Goal: Feedback & Contribution: Submit feedback/report problem

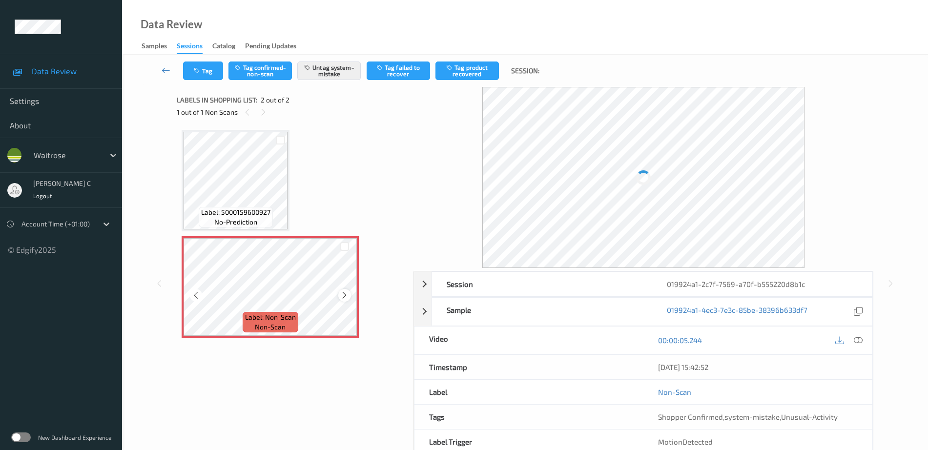
click at [344, 295] on icon at bounding box center [344, 295] width 8 height 9
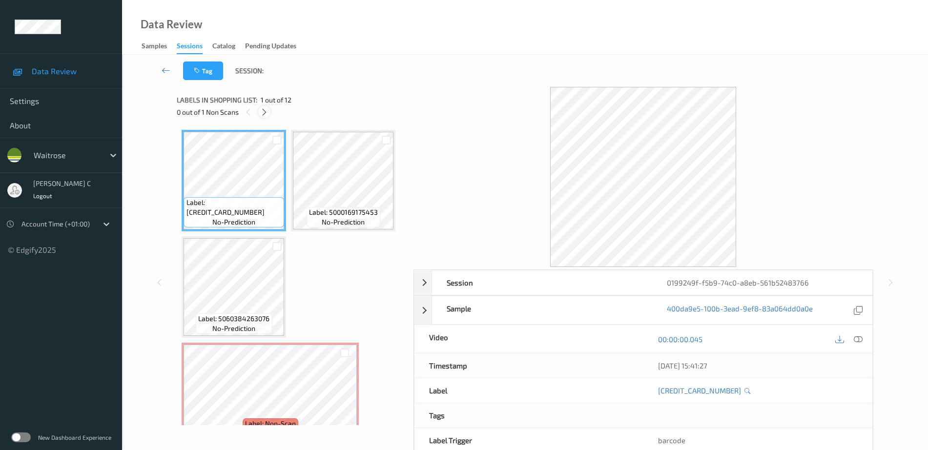
drag, startPoint x: 260, startPoint y: 104, endPoint x: 263, endPoint y: 109, distance: 6.1
click at [260, 104] on div "Labels in shopping list: 1 out of 12" at bounding box center [292, 100] width 230 height 12
click at [263, 109] on icon at bounding box center [264, 112] width 8 height 9
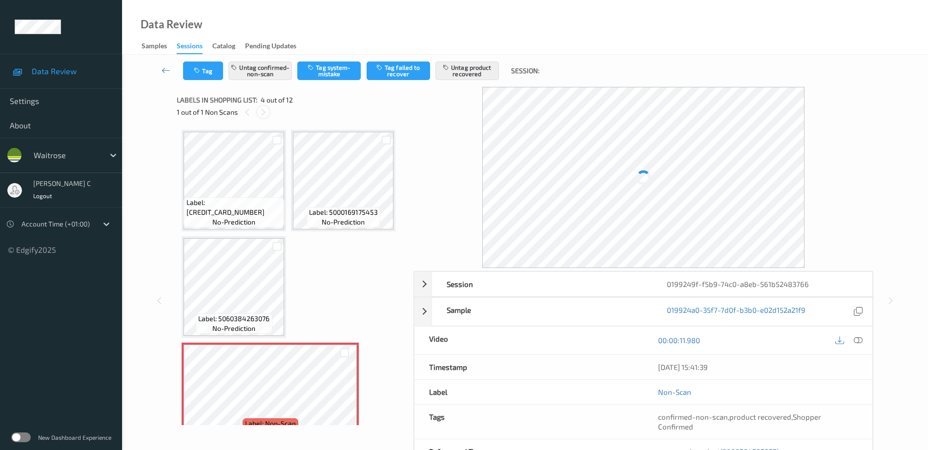
scroll to position [111, 0]
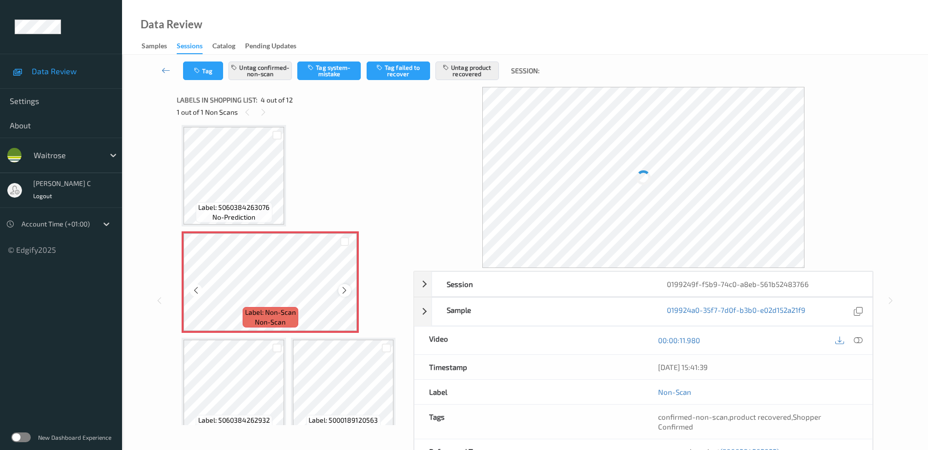
click at [344, 288] on icon at bounding box center [344, 290] width 8 height 9
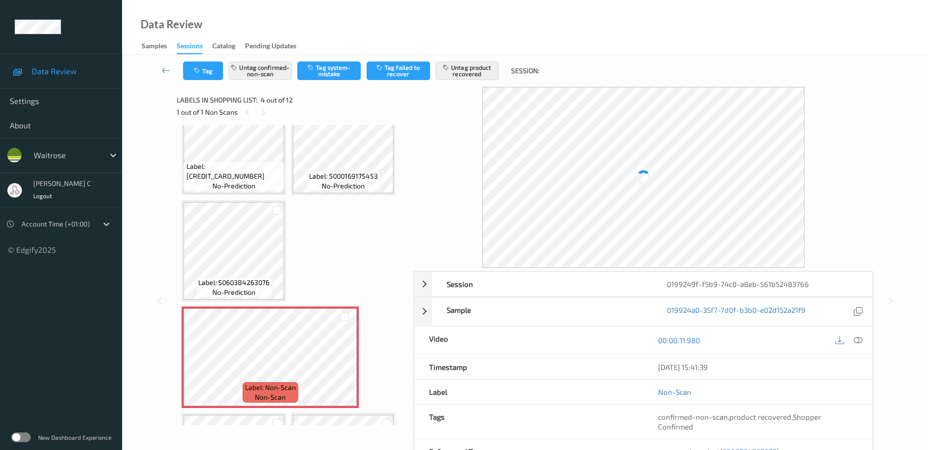
scroll to position [0, 0]
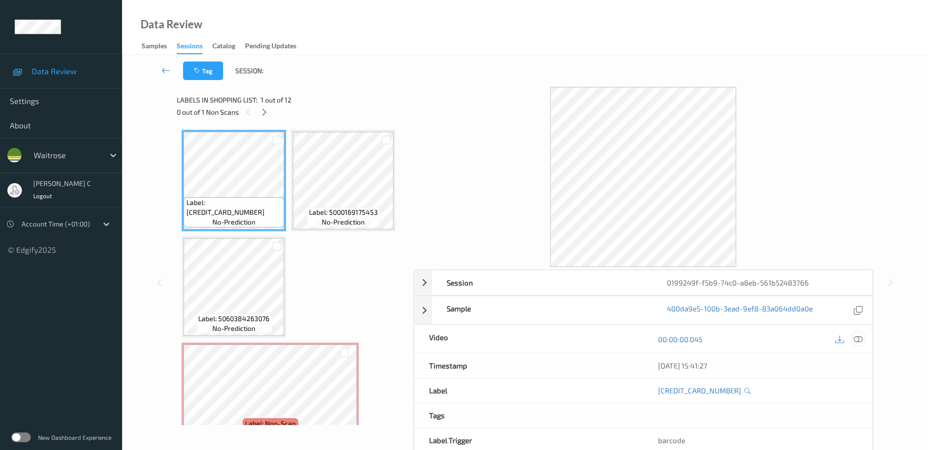
click at [860, 344] on div at bounding box center [858, 339] width 13 height 13
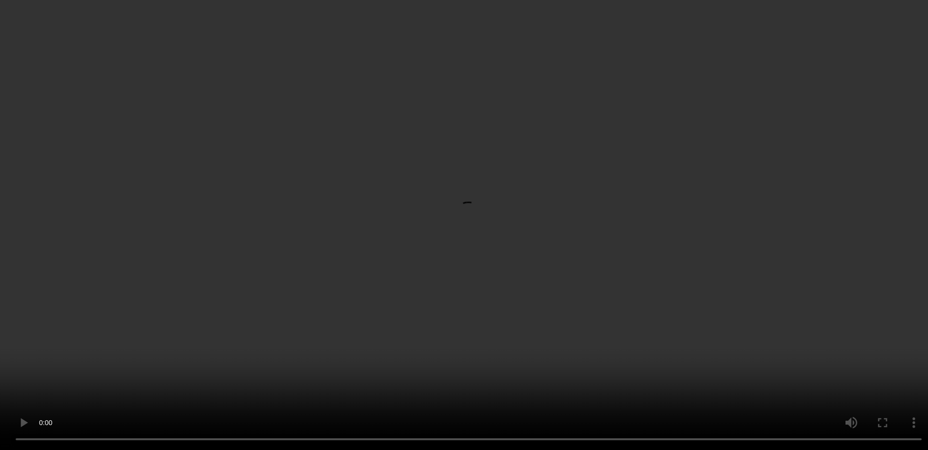
scroll to position [122, 0]
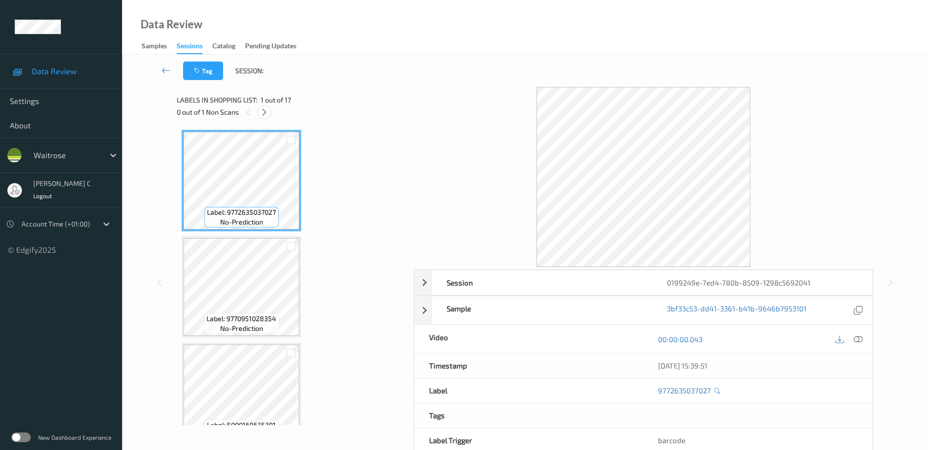
click at [266, 106] on div at bounding box center [264, 112] width 12 height 12
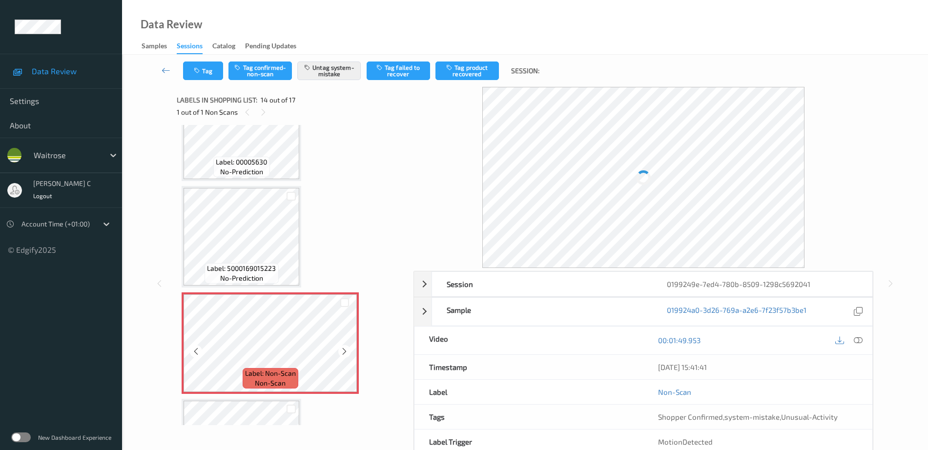
scroll to position [1282, 0]
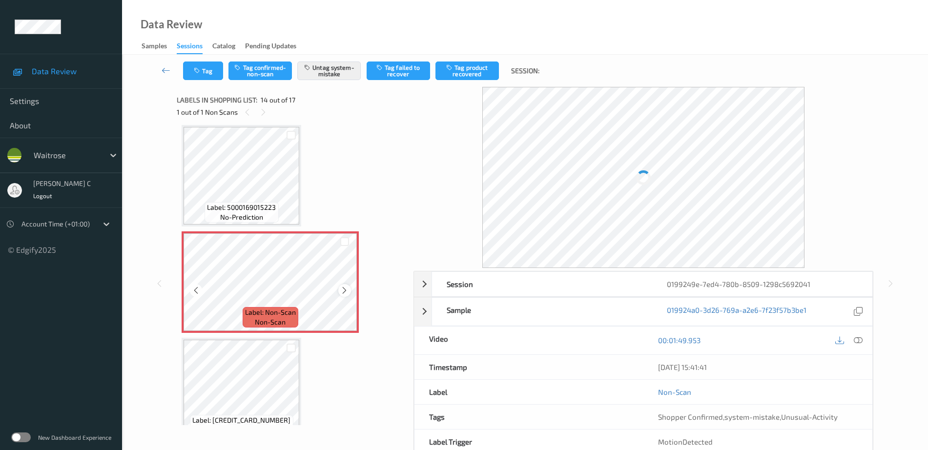
click at [345, 287] on icon at bounding box center [344, 290] width 8 height 9
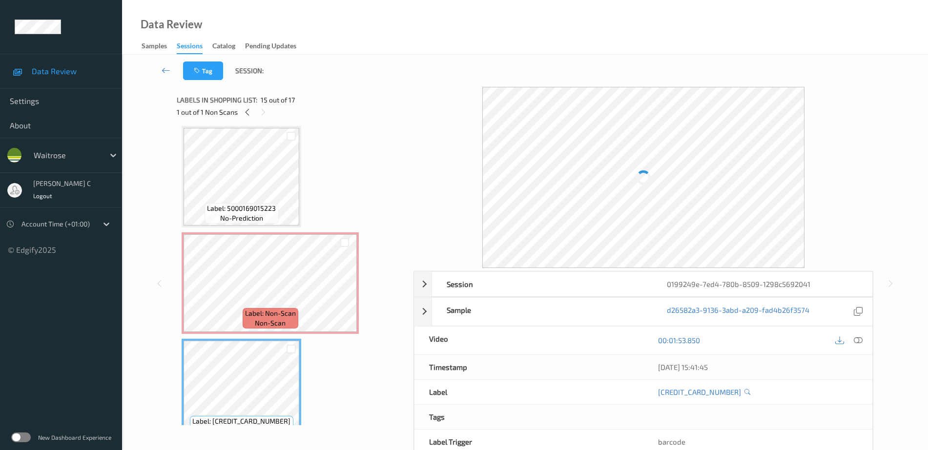
scroll to position [1160, 0]
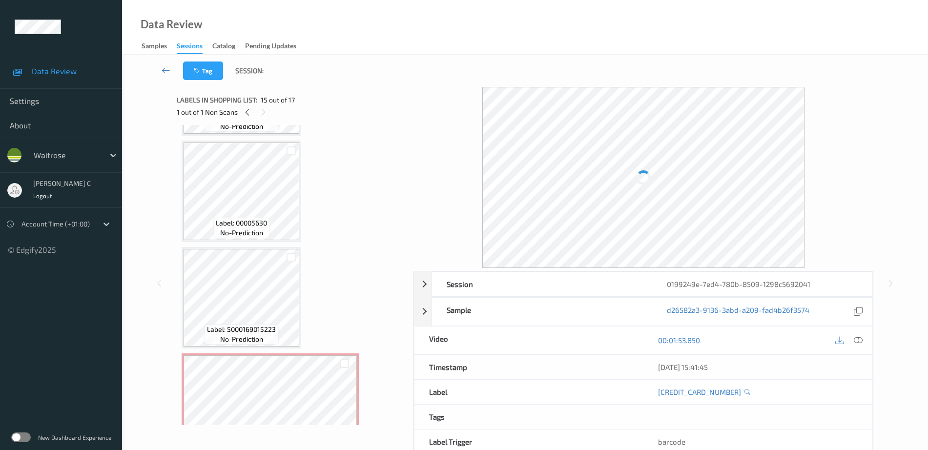
click at [253, 222] on span "Label: 00005630" at bounding box center [241, 223] width 51 height 10
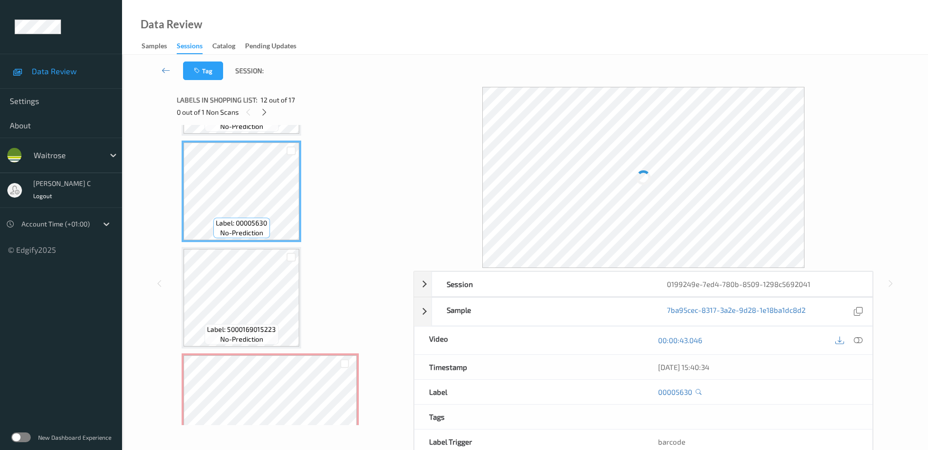
click at [862, 339] on icon at bounding box center [858, 340] width 9 height 9
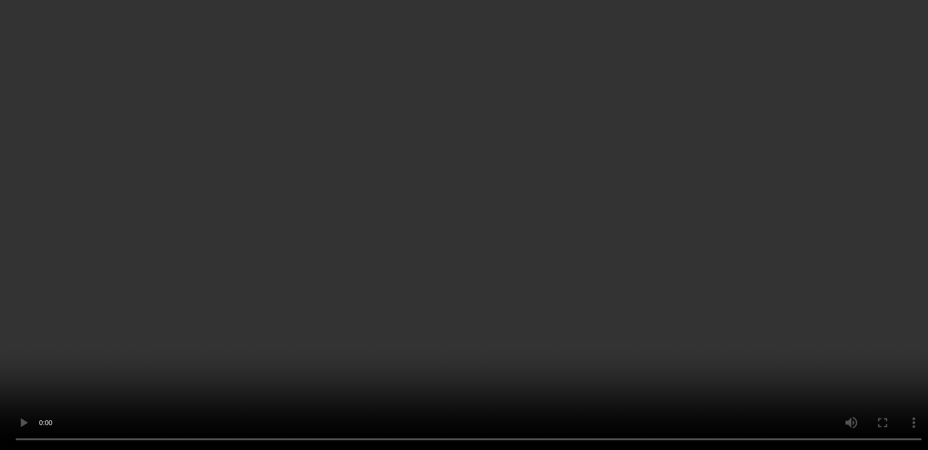
scroll to position [1343, 0]
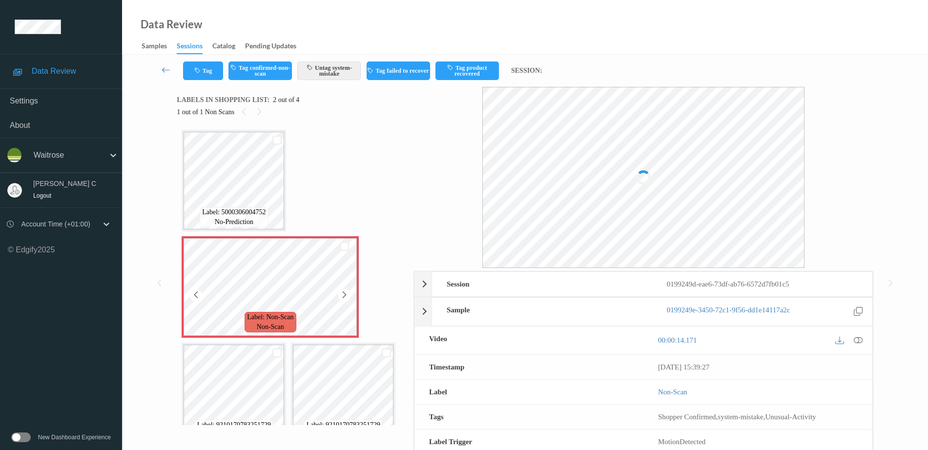
scroll to position [24, 0]
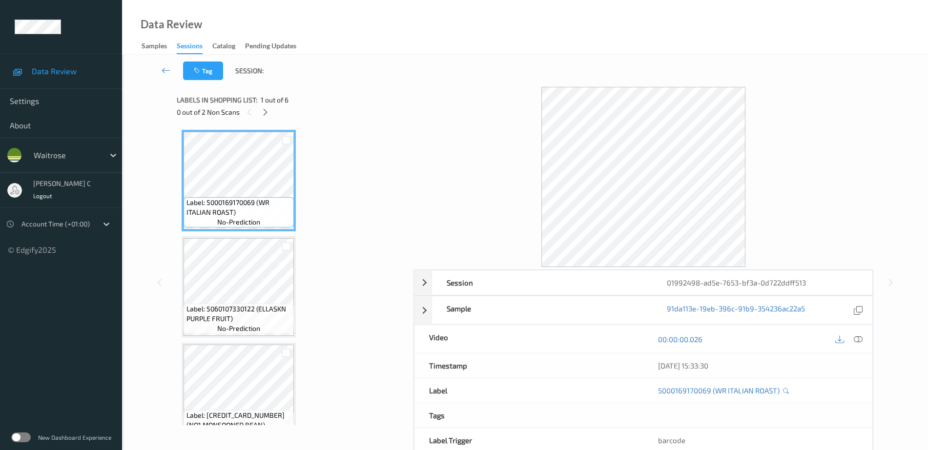
click at [259, 108] on div "0 out of 2 Non Scans" at bounding box center [292, 112] width 230 height 12
click at [264, 123] on div "Labels in shopping list: 1 out of 6 0 out of 2 Non Scans" at bounding box center [292, 106] width 230 height 38
click at [271, 106] on div "0 out of 2 Non Scans" at bounding box center [292, 112] width 230 height 12
click at [269, 112] on icon at bounding box center [265, 112] width 8 height 9
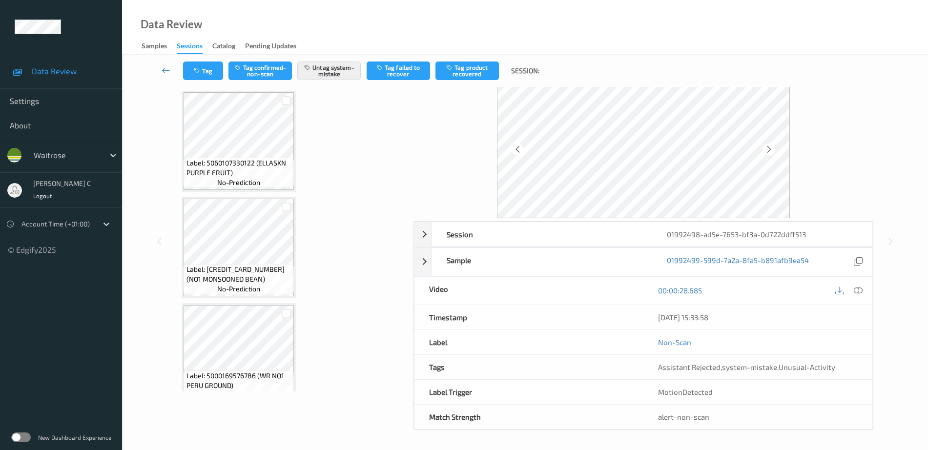
scroll to position [99, 0]
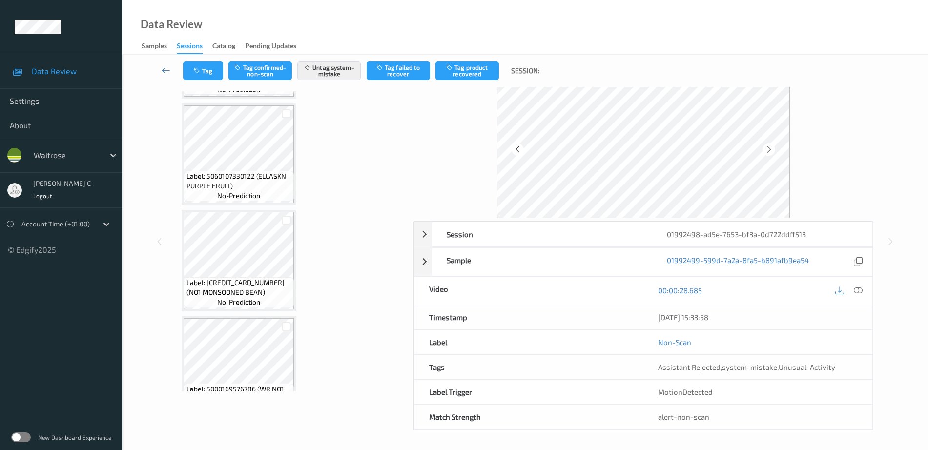
click at [252, 278] on span "Label: 5000169676165 (NO1 MONSOONED BEAN)" at bounding box center [239, 288] width 105 height 20
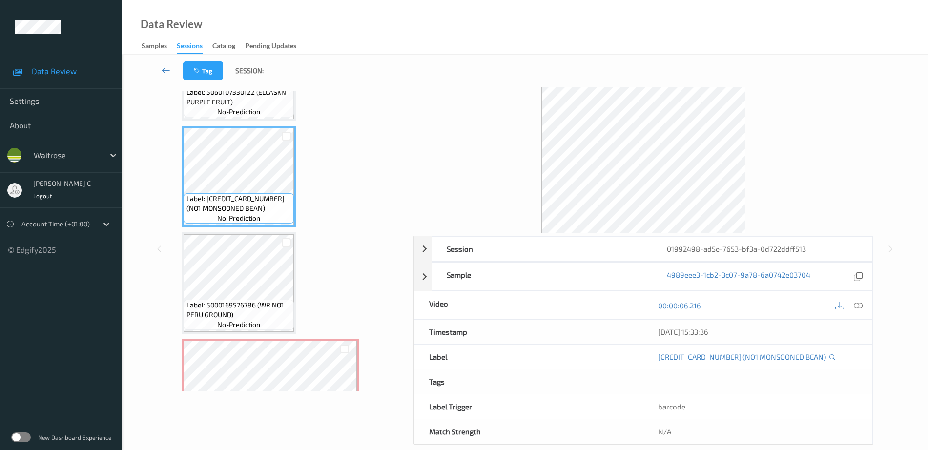
scroll to position [244, 0]
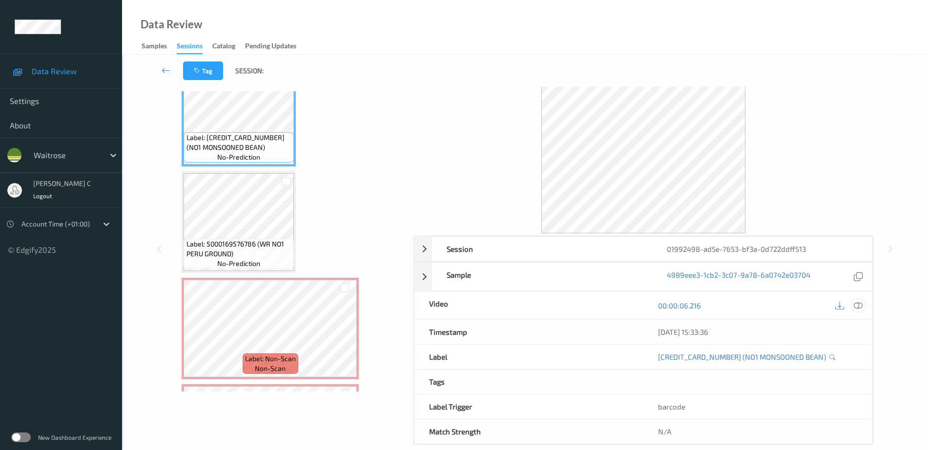
click at [860, 307] on icon at bounding box center [858, 305] width 9 height 9
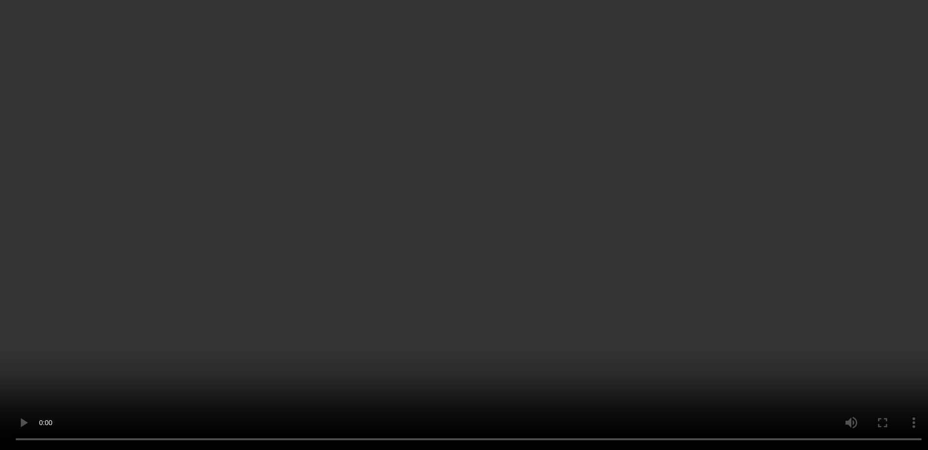
scroll to position [343, 0]
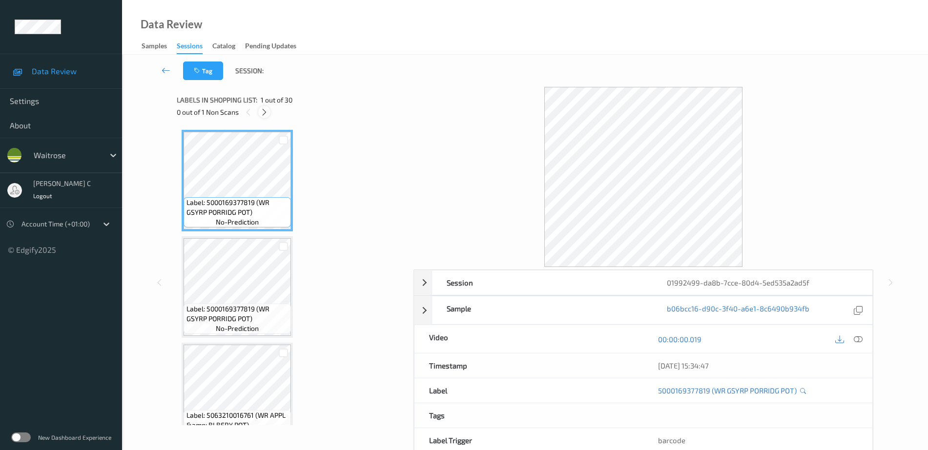
click at [265, 114] on icon at bounding box center [264, 112] width 8 height 9
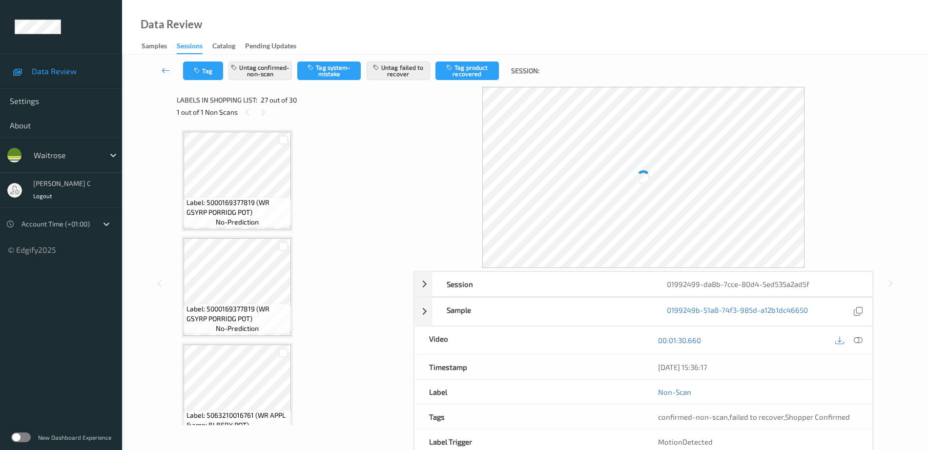
scroll to position [2666, 0]
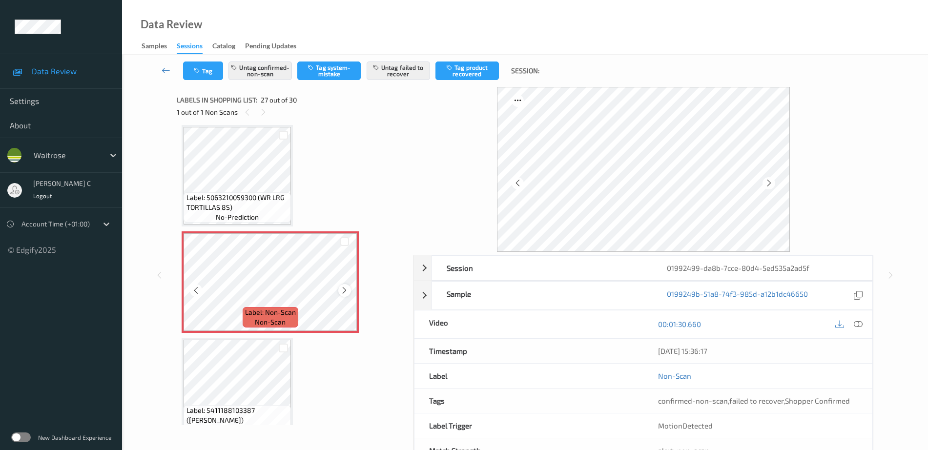
click at [344, 288] on icon at bounding box center [344, 290] width 8 height 9
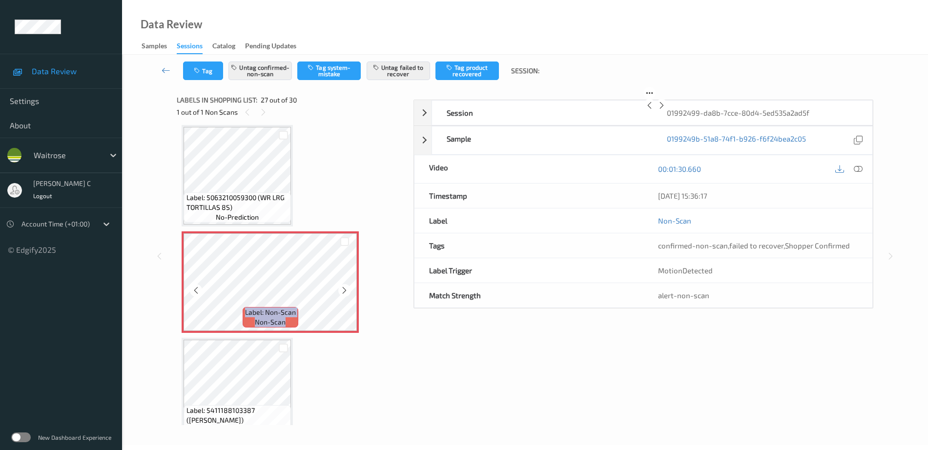
click at [344, 288] on icon at bounding box center [344, 290] width 8 height 9
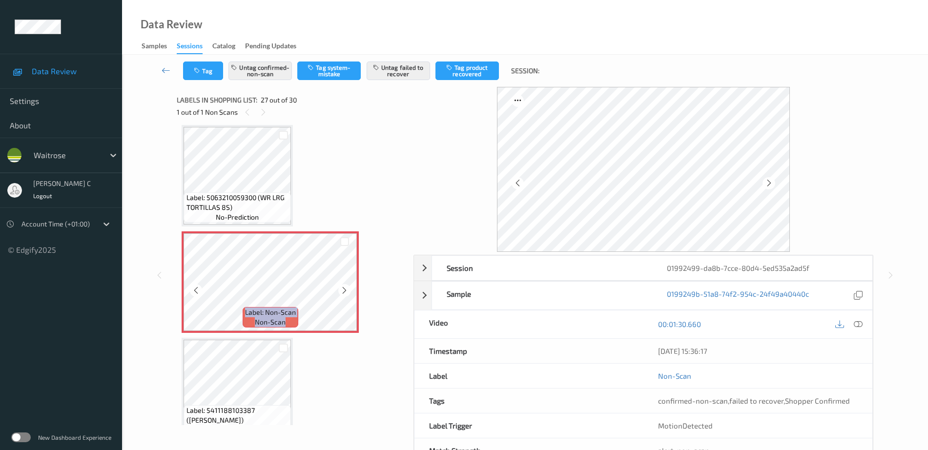
click at [344, 288] on icon at bounding box center [344, 290] width 8 height 9
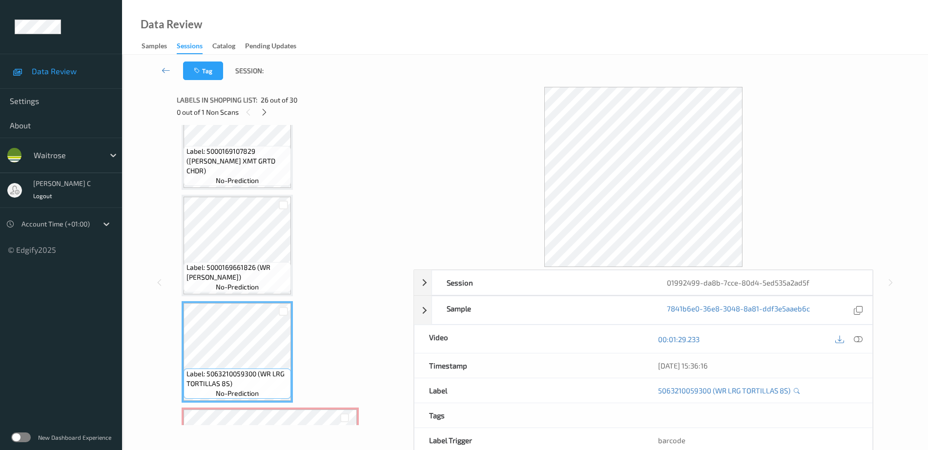
scroll to position [2483, 0]
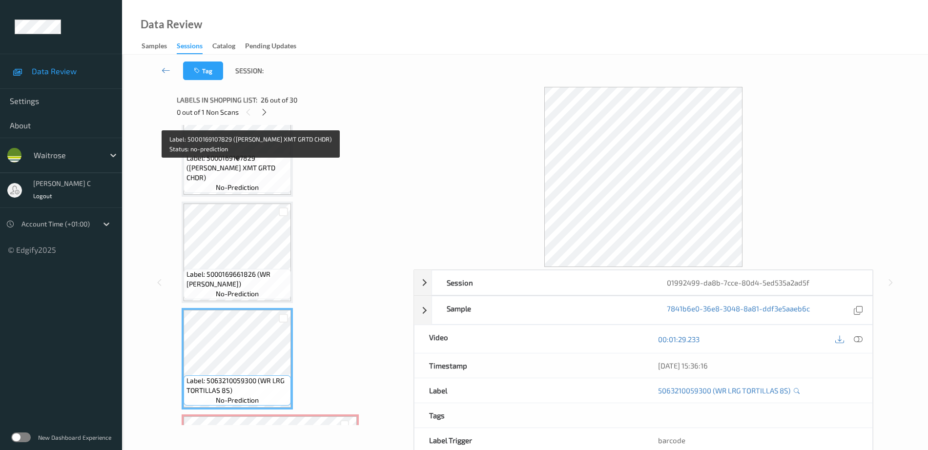
click at [256, 192] on span "no-prediction" at bounding box center [237, 188] width 43 height 10
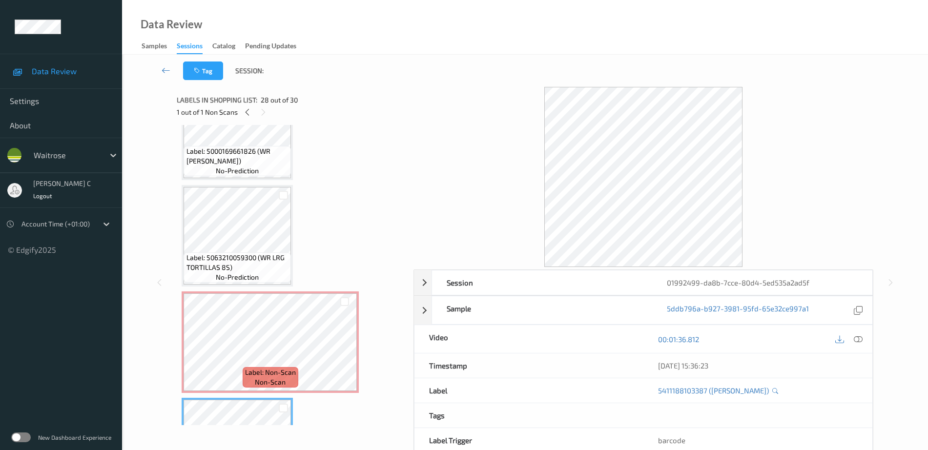
scroll to position [2544, 0]
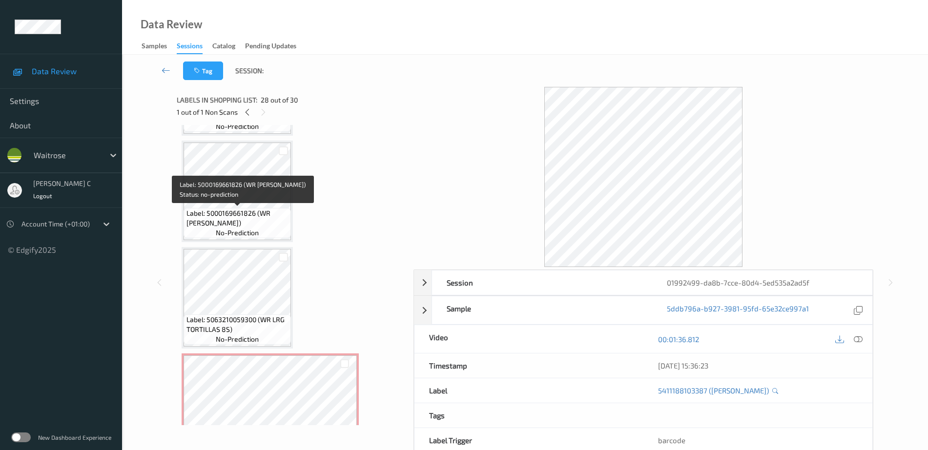
click at [232, 222] on span "Label: 5000169661826 (WR GOJI BERRIES)" at bounding box center [238, 219] width 103 height 20
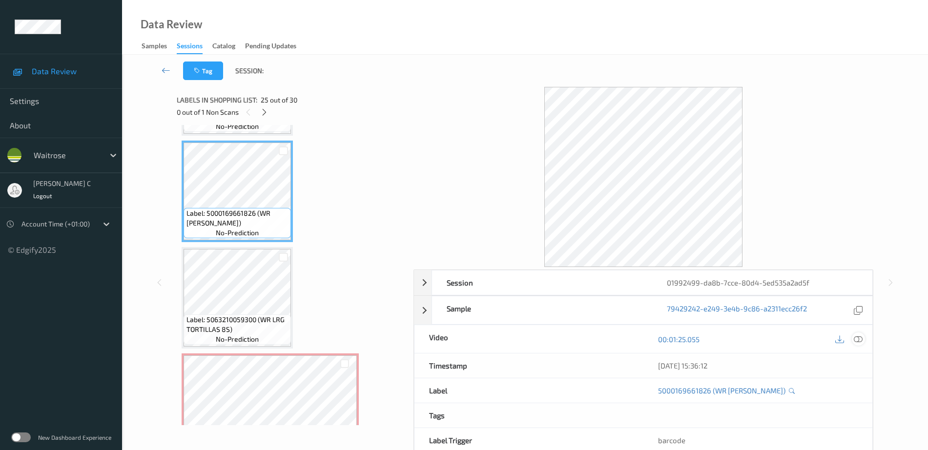
click at [856, 341] on icon at bounding box center [858, 339] width 9 height 9
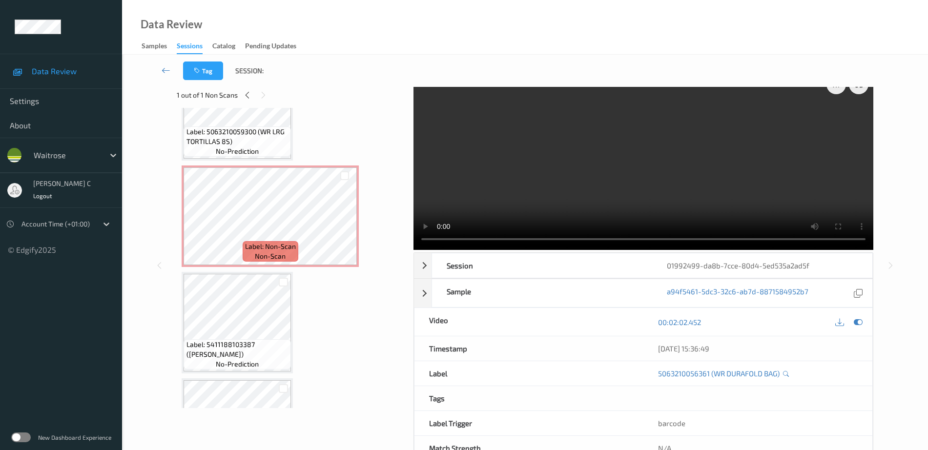
scroll to position [0, 0]
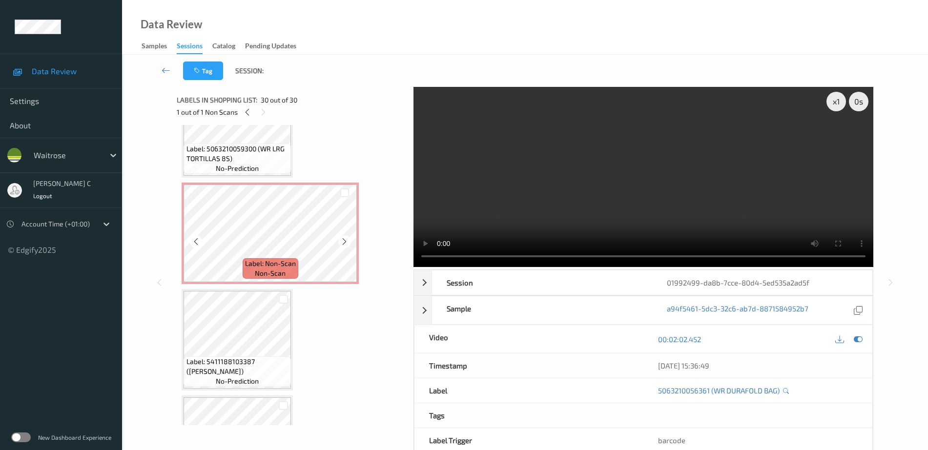
click at [283, 276] on span "non-scan" at bounding box center [270, 274] width 31 height 10
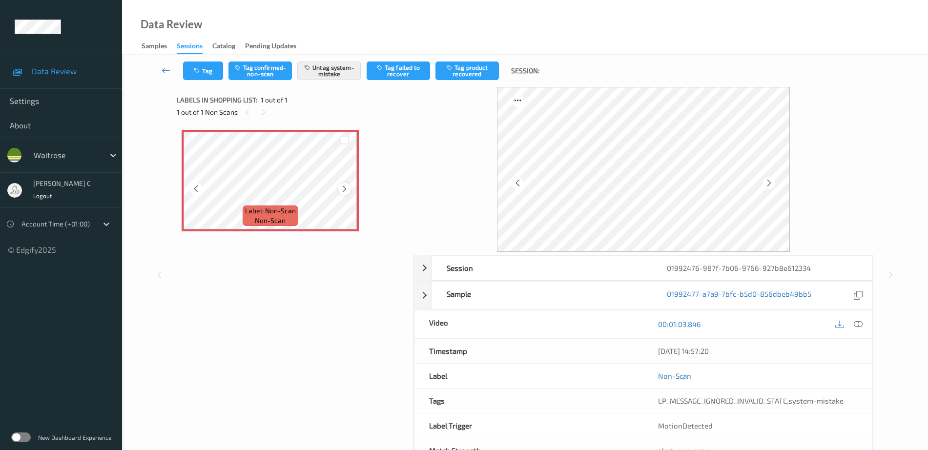
click at [346, 188] on icon at bounding box center [344, 189] width 8 height 9
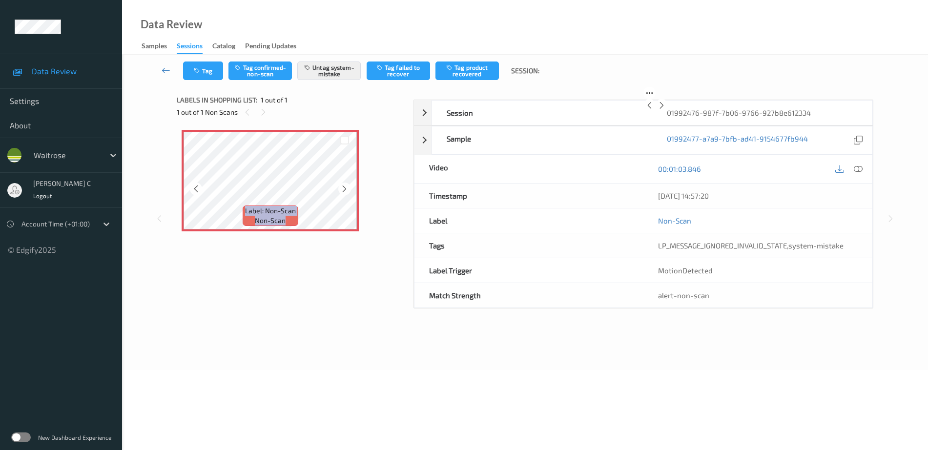
click at [346, 188] on icon at bounding box center [344, 189] width 8 height 9
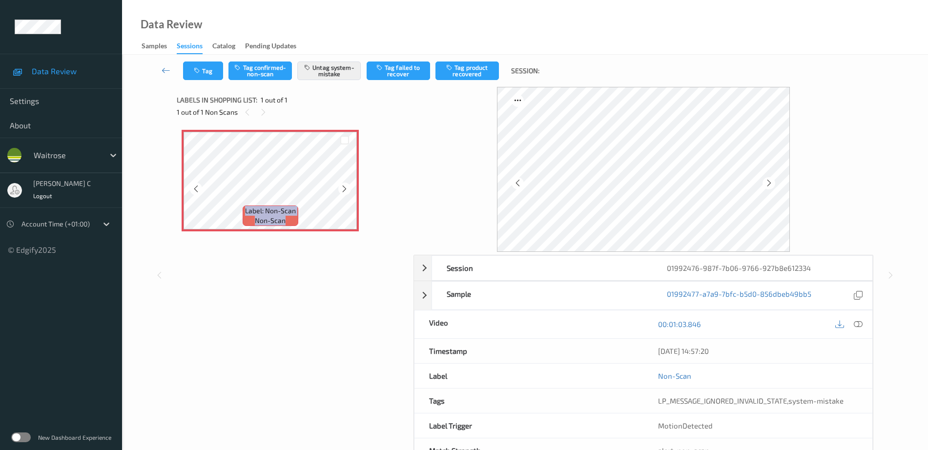
click at [346, 188] on icon at bounding box center [344, 189] width 8 height 9
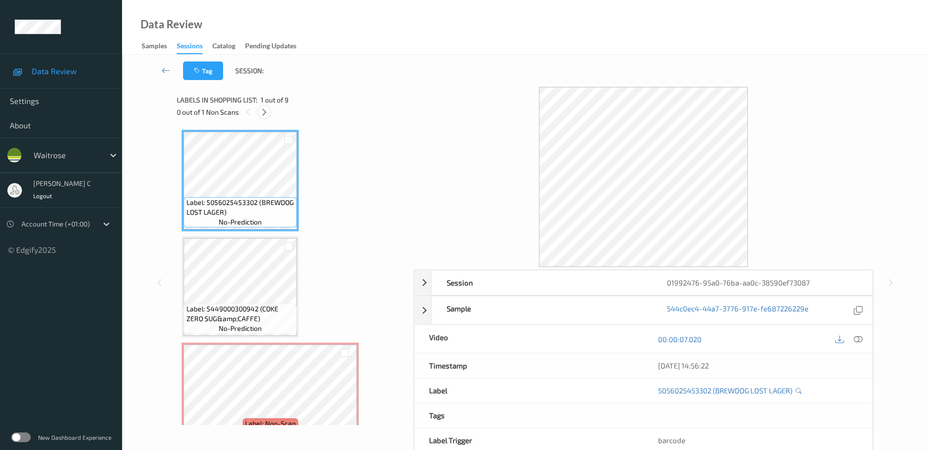
click at [264, 110] on icon at bounding box center [264, 112] width 8 height 9
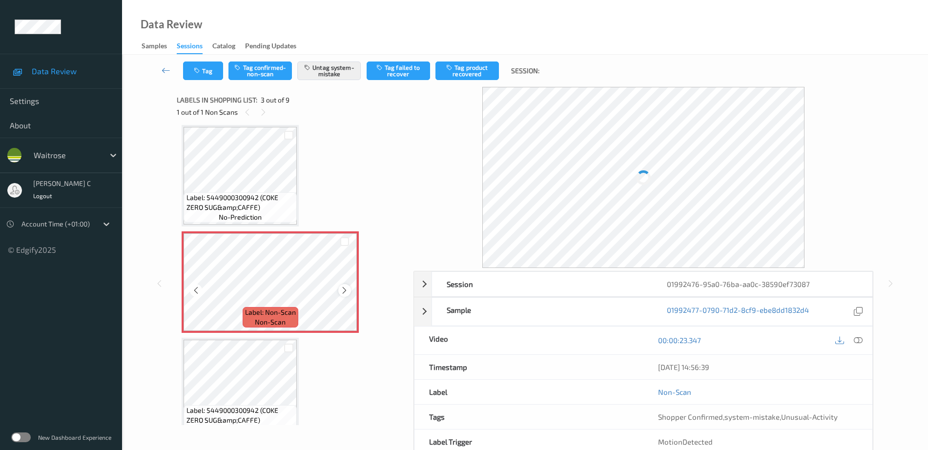
click at [349, 291] on div at bounding box center [344, 290] width 12 height 12
click at [349, 292] on div at bounding box center [344, 290] width 12 height 12
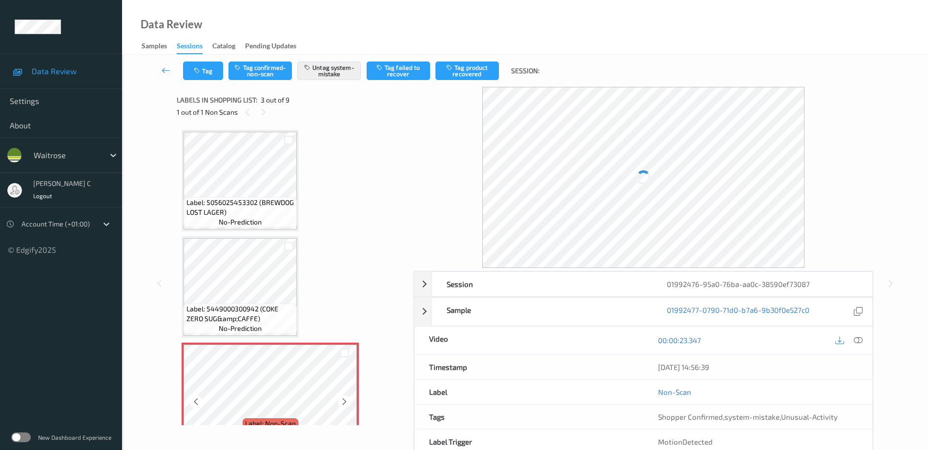
click at [262, 222] on div "Label: 5056025453302 (BREWDOG LOST LAGER) no-prediction" at bounding box center [240, 212] width 113 height 30
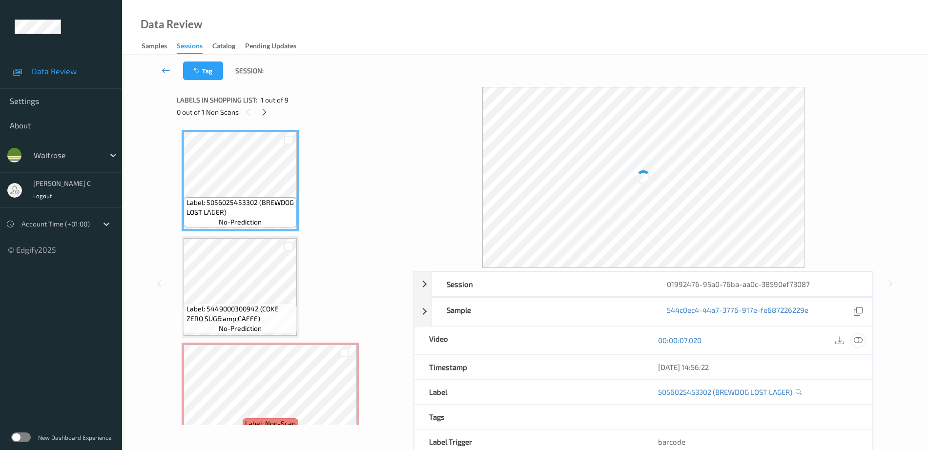
click at [861, 338] on icon at bounding box center [858, 340] width 9 height 9
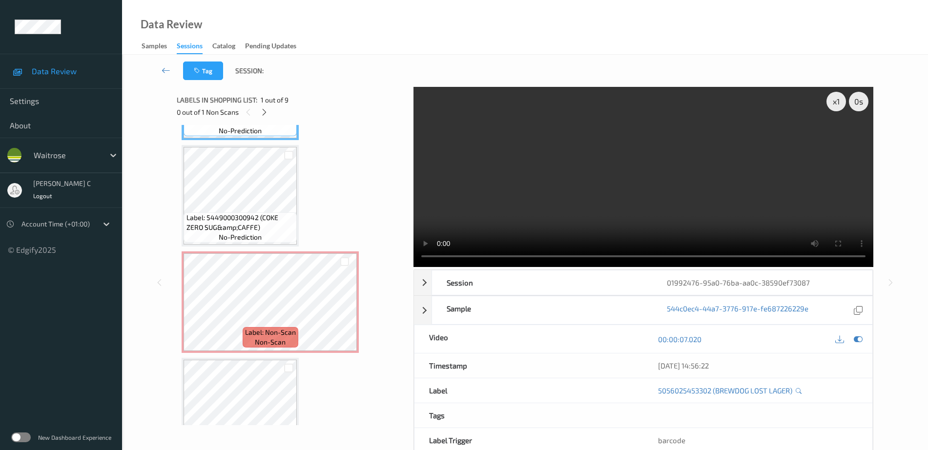
scroll to position [122, 0]
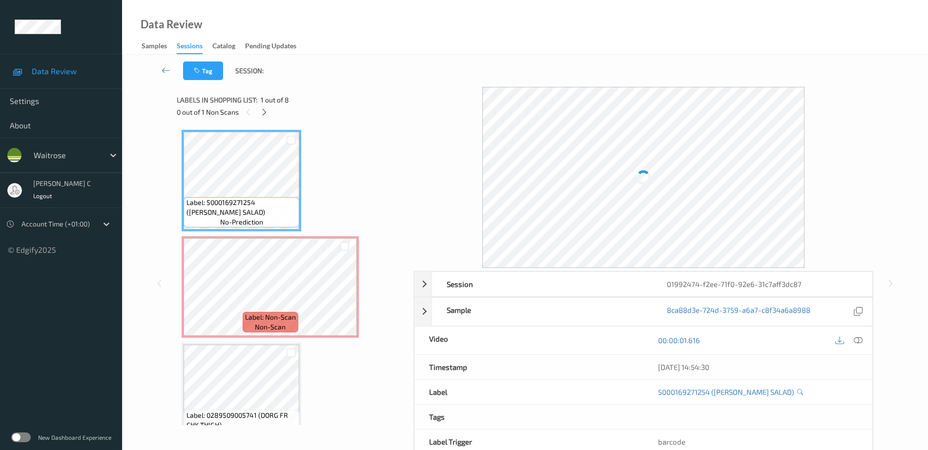
click at [856, 339] on icon at bounding box center [858, 340] width 9 height 9
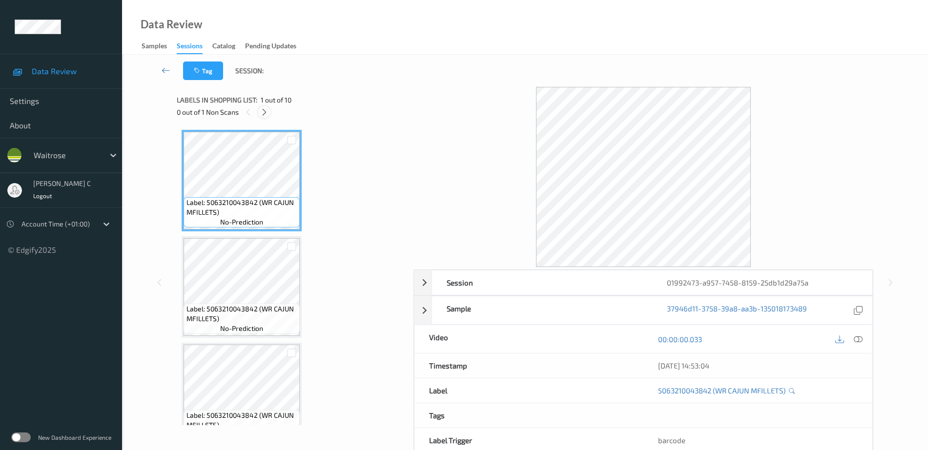
click at [266, 113] on icon at bounding box center [264, 112] width 8 height 9
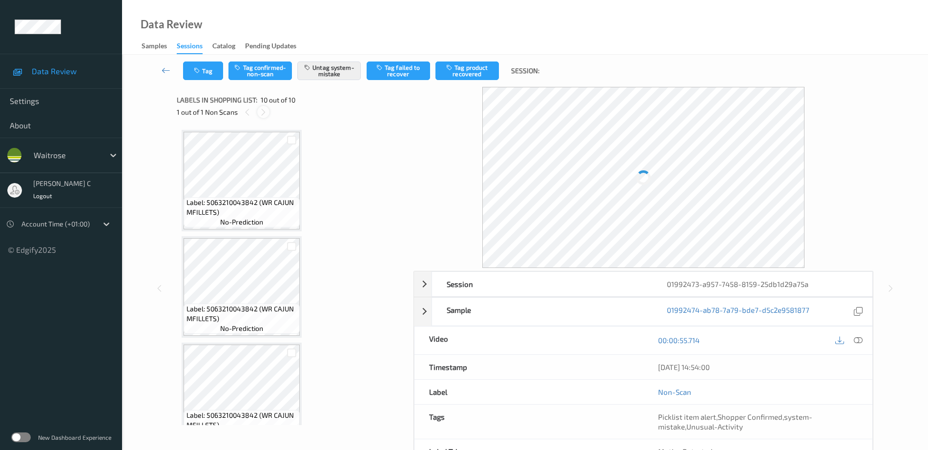
scroll to position [769, 0]
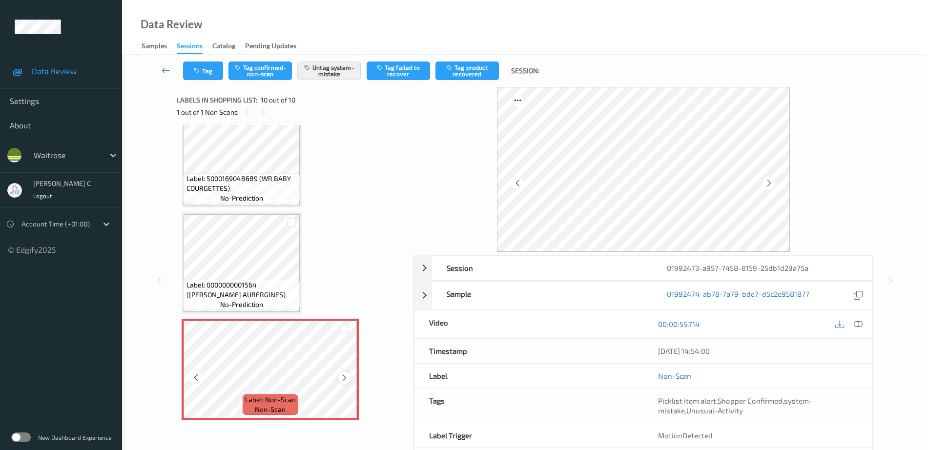
click at [345, 380] on icon at bounding box center [344, 378] width 8 height 9
click at [345, 379] on icon at bounding box center [344, 378] width 8 height 9
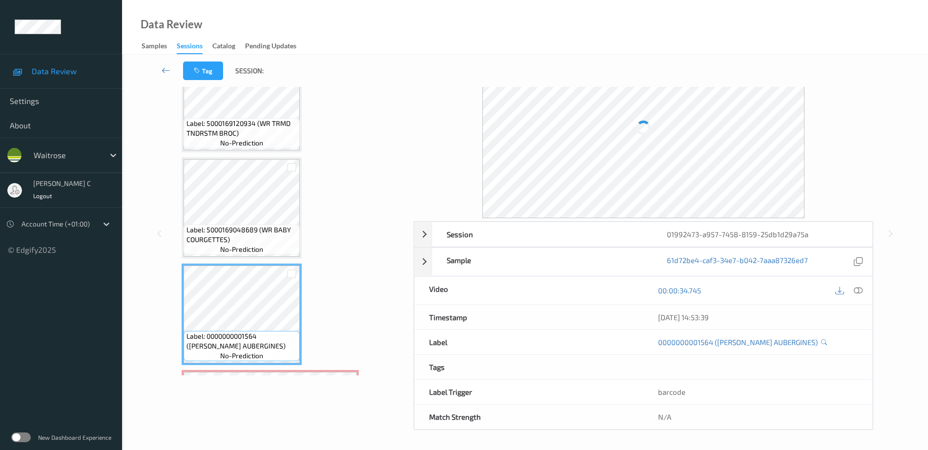
scroll to position [647, 0]
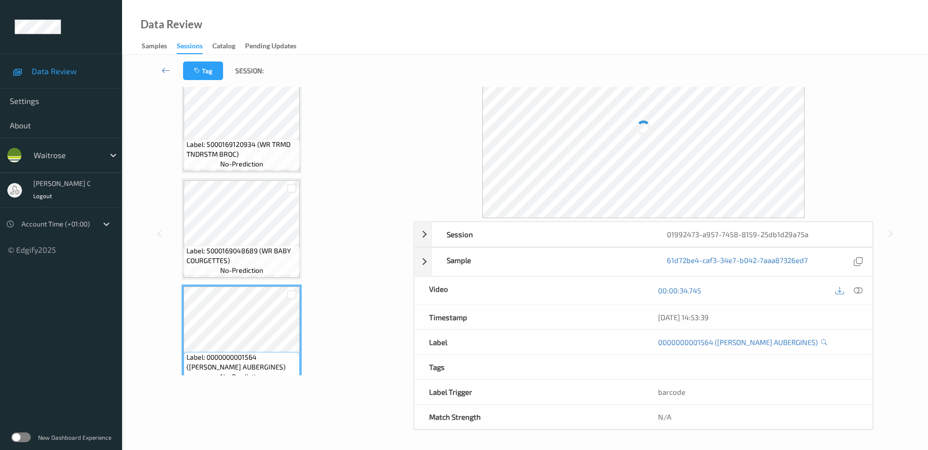
click at [235, 173] on div "Label: 5000169120934 (WR TRMD TNDRSTM BROC) no-prediction" at bounding box center [242, 123] width 120 height 102
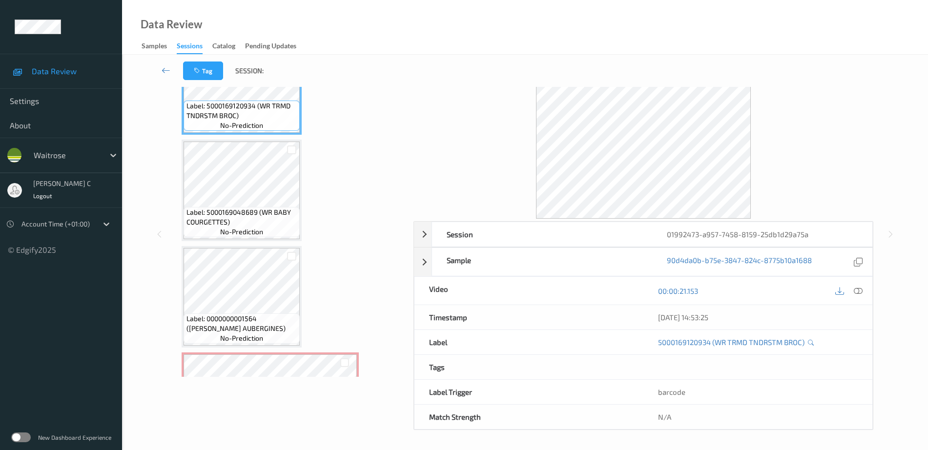
scroll to position [708, 0]
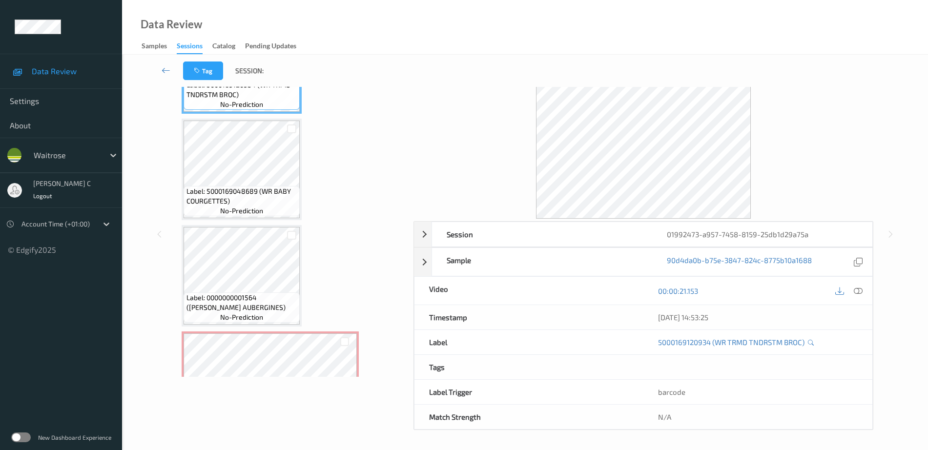
click at [251, 196] on span "Label: 5000169048689 (WR BABY COURGETTES)" at bounding box center [242, 197] width 111 height 20
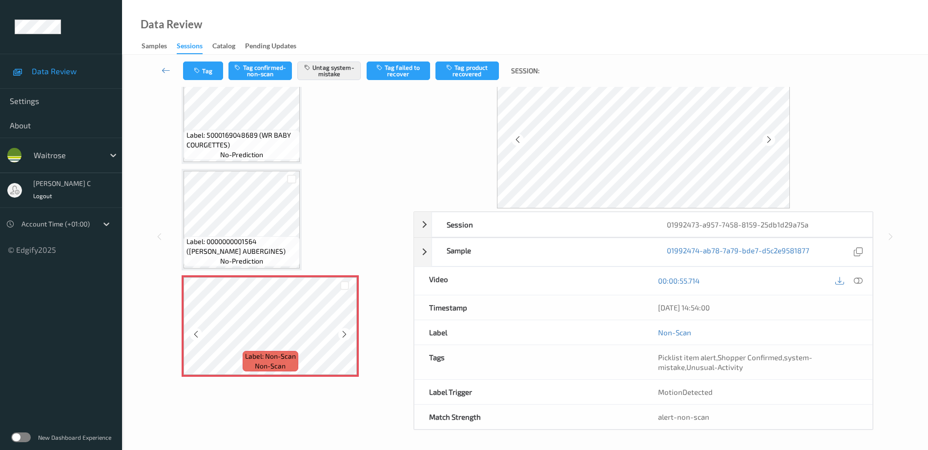
scroll to position [43, 0]
click at [344, 332] on icon at bounding box center [344, 334] width 8 height 9
click at [203, 64] on button "Tag" at bounding box center [203, 71] width 40 height 19
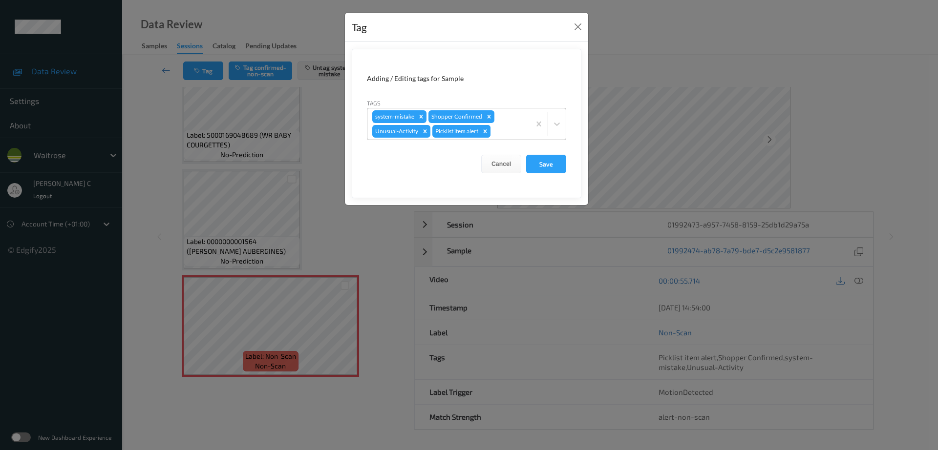
click at [488, 131] on icon "Remove Picklist item alert" at bounding box center [485, 131] width 7 height 7
click at [556, 168] on button "Save" at bounding box center [546, 164] width 40 height 19
click at [545, 163] on button "Save" at bounding box center [546, 164] width 40 height 19
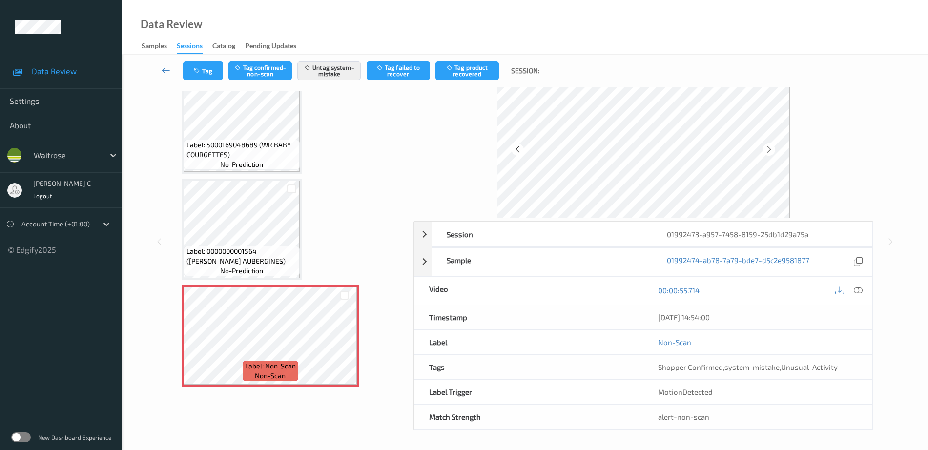
scroll to position [34, 0]
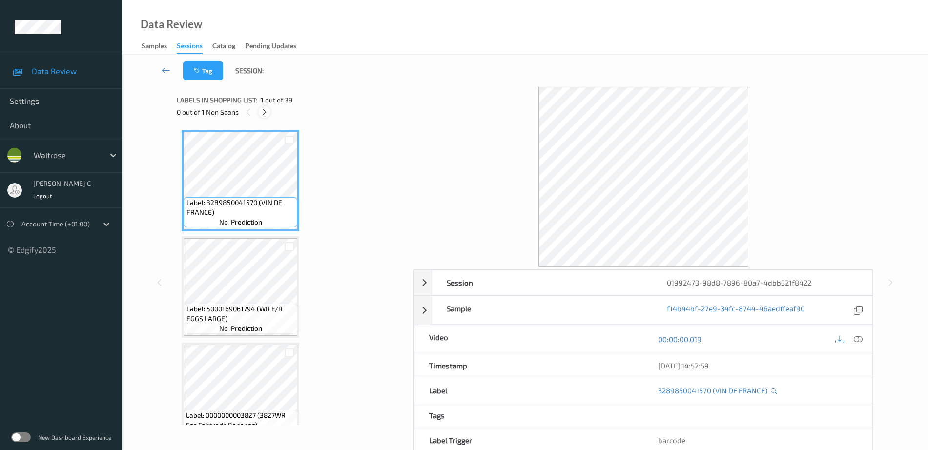
click at [262, 110] on icon at bounding box center [264, 112] width 8 height 9
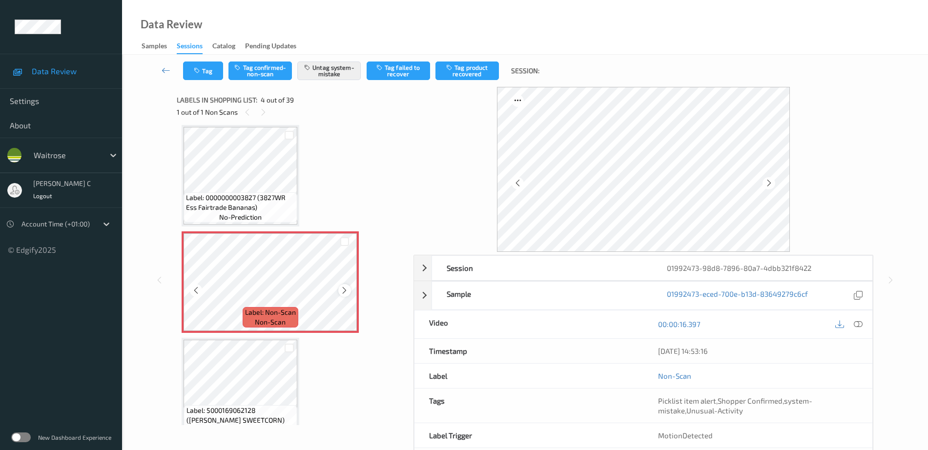
click at [345, 290] on icon at bounding box center [344, 290] width 8 height 9
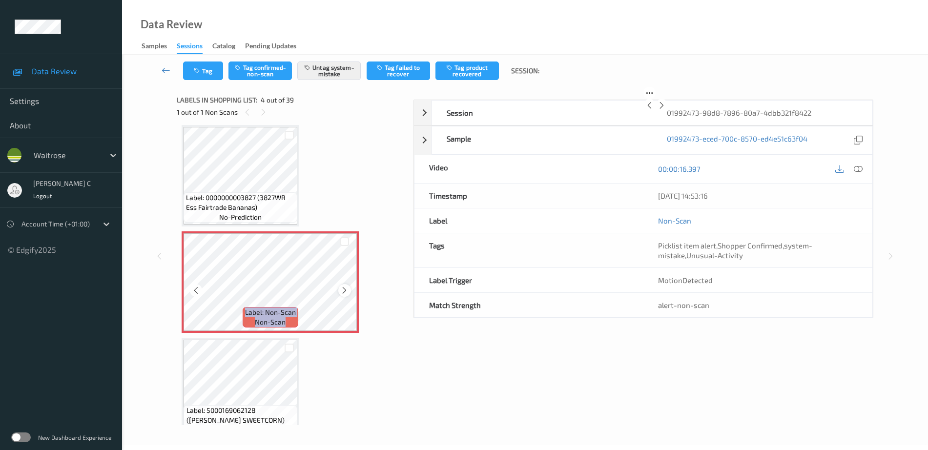
click at [345, 290] on icon at bounding box center [344, 290] width 8 height 9
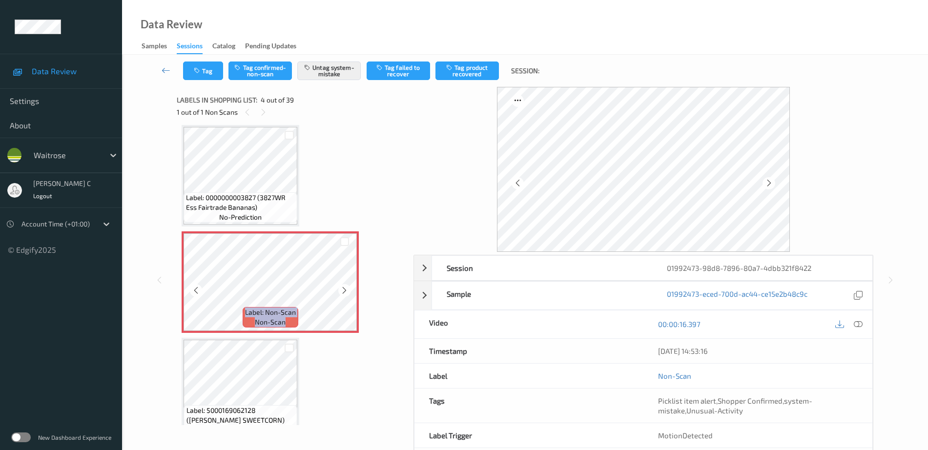
click at [345, 290] on icon at bounding box center [344, 290] width 8 height 9
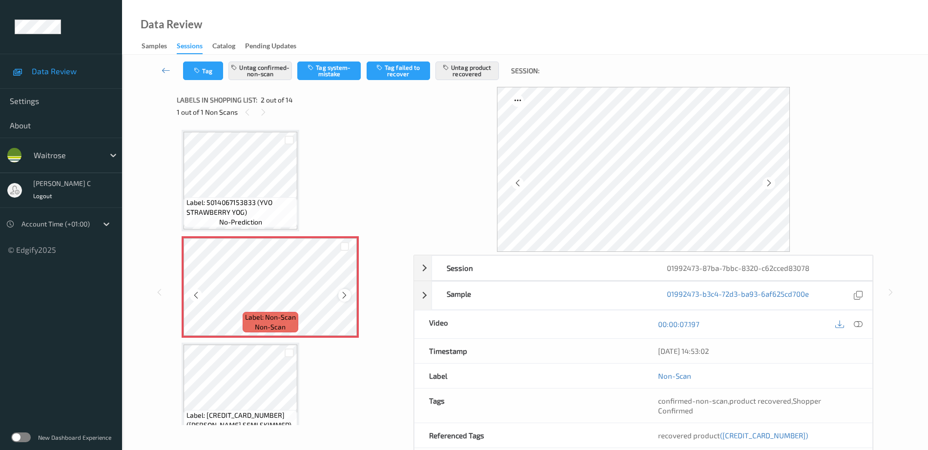
click at [347, 299] on icon at bounding box center [344, 295] width 8 height 9
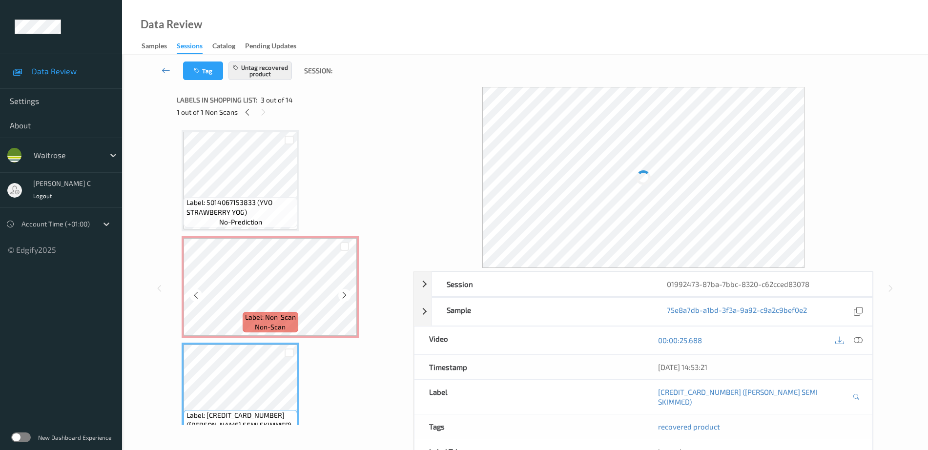
click at [253, 197] on div "Label: 5014067153833 (YVO STRAWBERRY YOG) no-prediction" at bounding box center [241, 212] width 114 height 30
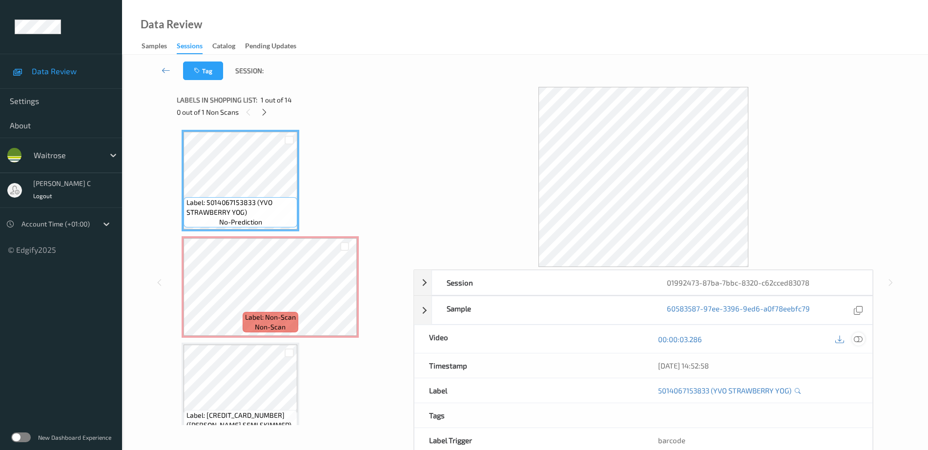
click at [855, 343] on icon at bounding box center [858, 339] width 9 height 9
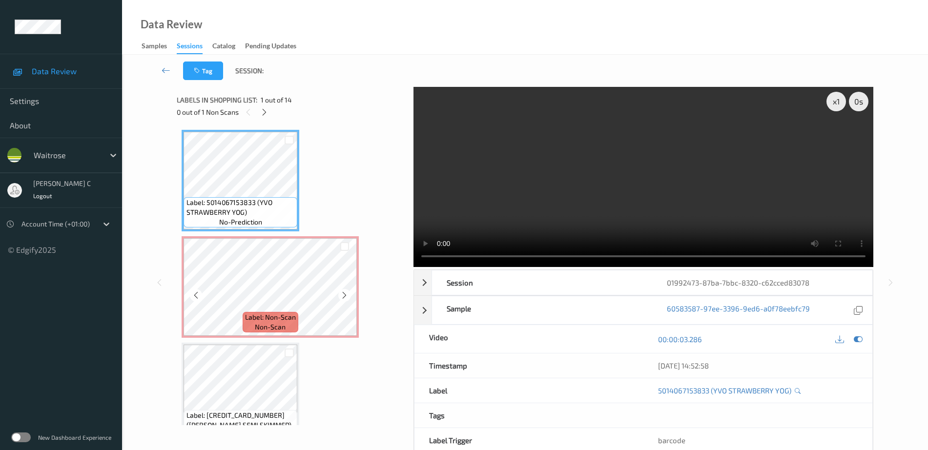
scroll to position [61, 0]
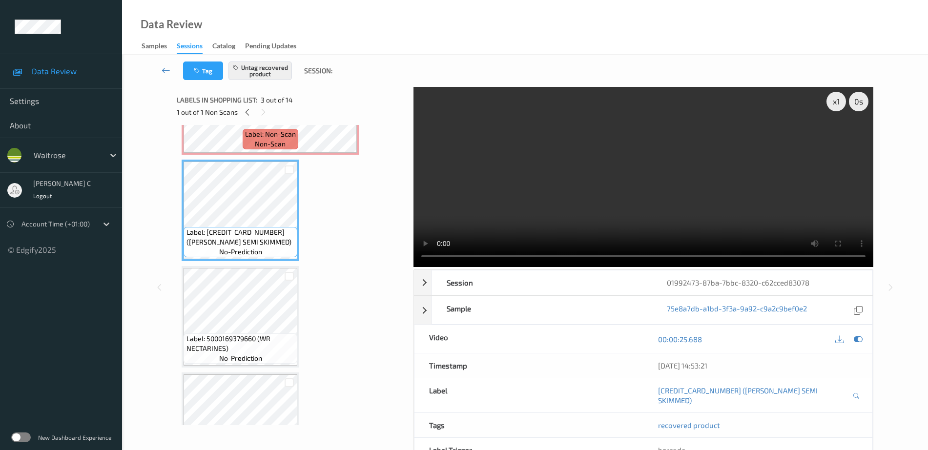
click at [228, 350] on span "Label: 5000169379660 (WR NECTARINES)" at bounding box center [241, 344] width 109 height 20
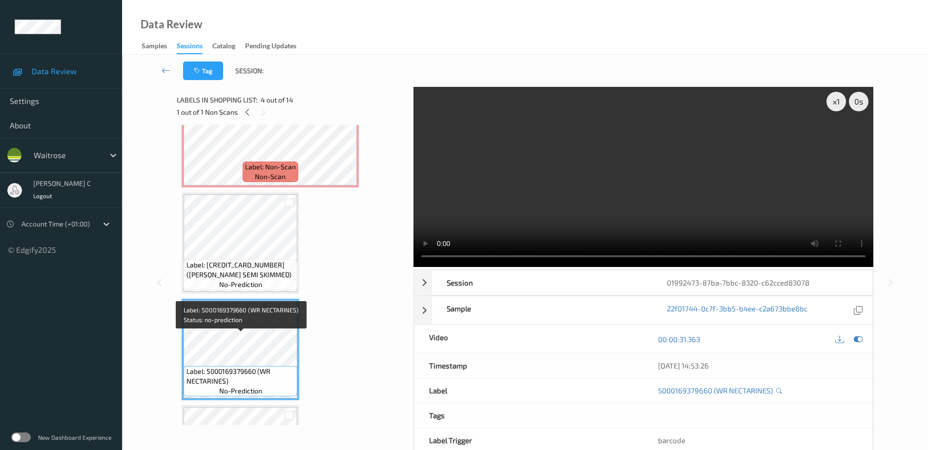
scroll to position [122, 0]
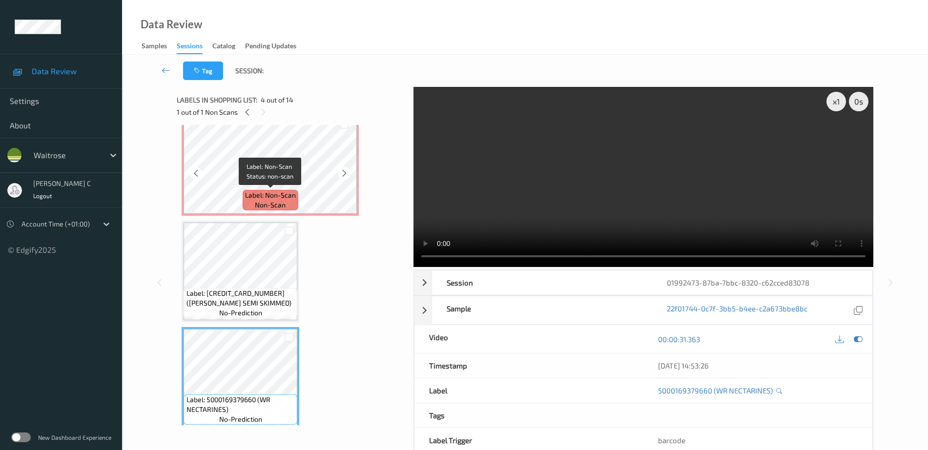
click at [252, 192] on span "Label: Non-Scan" at bounding box center [270, 195] width 51 height 10
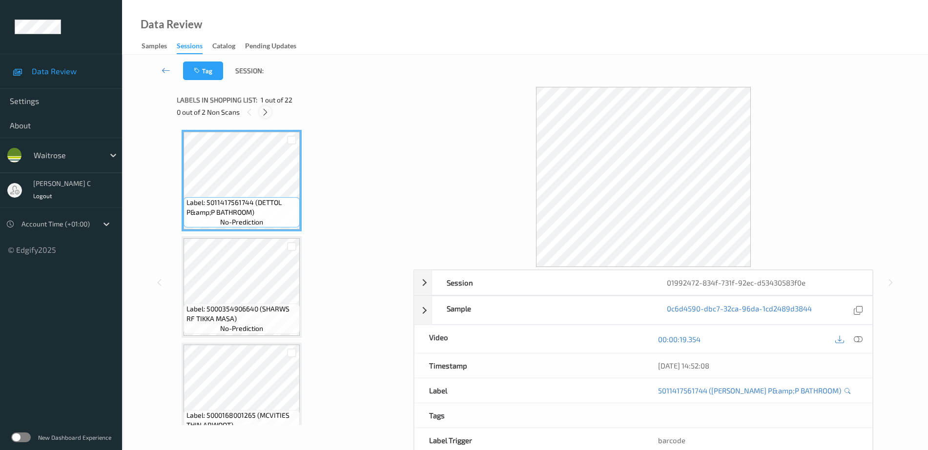
click at [265, 106] on div at bounding box center [265, 112] width 12 height 12
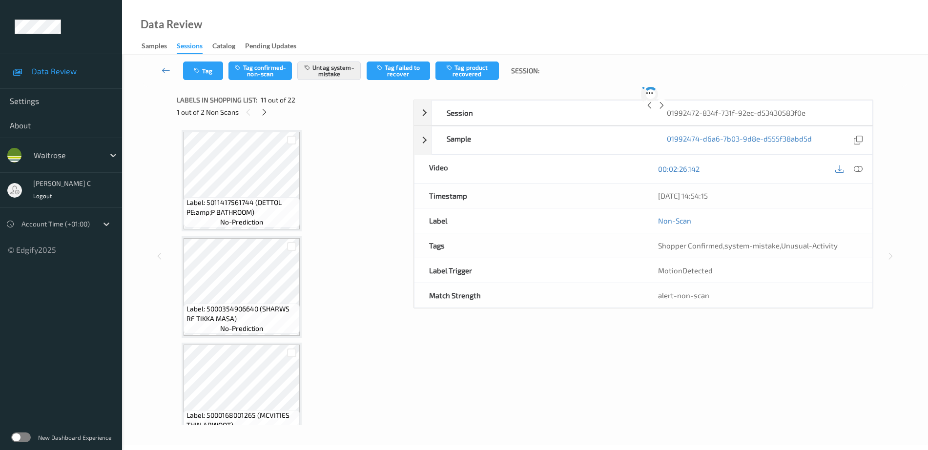
scroll to position [963, 0]
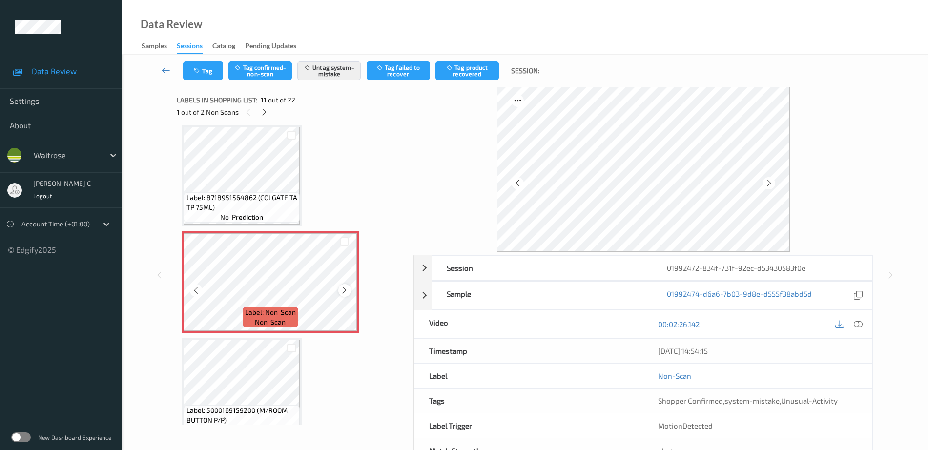
click at [338, 293] on div at bounding box center [344, 290] width 12 height 12
click at [344, 289] on icon at bounding box center [344, 290] width 8 height 9
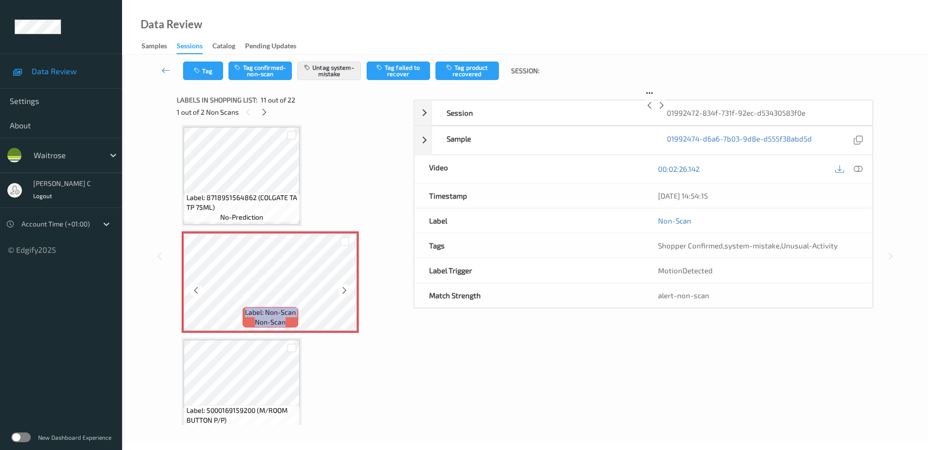
click at [344, 289] on icon at bounding box center [344, 290] width 8 height 9
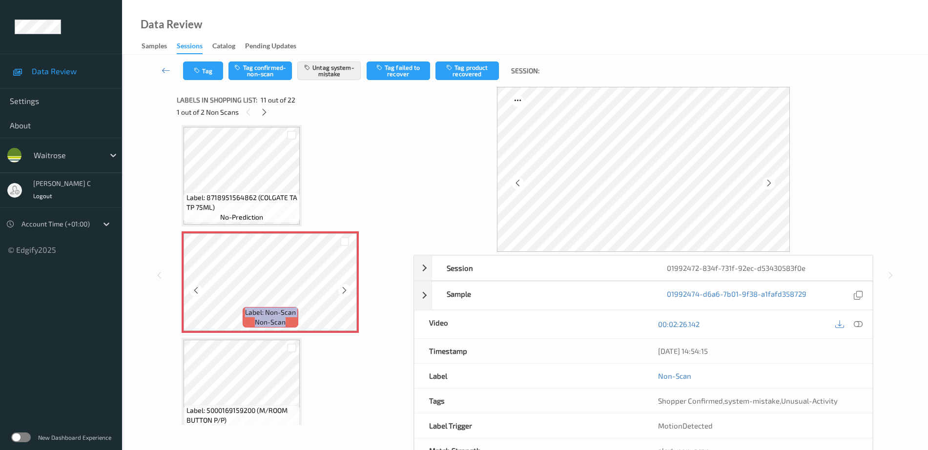
click at [344, 289] on icon at bounding box center [344, 290] width 8 height 9
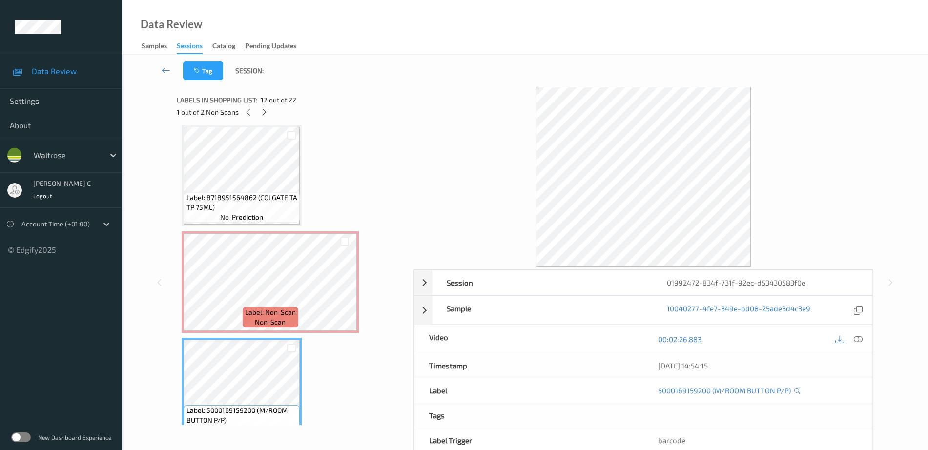
scroll to position [841, 0]
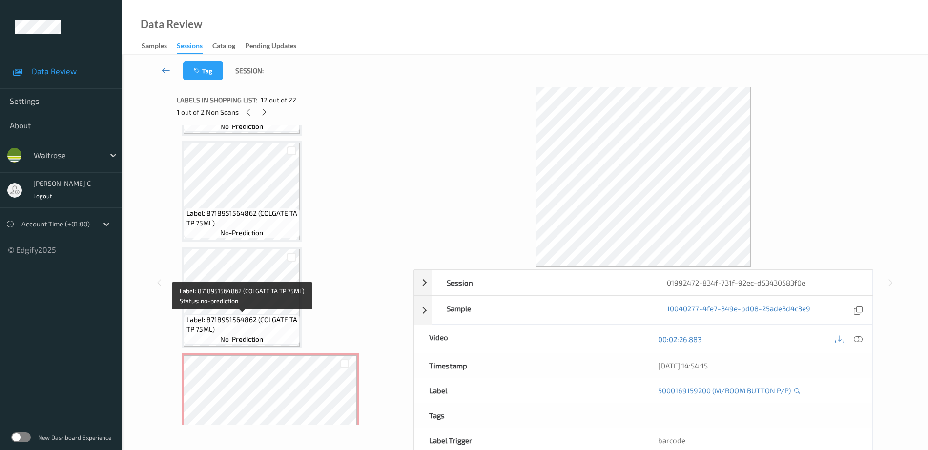
click at [259, 231] on span "no-prediction" at bounding box center [241, 233] width 43 height 10
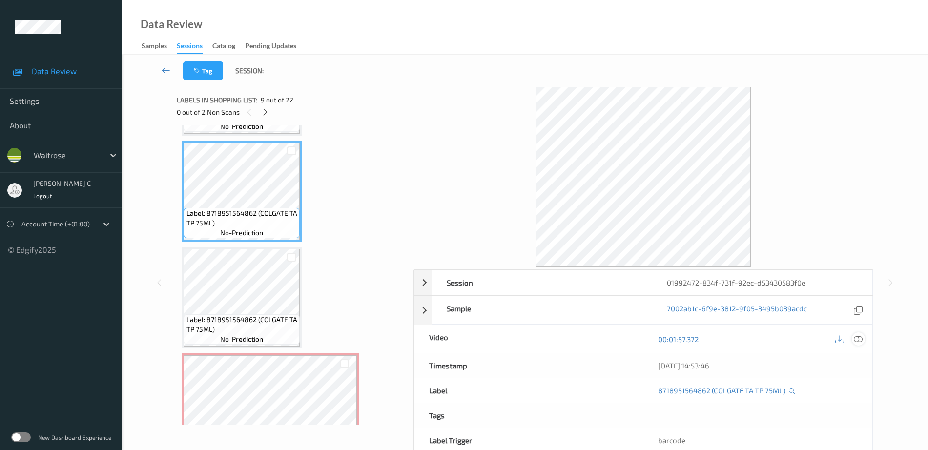
click at [862, 336] on icon at bounding box center [858, 339] width 9 height 9
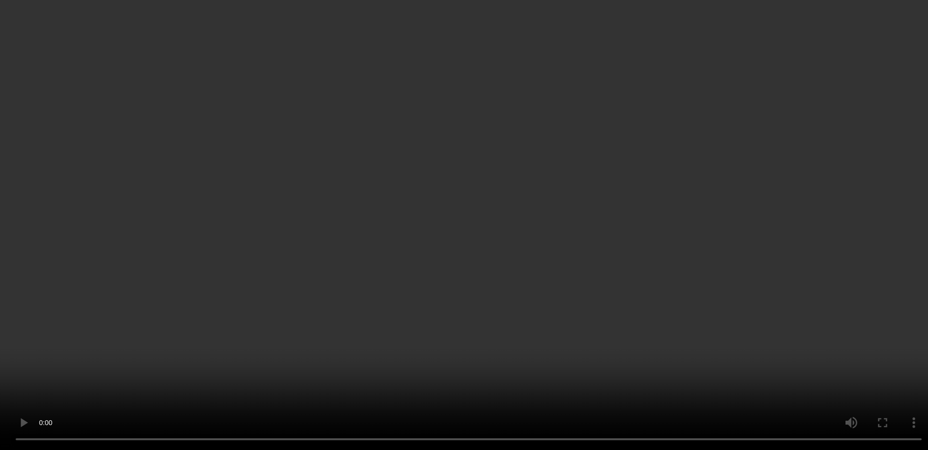
scroll to position [963, 0]
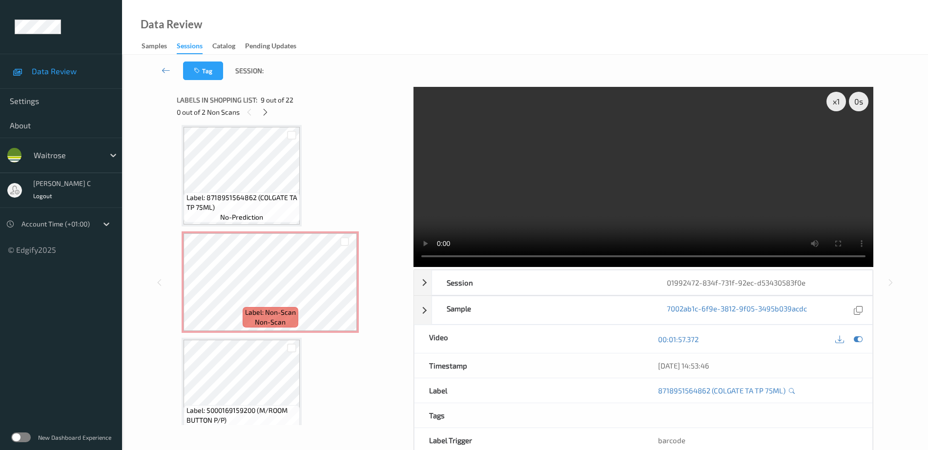
click at [292, 310] on span "Label: Non-Scan" at bounding box center [270, 313] width 51 height 10
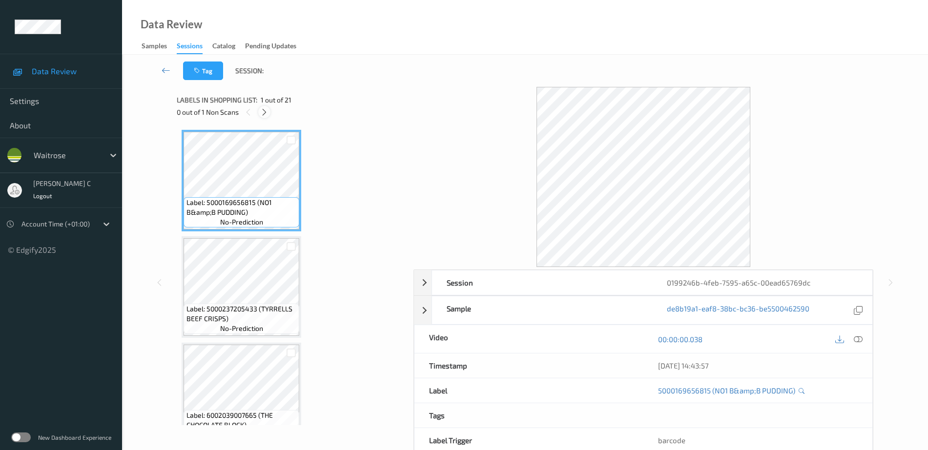
click at [268, 110] on icon at bounding box center [264, 112] width 8 height 9
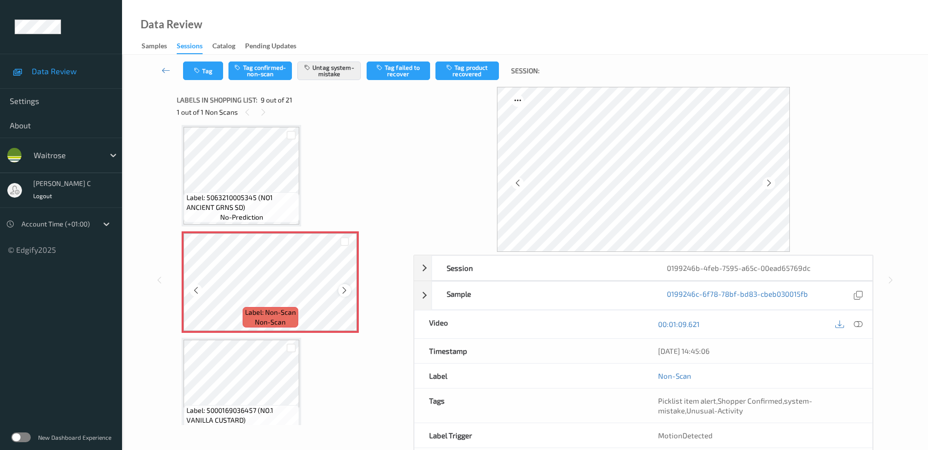
click at [343, 292] on icon at bounding box center [344, 290] width 8 height 9
click at [273, 204] on span "Label: 5063210005345 (NO1 ANCIENT GRNS SD)" at bounding box center [242, 203] width 111 height 20
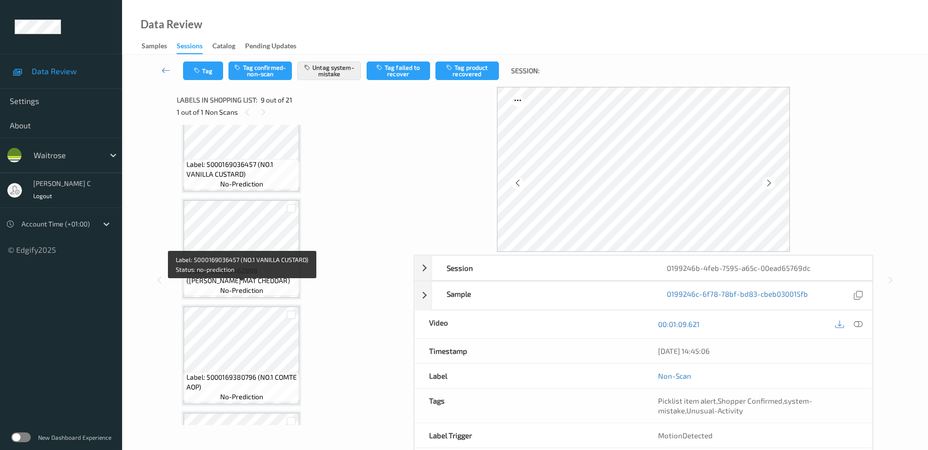
scroll to position [1116, 0]
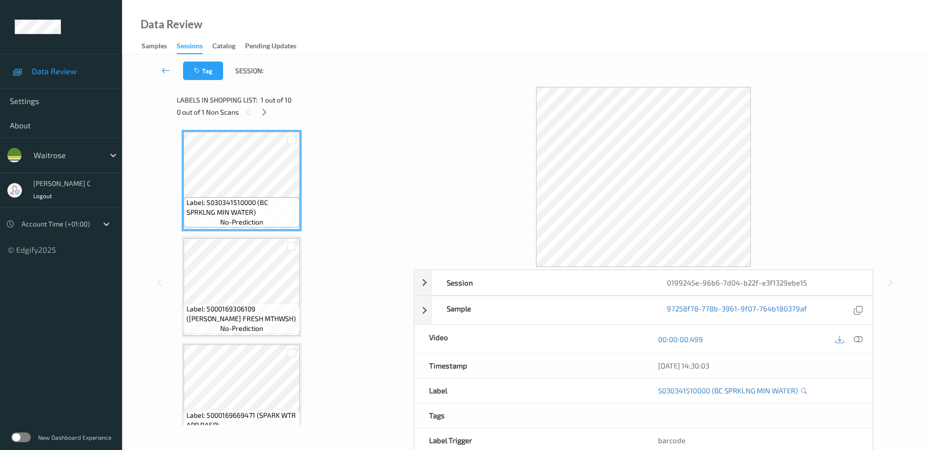
click at [267, 105] on div "Labels in shopping list: 1 out of 10" at bounding box center [292, 100] width 230 height 12
click at [265, 114] on icon at bounding box center [264, 112] width 8 height 9
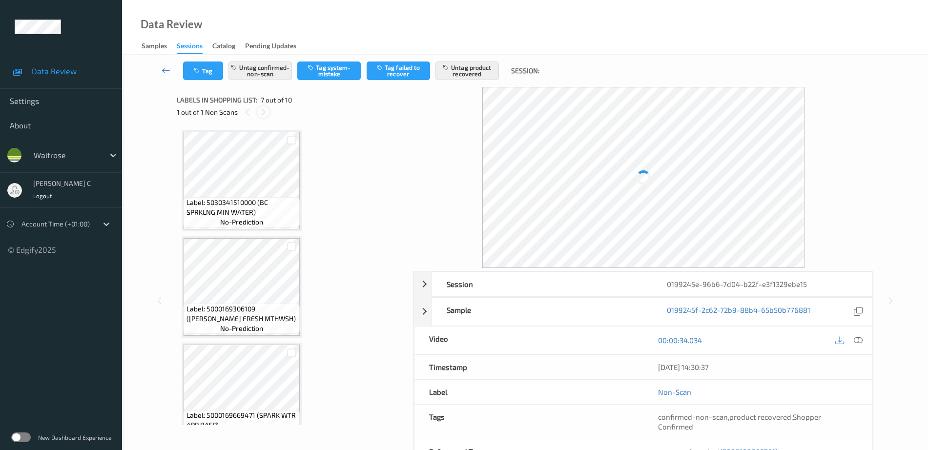
scroll to position [537, 0]
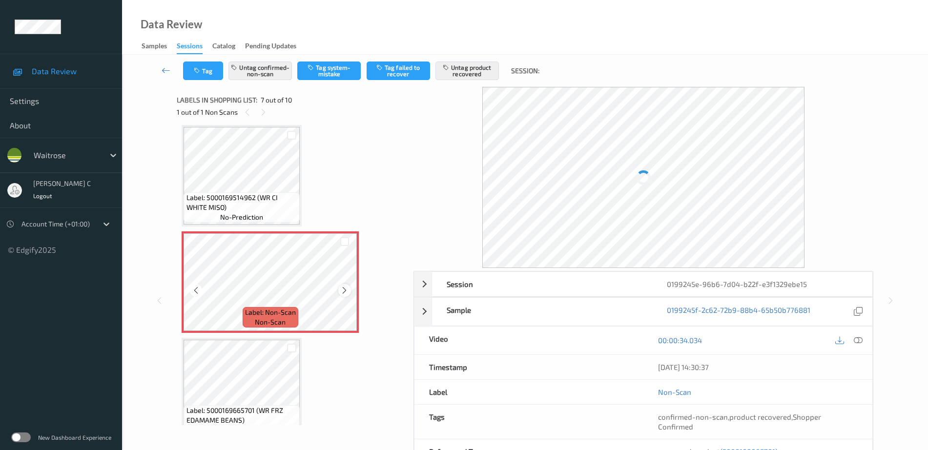
click at [347, 293] on icon at bounding box center [344, 290] width 8 height 9
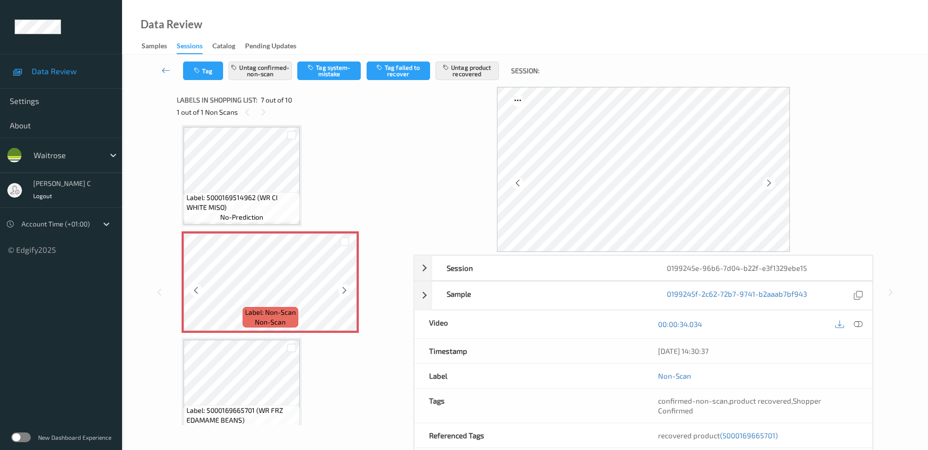
click at [347, 293] on icon at bounding box center [344, 290] width 8 height 9
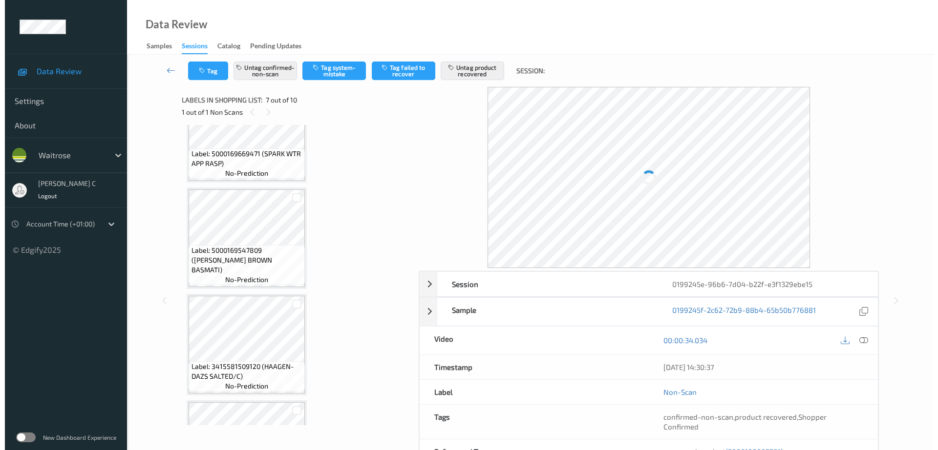
scroll to position [293, 0]
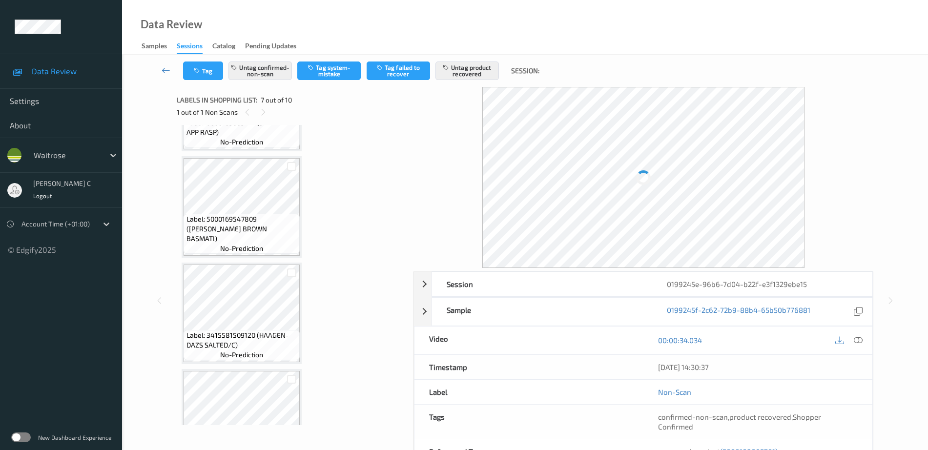
click at [256, 252] on span "no-prediction" at bounding box center [241, 249] width 43 height 10
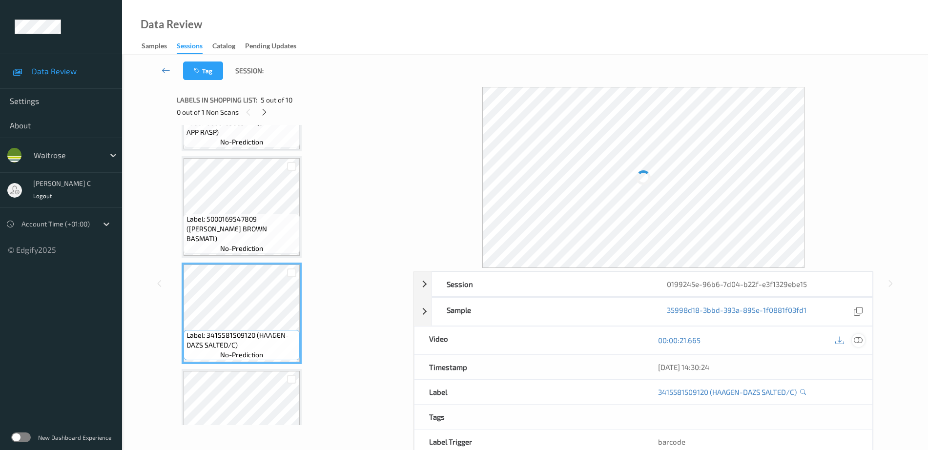
click at [860, 343] on icon at bounding box center [858, 340] width 9 height 9
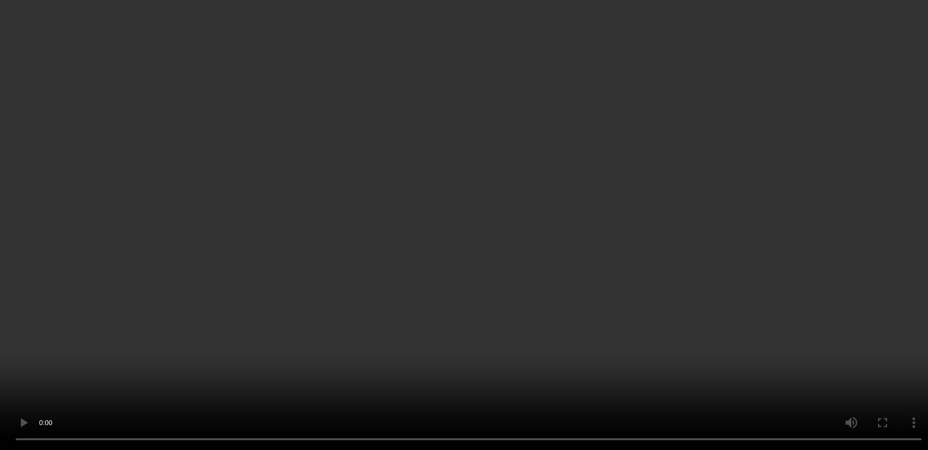
scroll to position [659, 0]
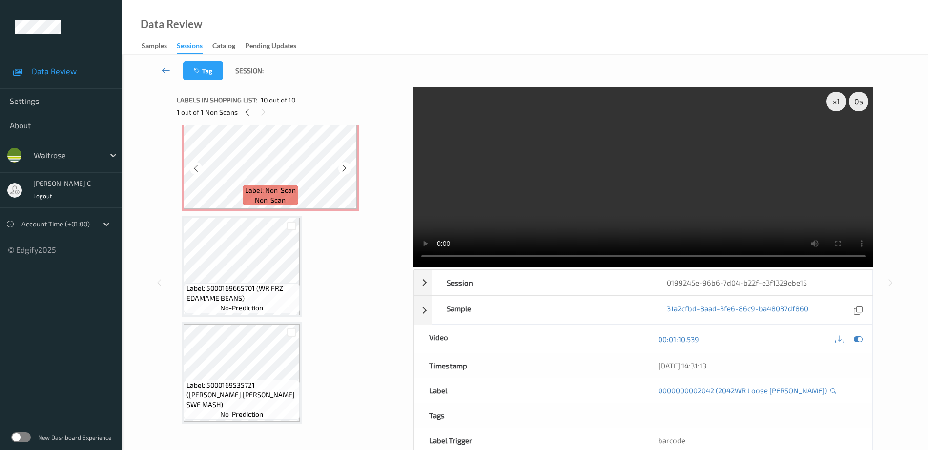
click at [261, 191] on span "Label: Non-Scan" at bounding box center [270, 191] width 51 height 10
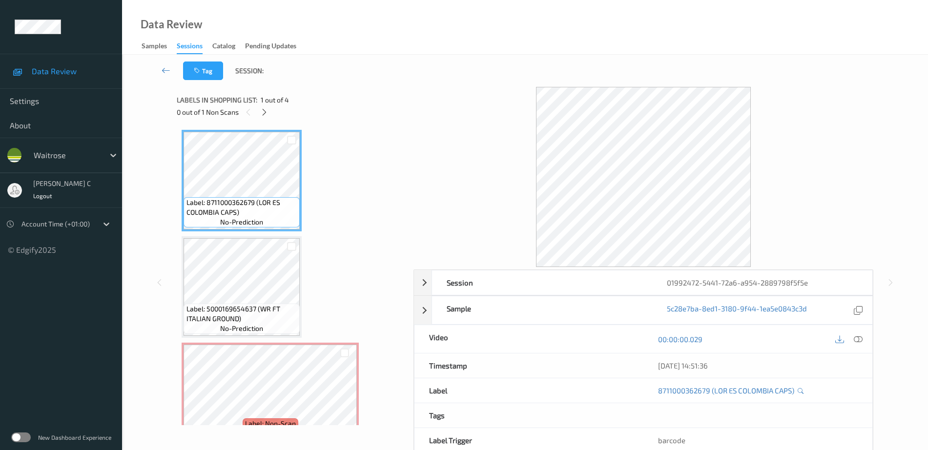
click at [264, 118] on div at bounding box center [264, 112] width 12 height 12
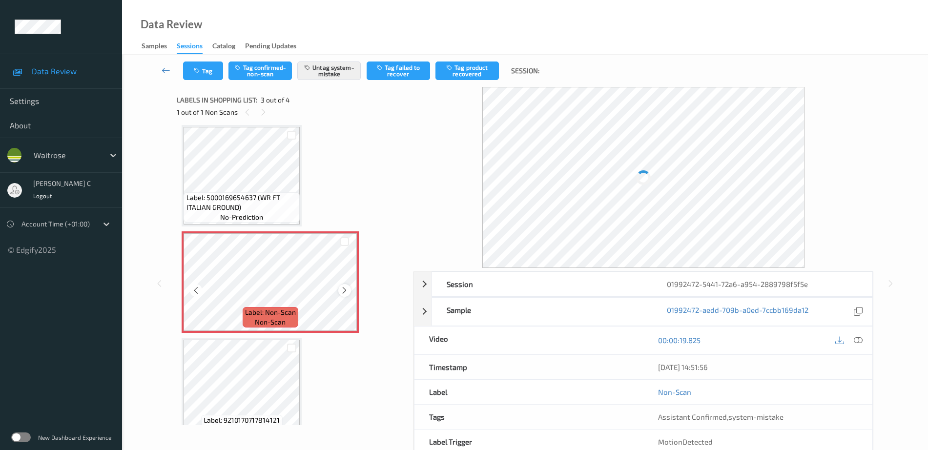
click at [346, 290] on icon at bounding box center [344, 290] width 8 height 9
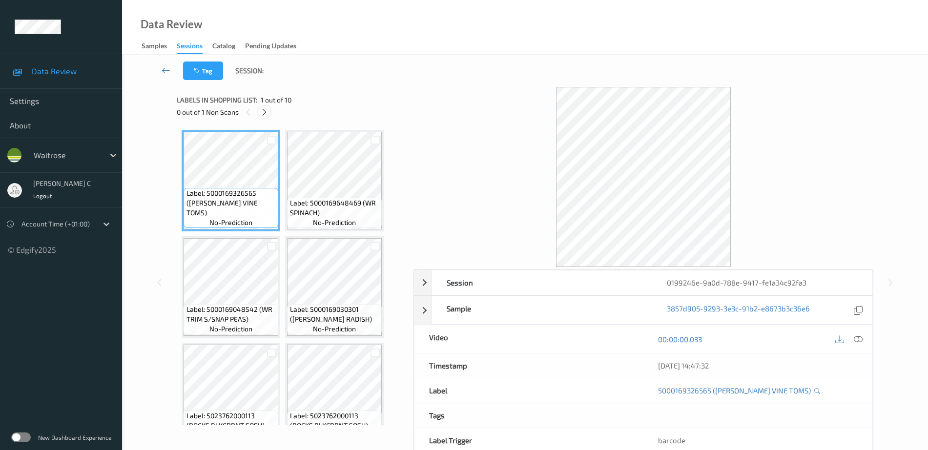
click at [262, 108] on icon at bounding box center [264, 112] width 8 height 9
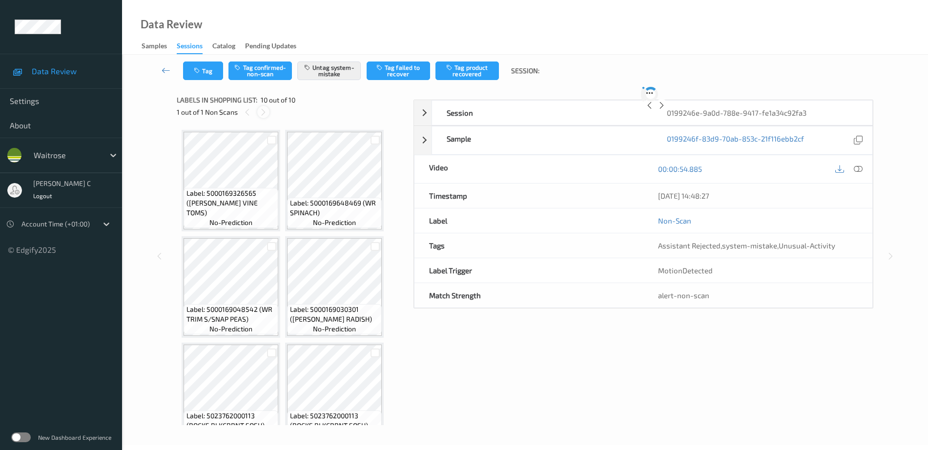
scroll to position [343, 0]
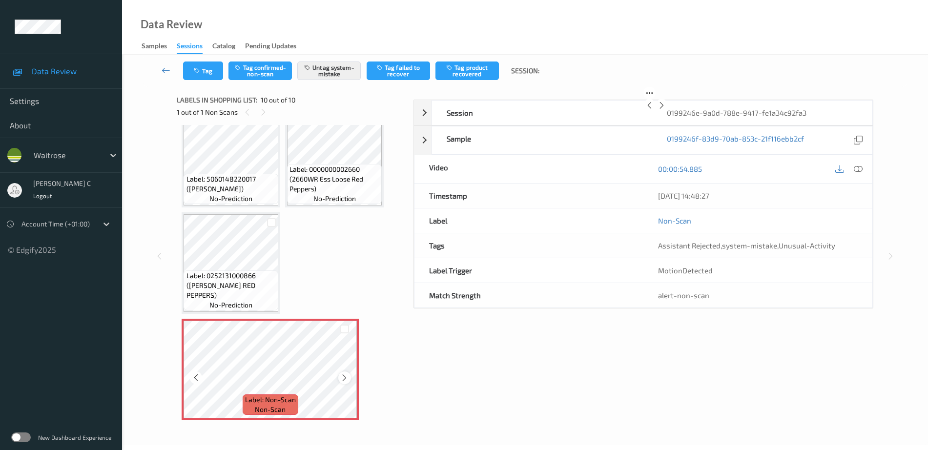
click at [348, 377] on icon at bounding box center [344, 378] width 8 height 9
click at [347, 378] on icon at bounding box center [344, 378] width 8 height 9
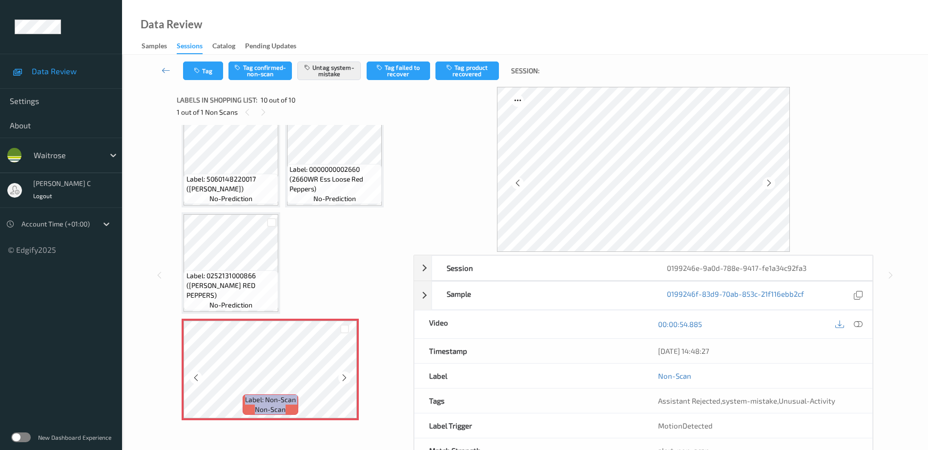
click at [347, 378] on icon at bounding box center [344, 378] width 8 height 9
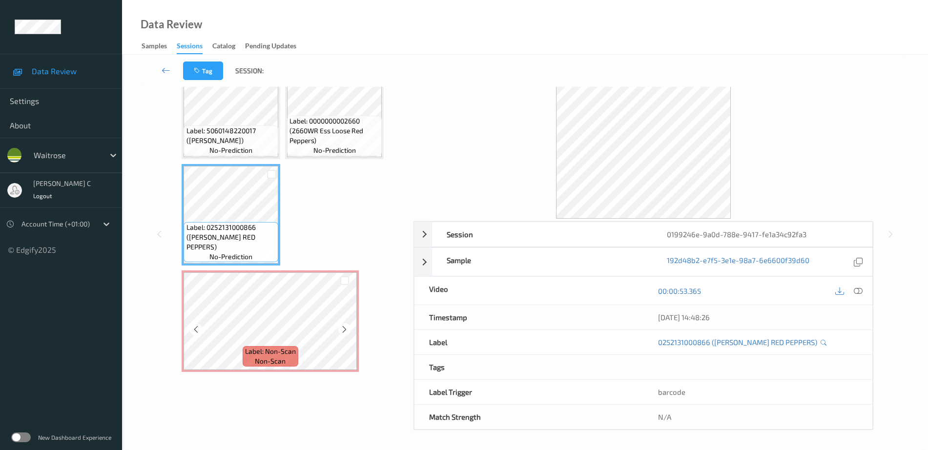
scroll to position [34, 0]
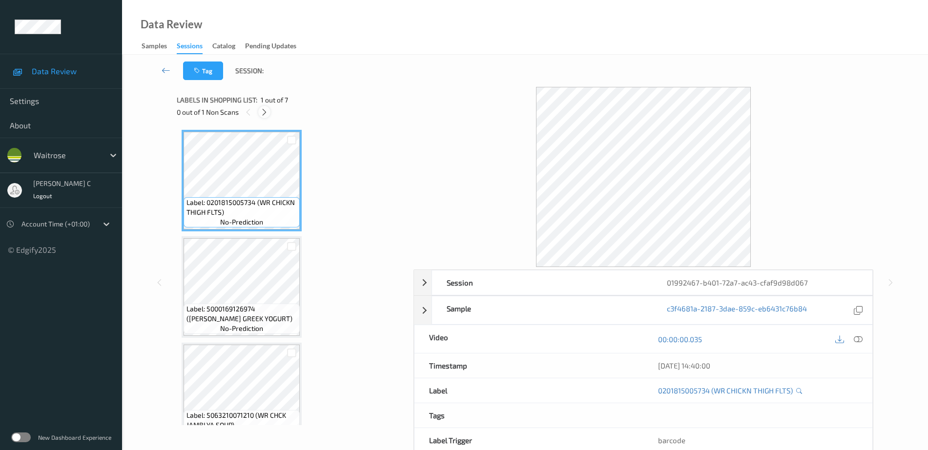
click at [262, 112] on icon at bounding box center [264, 112] width 8 height 9
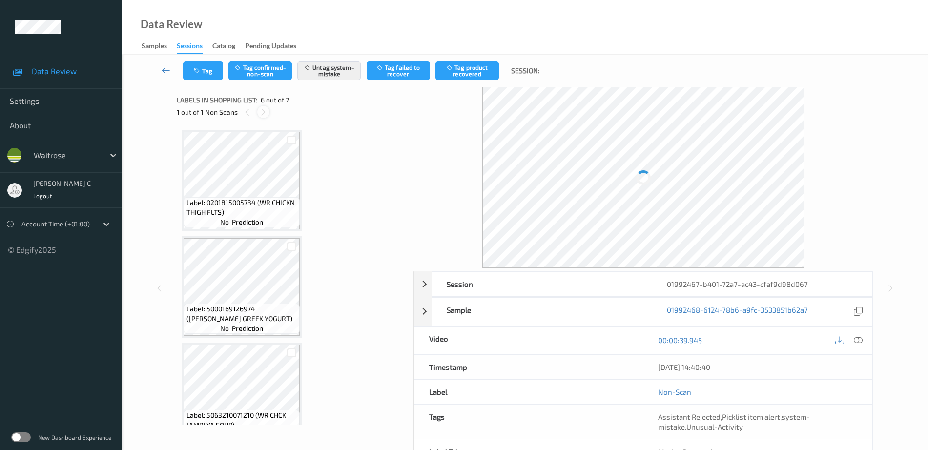
scroll to position [431, 0]
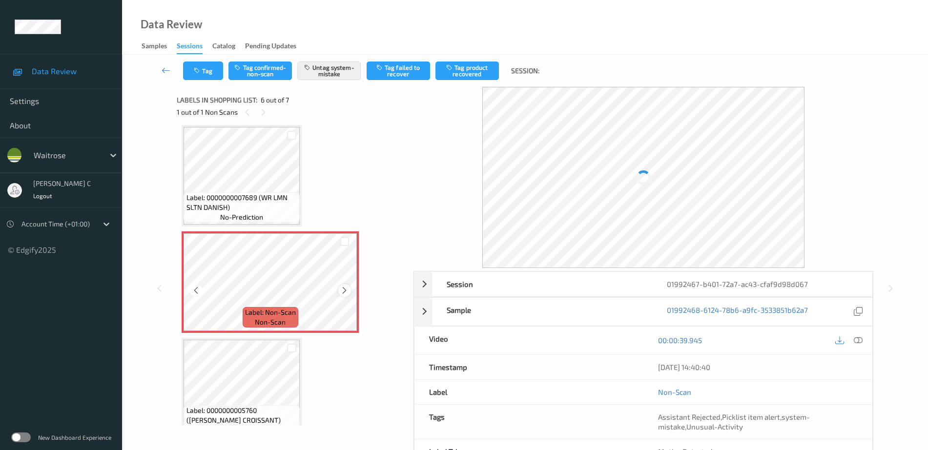
click at [342, 292] on icon at bounding box center [344, 290] width 8 height 9
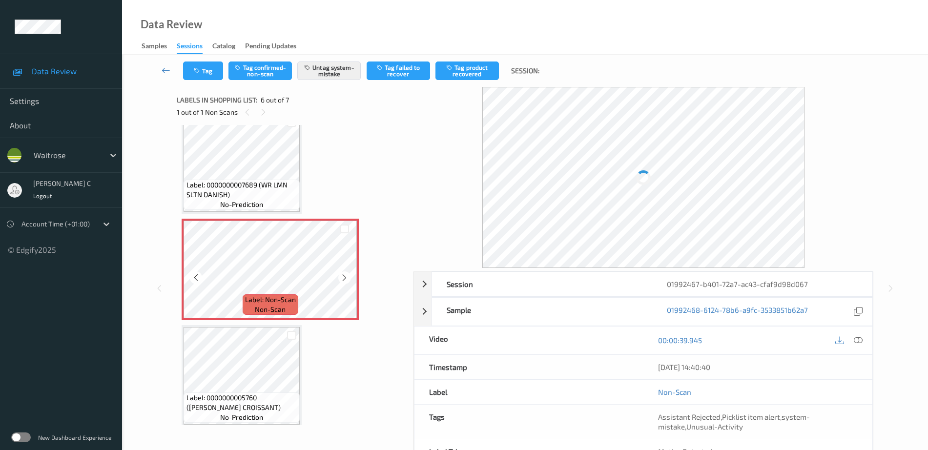
scroll to position [450, 0]
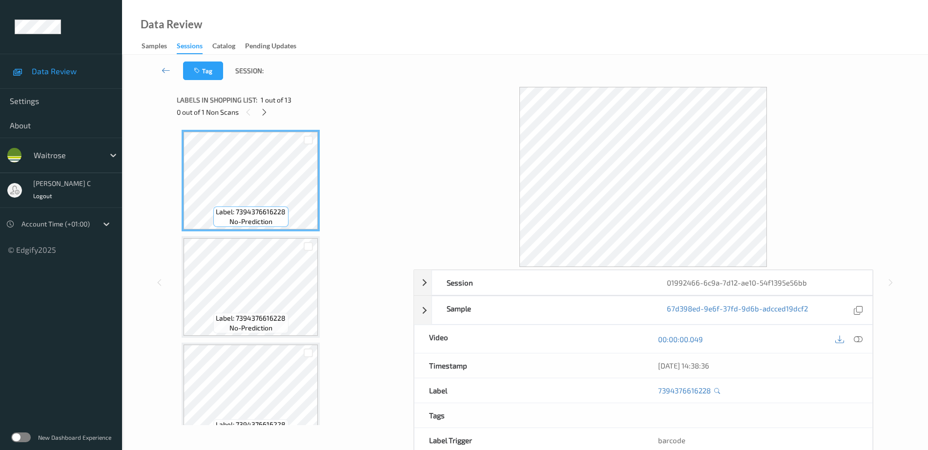
click at [264, 118] on div "0 out of 1 Non Scans" at bounding box center [292, 112] width 230 height 12
click at [267, 110] on icon at bounding box center [264, 112] width 8 height 9
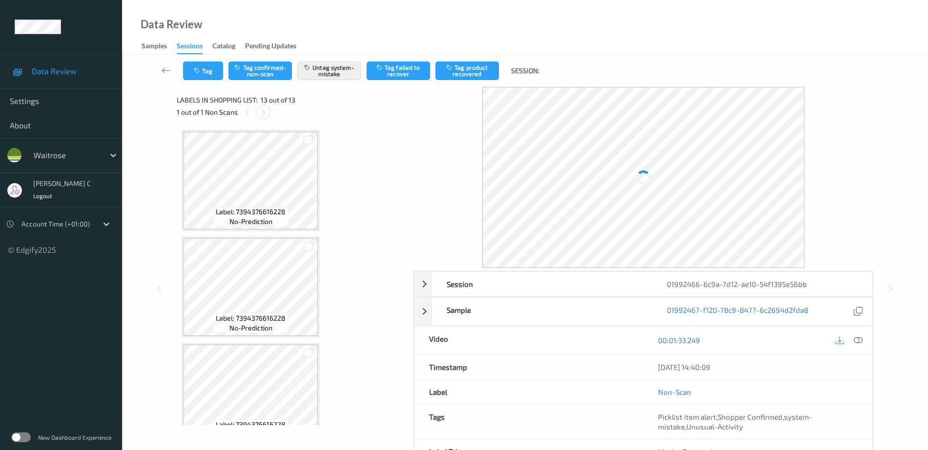
scroll to position [1089, 0]
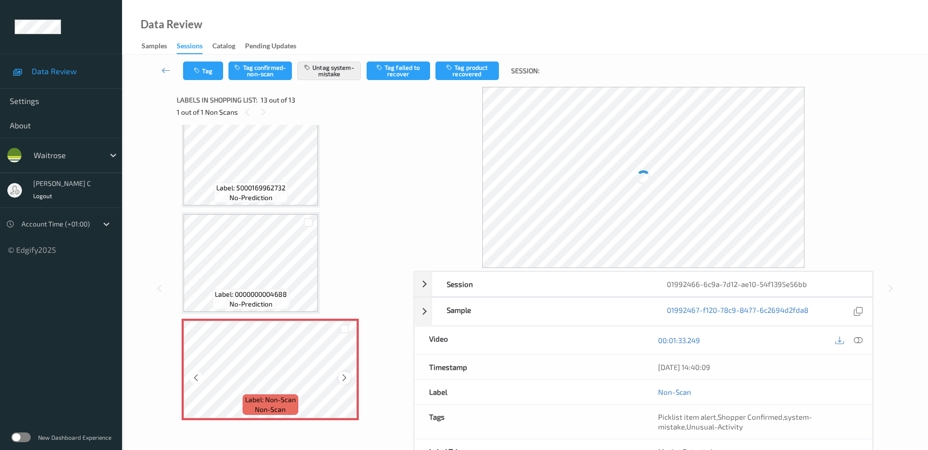
click at [343, 380] on icon at bounding box center [344, 378] width 8 height 9
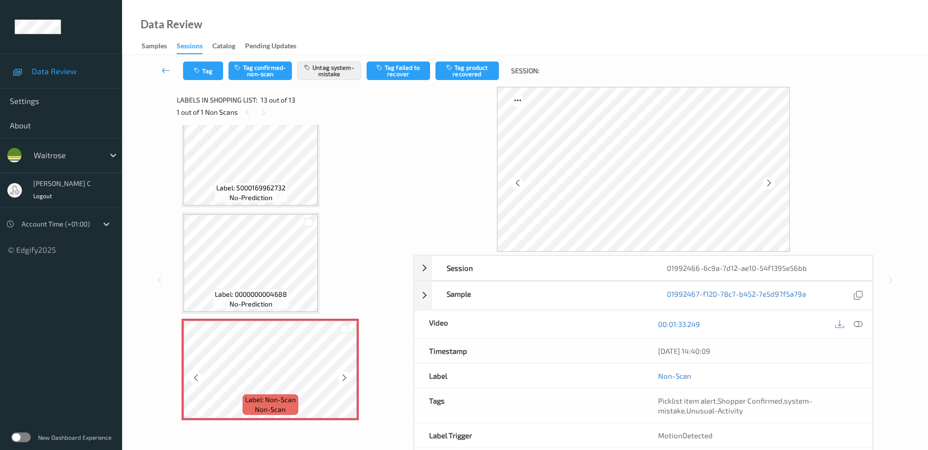
click at [343, 380] on icon at bounding box center [344, 378] width 8 height 9
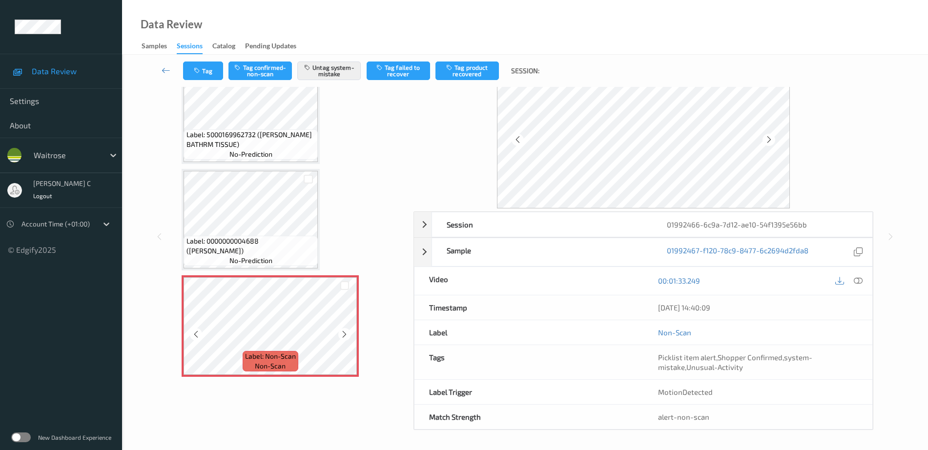
scroll to position [1079, 0]
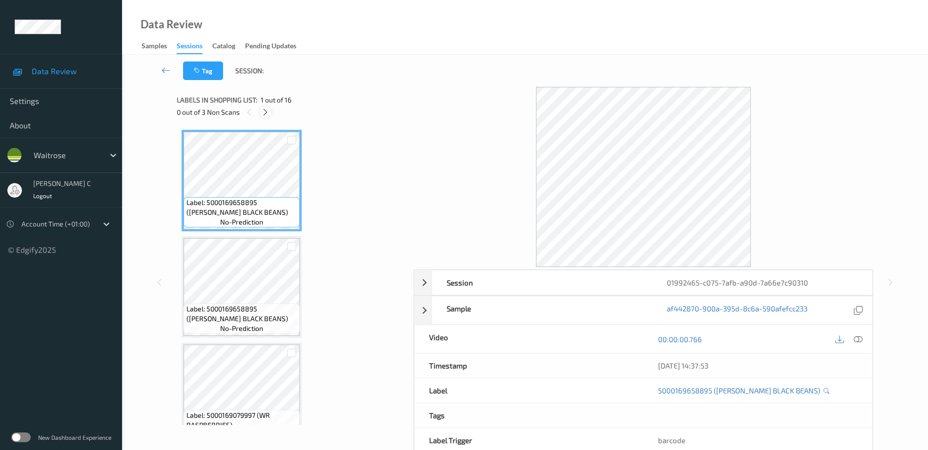
click at [266, 115] on icon at bounding box center [265, 112] width 8 height 9
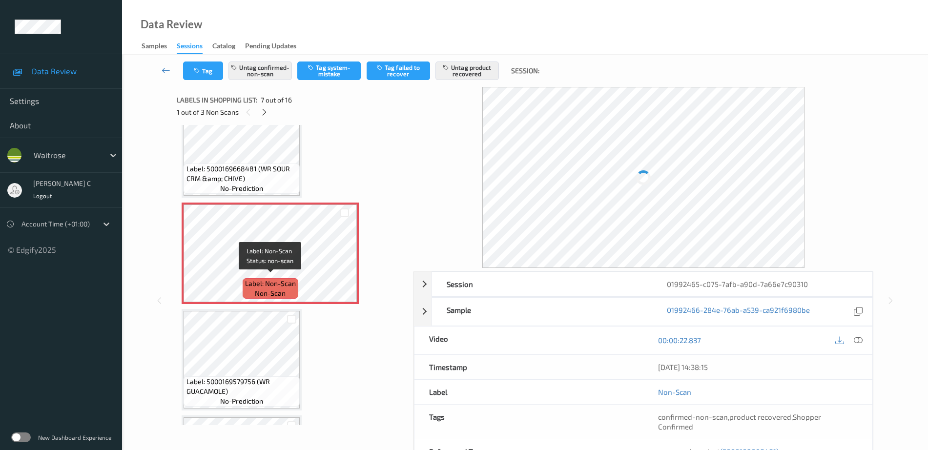
scroll to position [537, 0]
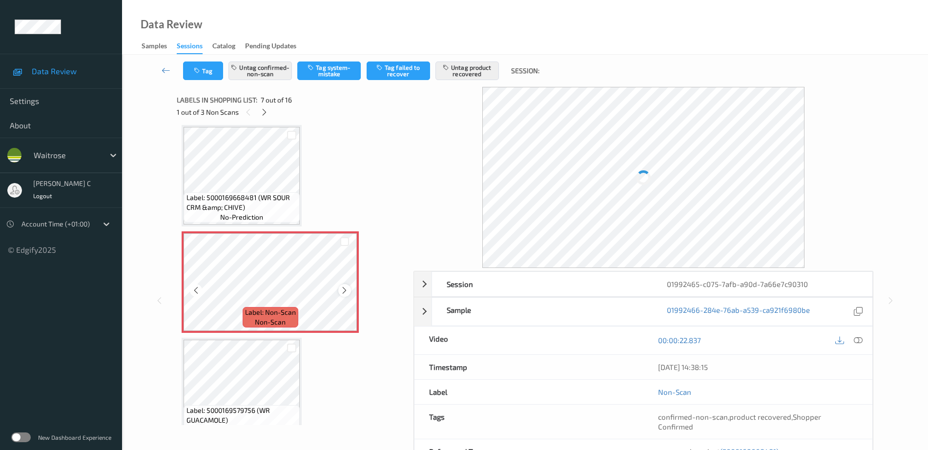
click at [344, 294] on icon at bounding box center [344, 290] width 8 height 9
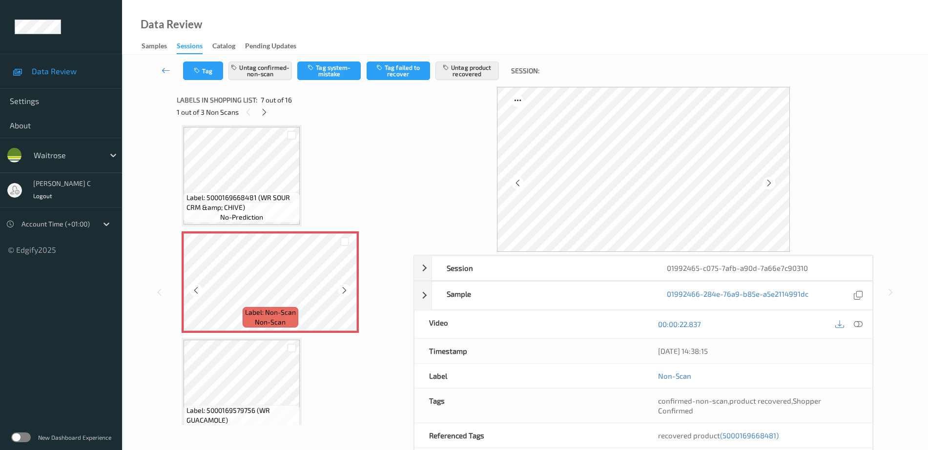
click at [344, 294] on icon at bounding box center [344, 290] width 8 height 9
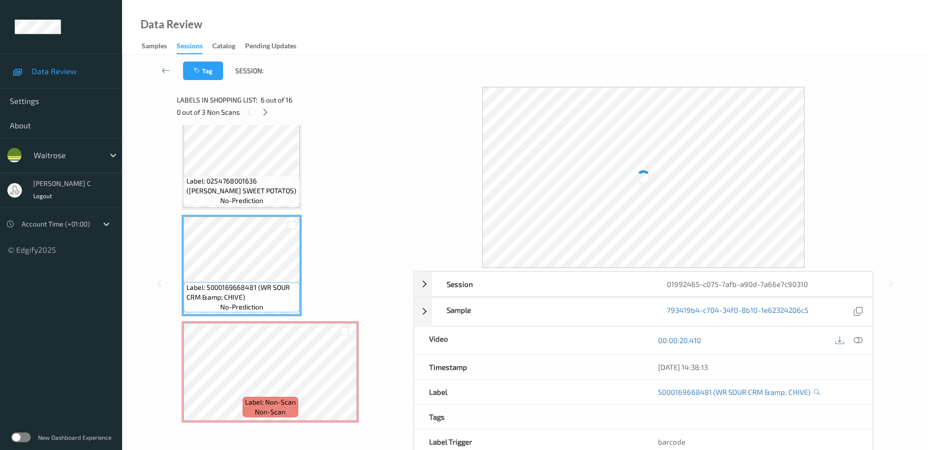
scroll to position [476, 0]
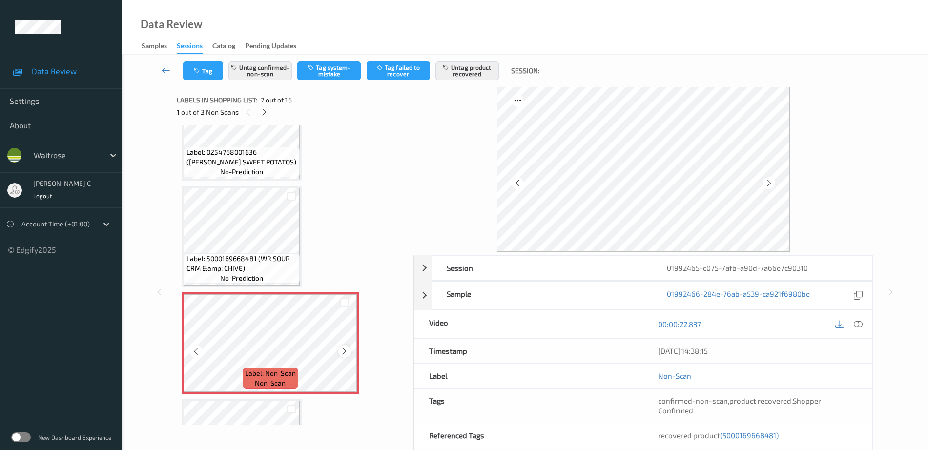
click at [344, 357] on div at bounding box center [344, 351] width 12 height 12
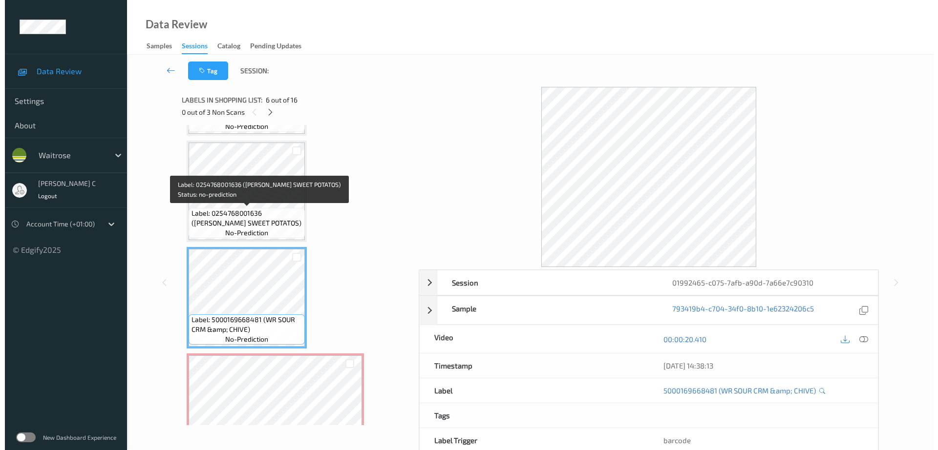
scroll to position [293, 0]
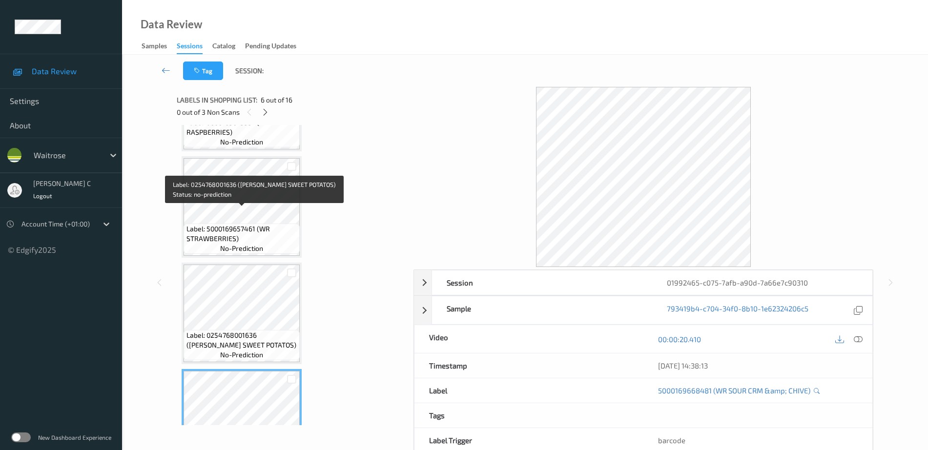
click at [253, 226] on span "Label: 5000169657461 (WR STRAWBERRIES)" at bounding box center [242, 234] width 111 height 20
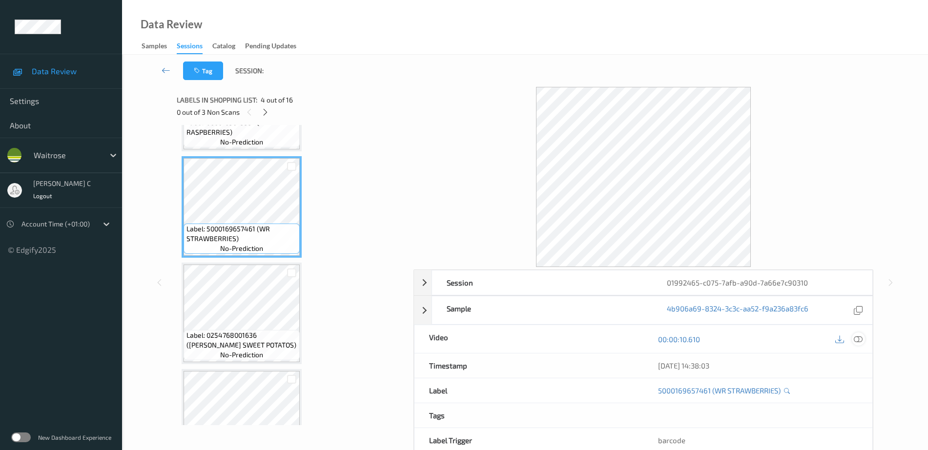
click at [856, 338] on icon at bounding box center [858, 339] width 9 height 9
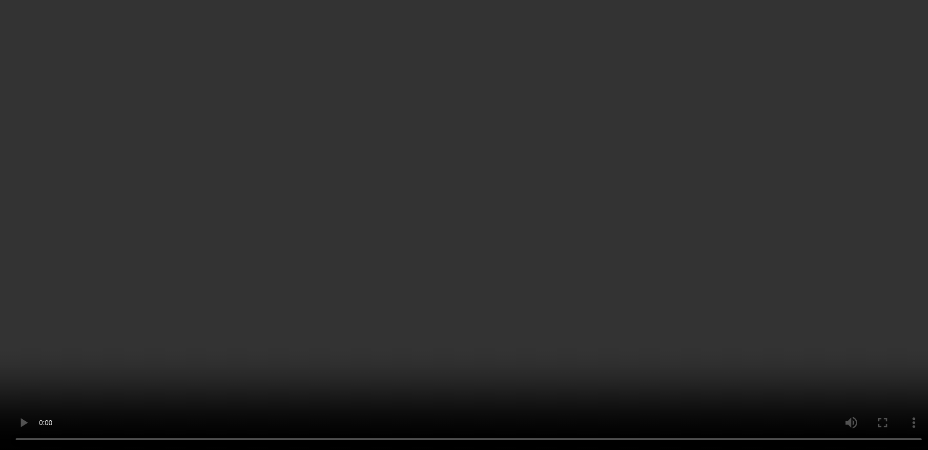
scroll to position [1286, 0]
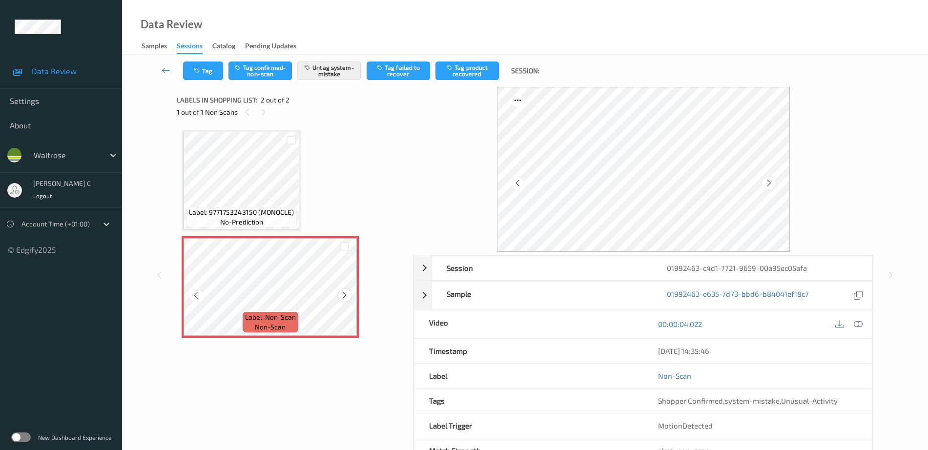
click at [343, 296] on icon at bounding box center [344, 295] width 8 height 9
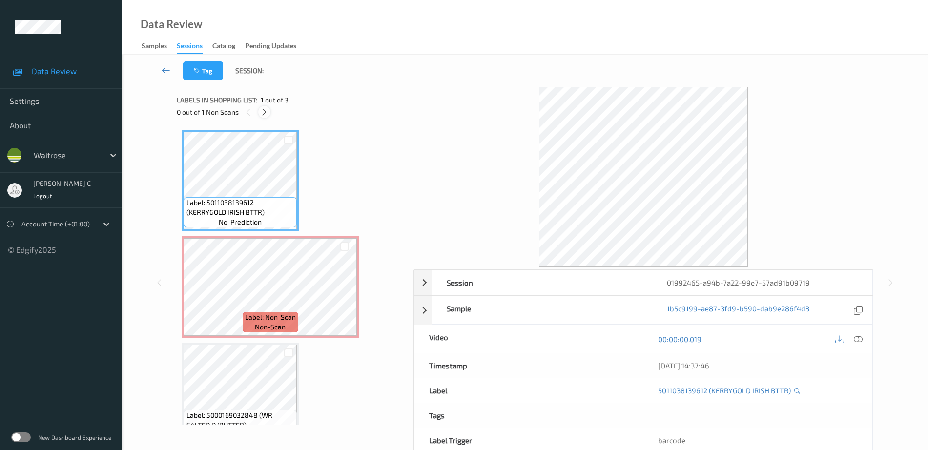
click at [270, 113] on div "0 out of 1 Non Scans" at bounding box center [292, 112] width 230 height 12
click at [264, 110] on icon at bounding box center [264, 112] width 8 height 9
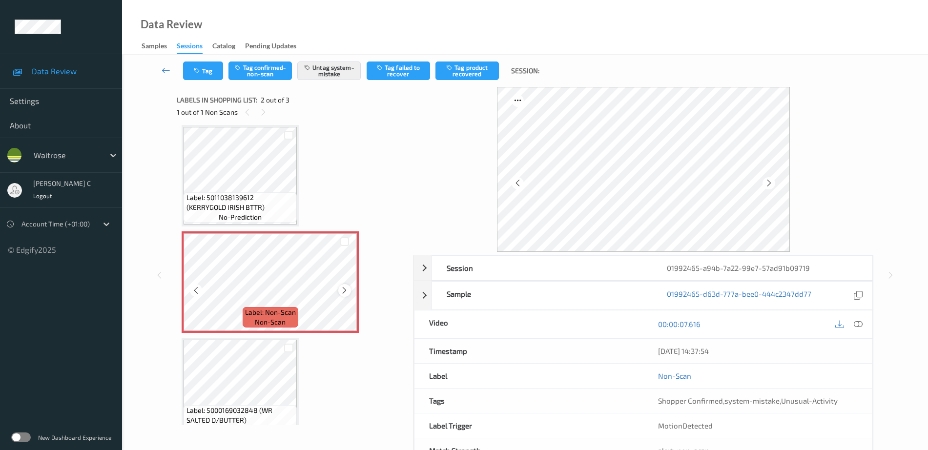
click at [343, 287] on icon at bounding box center [344, 290] width 8 height 9
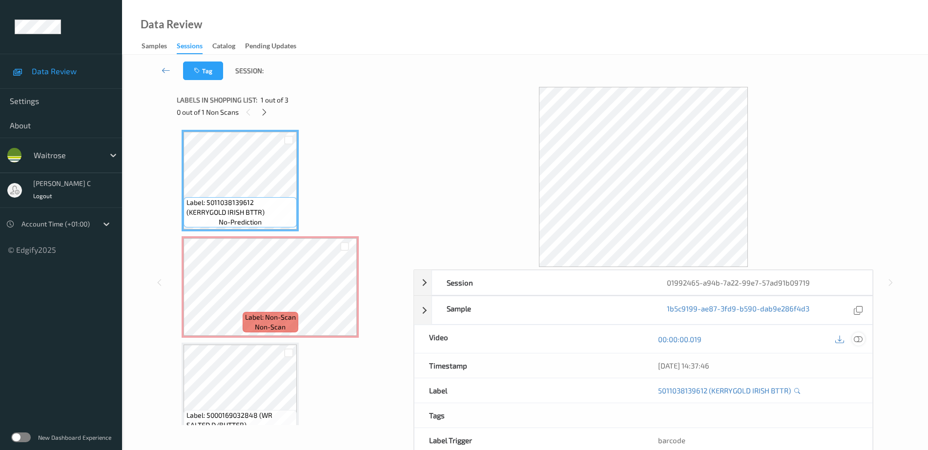
click at [864, 337] on div at bounding box center [858, 339] width 13 height 13
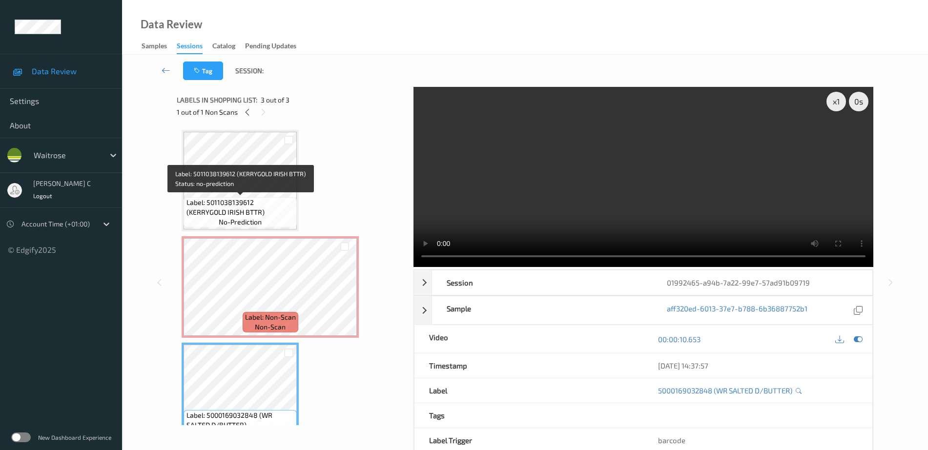
click at [242, 206] on span "Label: 5011038139612 (KERRYGOLD IRISH BTTR)" at bounding box center [241, 208] width 108 height 20
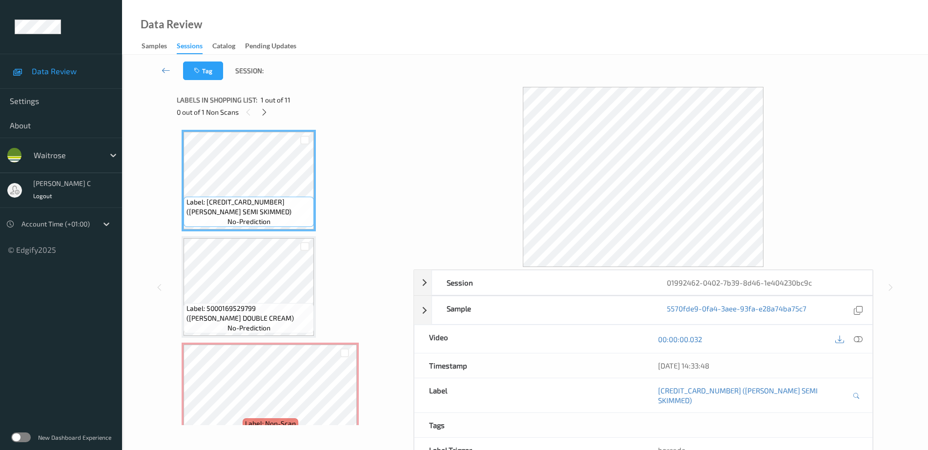
scroll to position [122, 0]
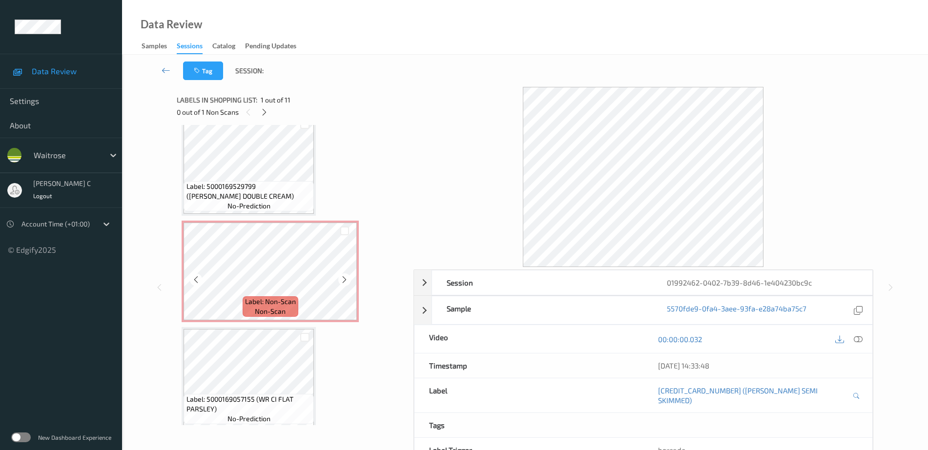
click at [244, 311] on div "Label: Non-Scan non-scan" at bounding box center [271, 306] width 56 height 21
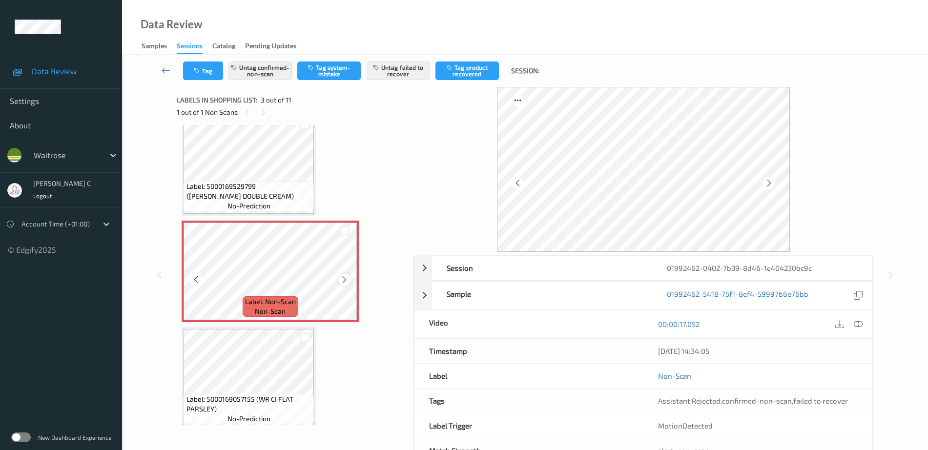
click at [340, 281] on div at bounding box center [344, 279] width 12 height 12
click at [343, 281] on icon at bounding box center [344, 279] width 8 height 9
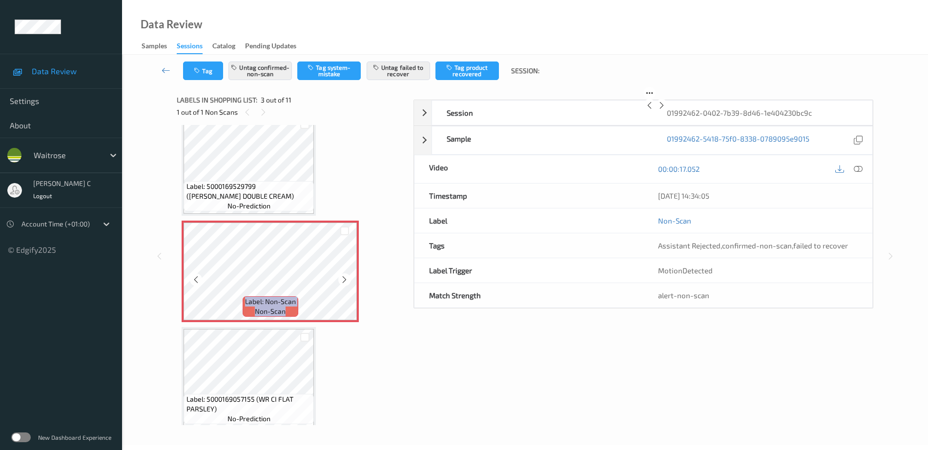
click at [343, 281] on icon at bounding box center [344, 279] width 8 height 9
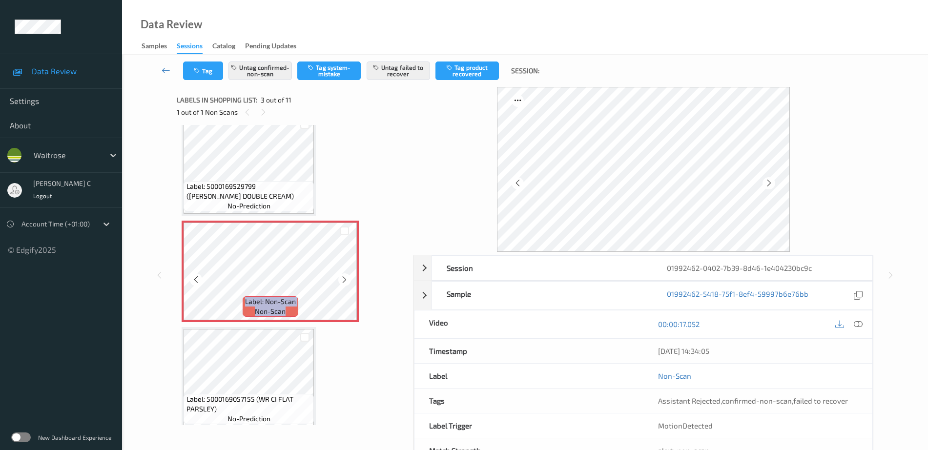
click at [343, 281] on icon at bounding box center [344, 279] width 8 height 9
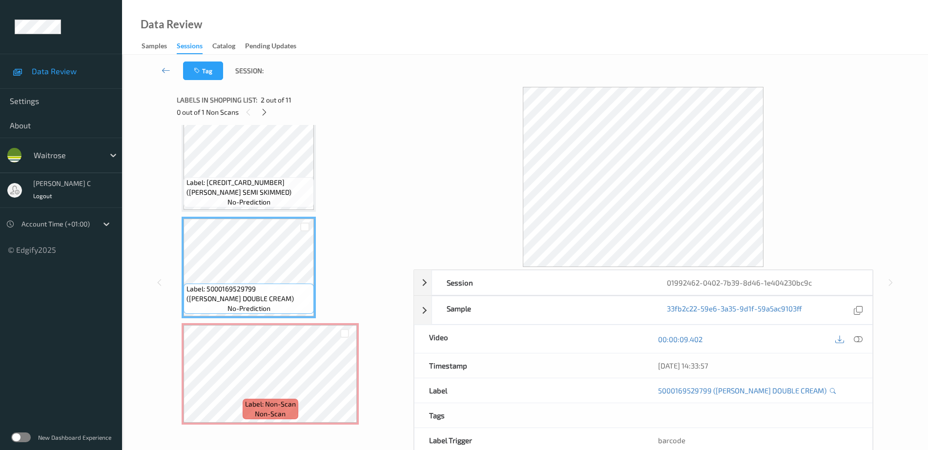
scroll to position [0, 0]
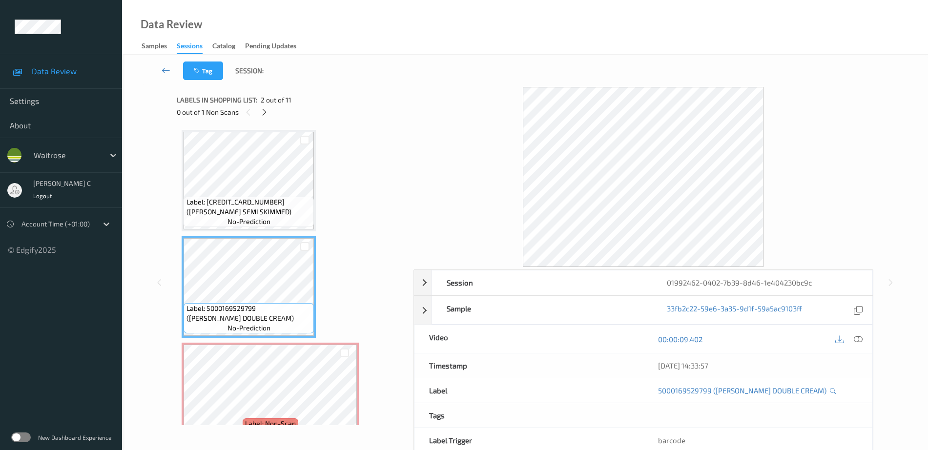
click at [267, 206] on span "Label: 5000169015315 (WR ESS SEMI SKIMMED)" at bounding box center [250, 207] width 126 height 20
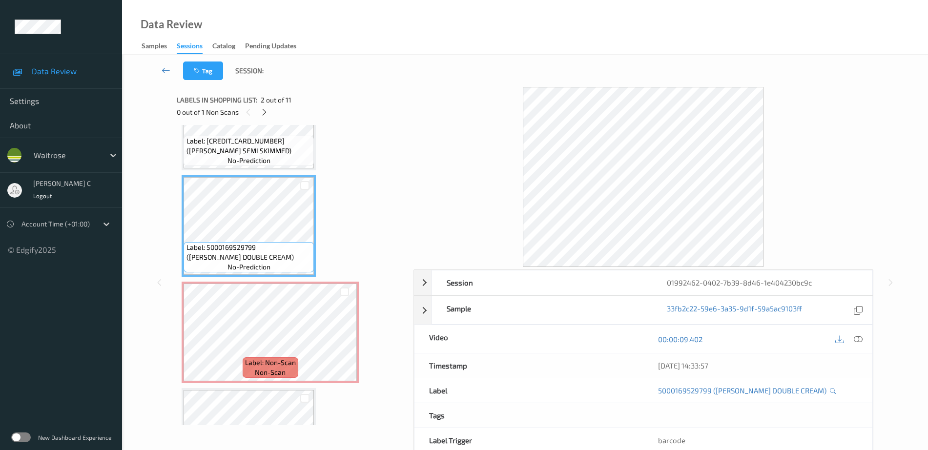
click at [265, 358] on span "Label: Non-Scan" at bounding box center [270, 363] width 51 height 10
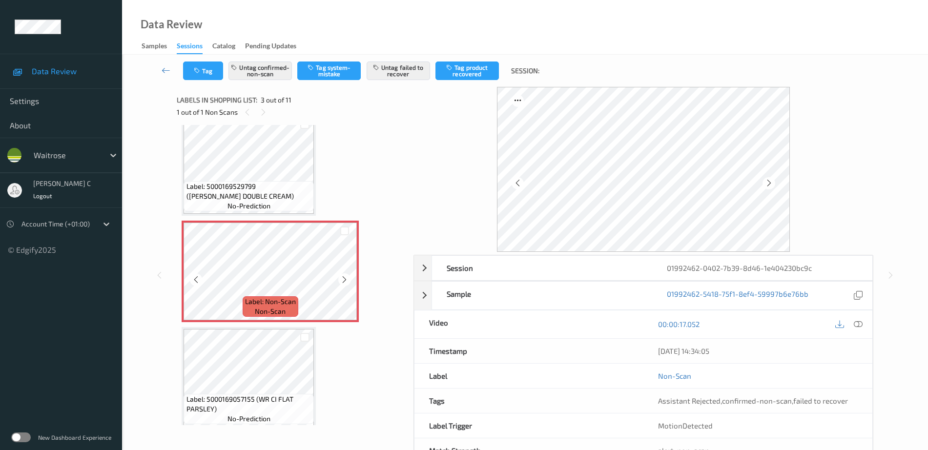
scroll to position [0, 0]
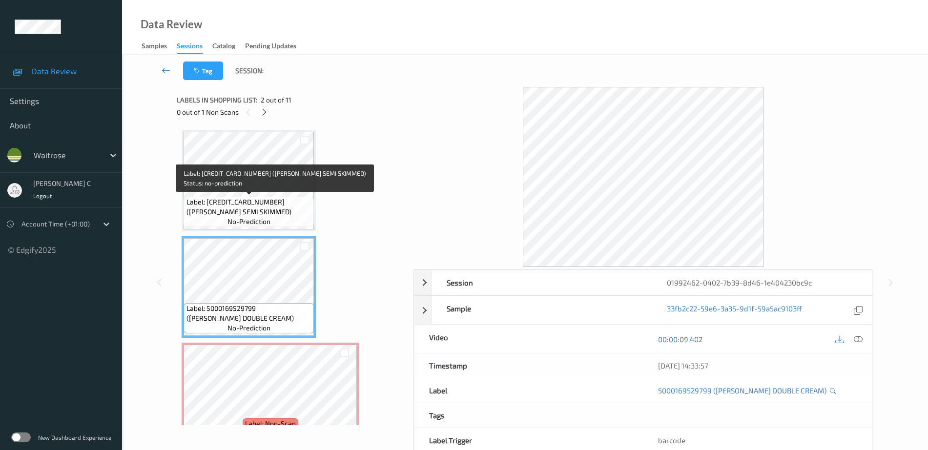
click at [256, 218] on span "no-prediction" at bounding box center [249, 222] width 43 height 10
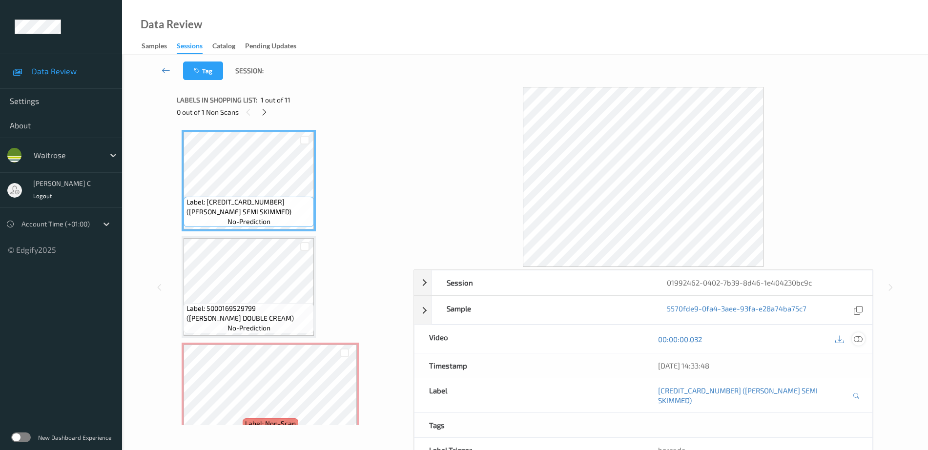
click at [856, 340] on icon at bounding box center [858, 339] width 9 height 9
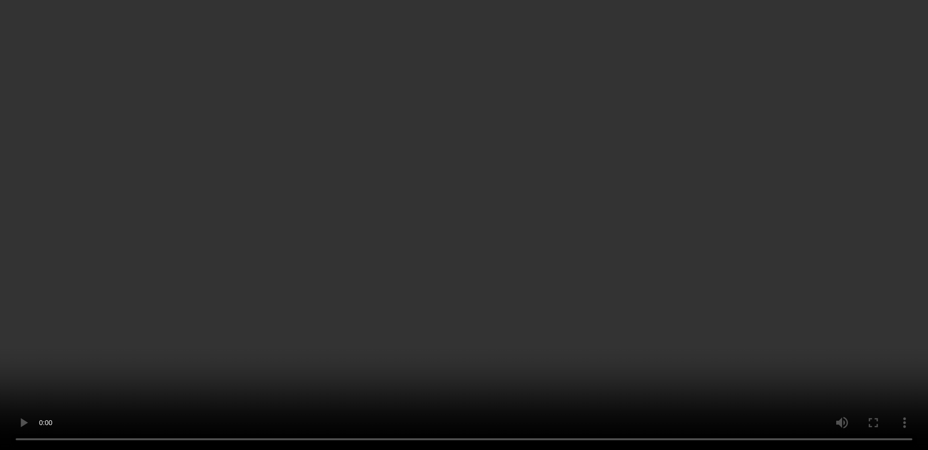
scroll to position [122, 0]
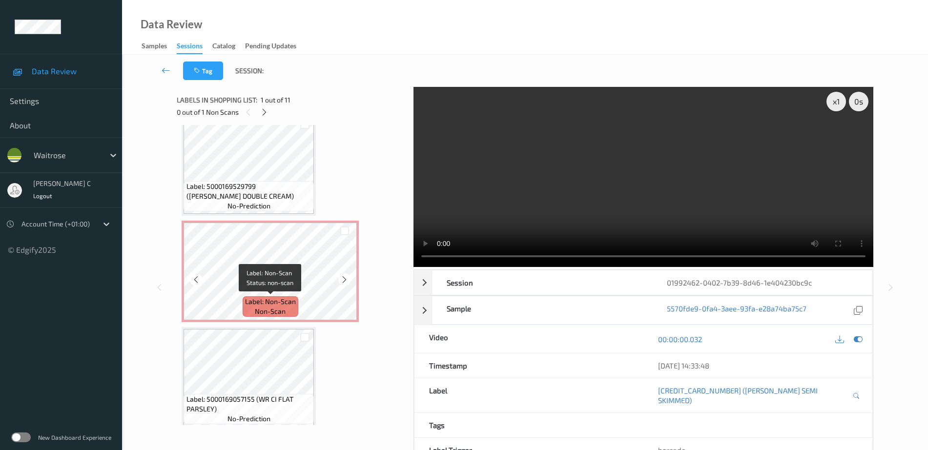
click at [277, 298] on span "Label: Non-Scan" at bounding box center [270, 302] width 51 height 10
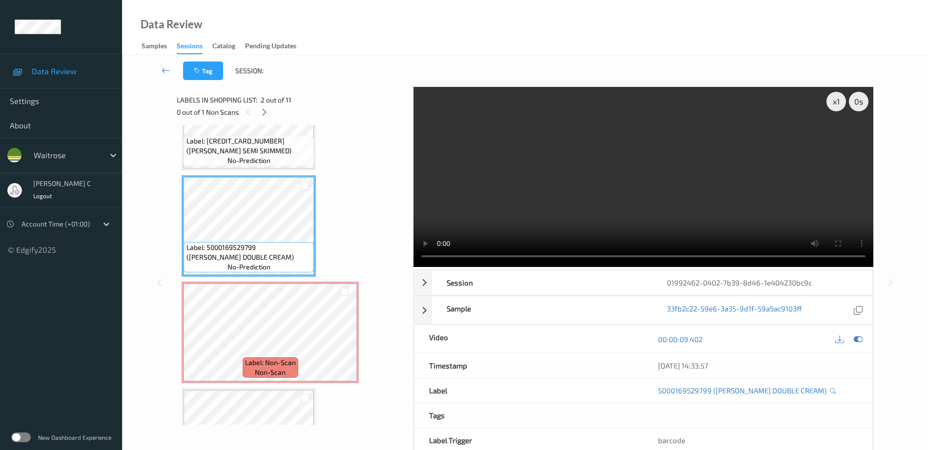
scroll to position [0, 0]
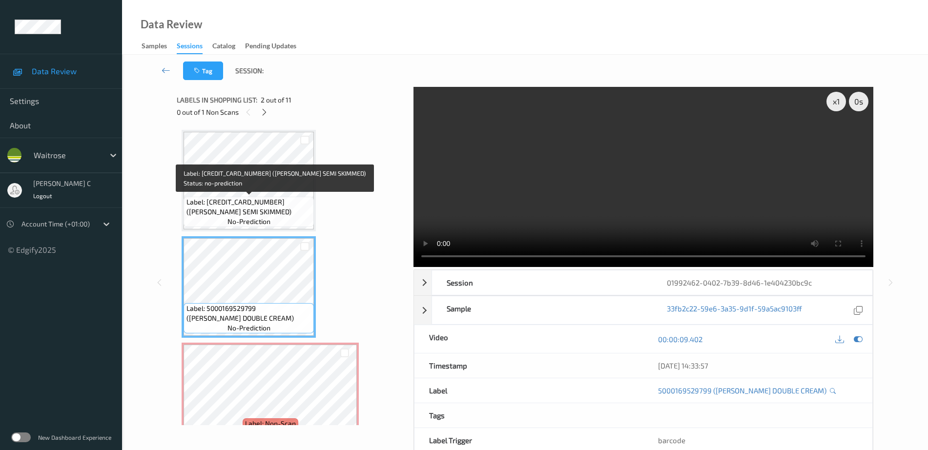
click at [258, 208] on span "Label: 5000169015315 (WR ESS SEMI SKIMMED)" at bounding box center [250, 207] width 126 height 20
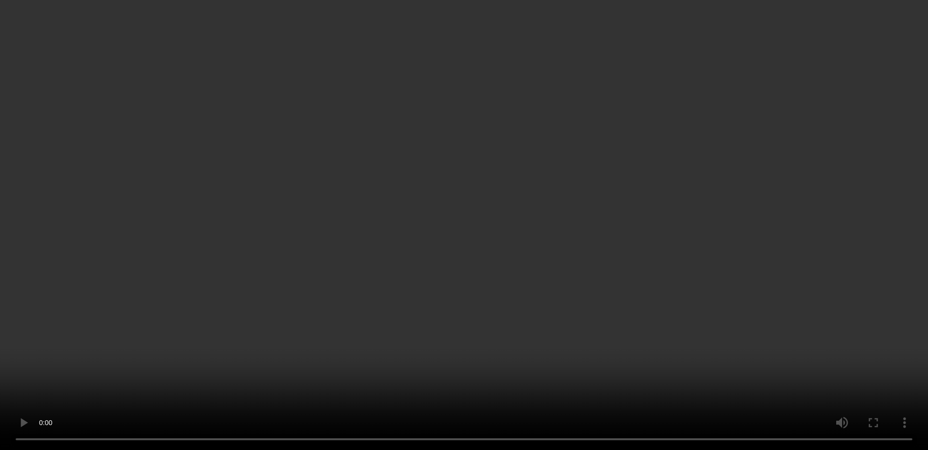
scroll to position [183, 0]
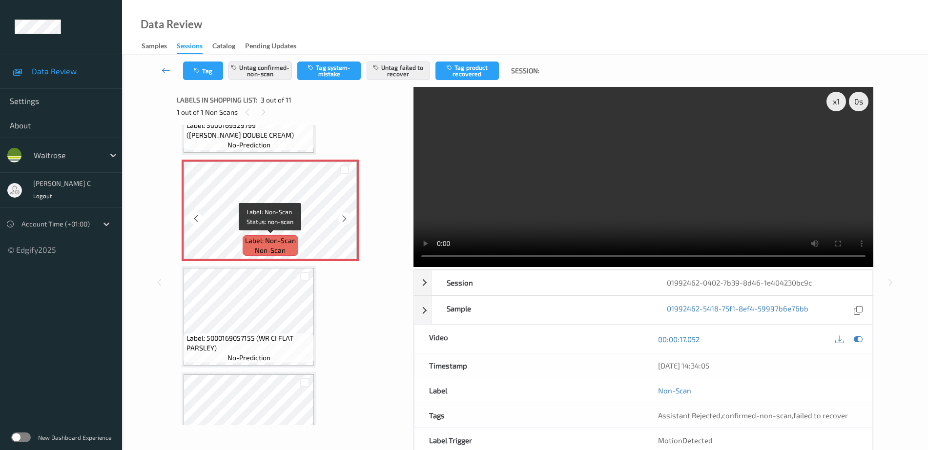
click at [285, 236] on span "Label: Non-Scan" at bounding box center [270, 241] width 51 height 10
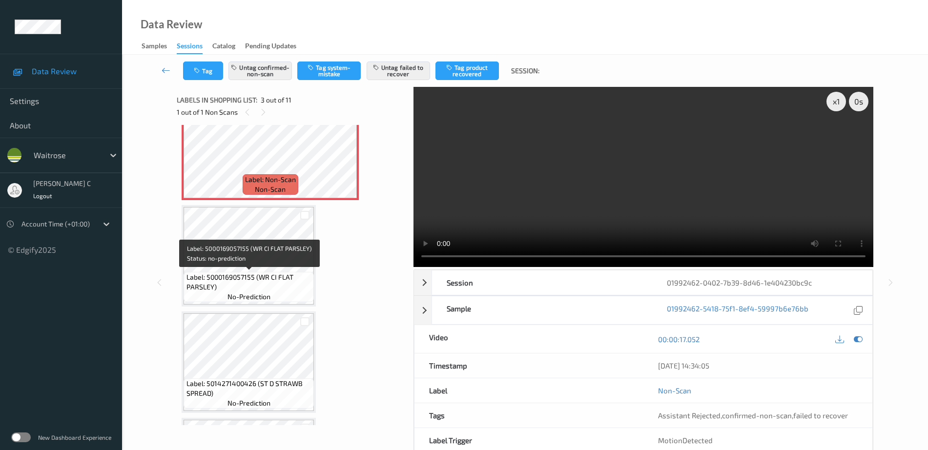
click at [258, 312] on div "Label: 5014271400426 (ST D STRAWB SPREAD) no-prediction" at bounding box center [249, 363] width 134 height 102
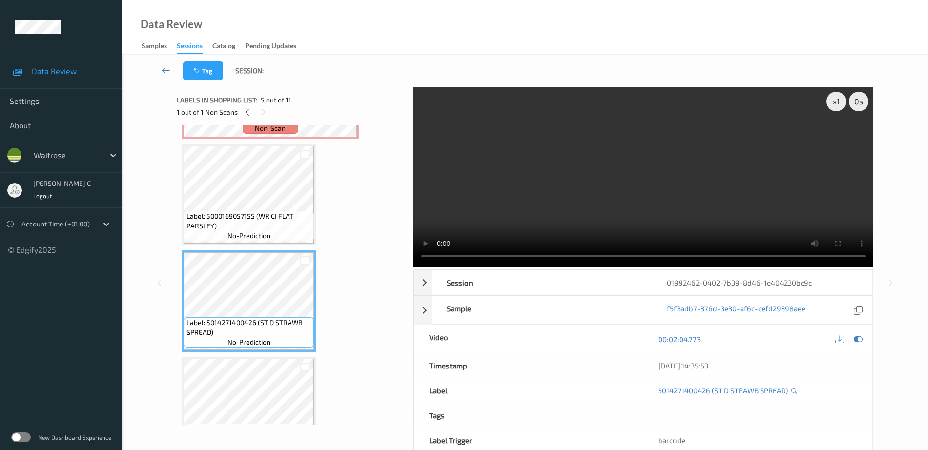
click at [259, 356] on div "Label: 5000169015315 (WR ESS SEMI SKIMMED) no-prediction Label: 5000169529799 (…" at bounding box center [292, 408] width 220 height 1166
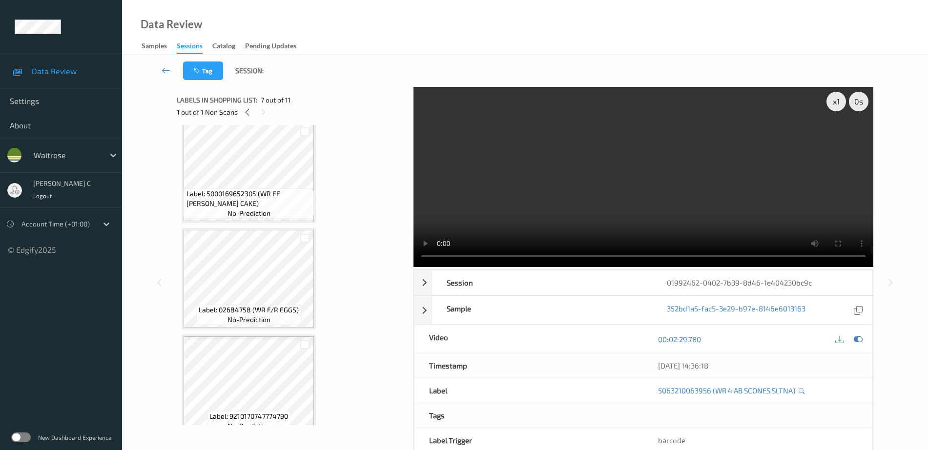
scroll to position [876, 0]
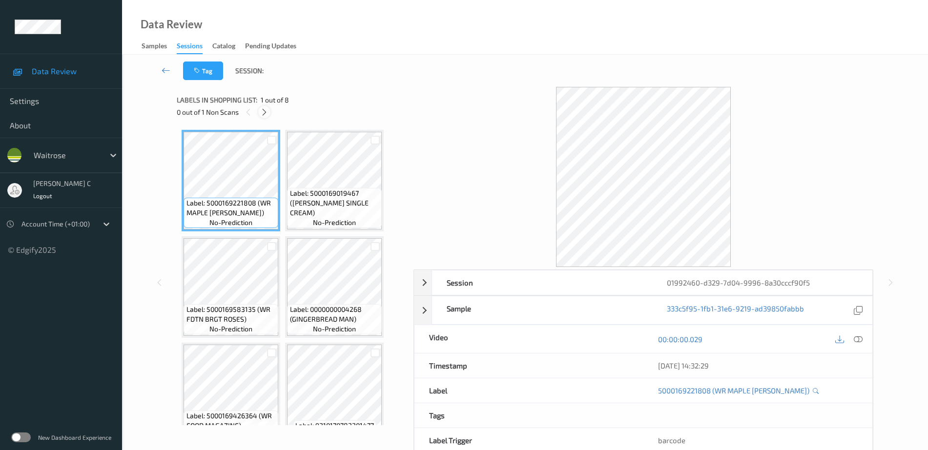
click at [258, 110] on div at bounding box center [264, 112] width 12 height 12
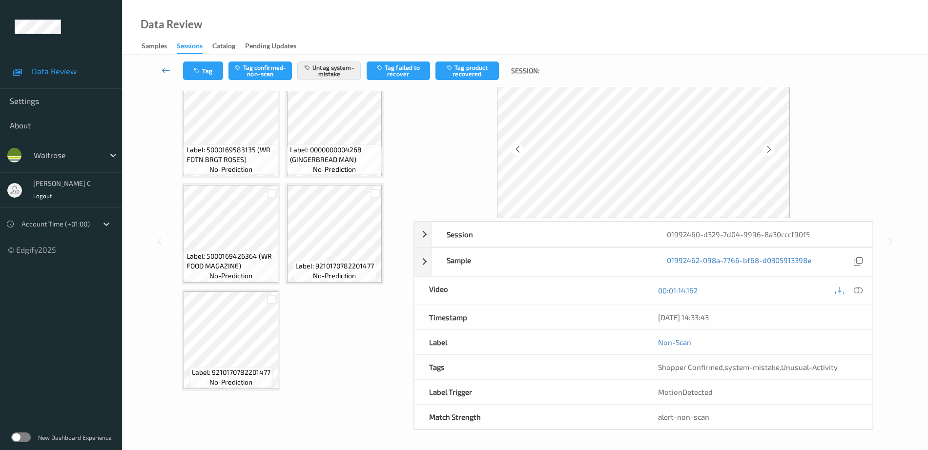
scroll to position [115, 0]
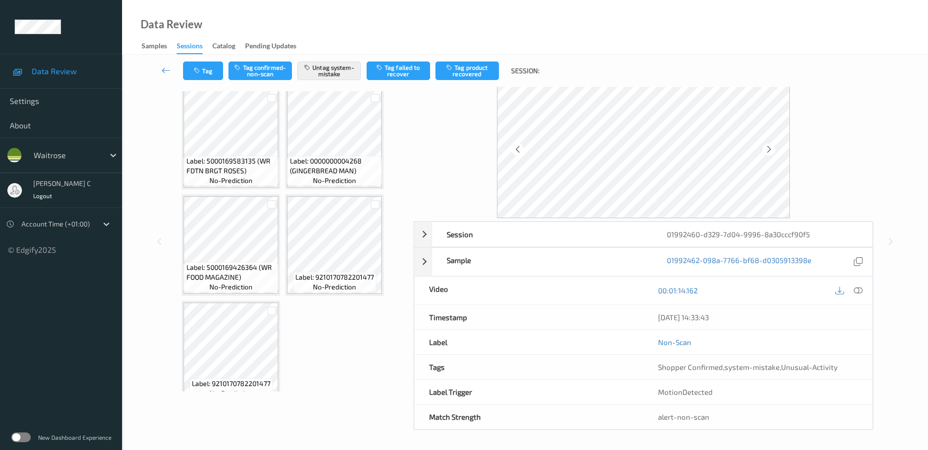
click at [333, 272] on div "Label: 9210170782201477 no-prediction" at bounding box center [335, 282] width 84 height 21
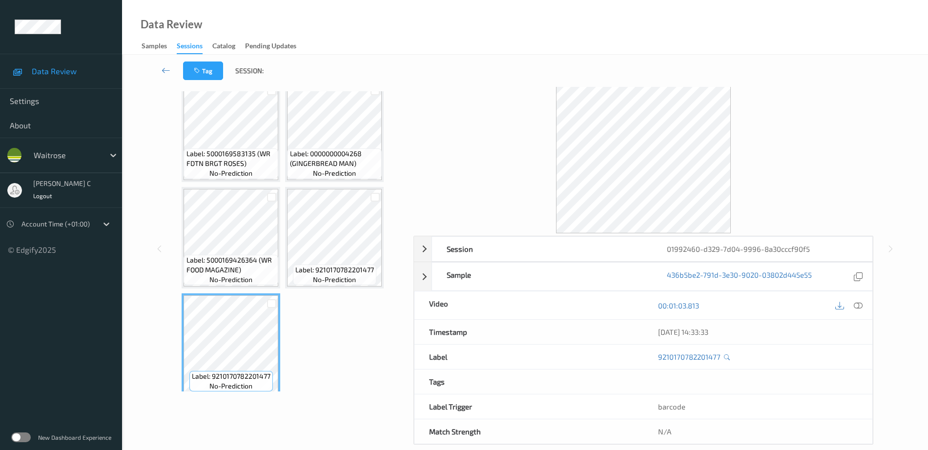
scroll to position [237, 0]
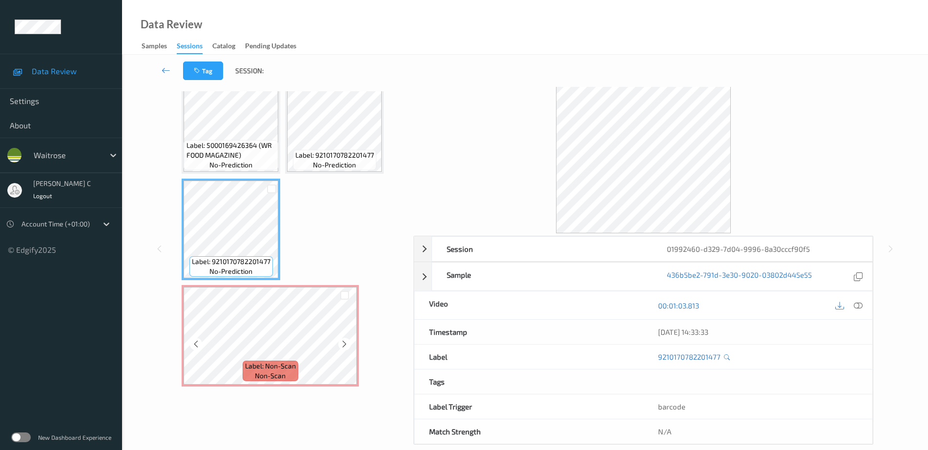
click at [257, 366] on span "Label: Non-Scan" at bounding box center [270, 366] width 51 height 10
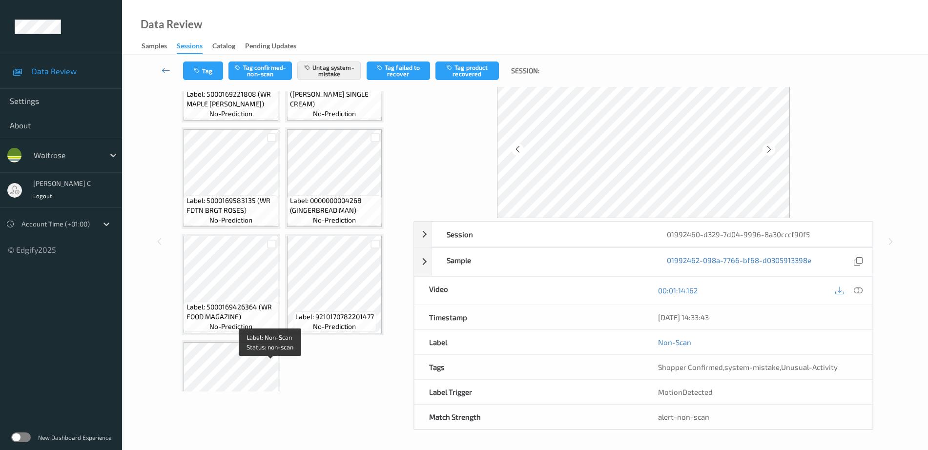
scroll to position [54, 0]
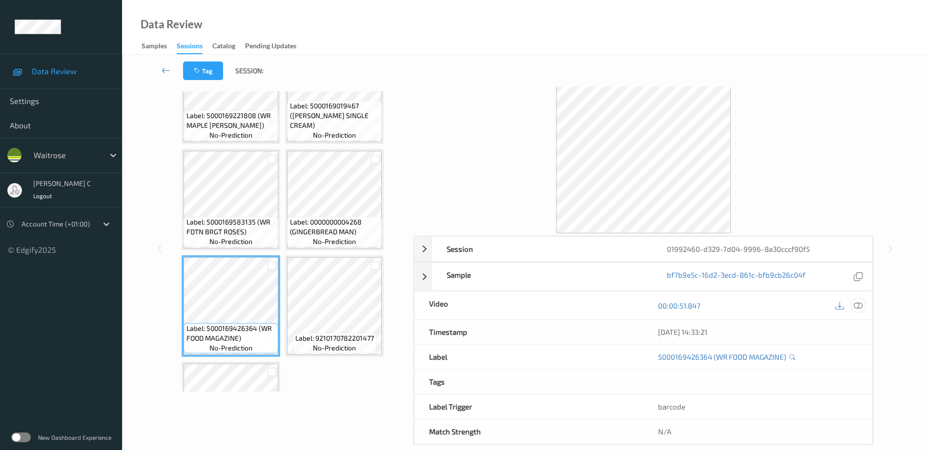
click at [856, 308] on icon at bounding box center [858, 305] width 9 height 9
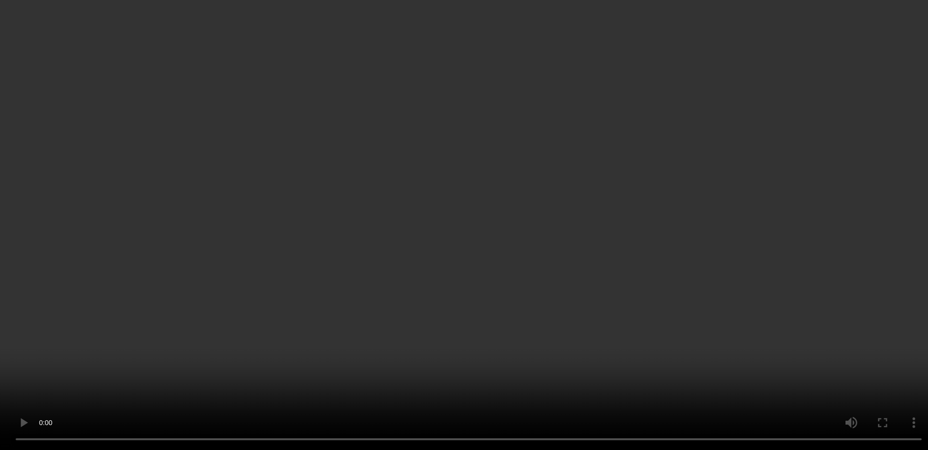
scroll to position [237, 0]
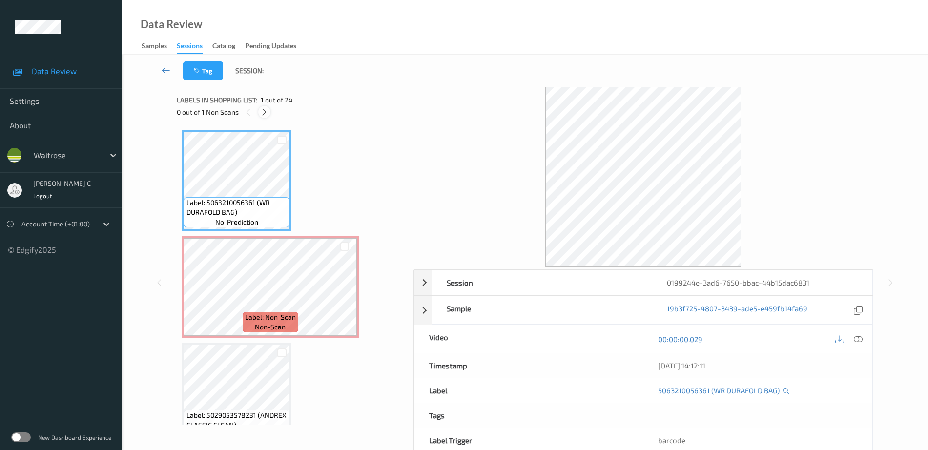
click at [264, 114] on icon at bounding box center [264, 112] width 8 height 9
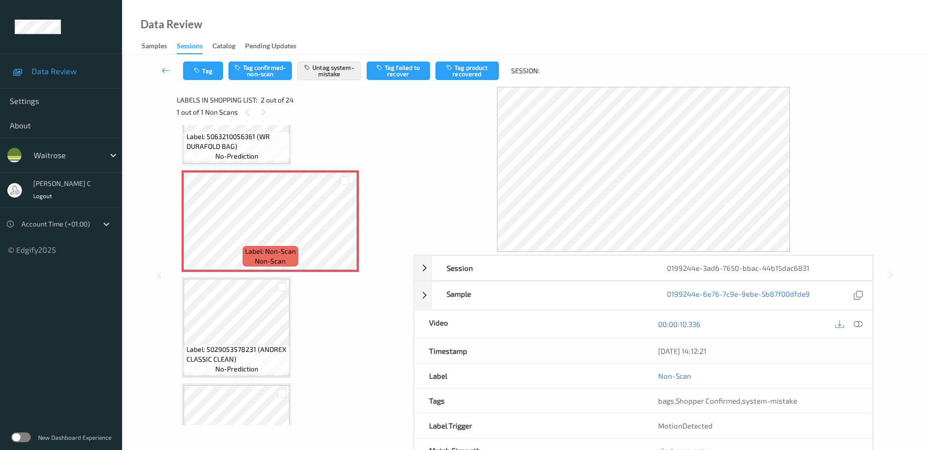
scroll to position [5, 0]
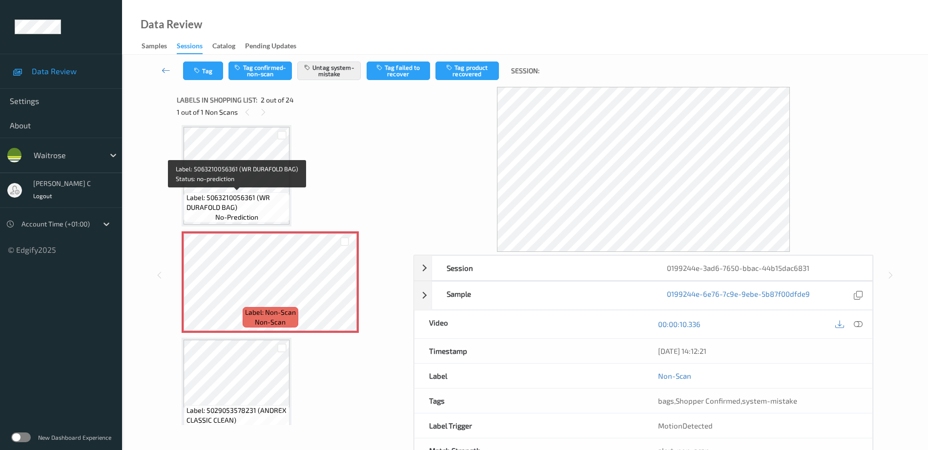
click at [234, 194] on span "Label: 5063210056361 (WR DURAFOLD BAG)" at bounding box center [237, 203] width 101 height 20
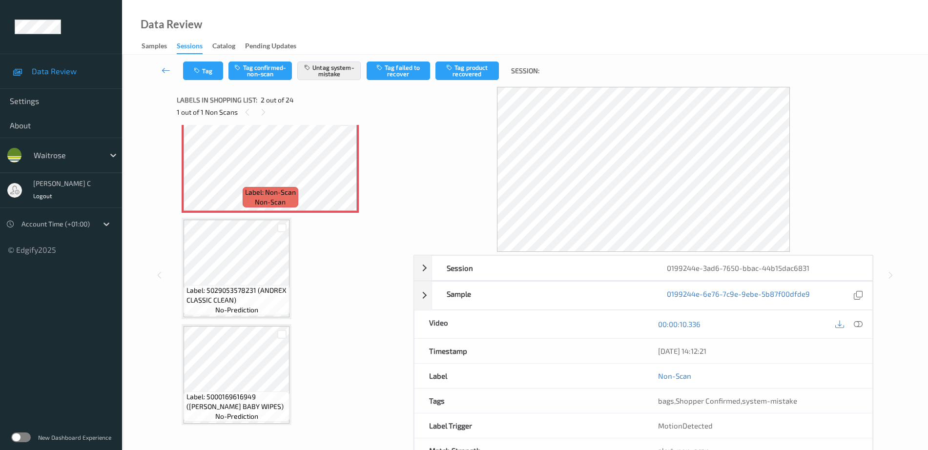
scroll to position [127, 0]
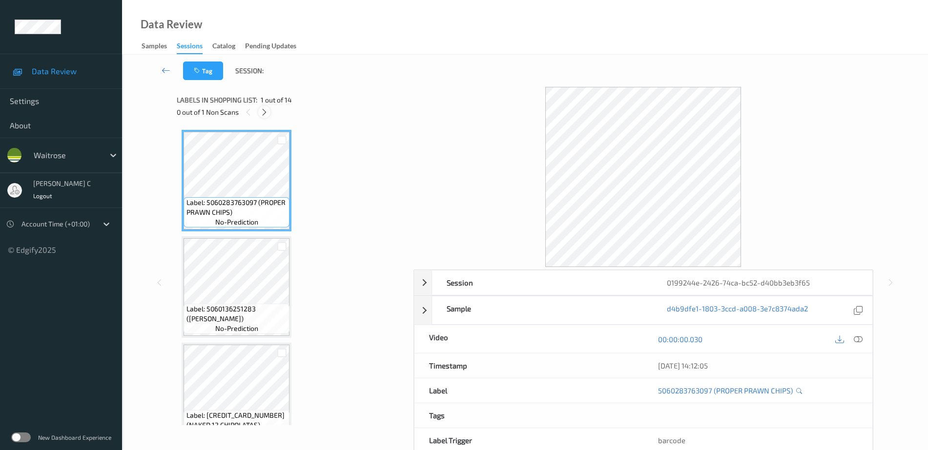
click at [265, 116] on icon at bounding box center [264, 112] width 8 height 9
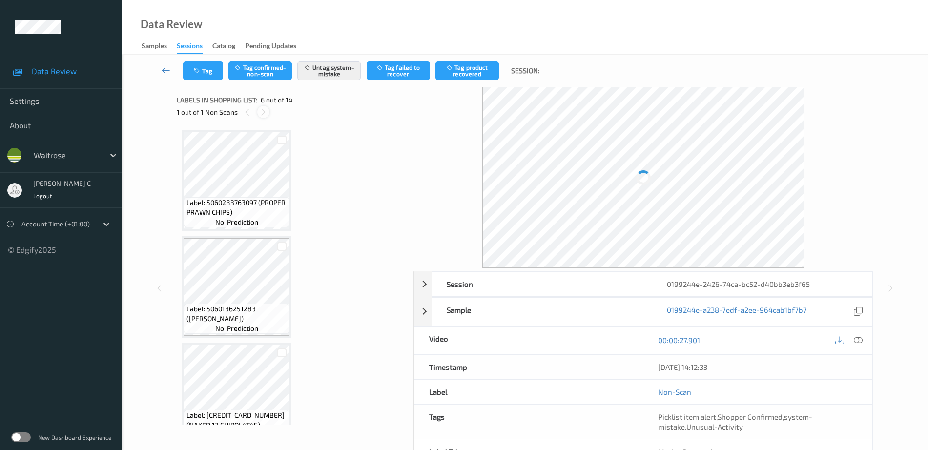
scroll to position [431, 0]
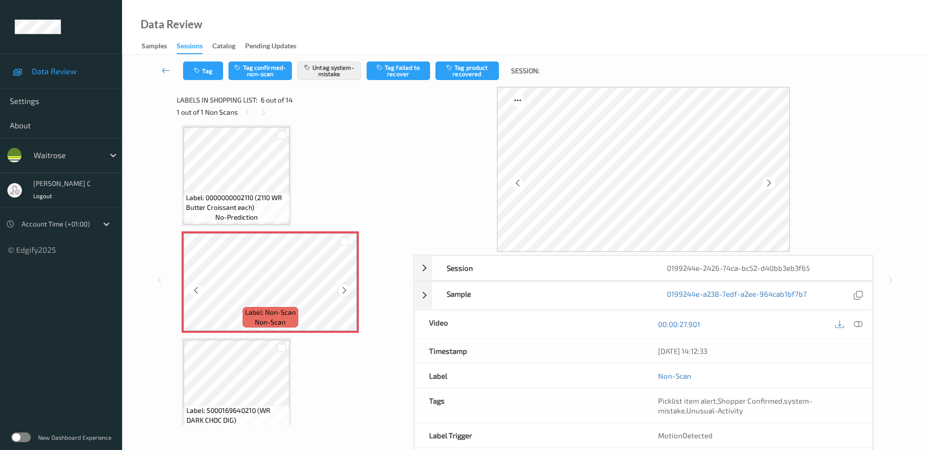
click at [344, 292] on icon at bounding box center [344, 290] width 8 height 9
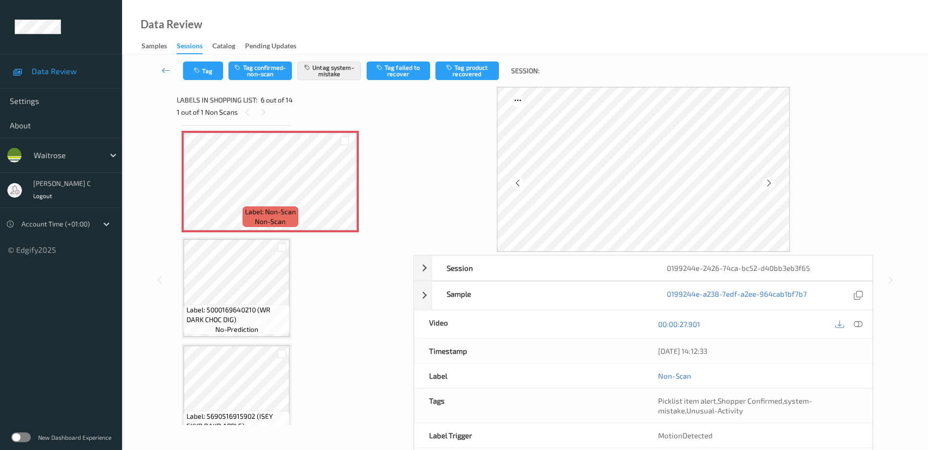
scroll to position [553, 0]
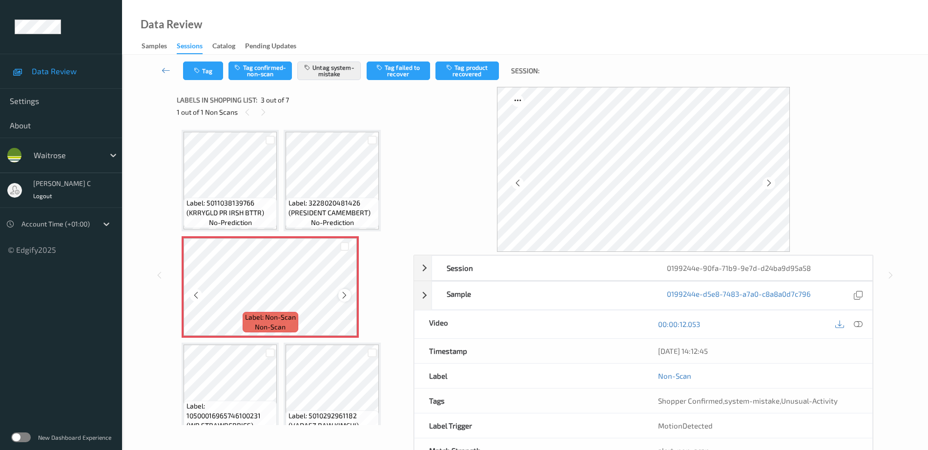
click at [349, 298] on icon at bounding box center [344, 295] width 8 height 9
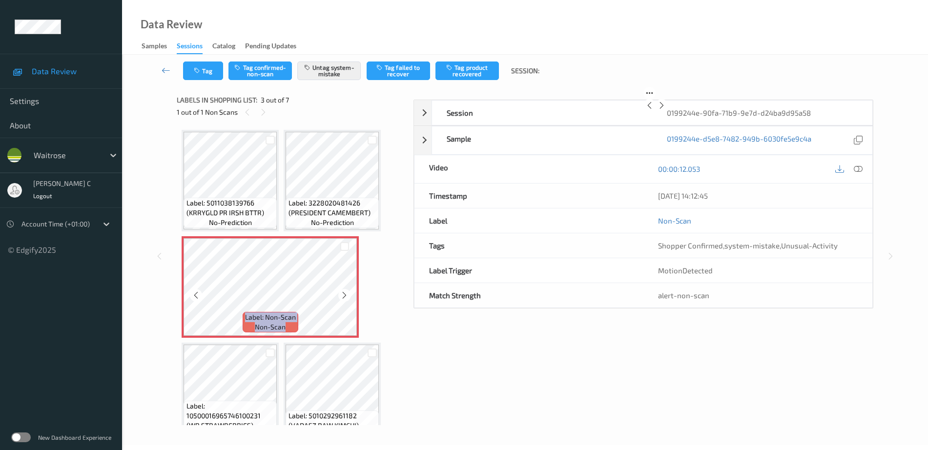
click at [349, 298] on icon at bounding box center [344, 295] width 8 height 9
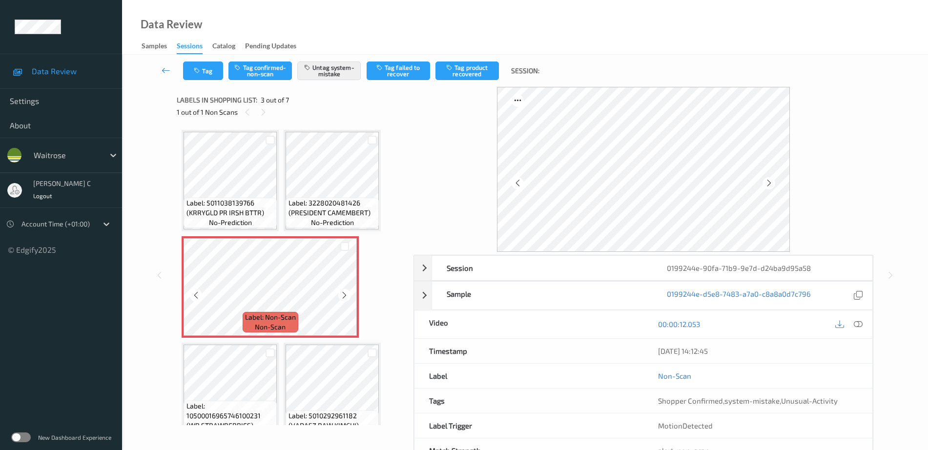
click at [349, 298] on icon at bounding box center [344, 295] width 8 height 9
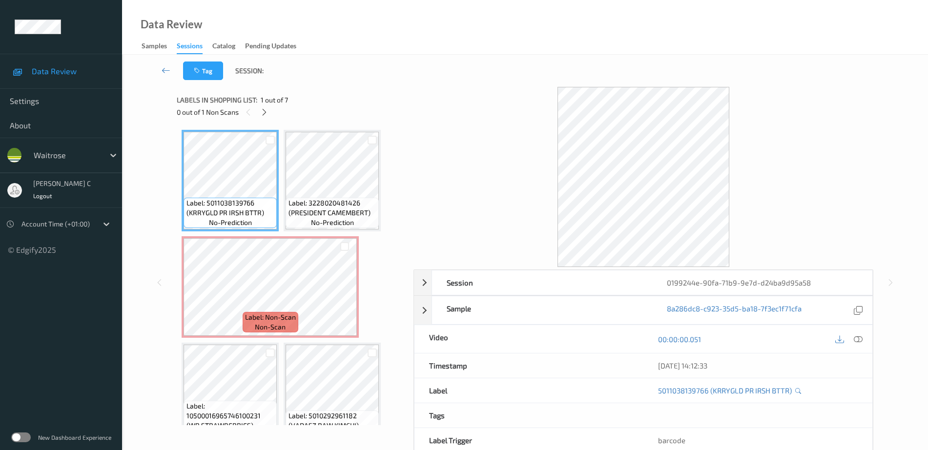
click at [857, 337] on icon at bounding box center [858, 339] width 9 height 9
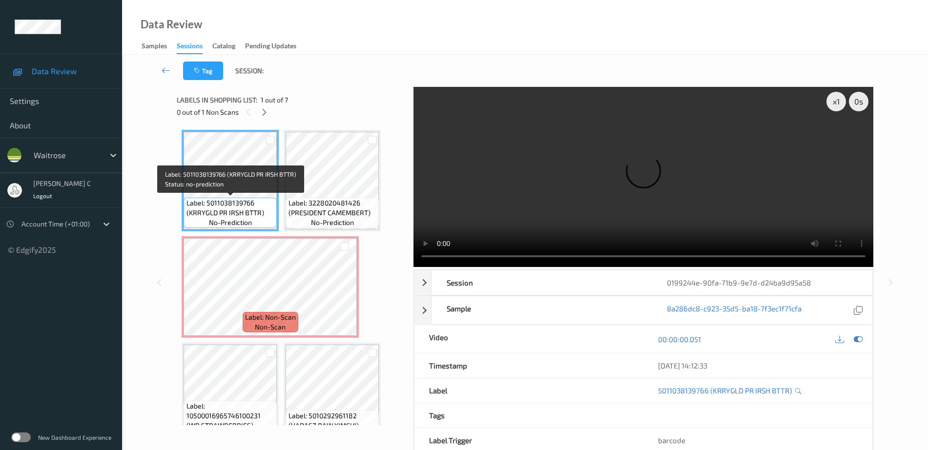
click at [256, 200] on span "Label: 5011038139766 (KRRYGLD PR IRSH BTTR)" at bounding box center [231, 208] width 88 height 20
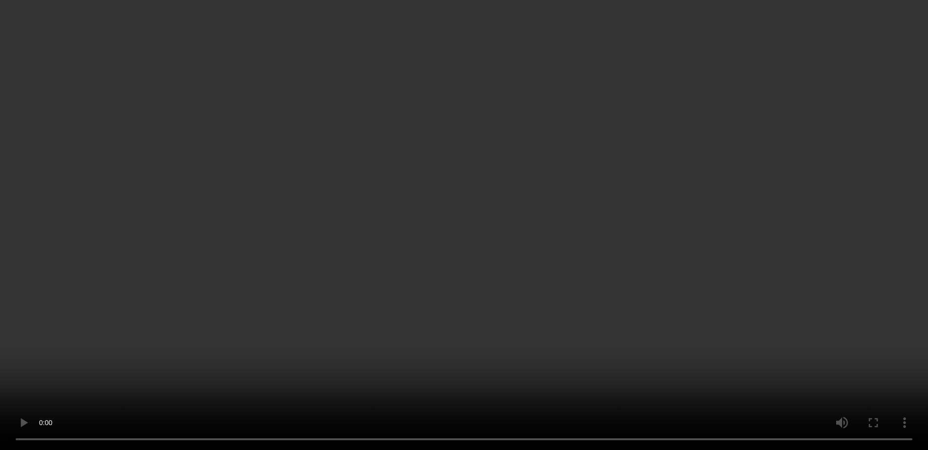
scroll to position [61, 0]
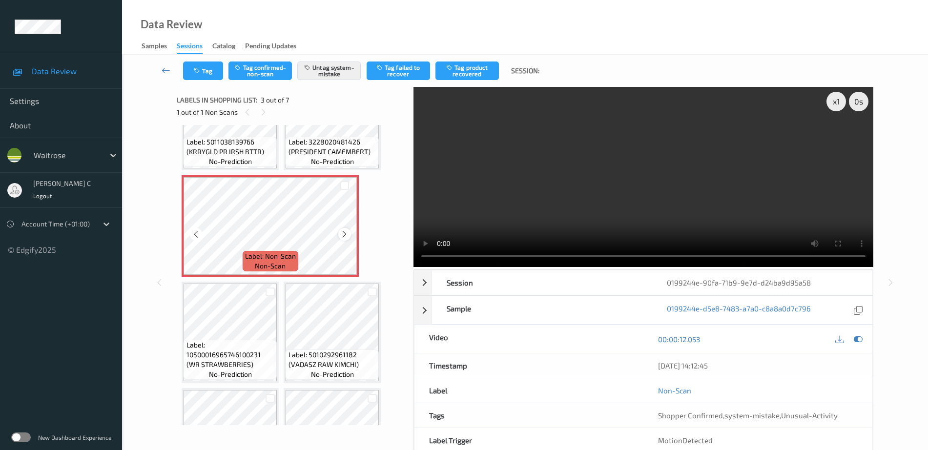
click at [343, 237] on icon at bounding box center [344, 234] width 8 height 9
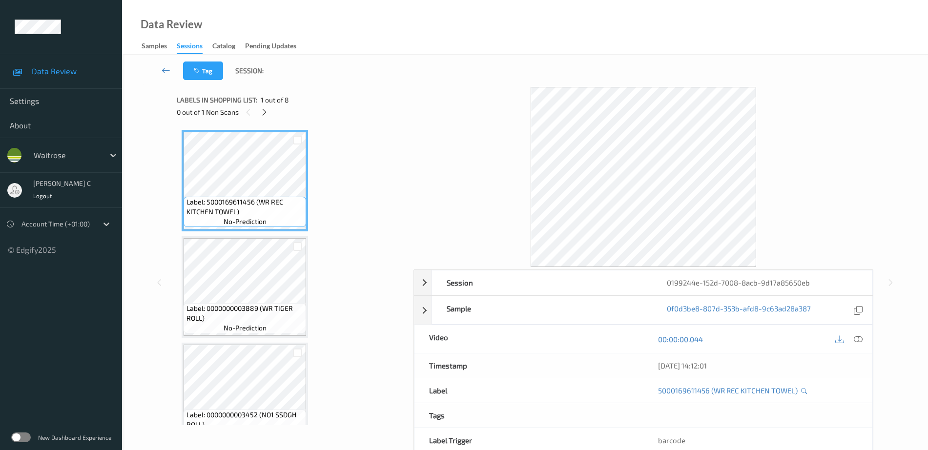
click at [265, 104] on span "1 out of 8" at bounding box center [275, 100] width 28 height 10
click at [262, 112] on icon at bounding box center [264, 112] width 8 height 9
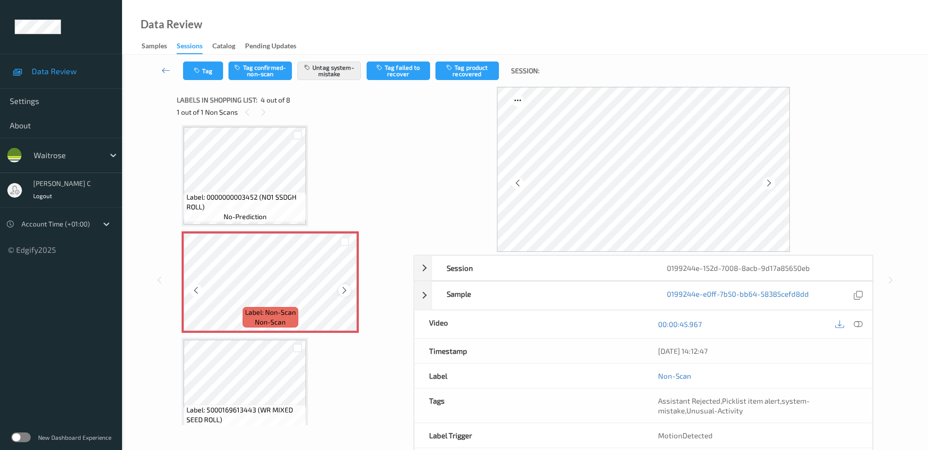
click at [347, 292] on icon at bounding box center [344, 290] width 8 height 9
click at [259, 215] on span "no-prediction" at bounding box center [245, 217] width 43 height 10
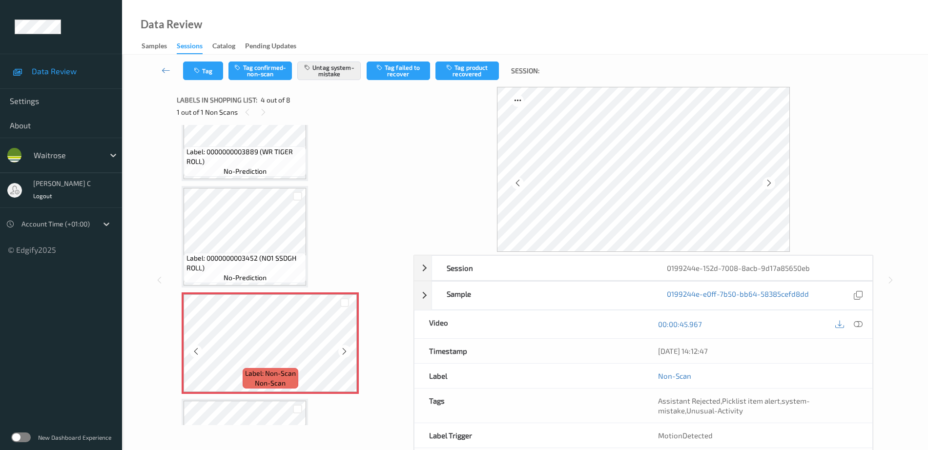
scroll to position [279, 0]
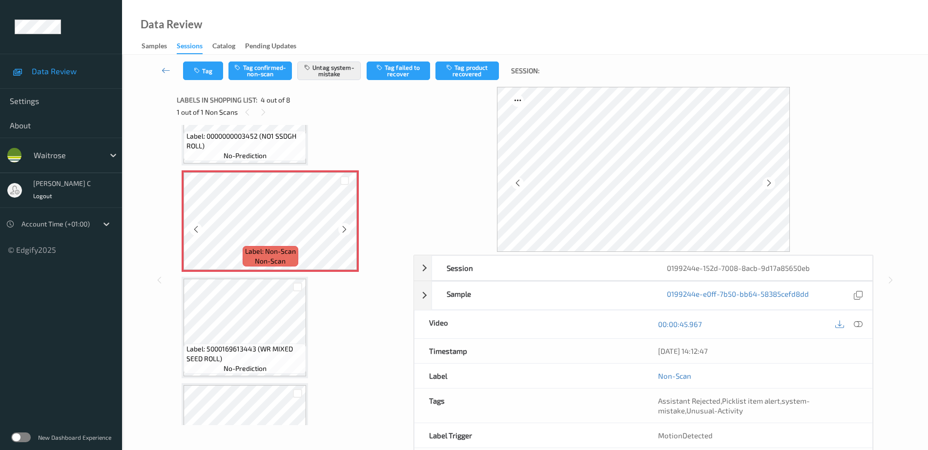
click at [277, 346] on span "Label: 5000169613443 (WR MIXED SEED ROLL)" at bounding box center [246, 354] width 118 height 20
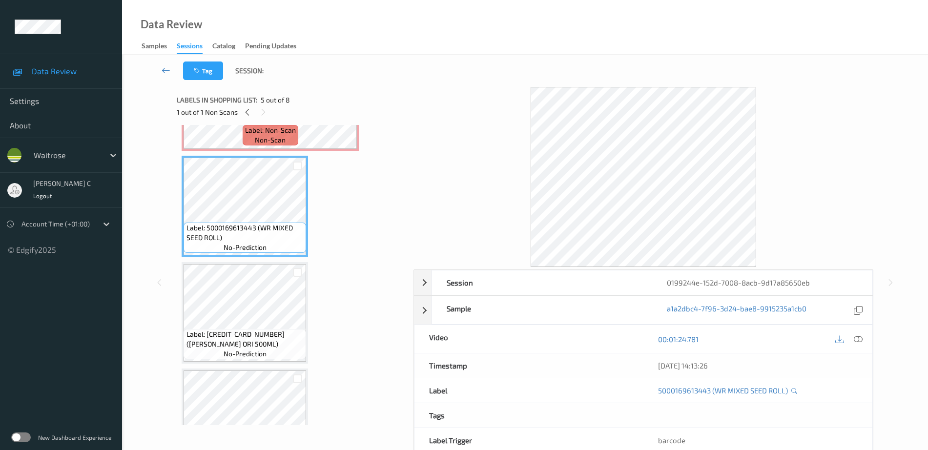
scroll to position [401, 0]
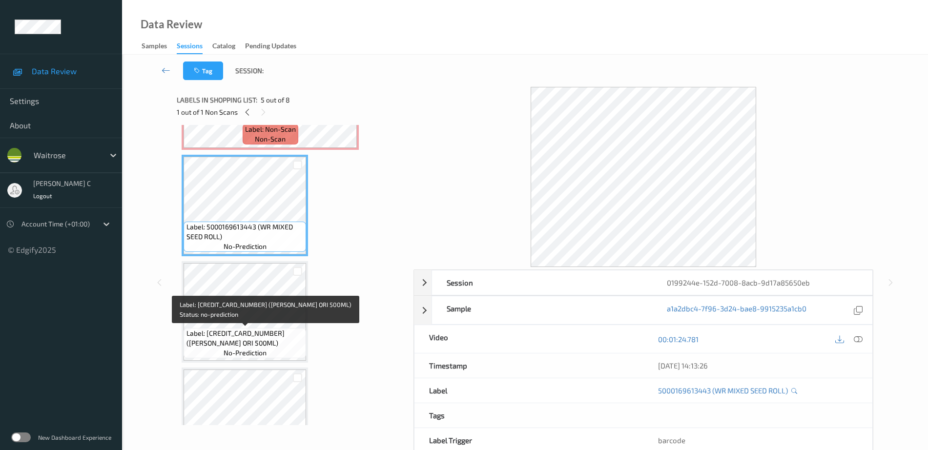
click at [269, 348] on span "Label: 5054267000612 (LUCO ENER ORI 500ML)" at bounding box center [246, 339] width 118 height 20
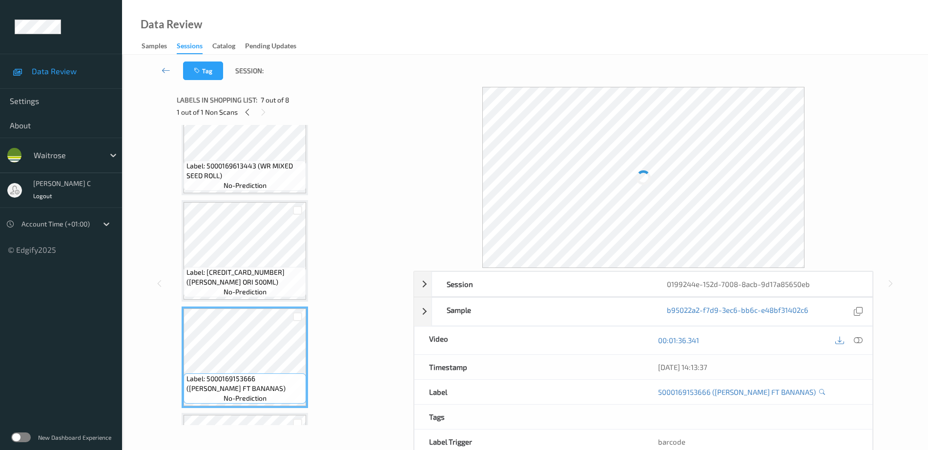
scroll to position [218, 0]
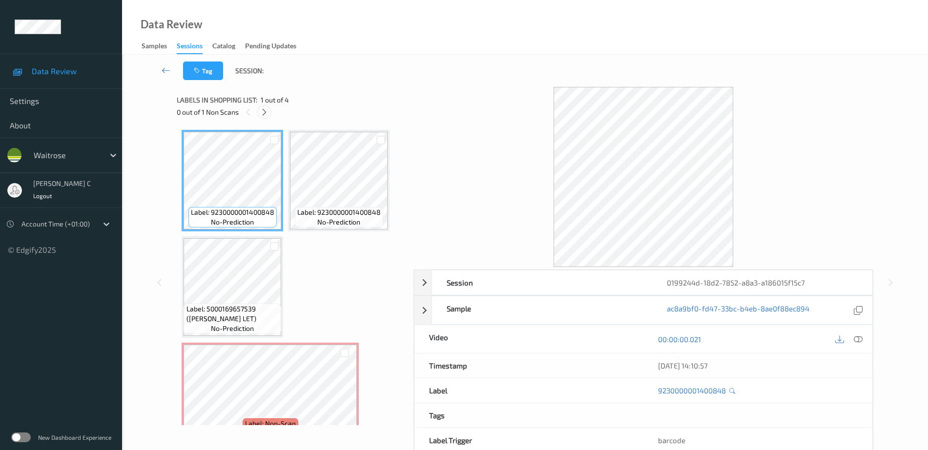
click at [266, 115] on icon at bounding box center [264, 112] width 8 height 9
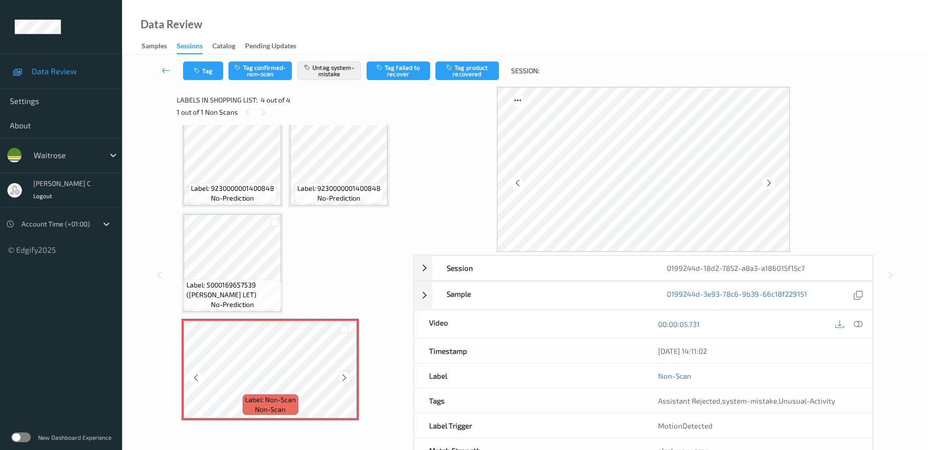
click at [346, 379] on icon at bounding box center [344, 378] width 8 height 9
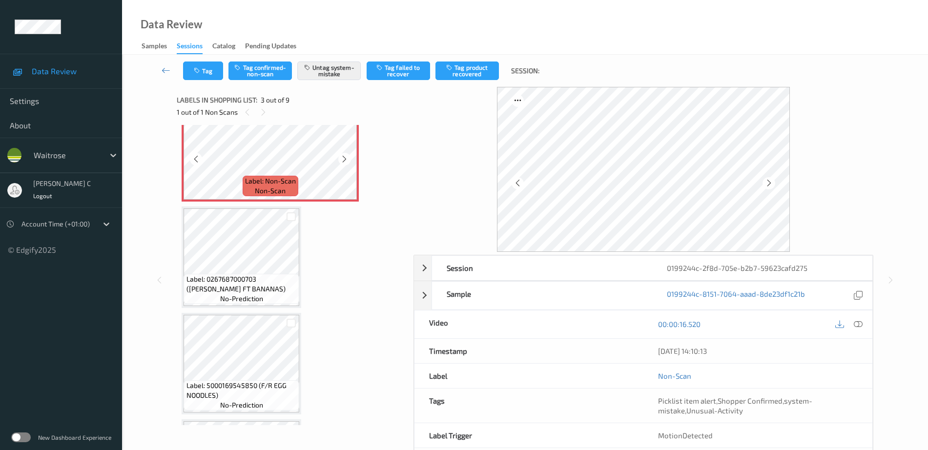
scroll to position [244, 0]
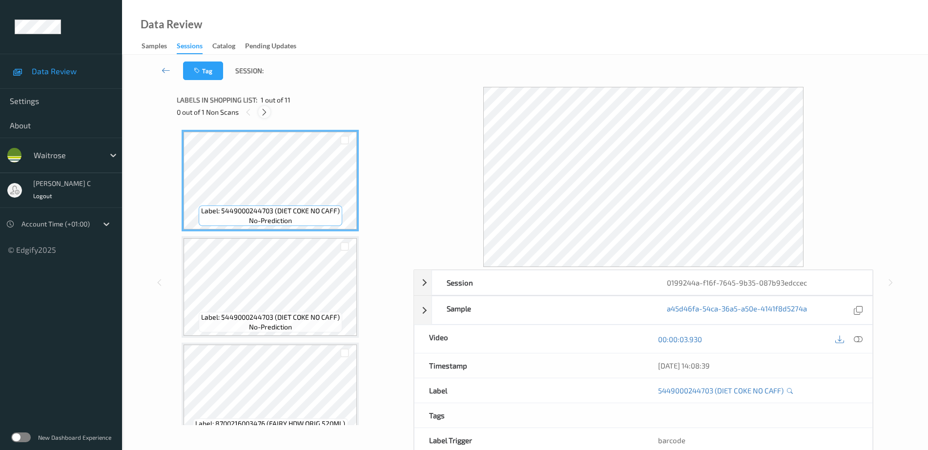
click at [262, 111] on icon at bounding box center [264, 112] width 8 height 9
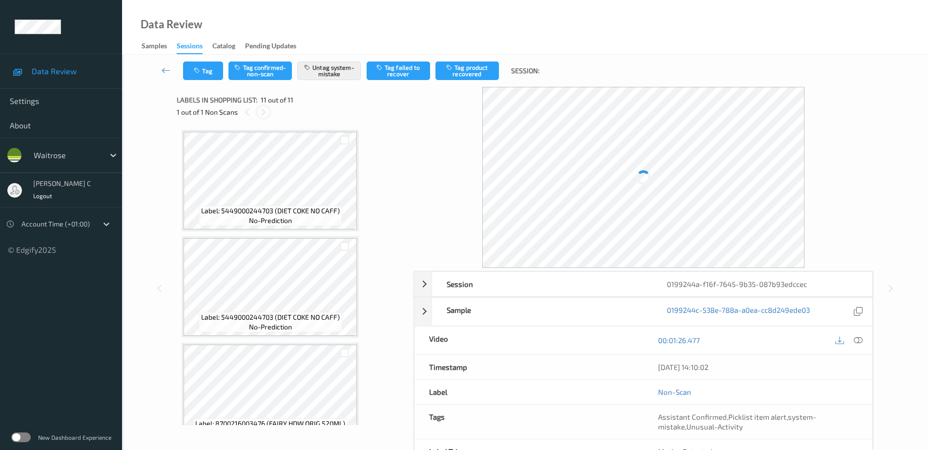
scroll to position [876, 0]
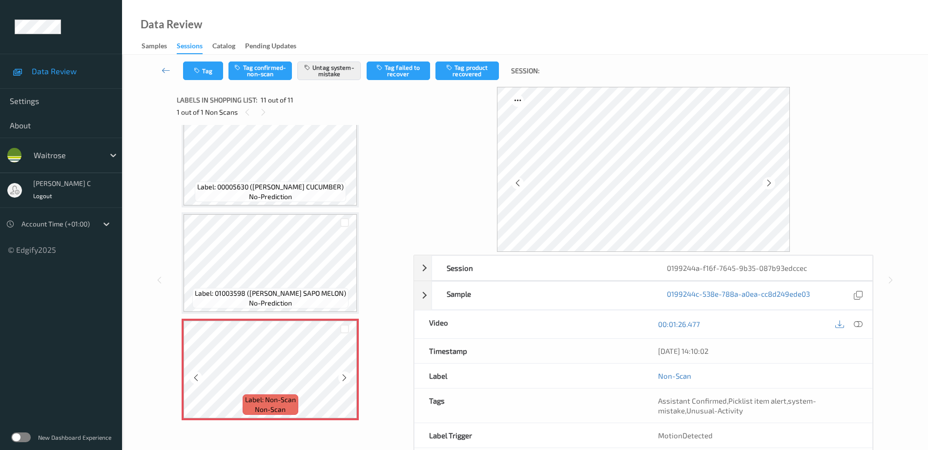
click at [347, 381] on icon at bounding box center [344, 378] width 8 height 9
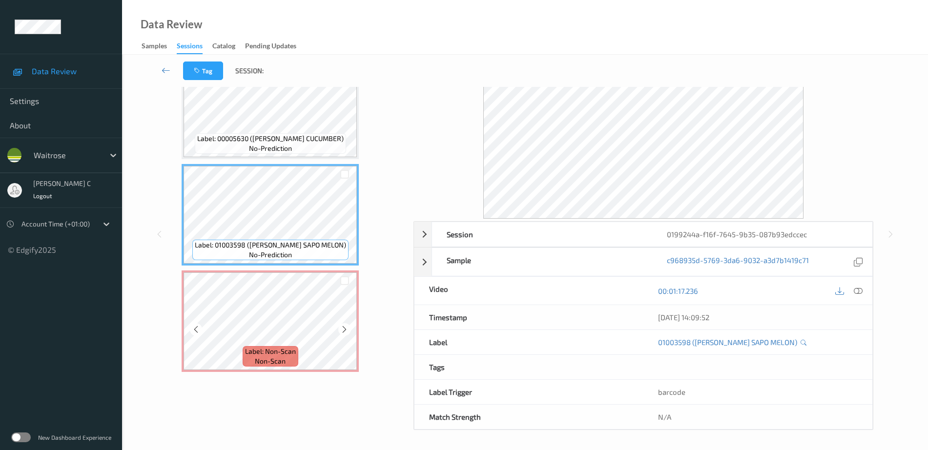
scroll to position [43, 0]
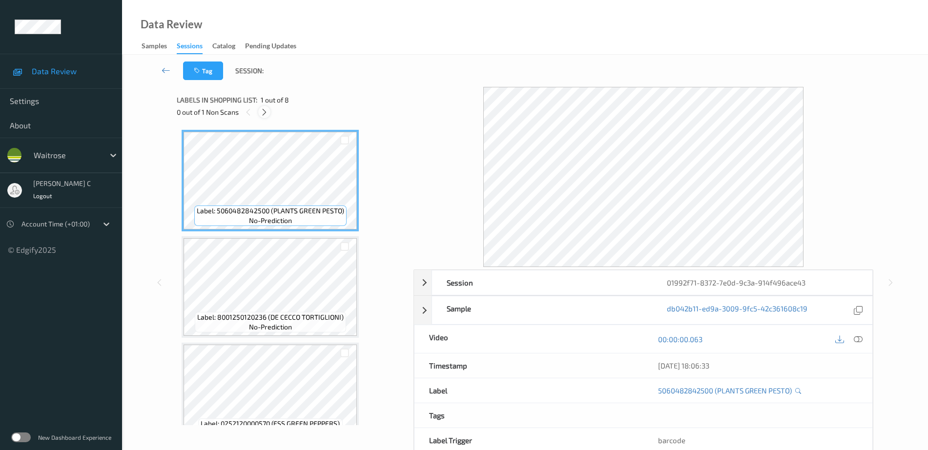
click at [265, 113] on icon at bounding box center [264, 112] width 8 height 9
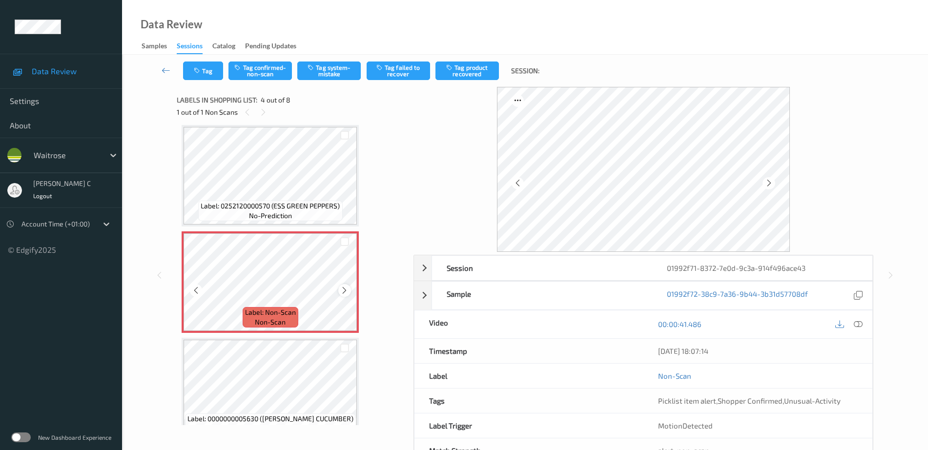
click at [344, 290] on icon at bounding box center [344, 290] width 8 height 9
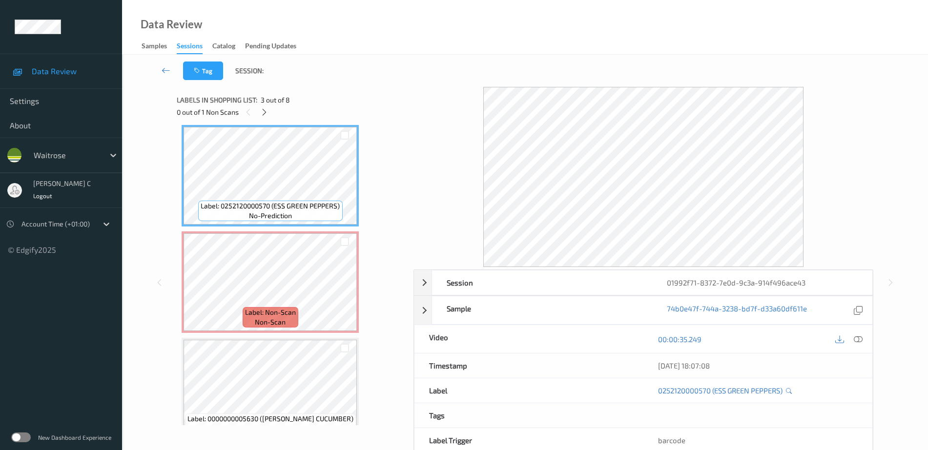
click at [857, 343] on icon at bounding box center [858, 339] width 9 height 9
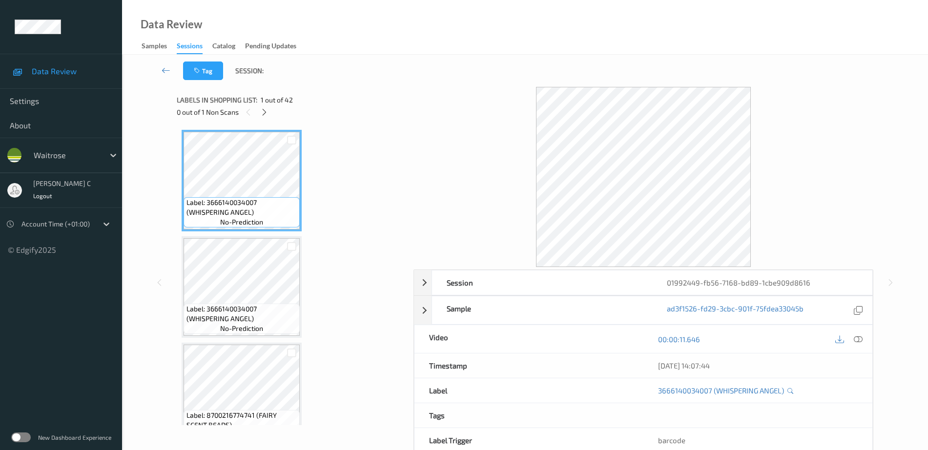
drag, startPoint x: 263, startPoint y: 108, endPoint x: 229, endPoint y: 208, distance: 105.9
click at [263, 108] on icon at bounding box center [264, 112] width 8 height 9
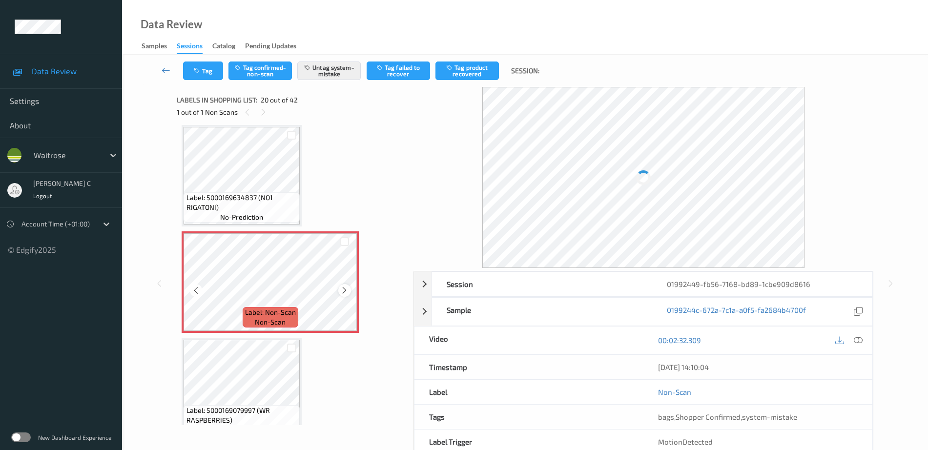
click at [340, 289] on div at bounding box center [344, 290] width 12 height 12
click at [266, 205] on span "Label: 5000169634837 (NO1 RIGATONI)" at bounding box center [242, 203] width 111 height 20
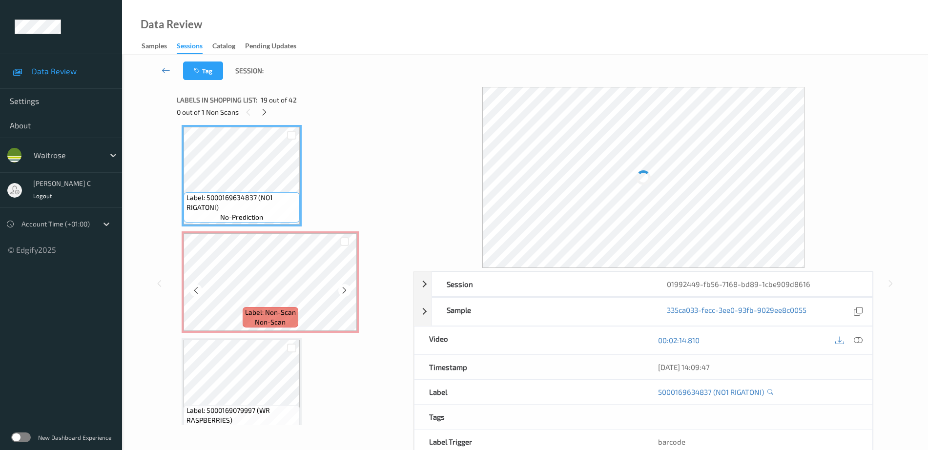
scroll to position [1860, 0]
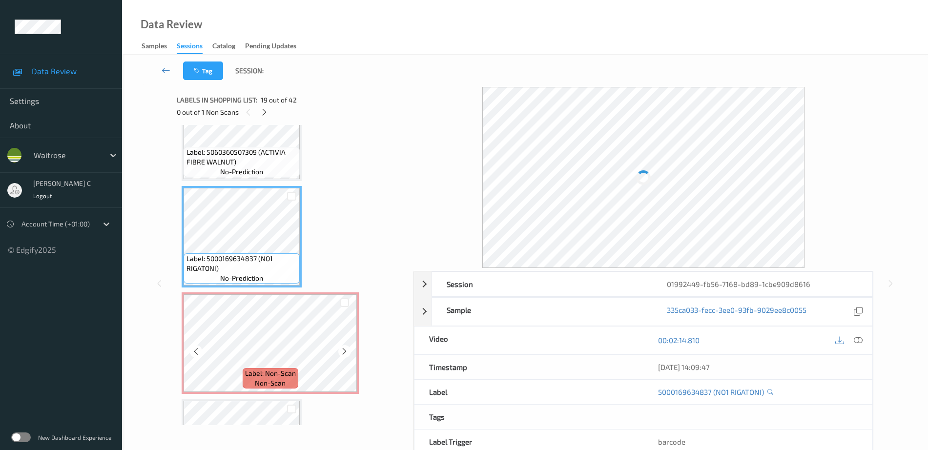
click at [263, 254] on span "Label: 5000169634837 (NO1 RIGATONI)" at bounding box center [242, 264] width 111 height 20
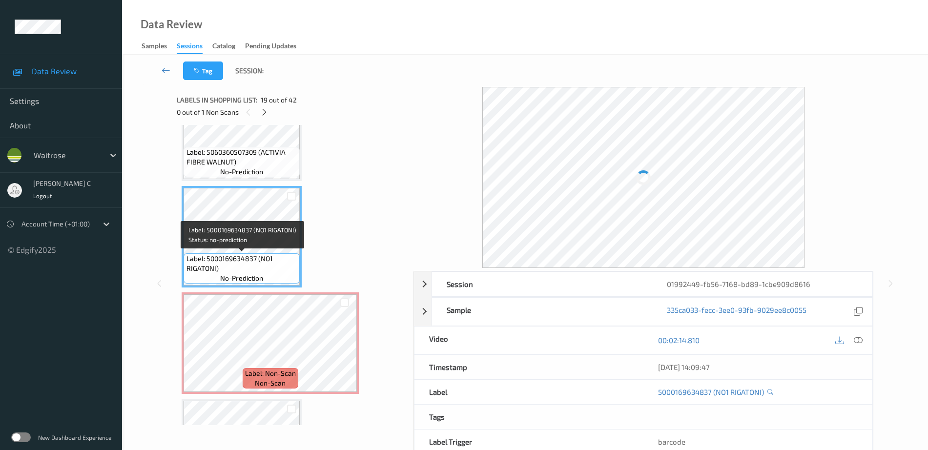
click at [263, 254] on span "Label: 5000169634837 (NO1 RIGATONI)" at bounding box center [242, 264] width 111 height 20
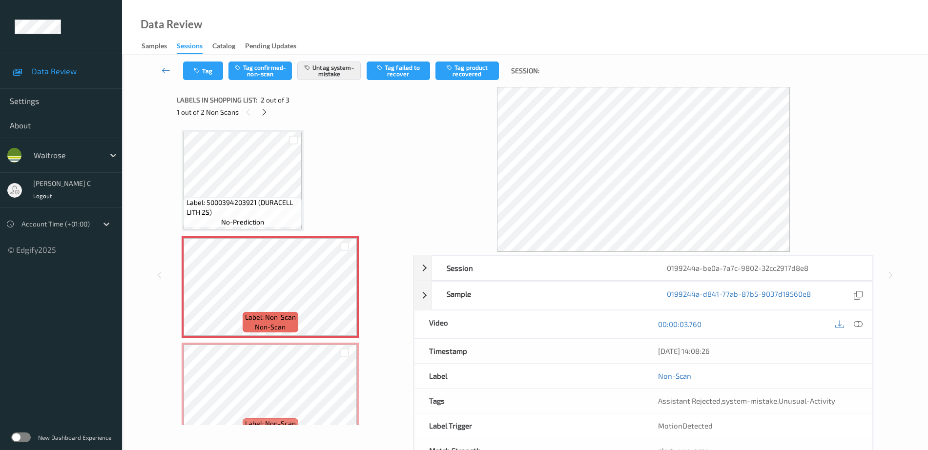
scroll to position [24, 0]
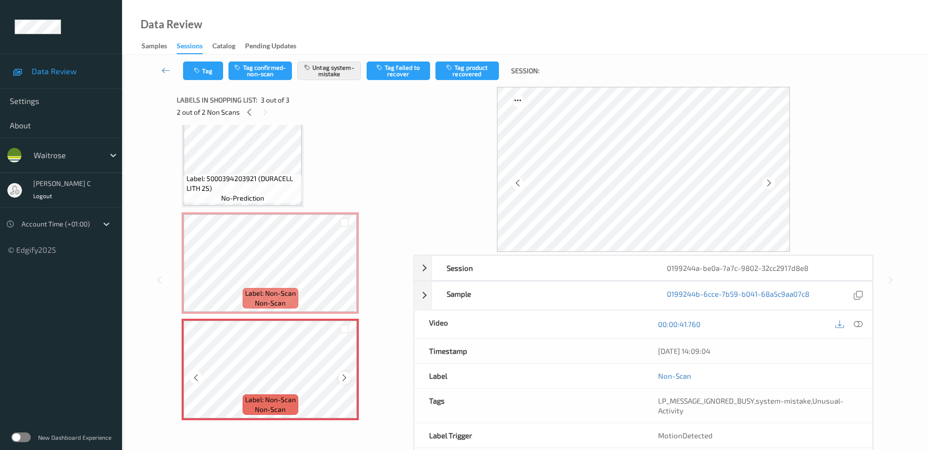
click at [346, 377] on icon at bounding box center [344, 378] width 8 height 9
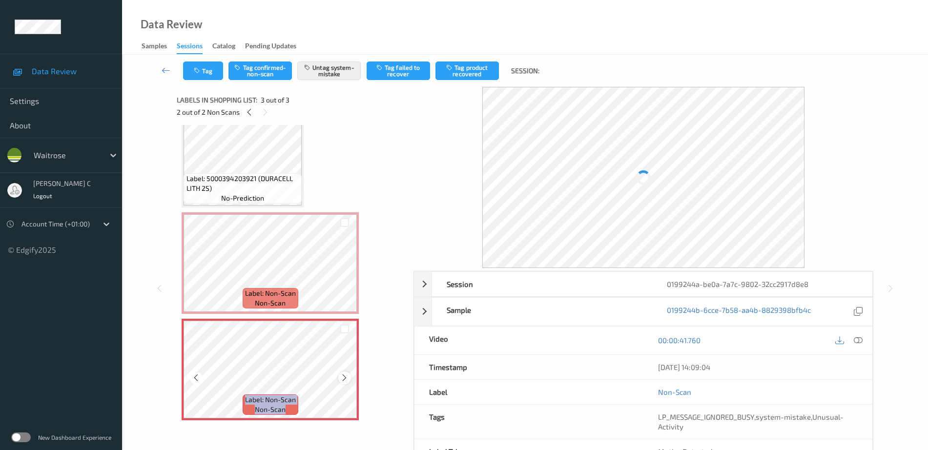
click at [346, 377] on icon at bounding box center [344, 378] width 8 height 9
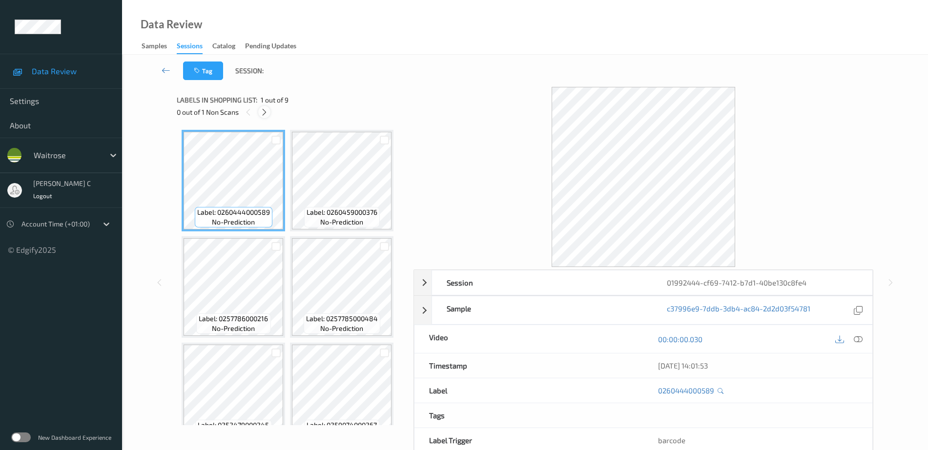
click at [266, 112] on icon at bounding box center [264, 112] width 8 height 9
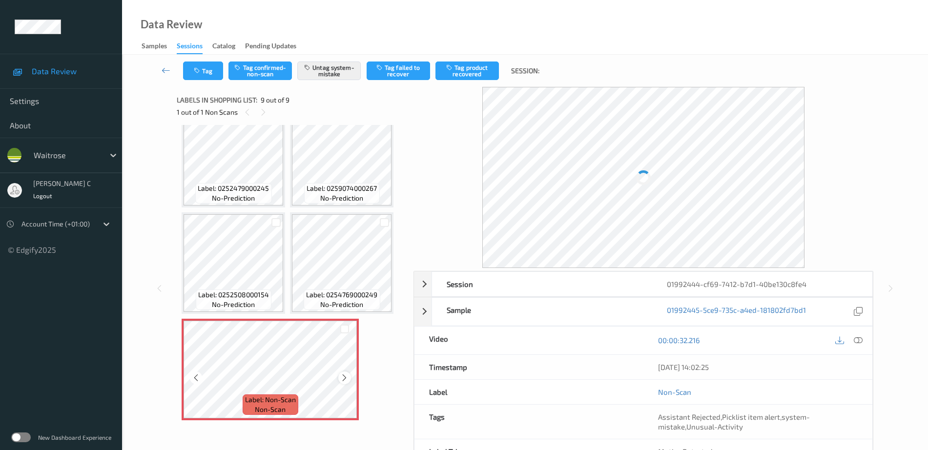
click at [346, 381] on icon at bounding box center [344, 378] width 8 height 9
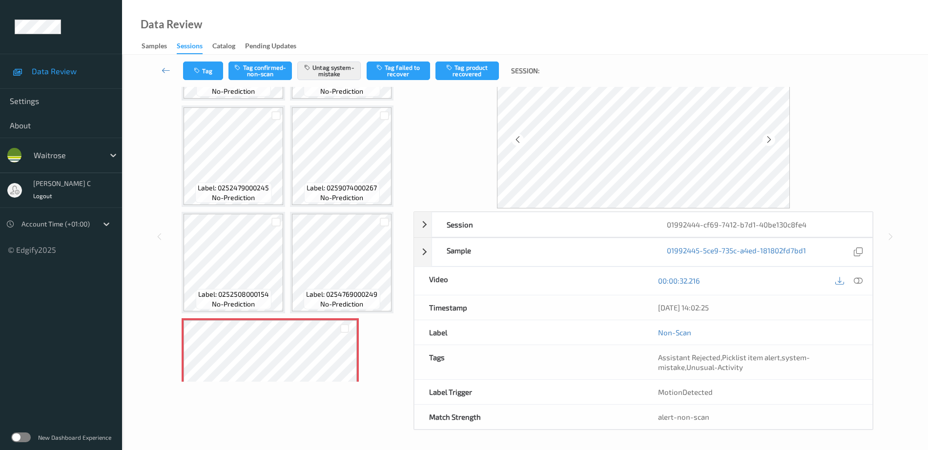
scroll to position [43, 0]
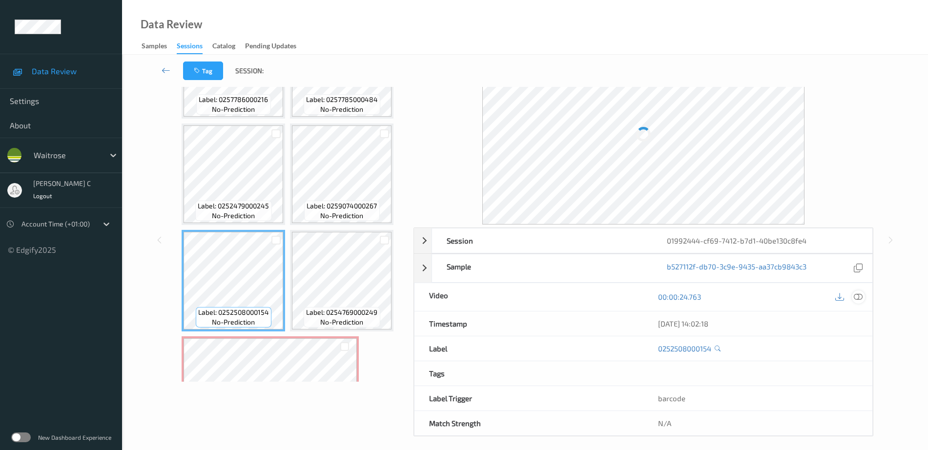
click at [860, 300] on icon at bounding box center [858, 297] width 9 height 9
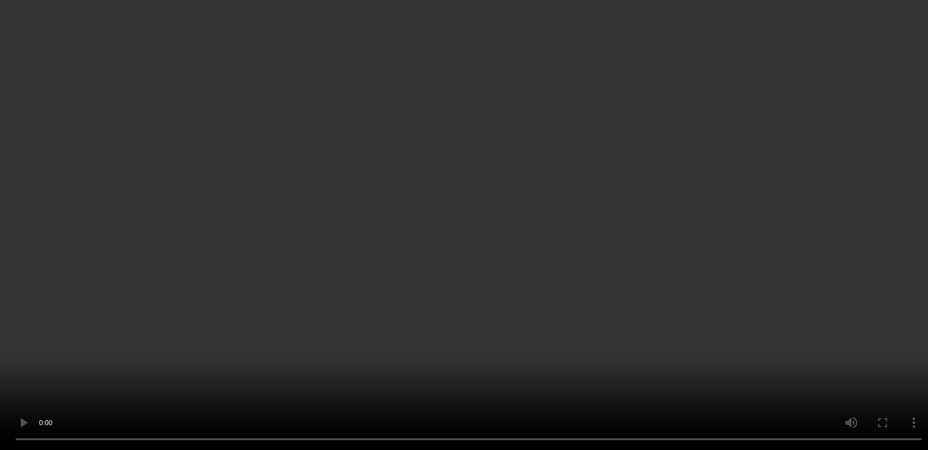
scroll to position [54, 0]
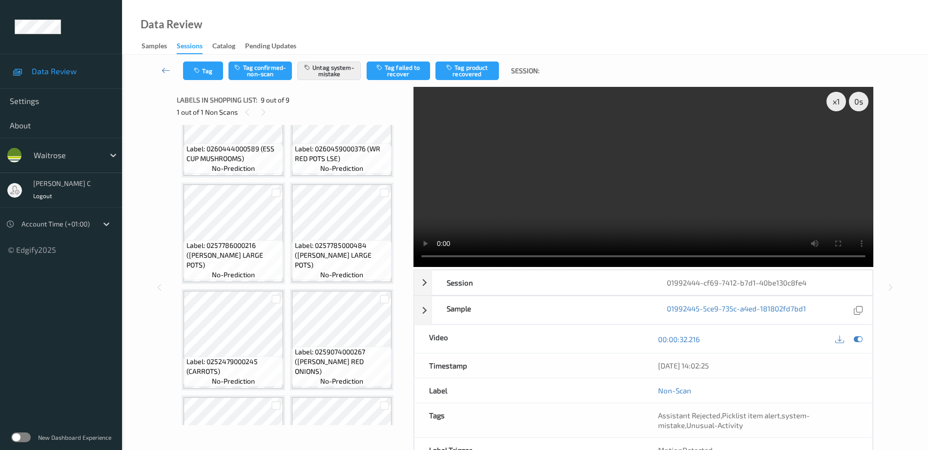
click at [325, 261] on span "Label: 0257785000484 (WR ESS LARGE POTS)" at bounding box center [342, 255] width 95 height 29
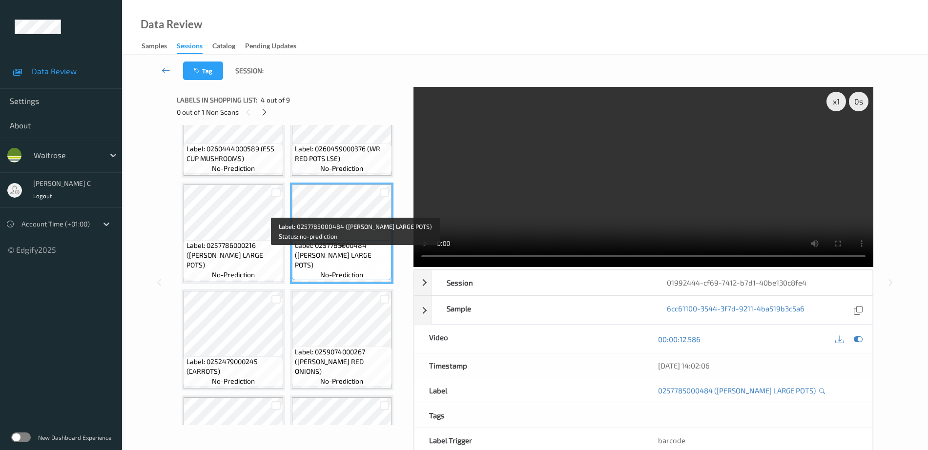
click at [223, 253] on span "Label: 0257786000216 (WR ESS LARGE POTS)" at bounding box center [234, 255] width 95 height 29
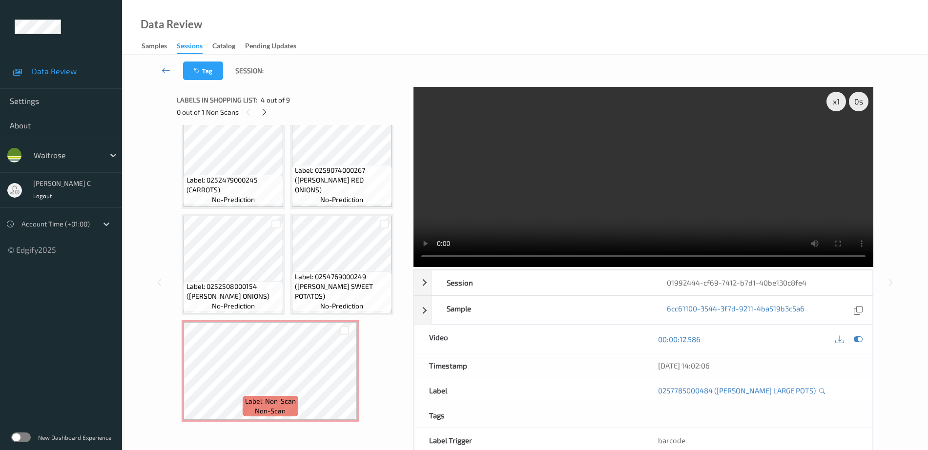
scroll to position [237, 0]
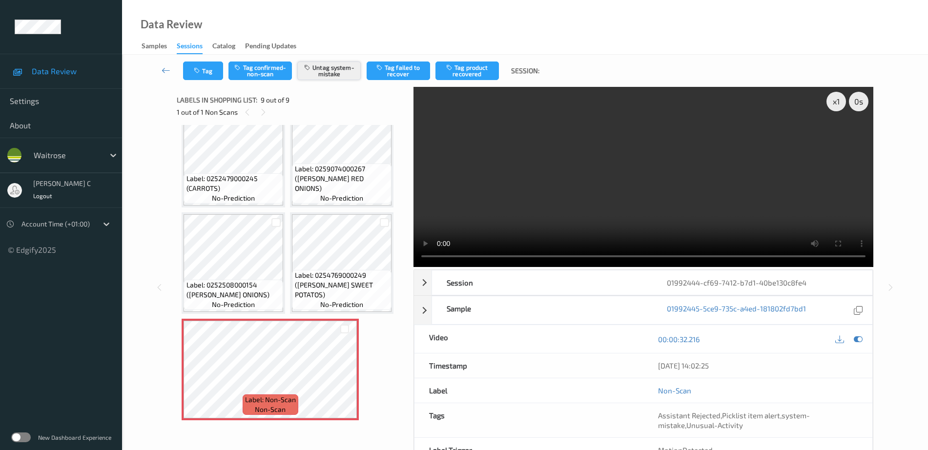
click at [325, 70] on button "Untag system-mistake" at bounding box center [328, 71] width 63 height 19
click at [211, 80] on button "Tag" at bounding box center [203, 71] width 40 height 19
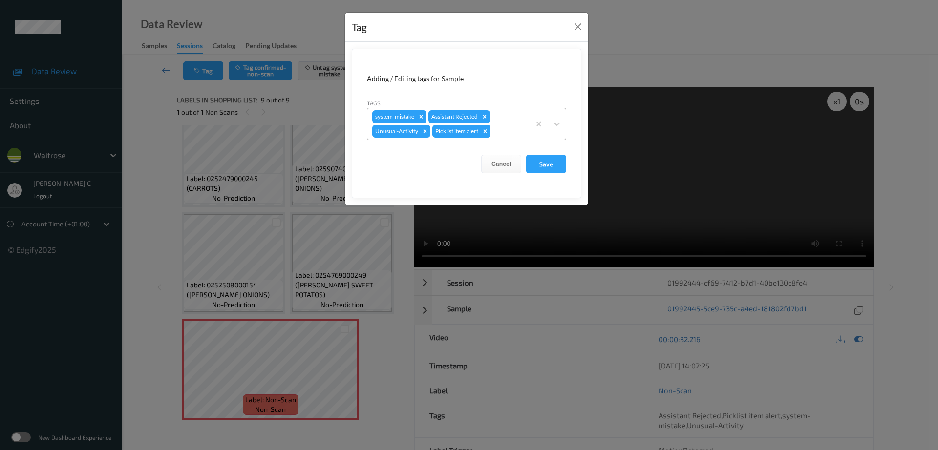
click at [485, 134] on icon "Remove Picklist item alert" at bounding box center [485, 131] width 7 height 7
click at [423, 129] on icon "Remove Unusual-Activity" at bounding box center [424, 131] width 7 height 7
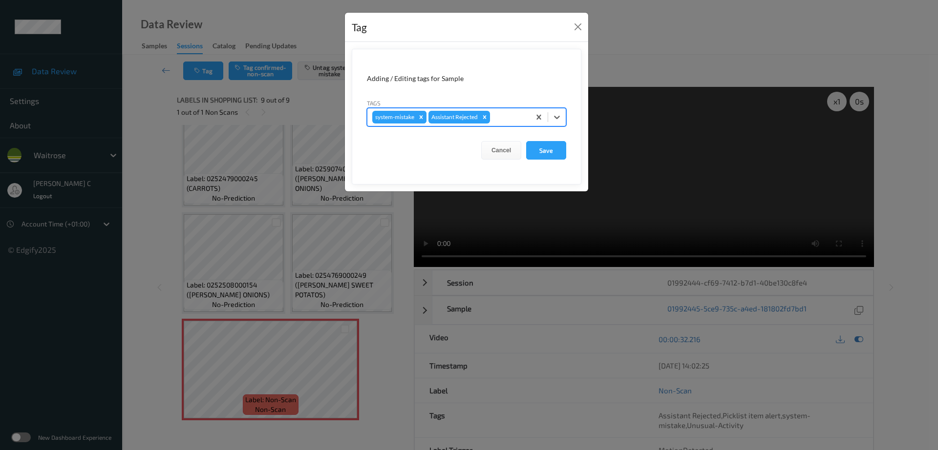
click at [420, 115] on icon "Remove system-mistake" at bounding box center [421, 117] width 7 height 7
click at [553, 141] on button "Save" at bounding box center [546, 150] width 40 height 19
click at [555, 151] on button "Save" at bounding box center [546, 150] width 40 height 19
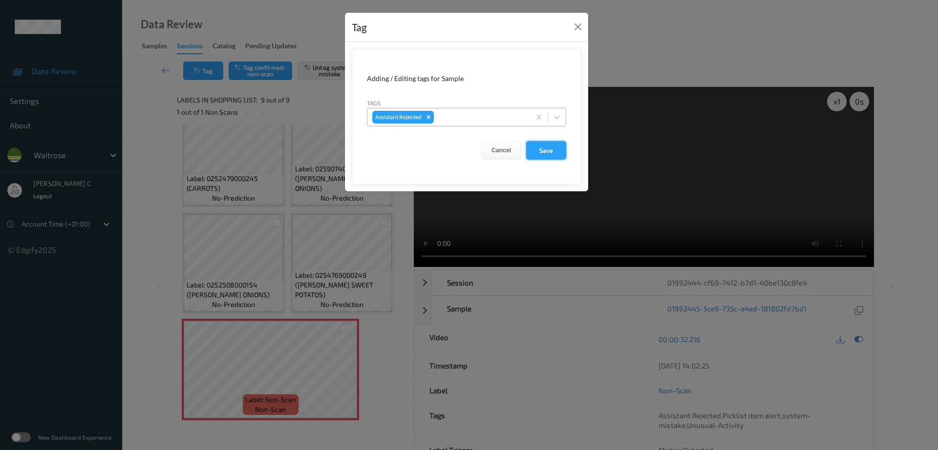
click at [555, 151] on button "Save" at bounding box center [546, 150] width 40 height 19
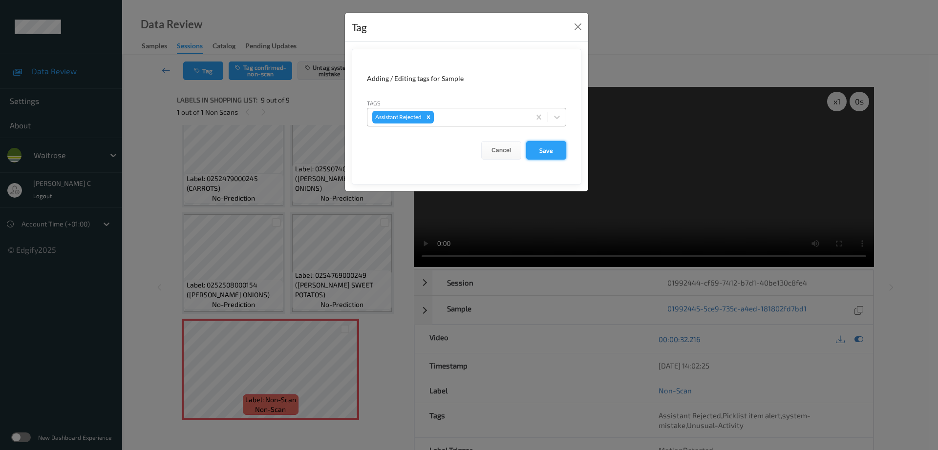
click at [555, 151] on button "Save" at bounding box center [546, 150] width 40 height 19
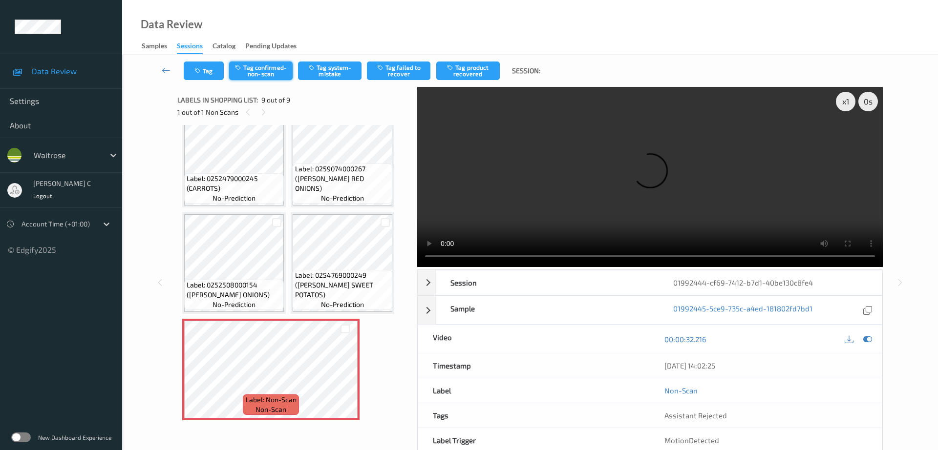
click at [252, 76] on button "Tag confirmed-non-scan" at bounding box center [260, 71] width 63 height 19
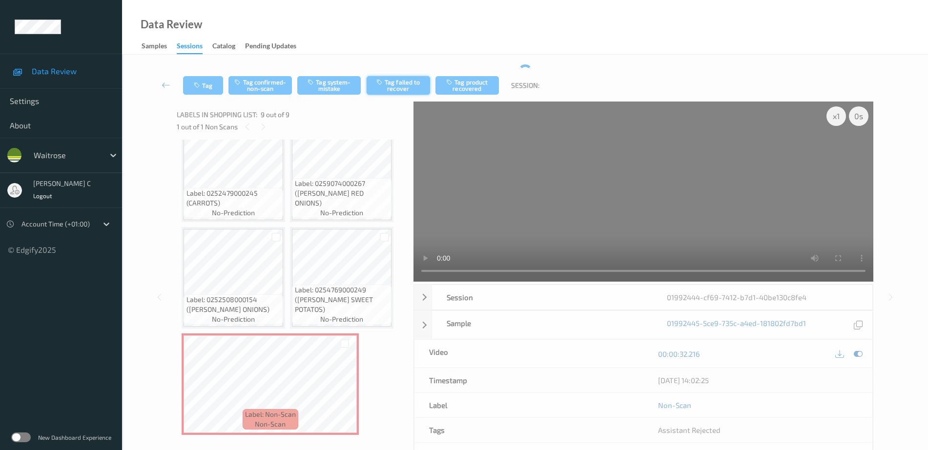
click at [394, 86] on button "Tag failed to recover" at bounding box center [398, 85] width 63 height 19
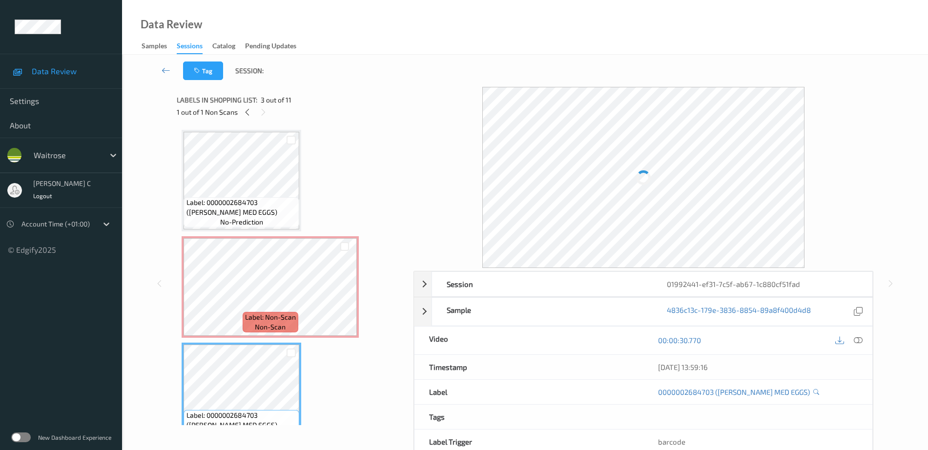
click at [227, 204] on span "Label: 0000002684703 ([PERSON_NAME] MED EGGS)" at bounding box center [242, 208] width 111 height 20
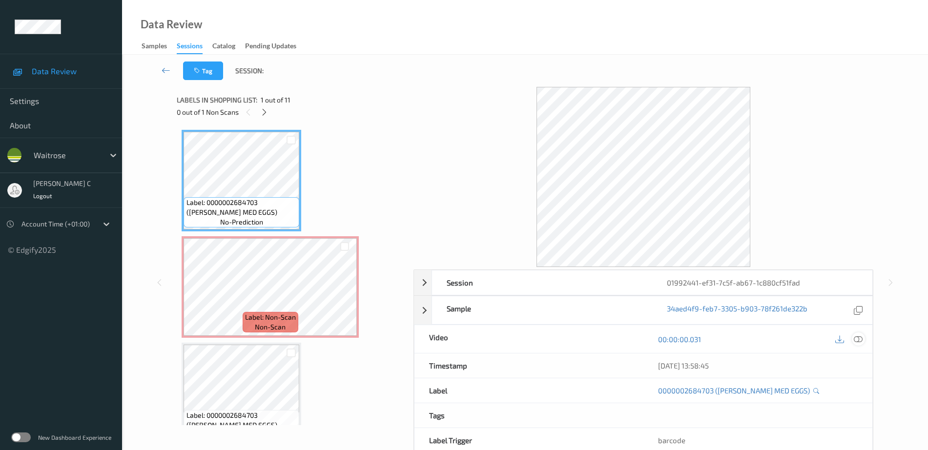
click at [862, 340] on icon at bounding box center [858, 339] width 9 height 9
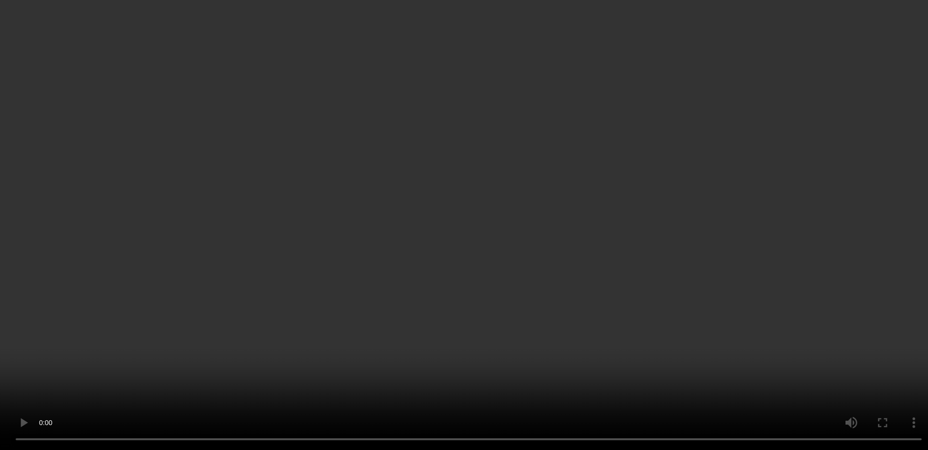
scroll to position [61, 0]
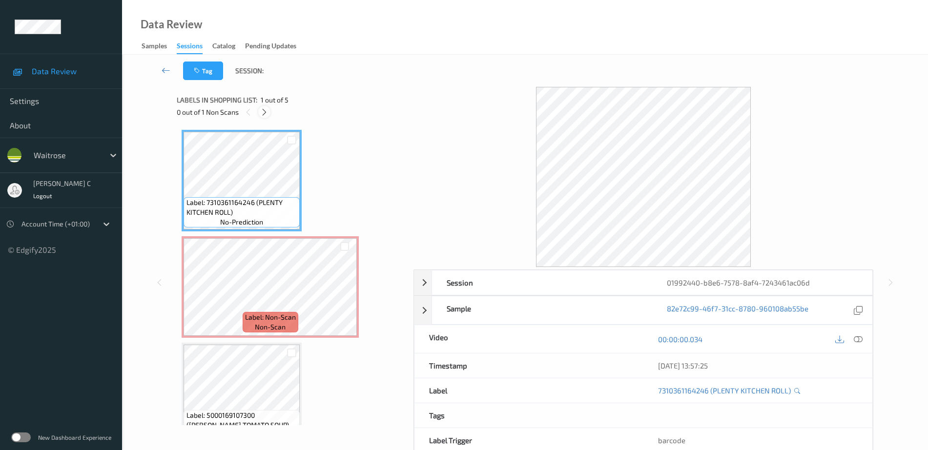
click at [262, 112] on icon at bounding box center [264, 112] width 8 height 9
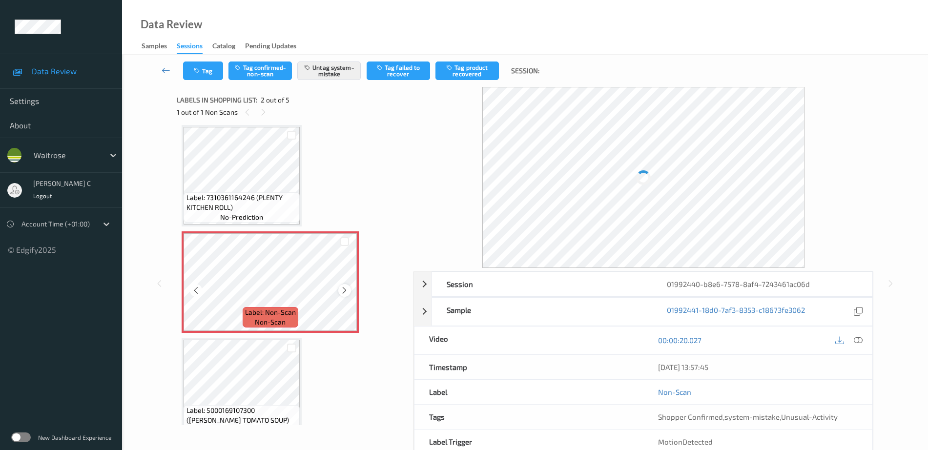
click at [345, 287] on icon at bounding box center [344, 290] width 8 height 9
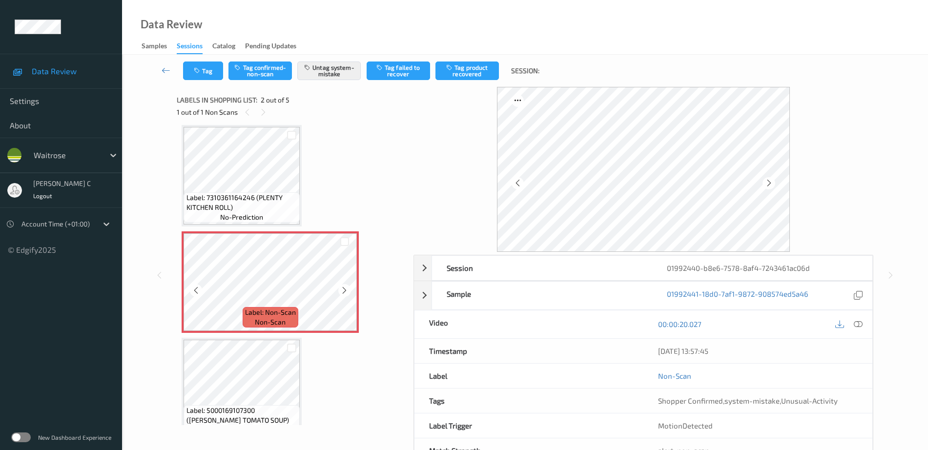
click at [345, 287] on icon at bounding box center [344, 290] width 8 height 9
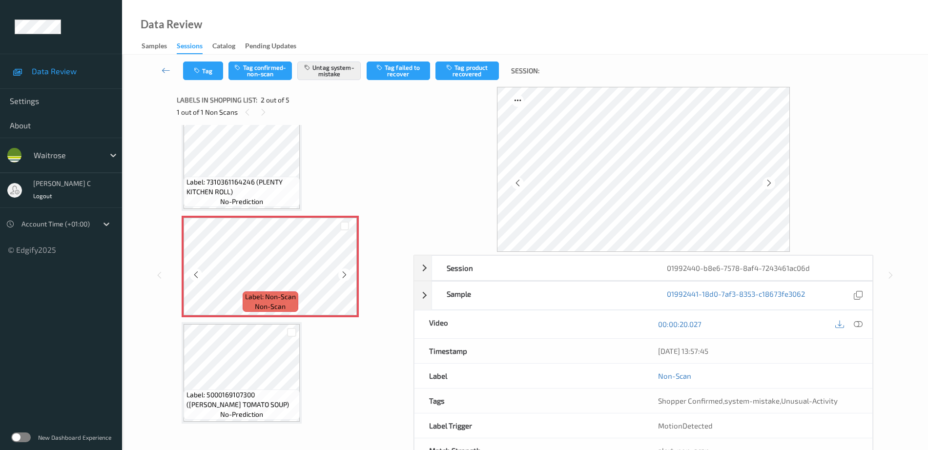
scroll to position [0, 0]
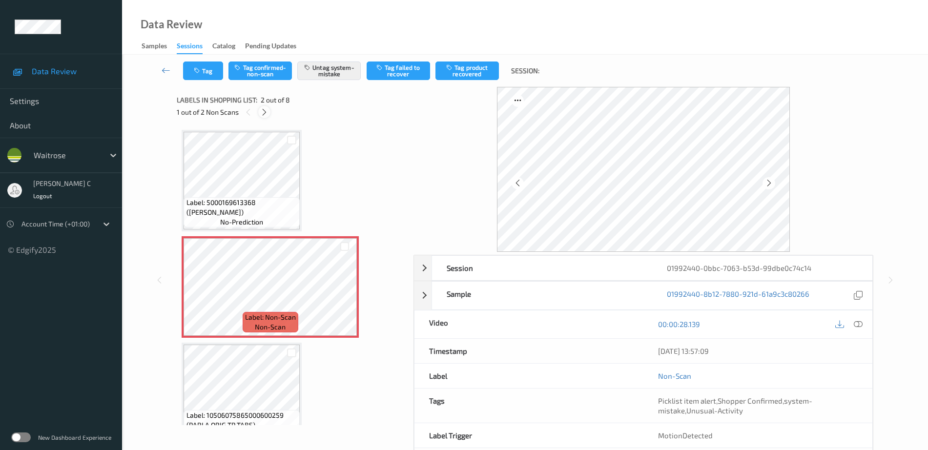
click at [268, 110] on icon at bounding box center [264, 112] width 8 height 9
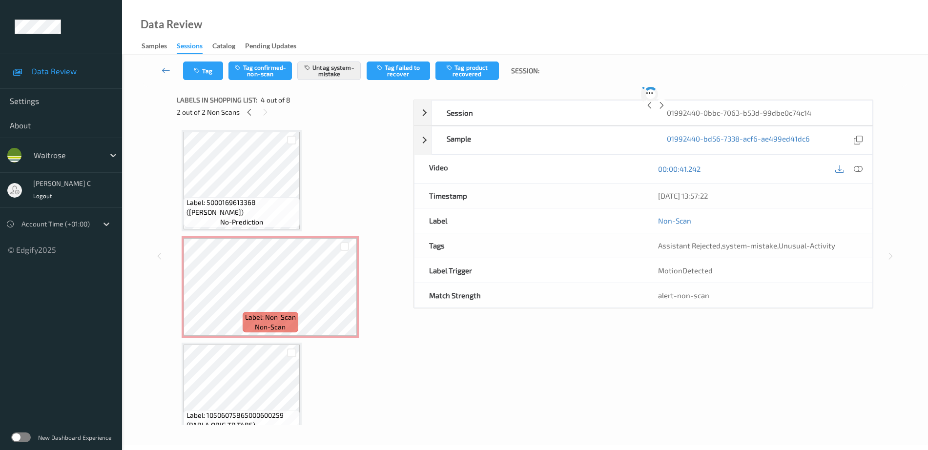
scroll to position [218, 0]
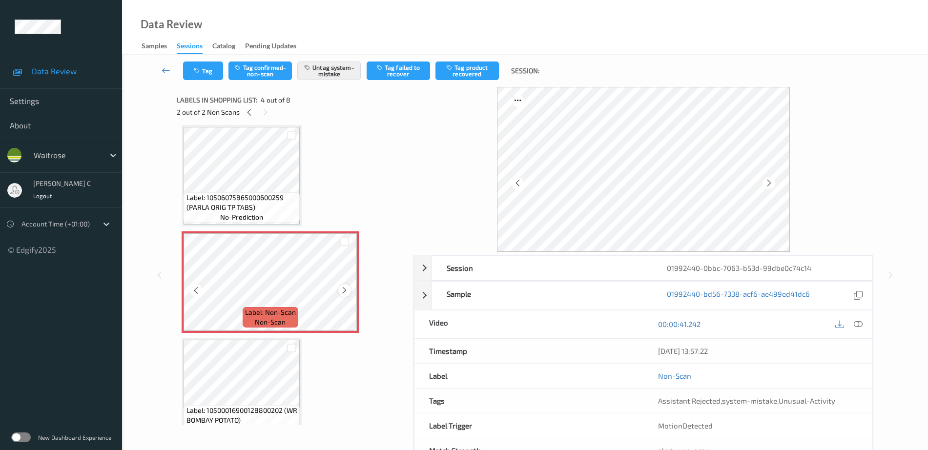
click at [347, 287] on icon at bounding box center [344, 290] width 8 height 9
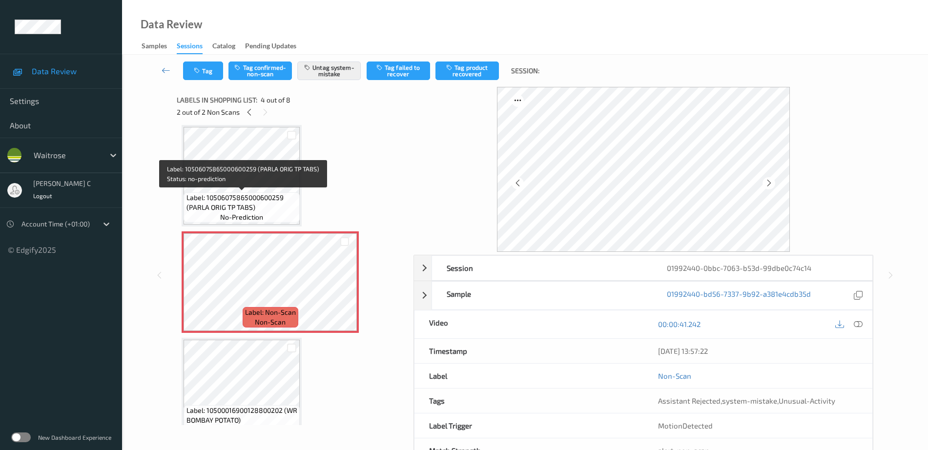
scroll to position [157, 0]
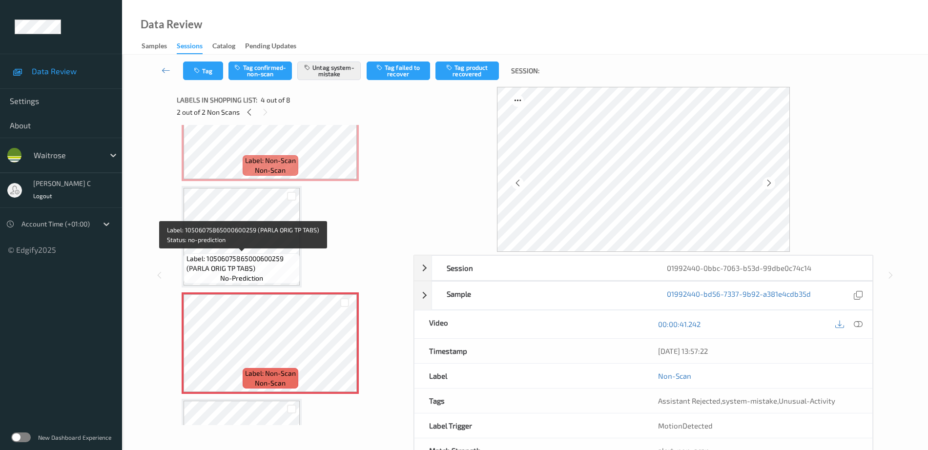
click at [248, 256] on span "Label: 10506075865000600259 (PARLA ORIG TP TABS)" at bounding box center [242, 264] width 111 height 20
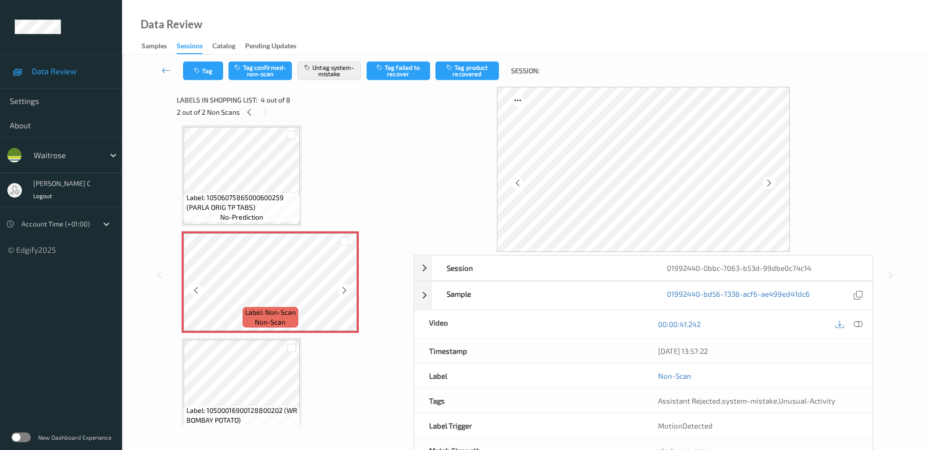
scroll to position [279, 0]
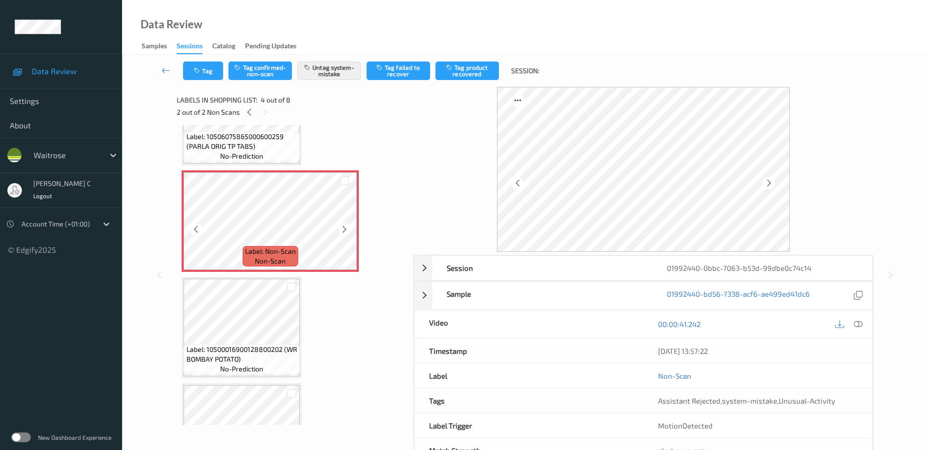
click at [290, 271] on div "Label: Non-Scan non-scan" at bounding box center [270, 221] width 177 height 102
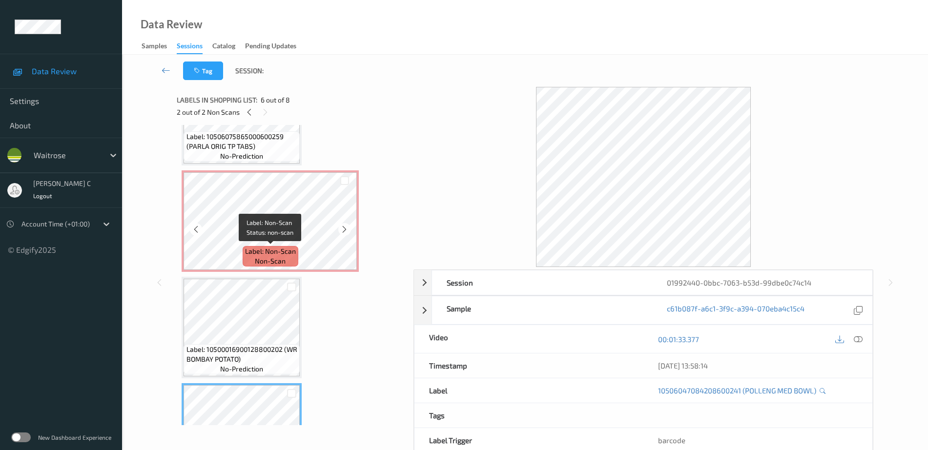
click at [273, 260] on span "non-scan" at bounding box center [270, 261] width 31 height 10
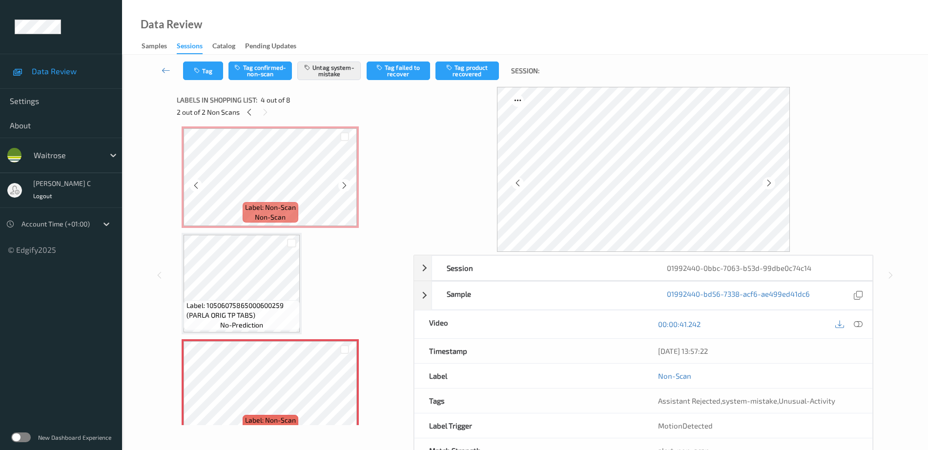
scroll to position [96, 0]
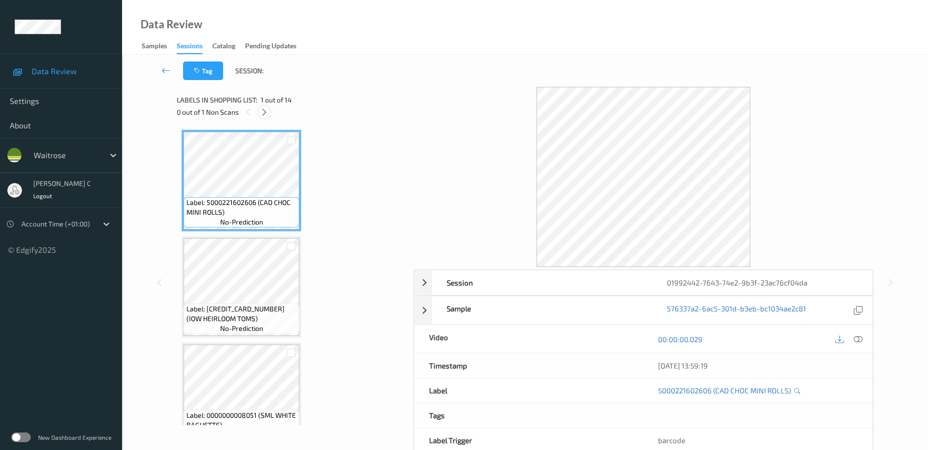
click at [260, 116] on div at bounding box center [264, 112] width 12 height 12
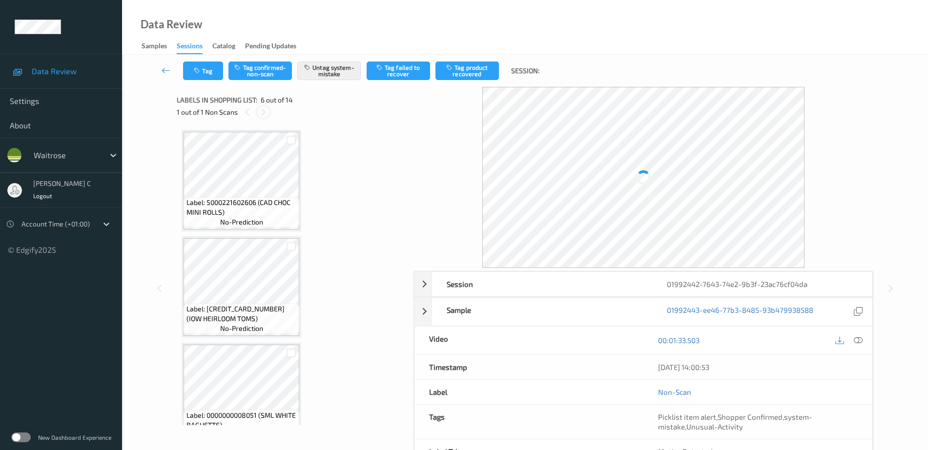
scroll to position [431, 0]
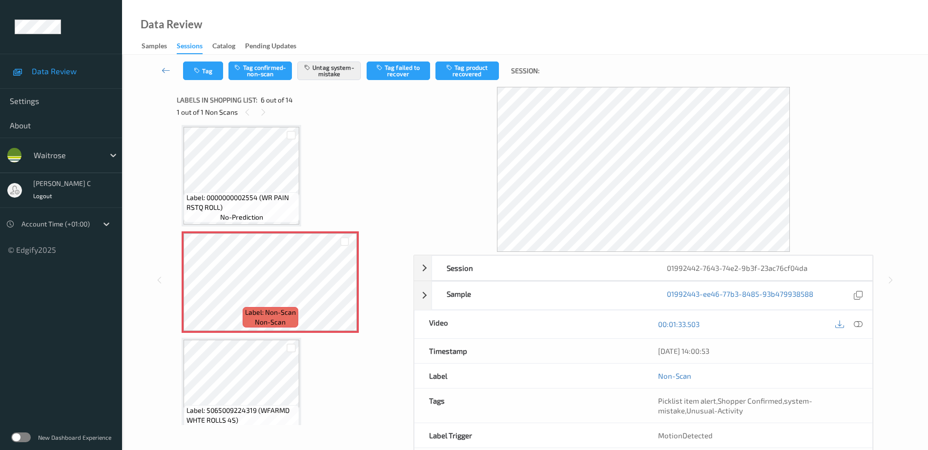
click at [250, 218] on span "no-prediction" at bounding box center [241, 217] width 43 height 10
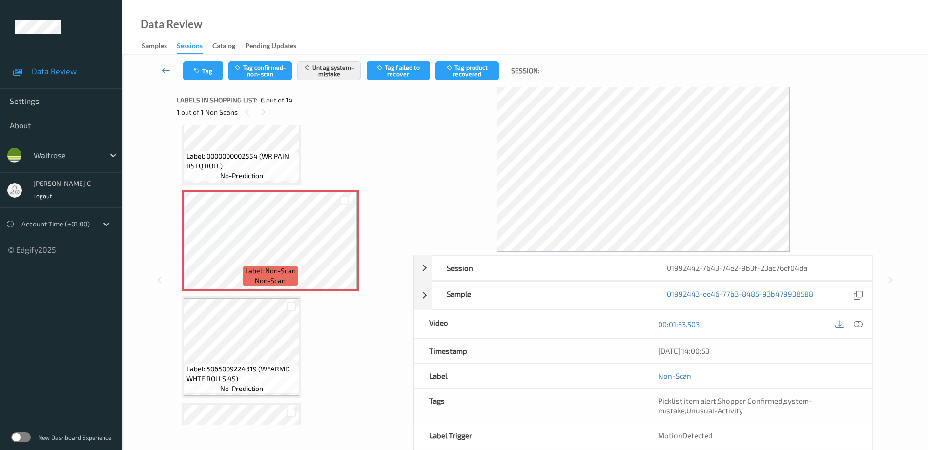
scroll to position [492, 0]
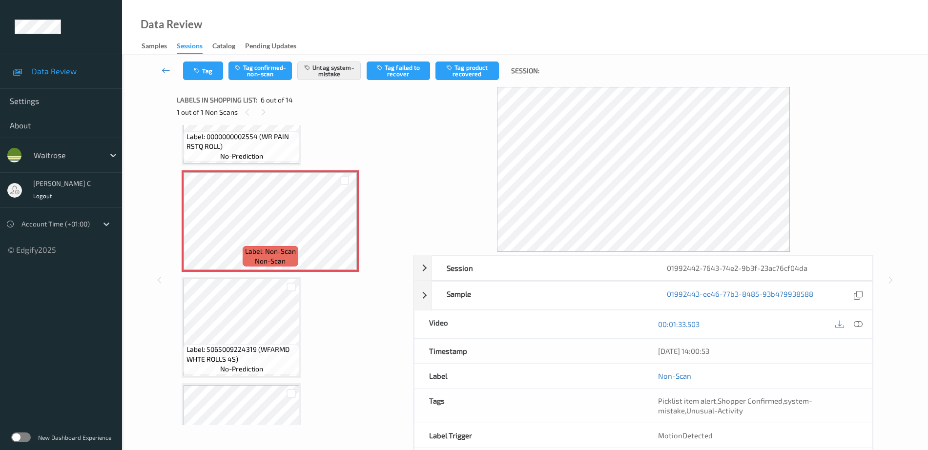
click at [228, 347] on span "Label: 5065009224319 (WFARMD WHTE ROLLS 4S)" at bounding box center [242, 355] width 111 height 20
click at [250, 172] on div "Label: Non-Scan non-scan" at bounding box center [270, 221] width 177 height 102
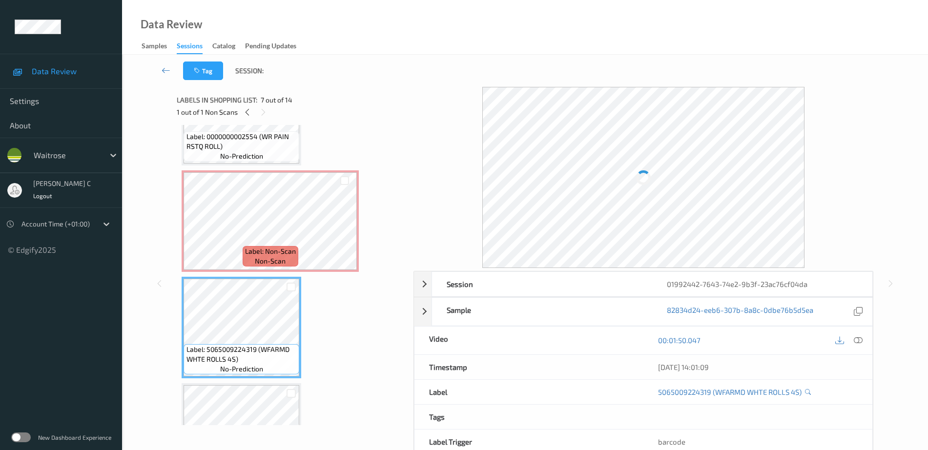
scroll to position [431, 0]
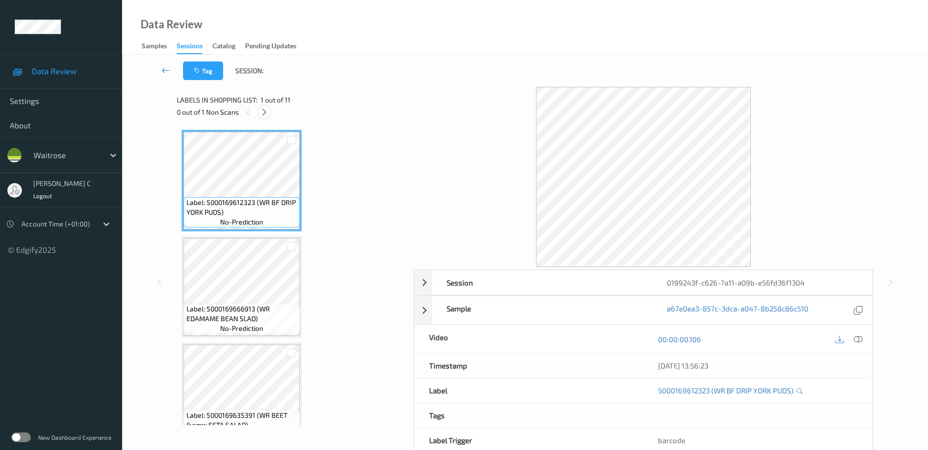
click at [264, 110] on icon at bounding box center [264, 112] width 8 height 9
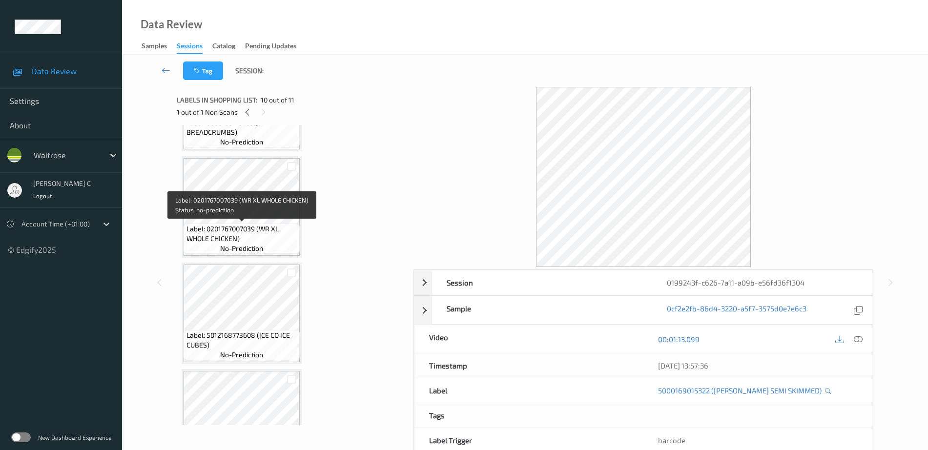
scroll to position [628, 0]
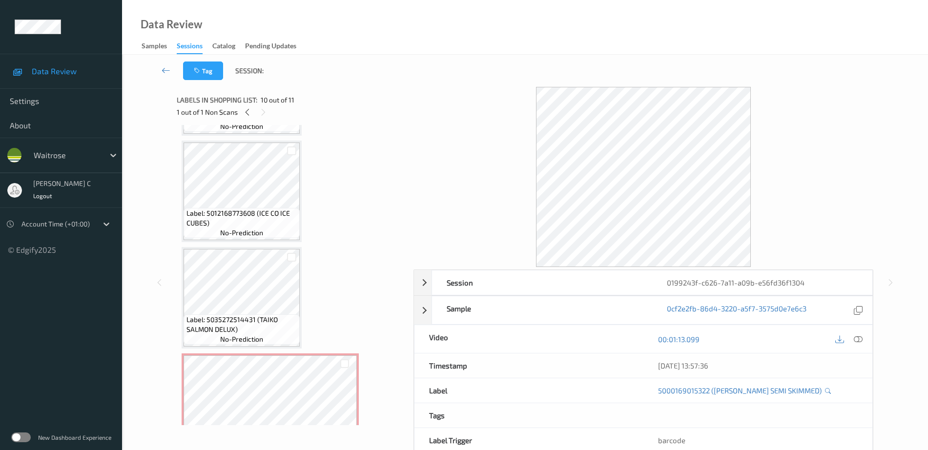
click at [237, 214] on span "Label: 5012168773608 (ICE CO ICE CUBES)" at bounding box center [242, 219] width 111 height 20
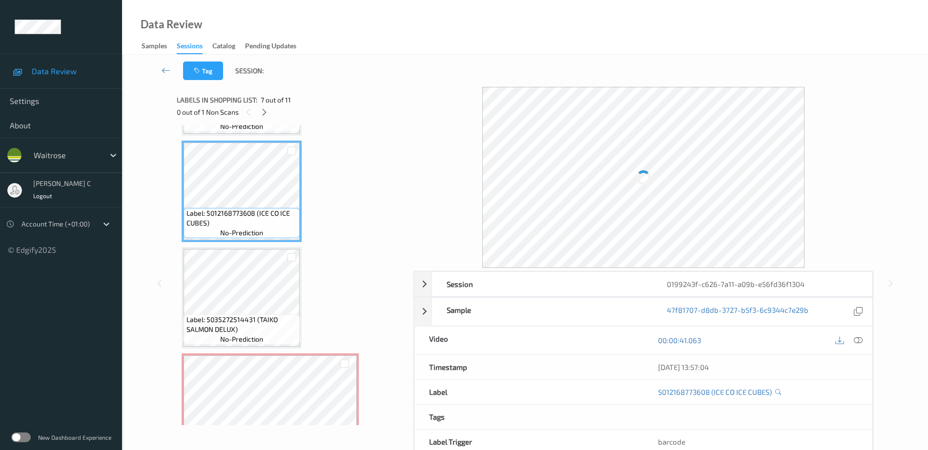
drag, startPoint x: 857, startPoint y: 341, endPoint x: 770, endPoint y: 337, distance: 87.0
click at [857, 342] on icon at bounding box center [858, 340] width 9 height 9
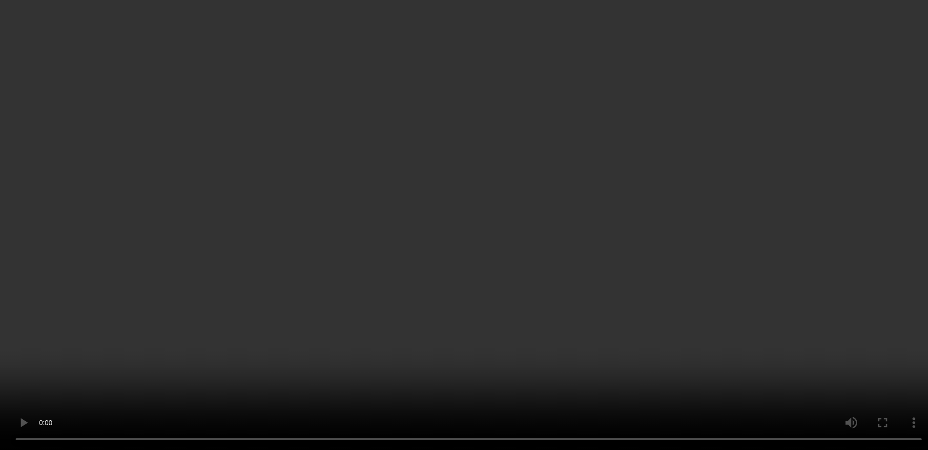
scroll to position [689, 0]
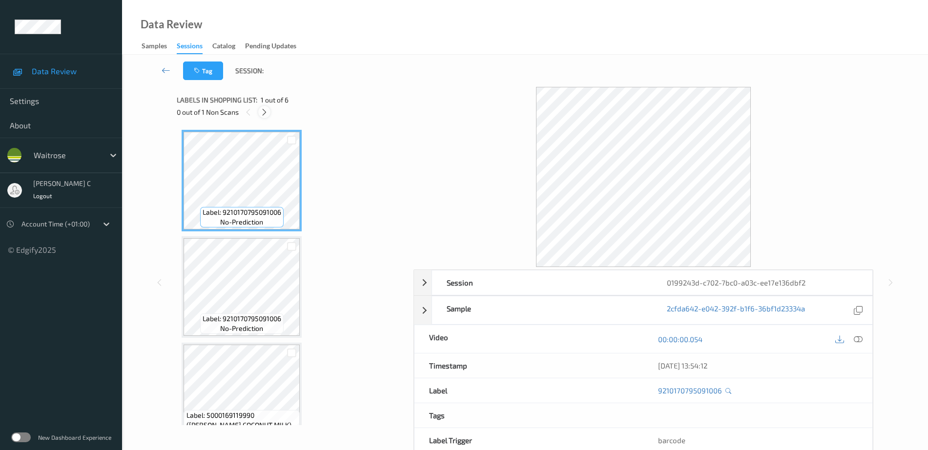
click at [267, 115] on icon at bounding box center [264, 112] width 8 height 9
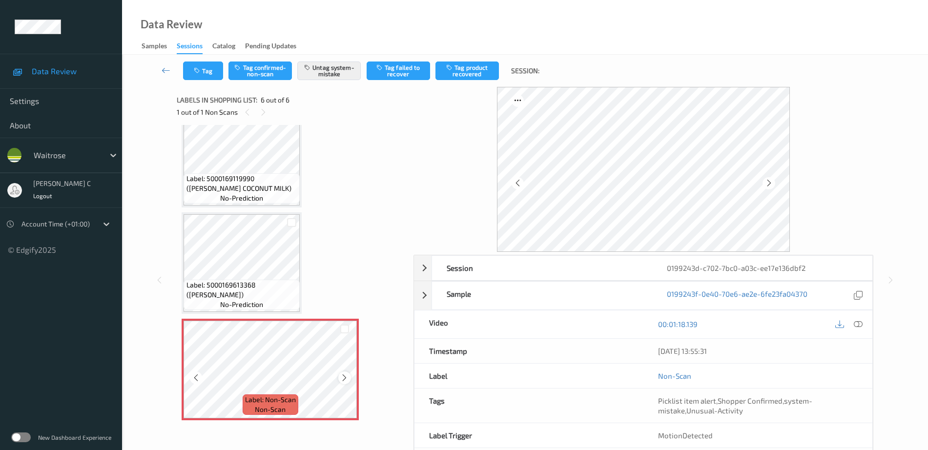
click at [344, 377] on icon at bounding box center [344, 378] width 8 height 9
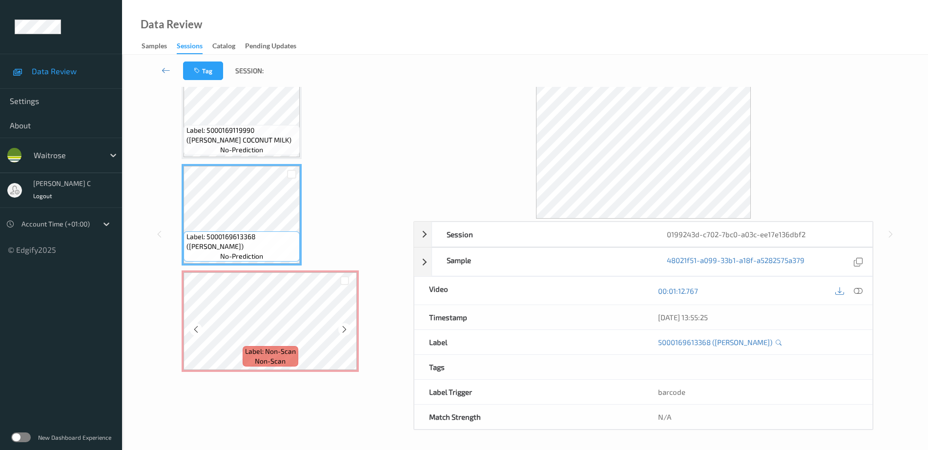
scroll to position [43, 0]
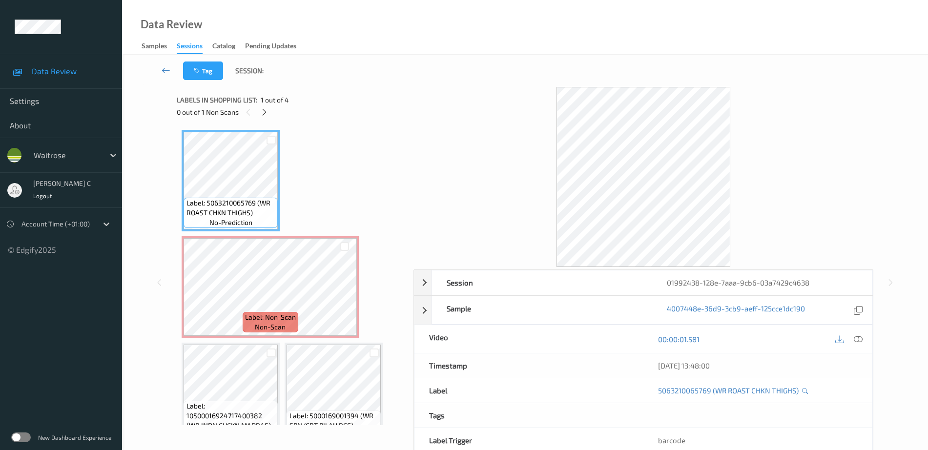
click at [264, 112] on icon at bounding box center [264, 112] width 8 height 9
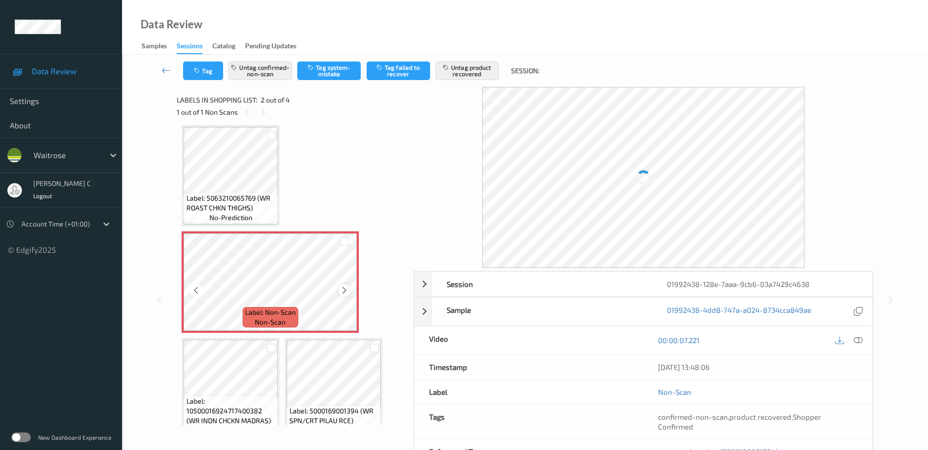
click at [342, 292] on icon at bounding box center [344, 290] width 8 height 9
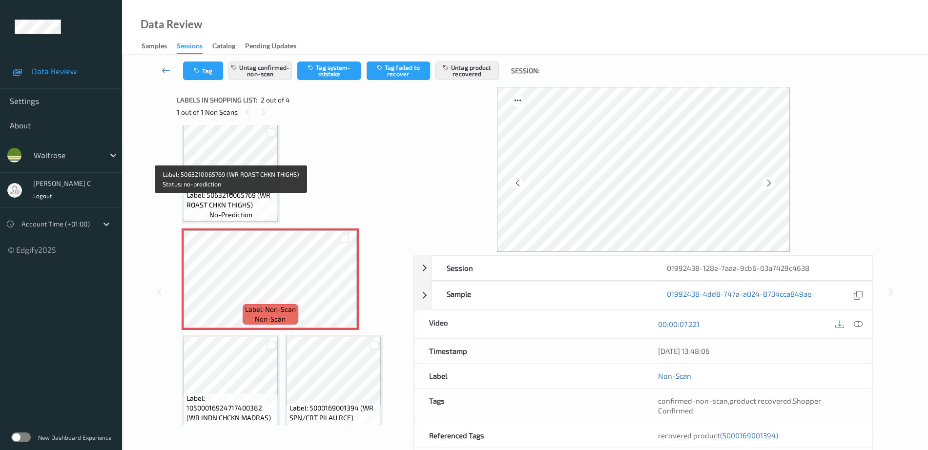
scroll to position [0, 0]
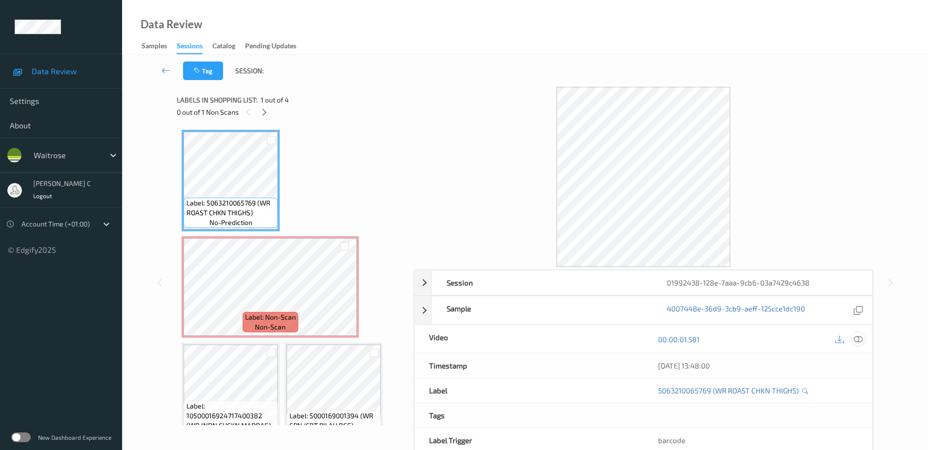
click at [863, 341] on div at bounding box center [858, 339] width 13 height 13
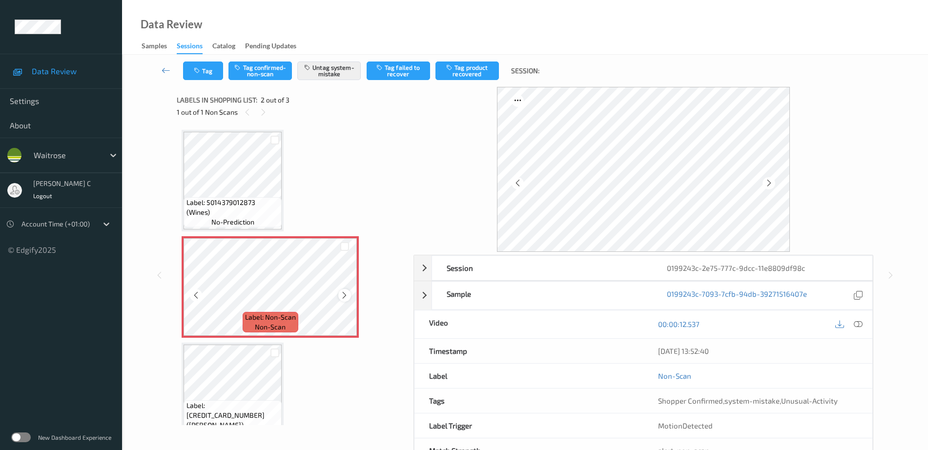
click at [346, 294] on icon at bounding box center [344, 295] width 8 height 9
click at [243, 199] on span "Label: 5014379012873 (Wines)" at bounding box center [233, 208] width 93 height 20
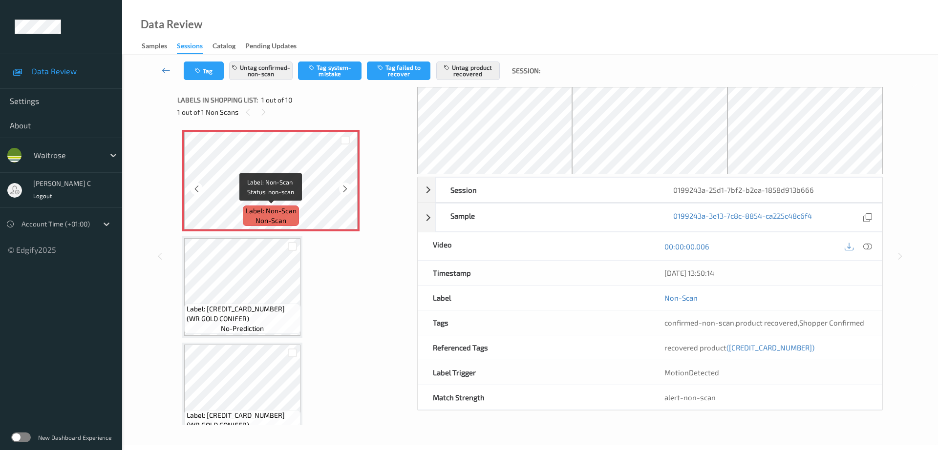
click at [262, 208] on span "Label: Non-Scan" at bounding box center [271, 211] width 51 height 10
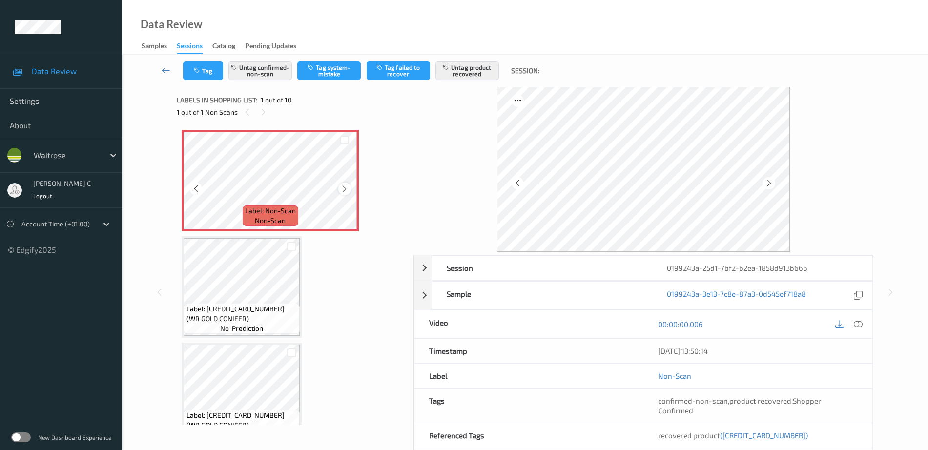
click at [349, 187] on icon at bounding box center [344, 189] width 8 height 9
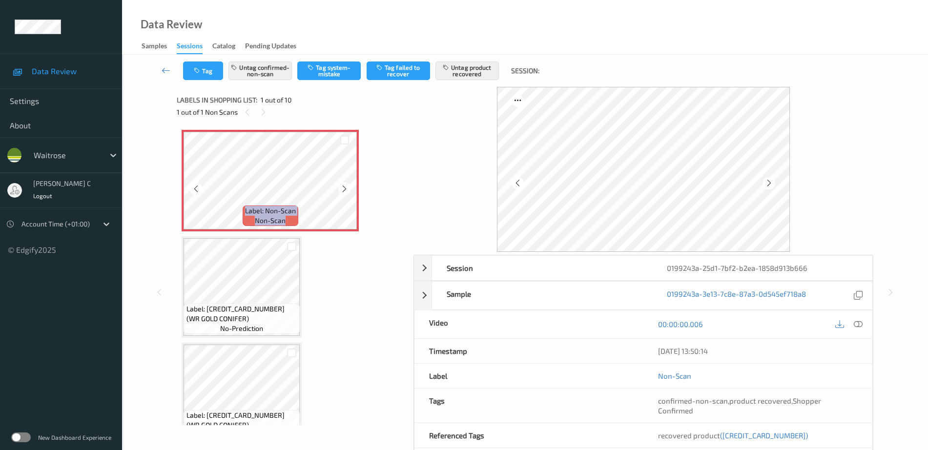
click at [349, 187] on icon at bounding box center [344, 189] width 8 height 9
click at [859, 322] on icon at bounding box center [858, 324] width 9 height 9
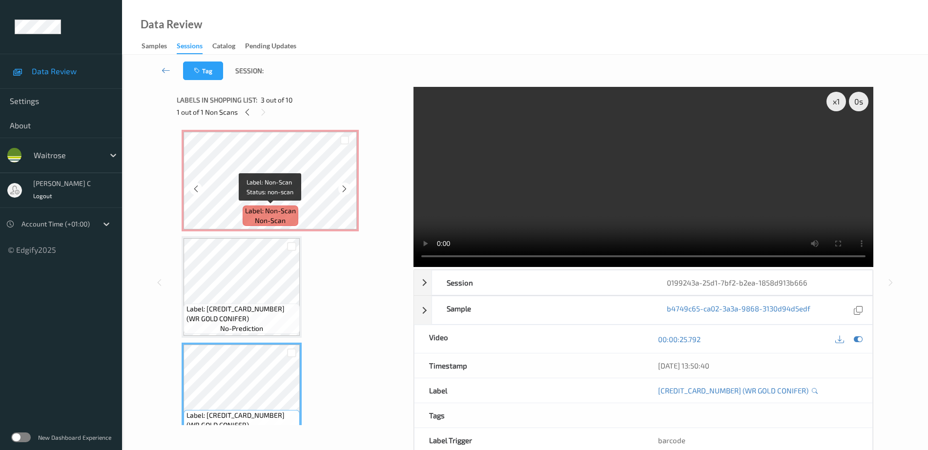
click at [247, 214] on span "Label: Non-Scan" at bounding box center [270, 211] width 51 height 10
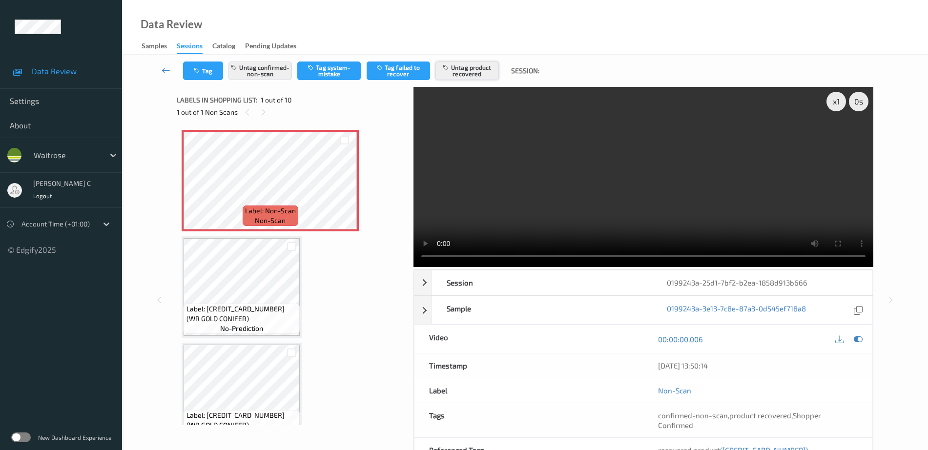
click at [483, 69] on button "Untag product recovered" at bounding box center [467, 71] width 63 height 19
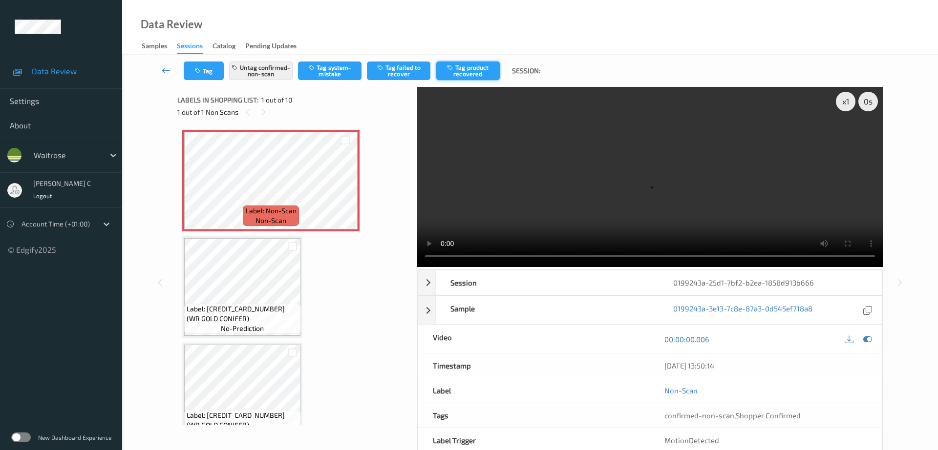
click at [474, 71] on button "Tag product recovered" at bounding box center [467, 71] width 63 height 19
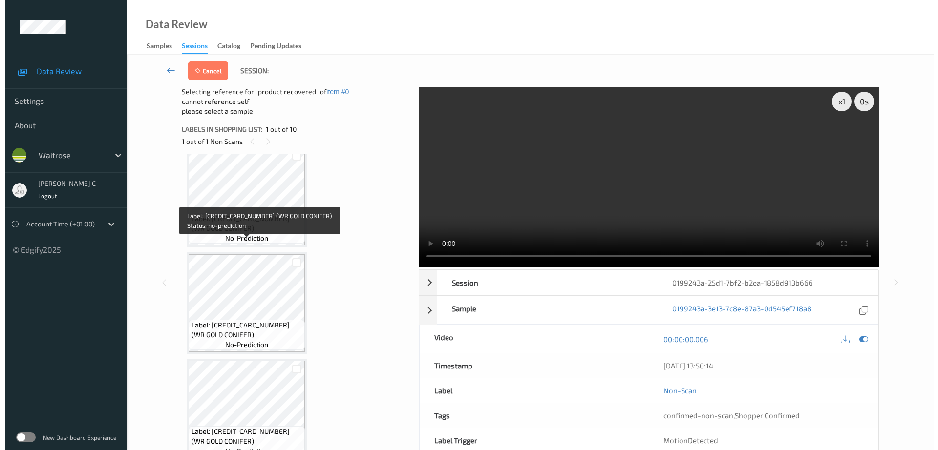
scroll to position [122, 0]
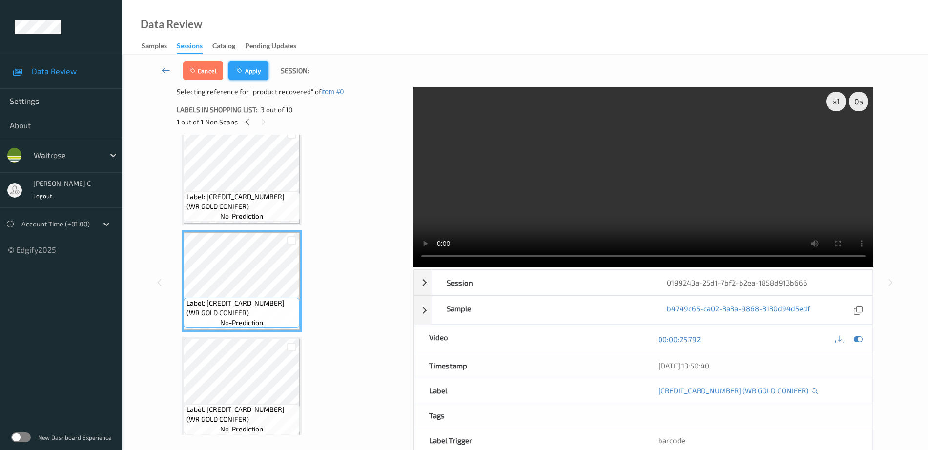
click at [246, 63] on button "Apply" at bounding box center [249, 71] width 40 height 19
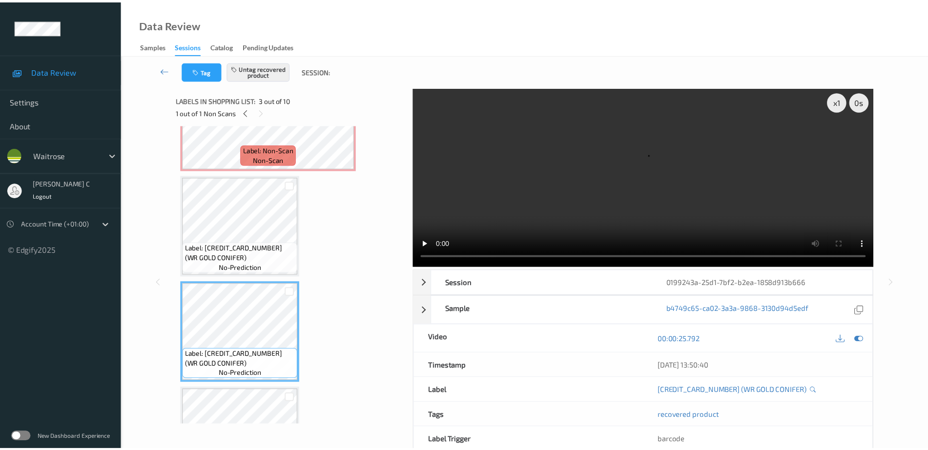
scroll to position [0, 0]
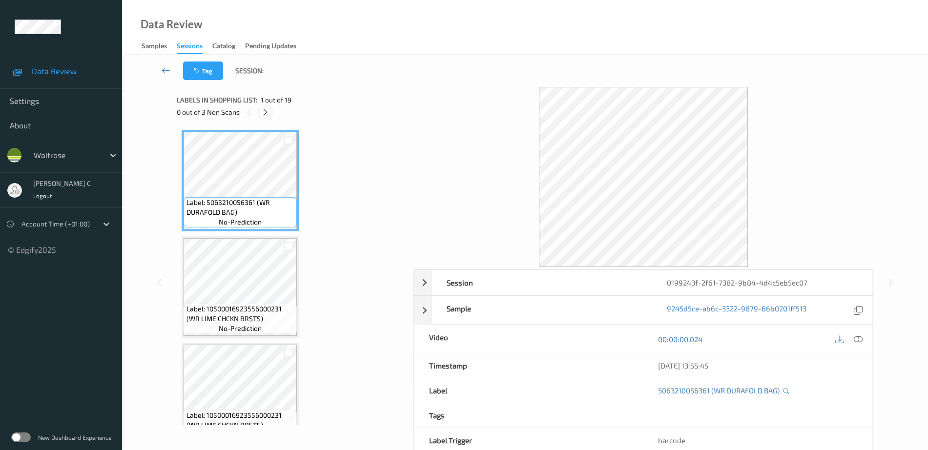
click at [262, 115] on icon at bounding box center [265, 112] width 8 height 9
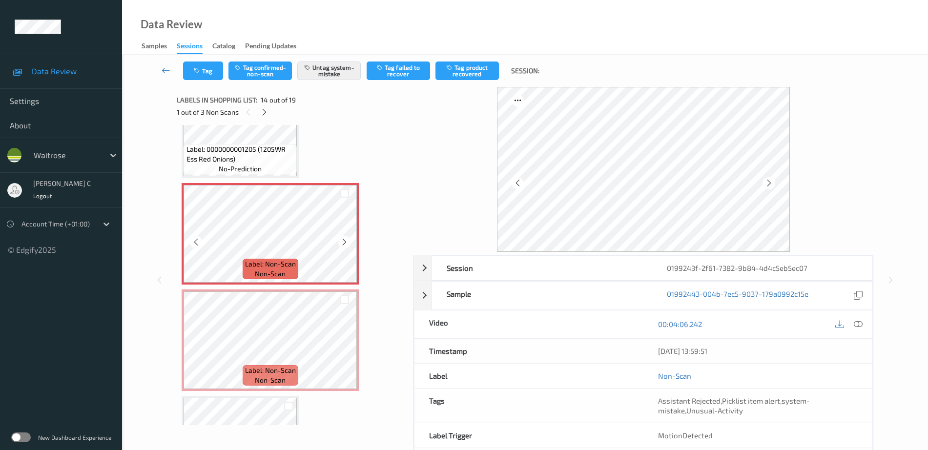
scroll to position [1405, 0]
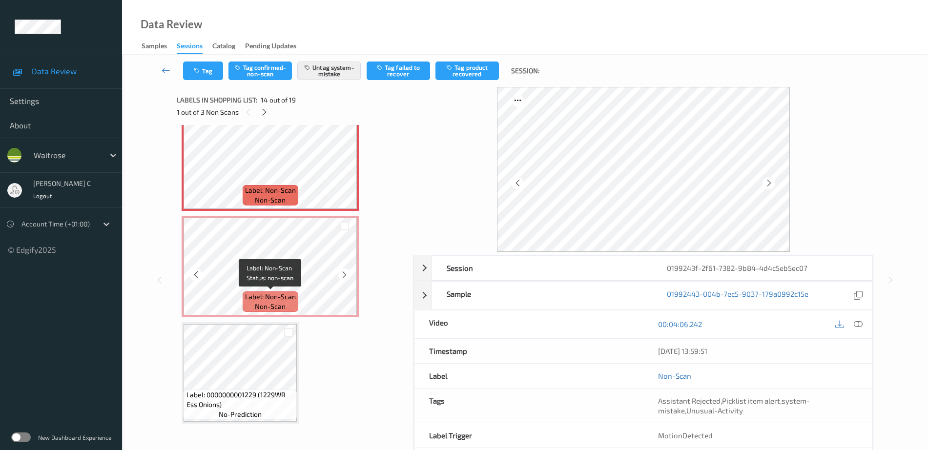
click at [249, 294] on span "Label: Non-Scan" at bounding box center [270, 297] width 51 height 10
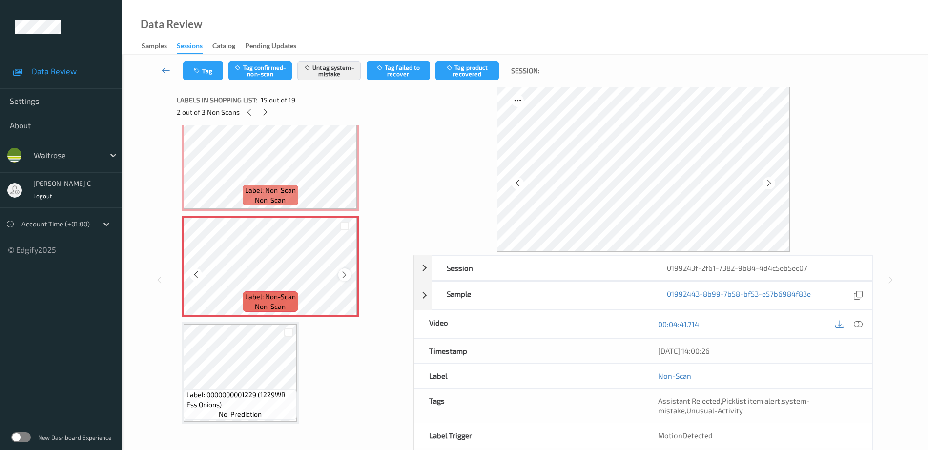
click at [344, 273] on icon at bounding box center [344, 275] width 8 height 9
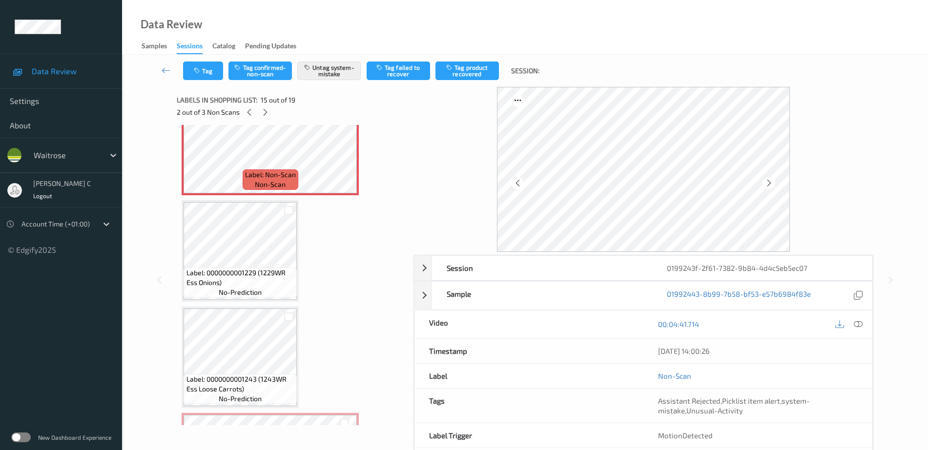
scroll to position [1727, 0]
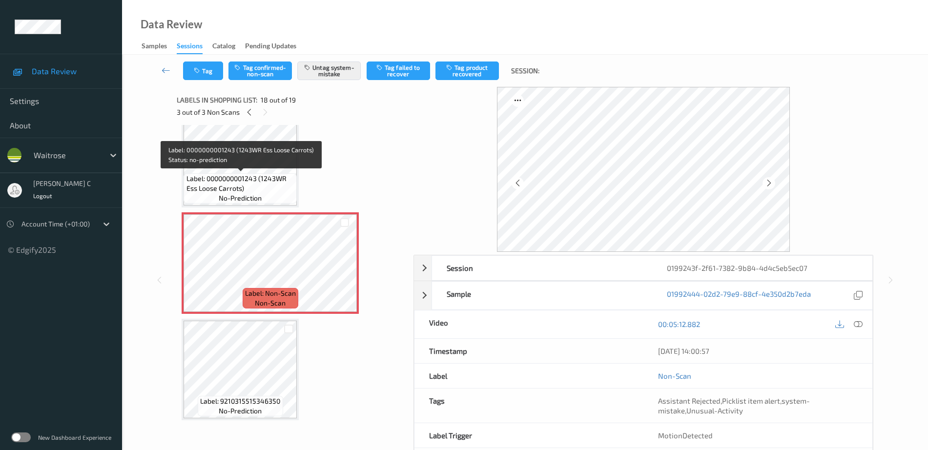
click at [258, 186] on span "Label: 0000000001243 (1243WR Ess Loose Carrots)" at bounding box center [241, 184] width 108 height 20
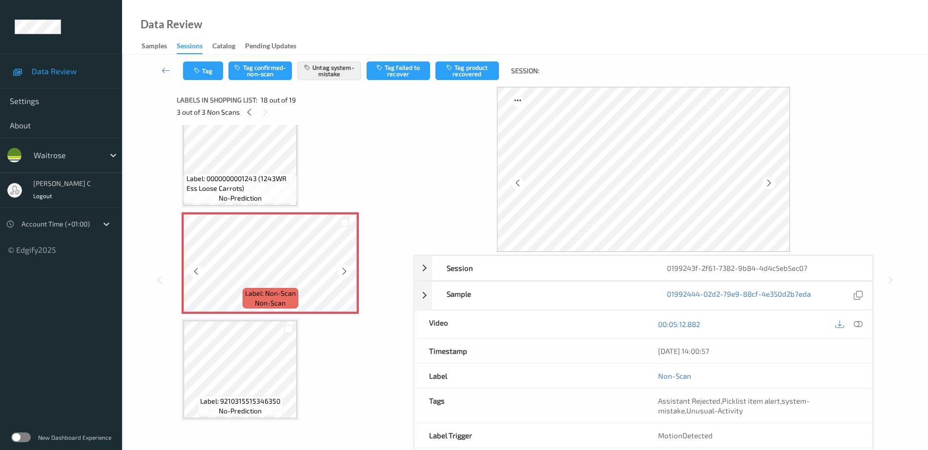
scroll to position [43, 0]
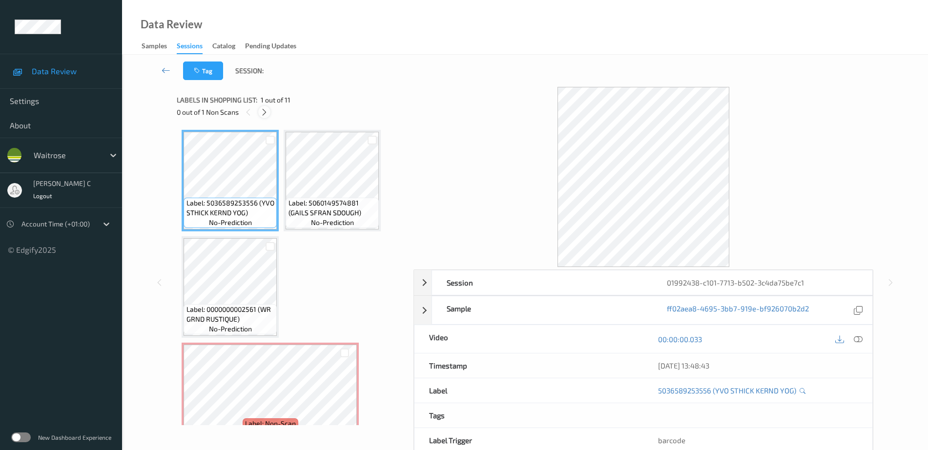
click at [266, 113] on icon at bounding box center [264, 112] width 8 height 9
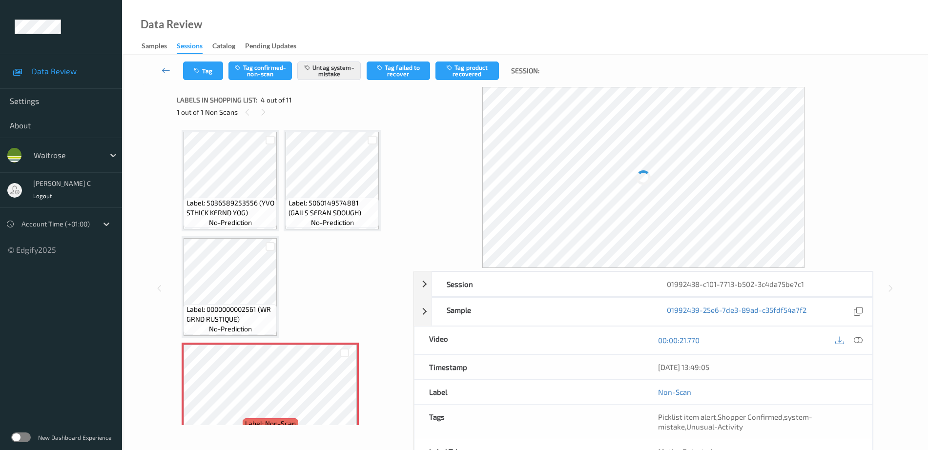
scroll to position [111, 0]
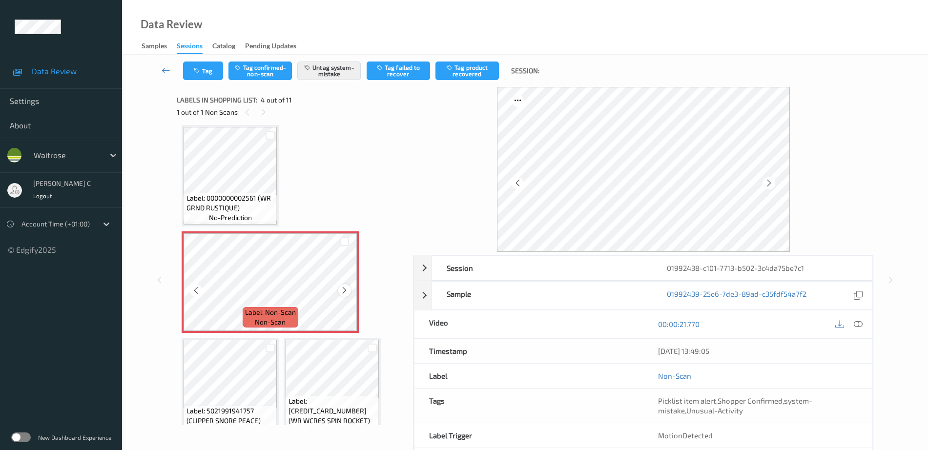
click at [341, 293] on icon at bounding box center [344, 290] width 8 height 9
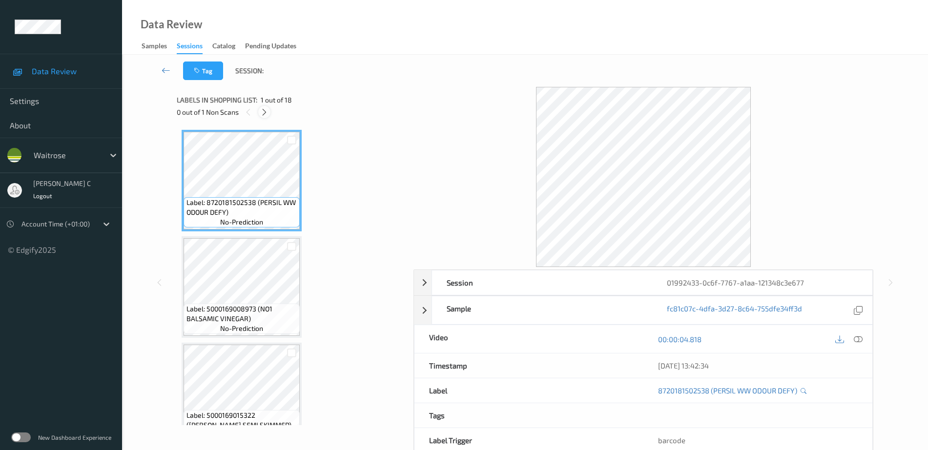
click at [261, 111] on icon at bounding box center [264, 112] width 8 height 9
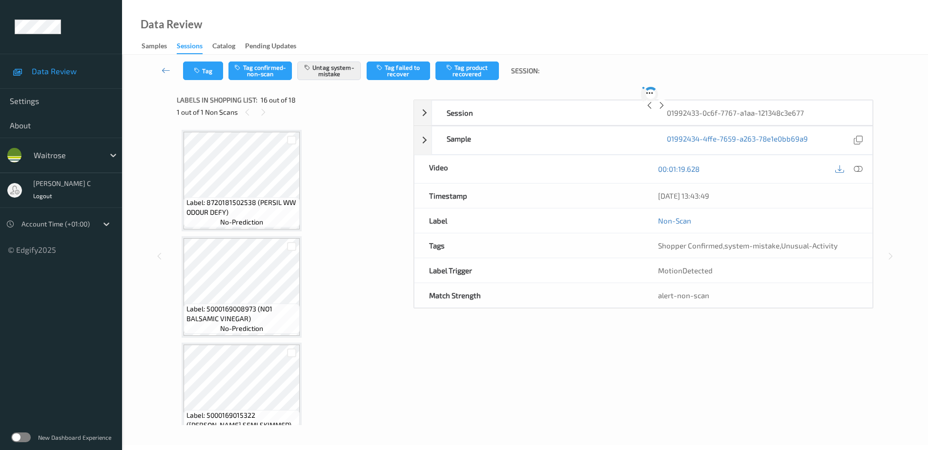
scroll to position [1495, 0]
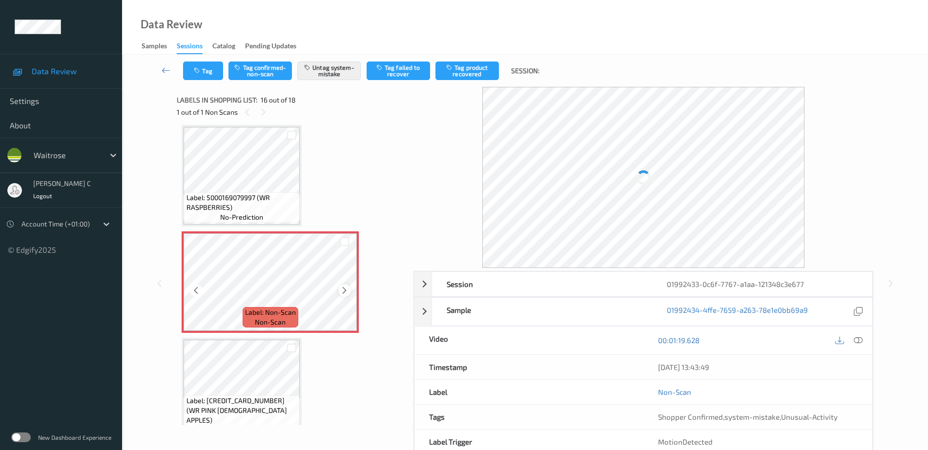
click at [344, 288] on icon at bounding box center [344, 290] width 8 height 9
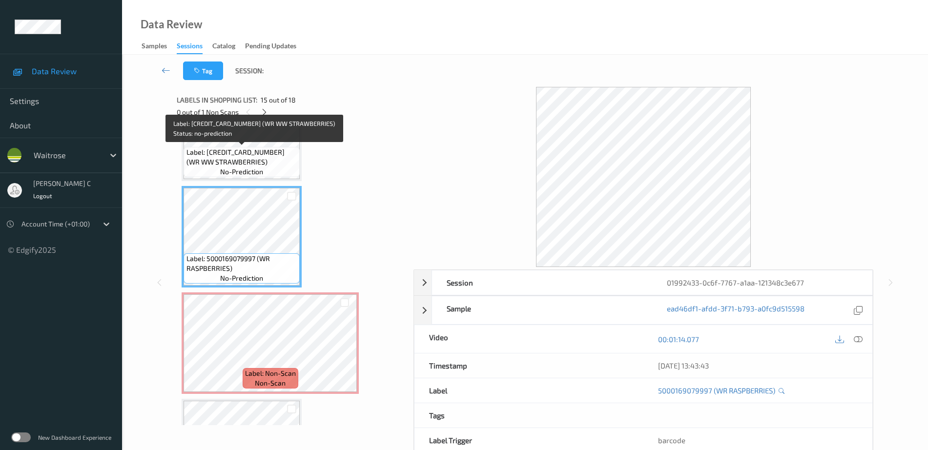
click at [239, 159] on span "Label: 5000169660003 (WR WW STRAWBERRIES)" at bounding box center [242, 157] width 111 height 20
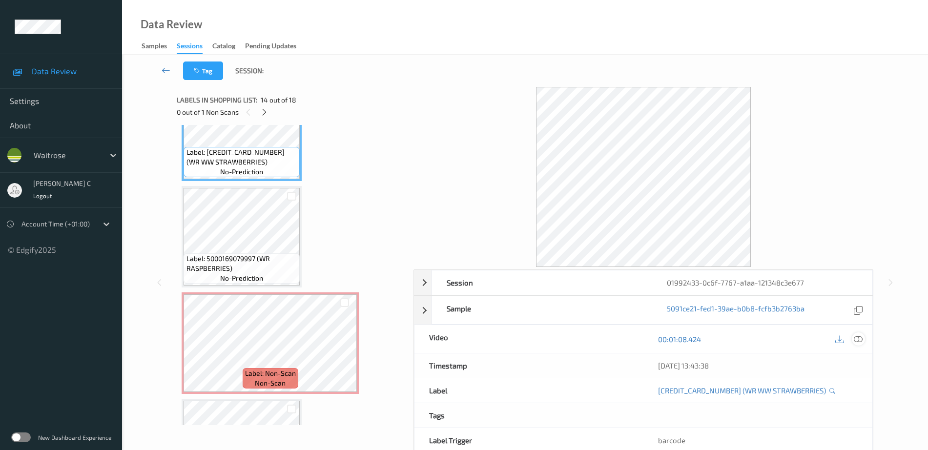
click at [860, 340] on icon at bounding box center [858, 339] width 9 height 9
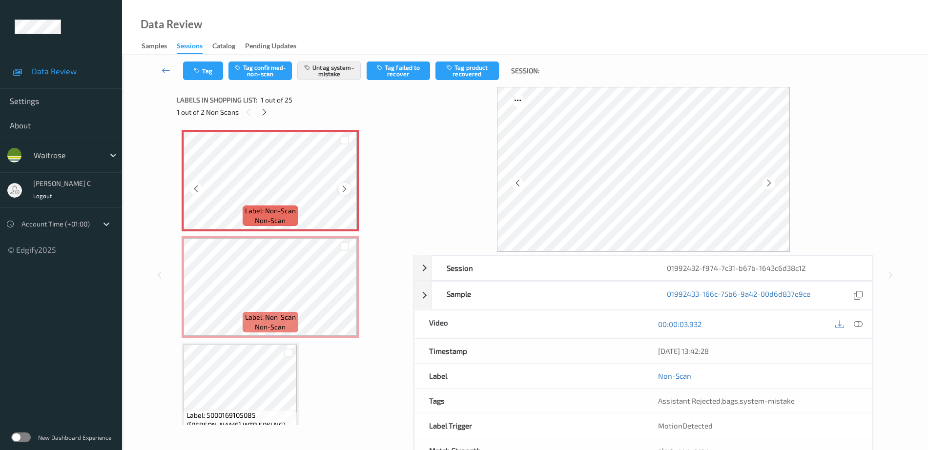
click at [349, 189] on div at bounding box center [344, 189] width 12 height 12
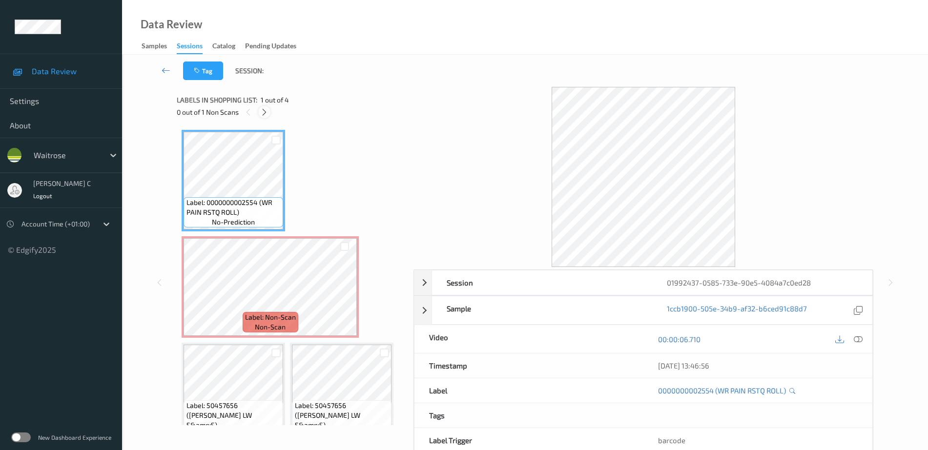
click at [265, 106] on div at bounding box center [264, 112] width 12 height 12
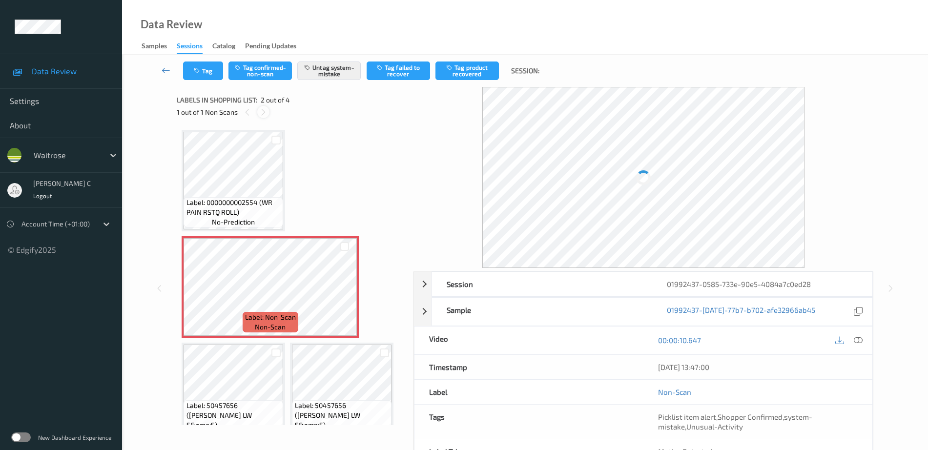
scroll to position [5, 0]
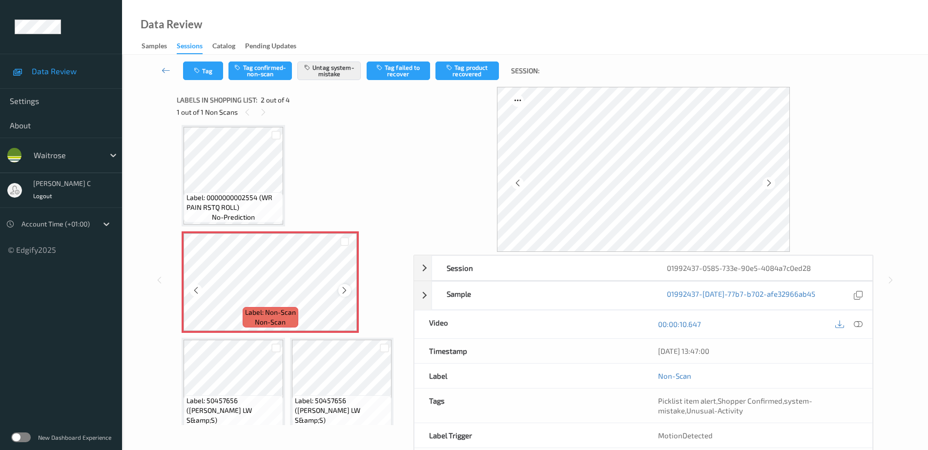
click at [345, 290] on icon at bounding box center [344, 290] width 8 height 9
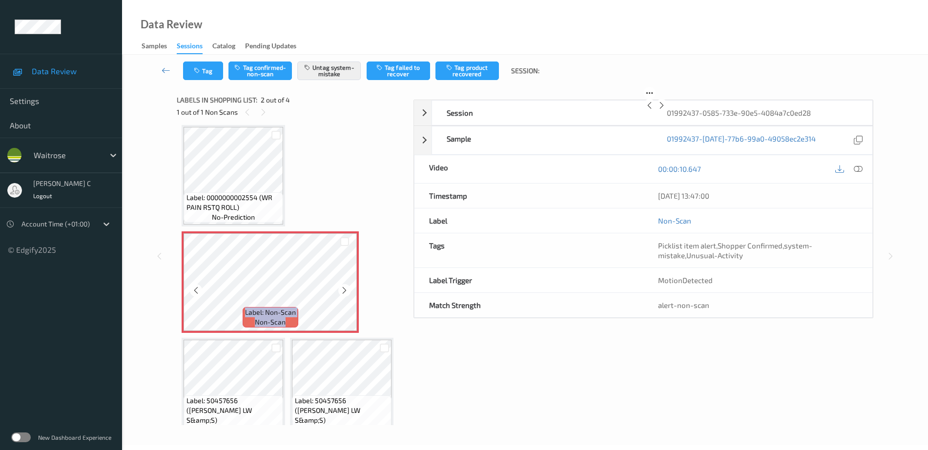
click at [345, 290] on icon at bounding box center [344, 290] width 8 height 9
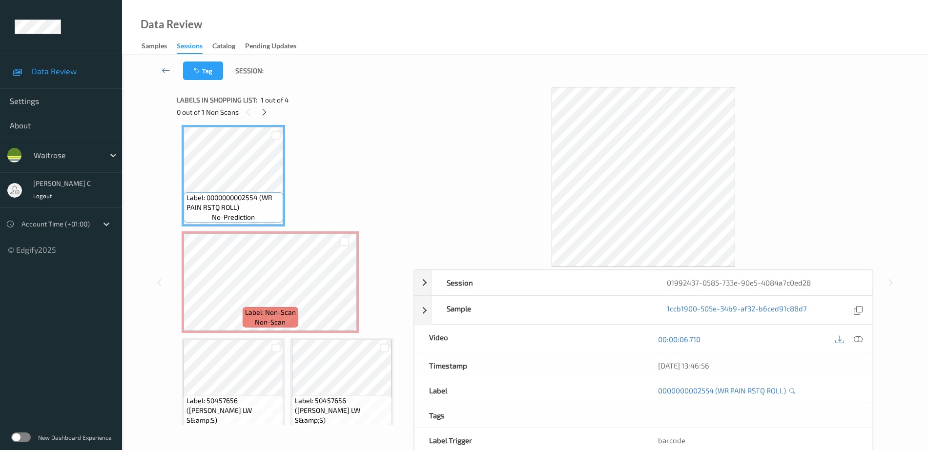
scroll to position [24, 0]
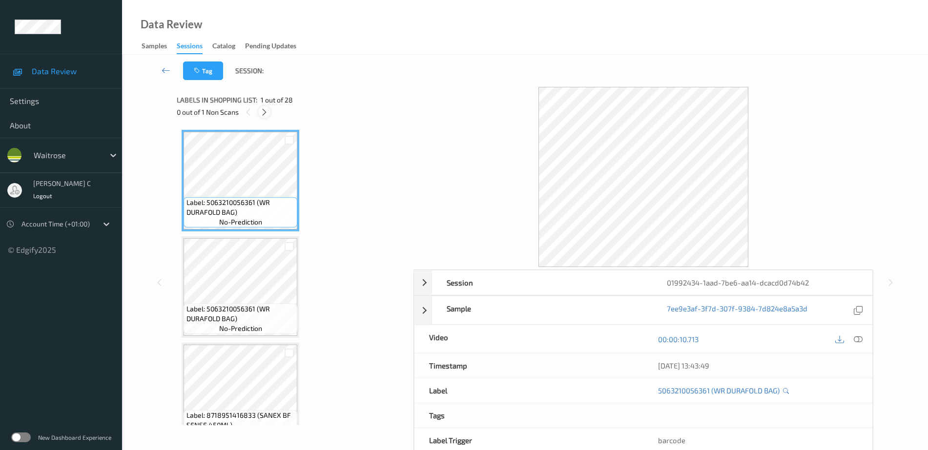
click at [263, 115] on icon at bounding box center [264, 112] width 8 height 9
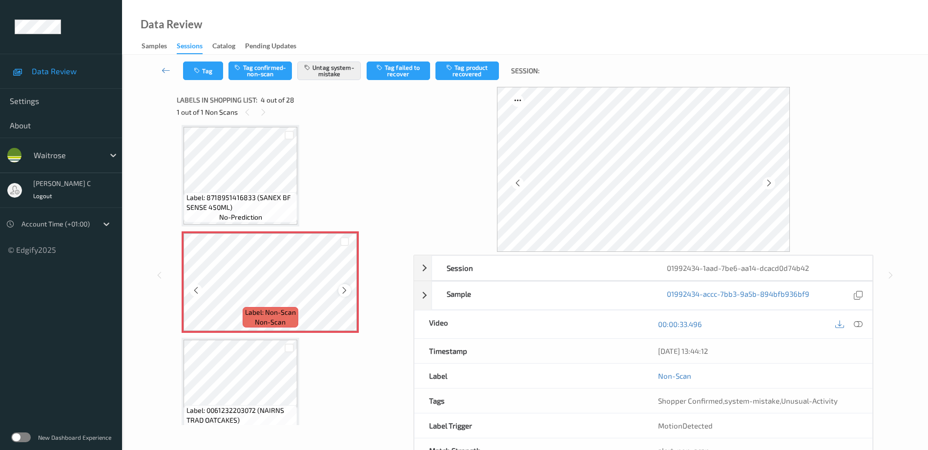
click at [345, 296] on div at bounding box center [344, 290] width 12 height 12
click at [345, 295] on div at bounding box center [344, 290] width 12 height 12
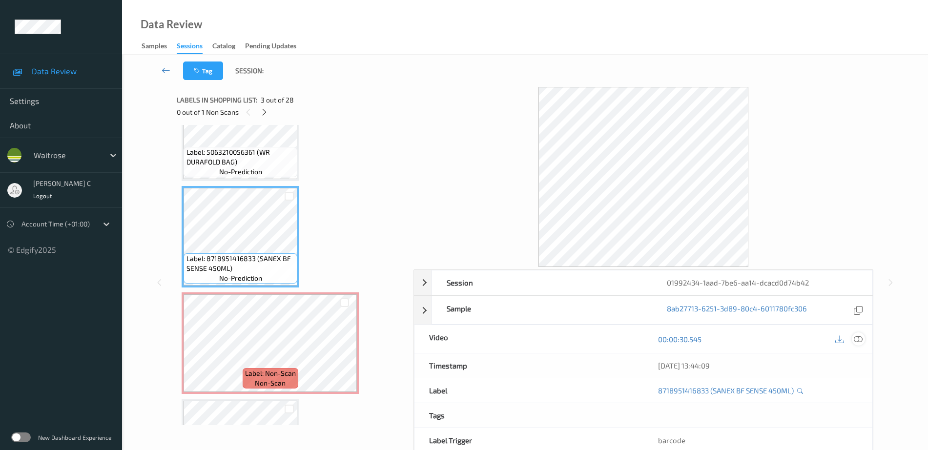
click at [865, 336] on div at bounding box center [858, 339] width 13 height 13
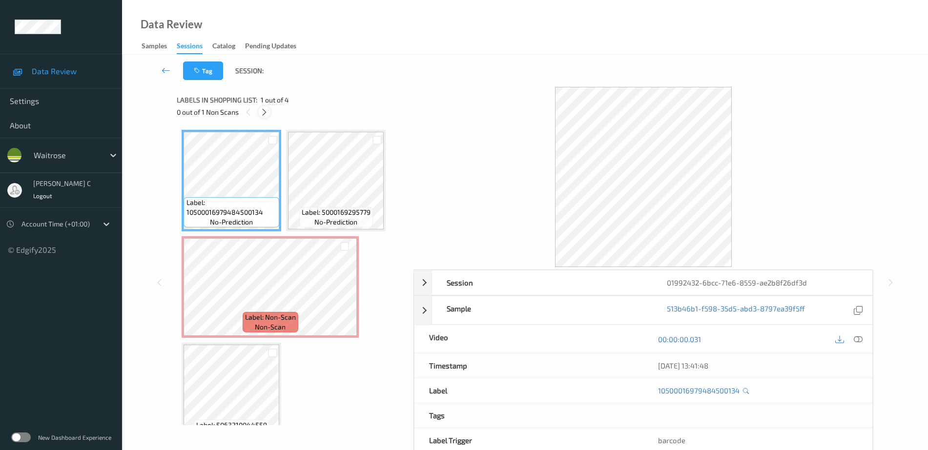
click at [263, 108] on icon at bounding box center [264, 112] width 8 height 9
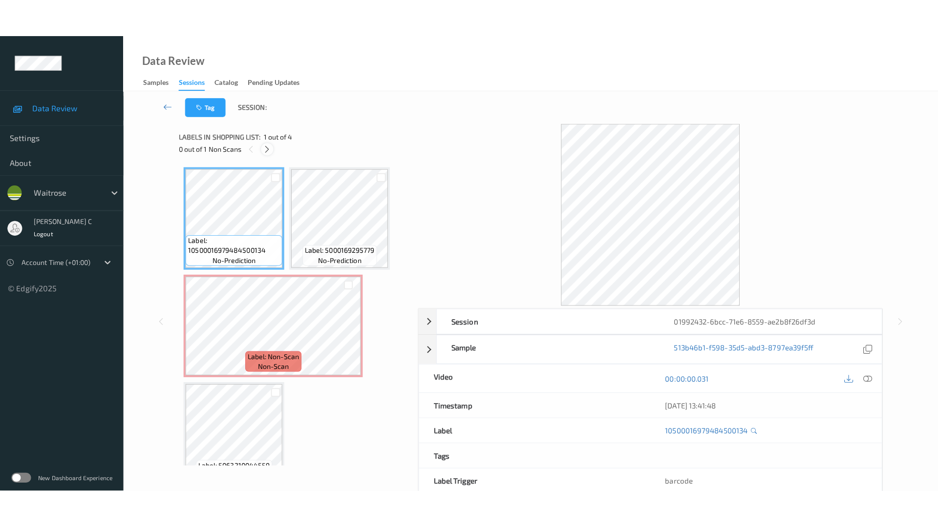
scroll to position [5, 0]
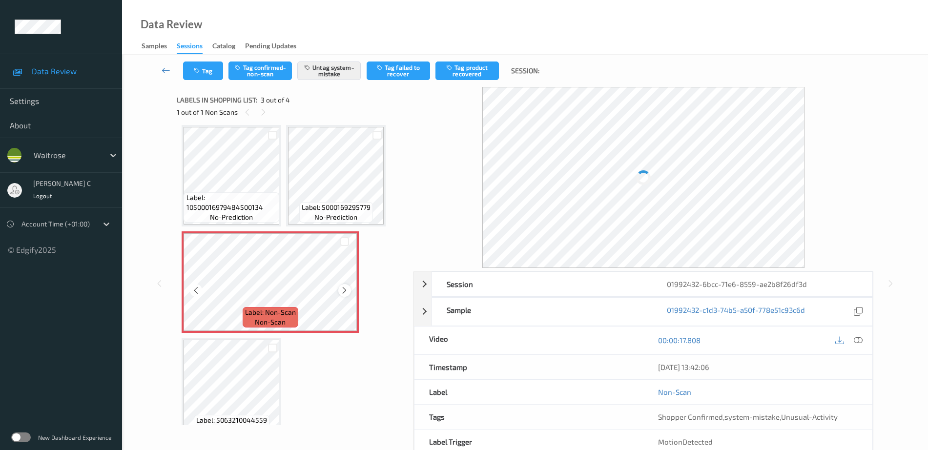
click at [345, 292] on icon at bounding box center [344, 290] width 8 height 9
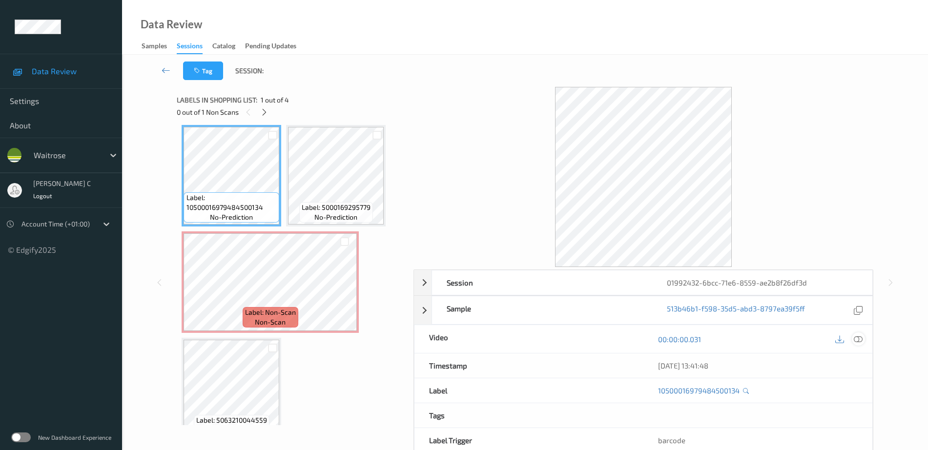
click at [857, 335] on icon at bounding box center [858, 339] width 9 height 9
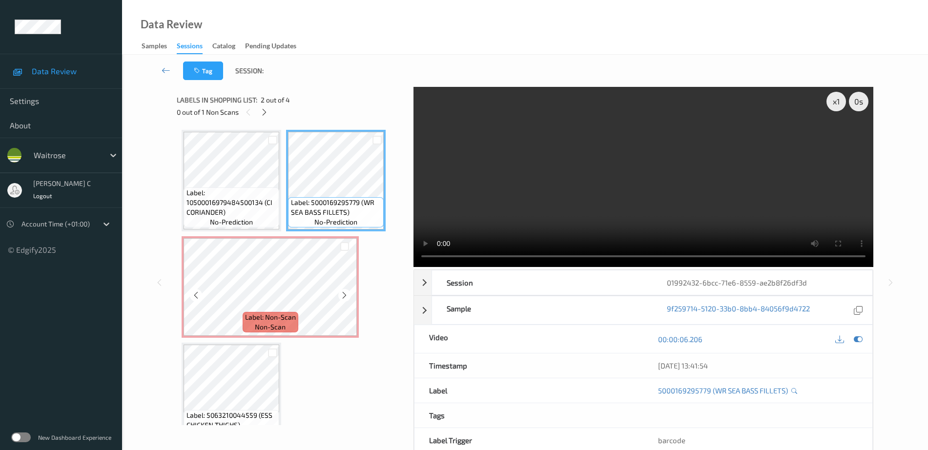
scroll to position [24, 0]
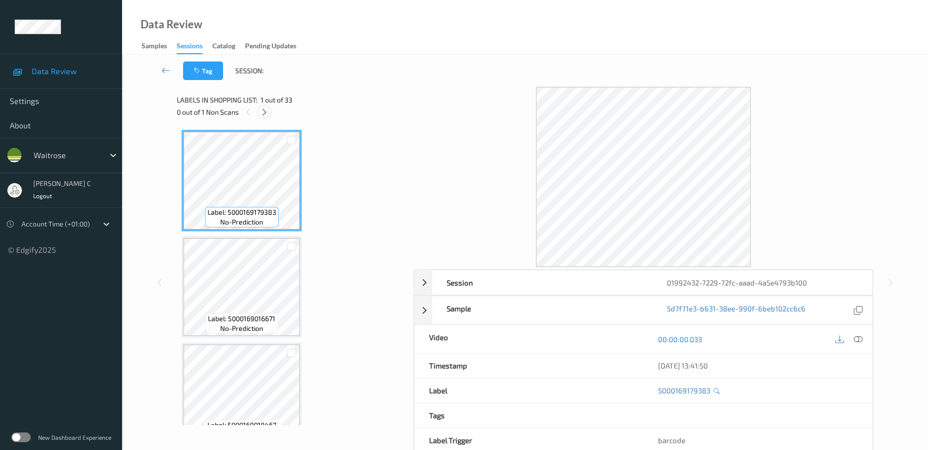
click at [266, 109] on icon at bounding box center [264, 112] width 8 height 9
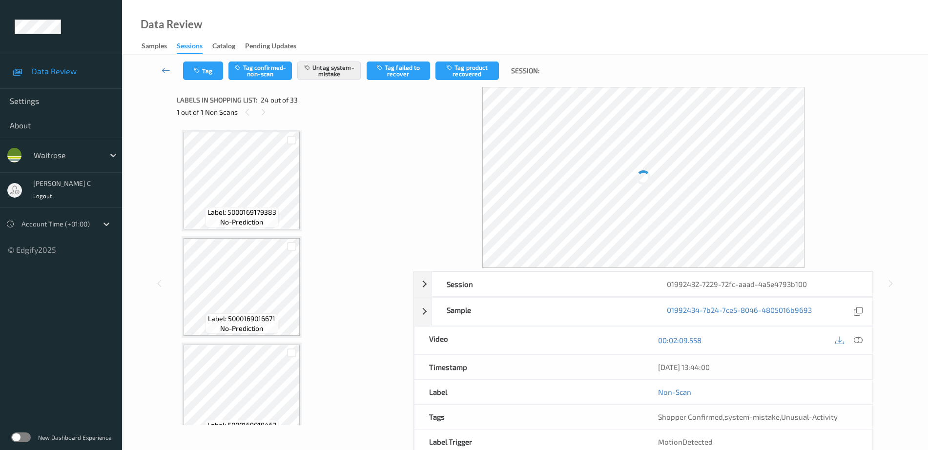
scroll to position [2347, 0]
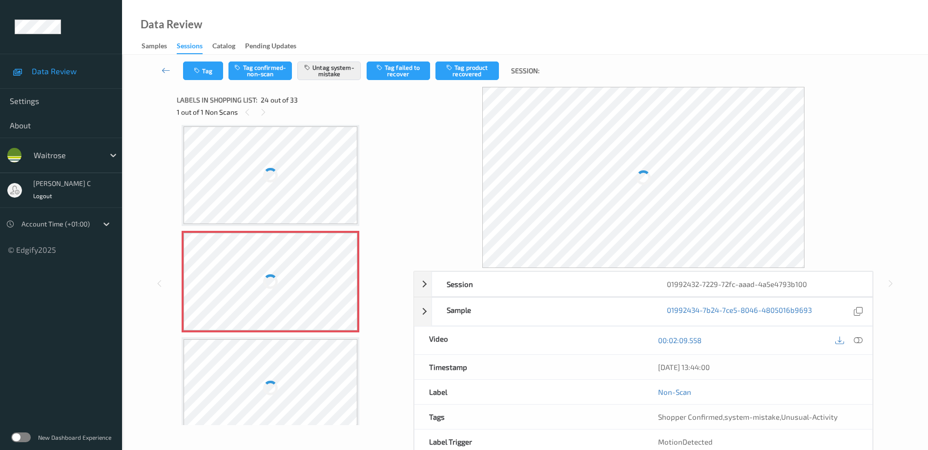
click at [253, 294] on div at bounding box center [271, 282] width 174 height 98
click at [263, 182] on div at bounding box center [271, 175] width 174 height 98
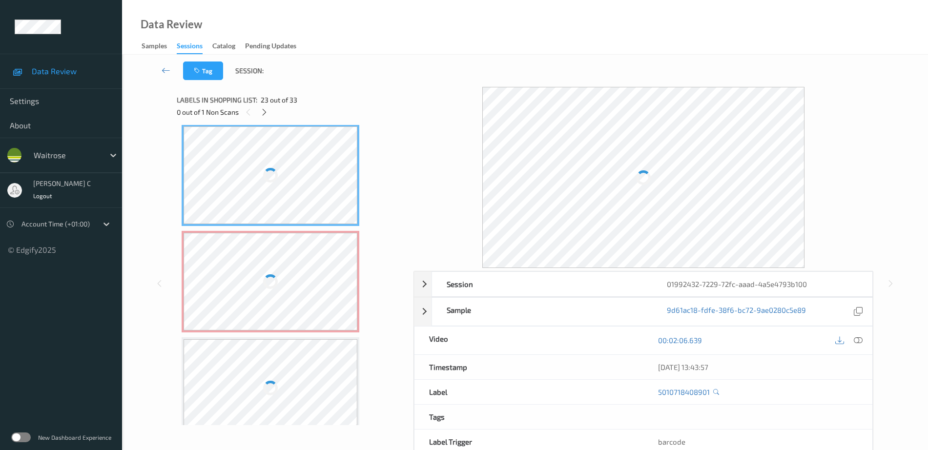
click at [866, 339] on div "00:02:06.639" at bounding box center [758, 341] width 229 height 28
click at [856, 341] on icon at bounding box center [858, 340] width 9 height 9
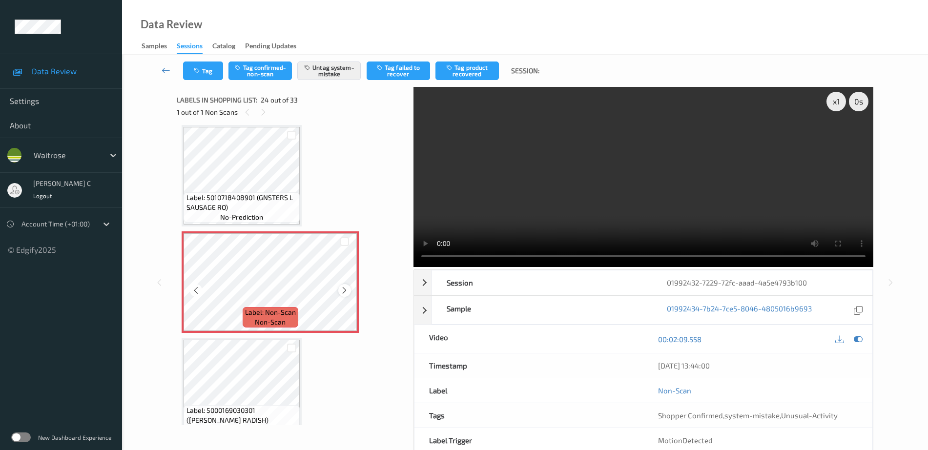
click at [342, 289] on icon at bounding box center [344, 290] width 8 height 9
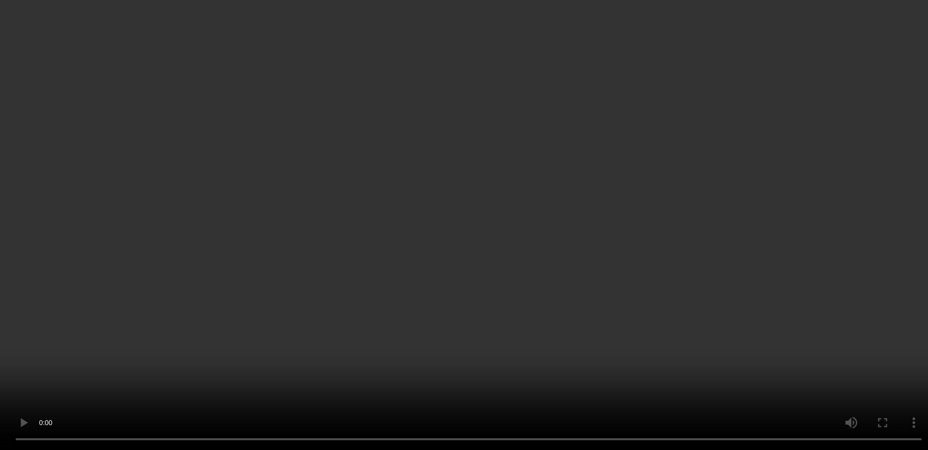
scroll to position [2225, 0]
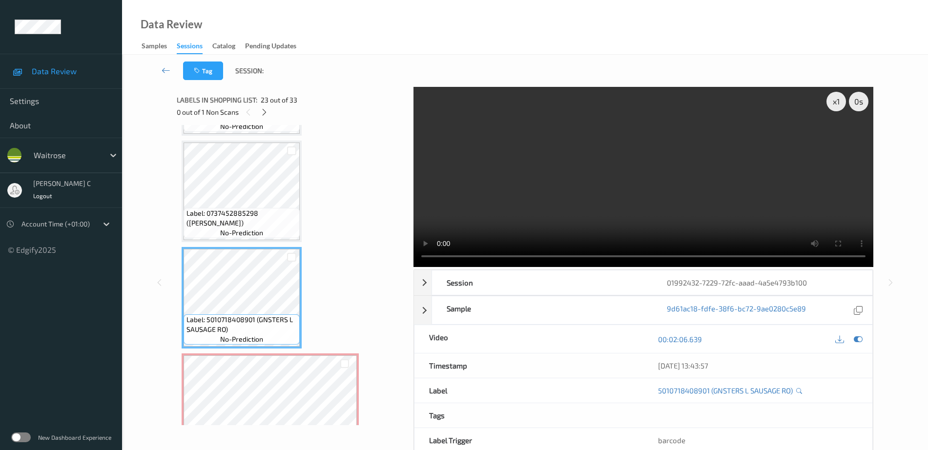
click at [230, 212] on span "Label: 0737452885298 (DR WILLS KETCHUP)" at bounding box center [242, 219] width 111 height 20
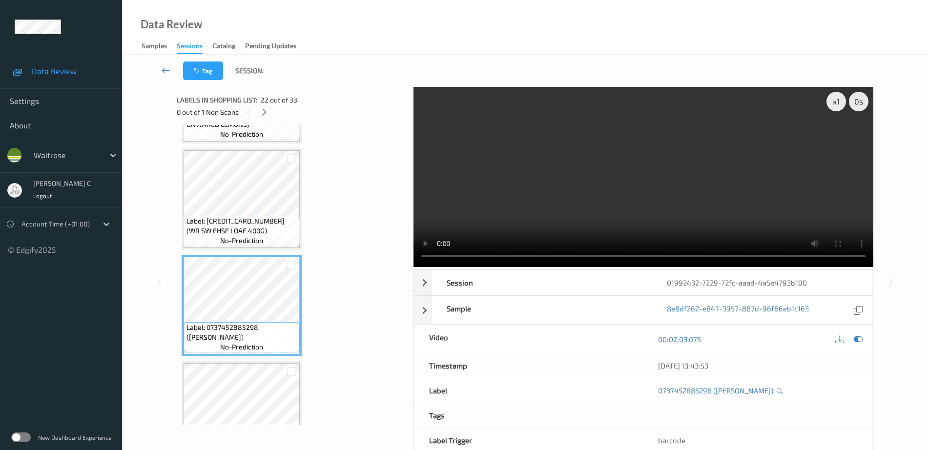
scroll to position [2103, 0]
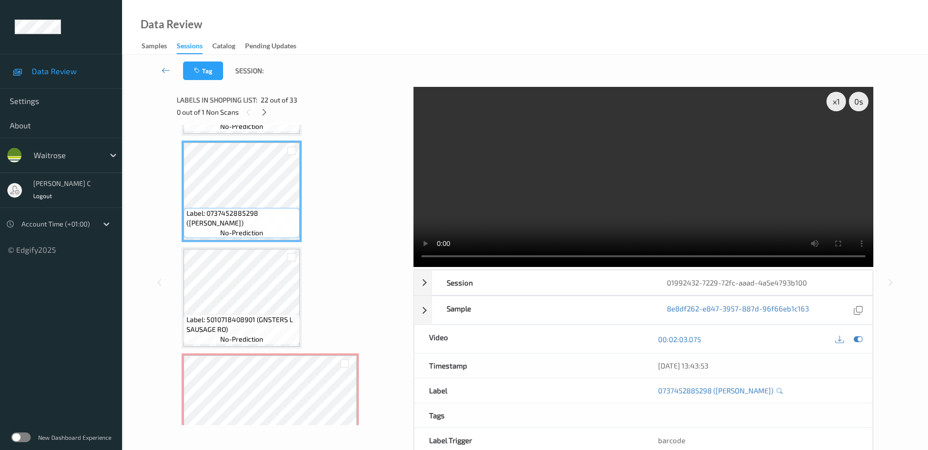
click at [248, 320] on span "Label: 5010718408901 (GNSTERS L SAUSAGE RO)" at bounding box center [242, 325] width 111 height 20
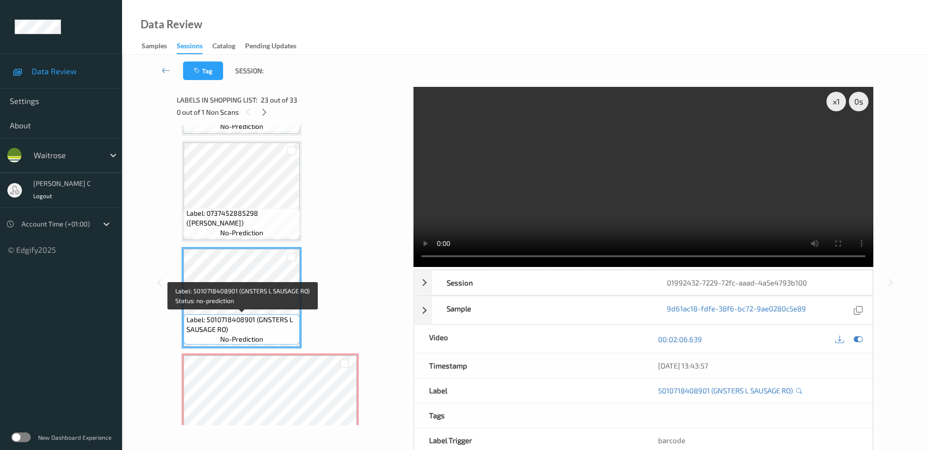
scroll to position [2347, 0]
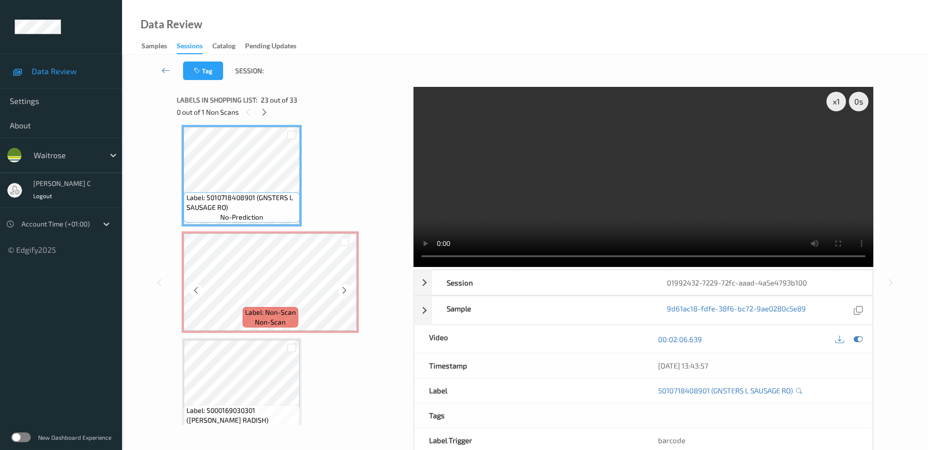
click at [248, 320] on div "Label: Non-Scan non-scan" at bounding box center [271, 317] width 56 height 21
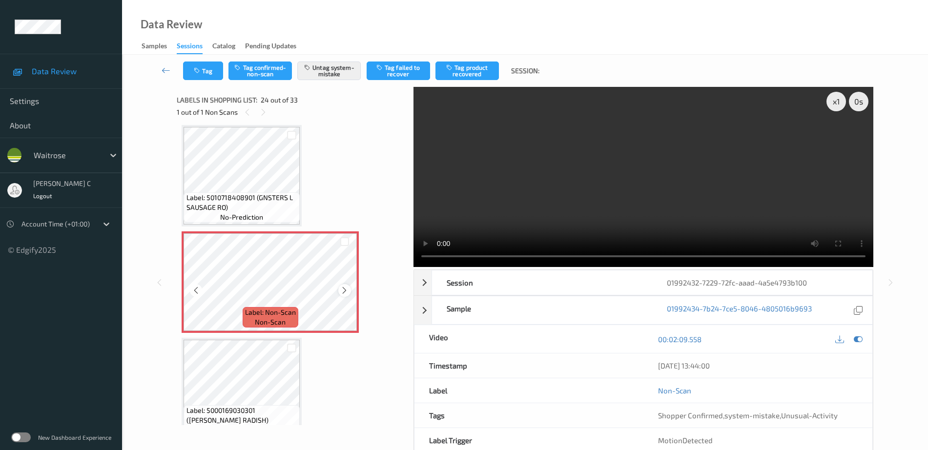
click at [342, 289] on icon at bounding box center [344, 290] width 8 height 9
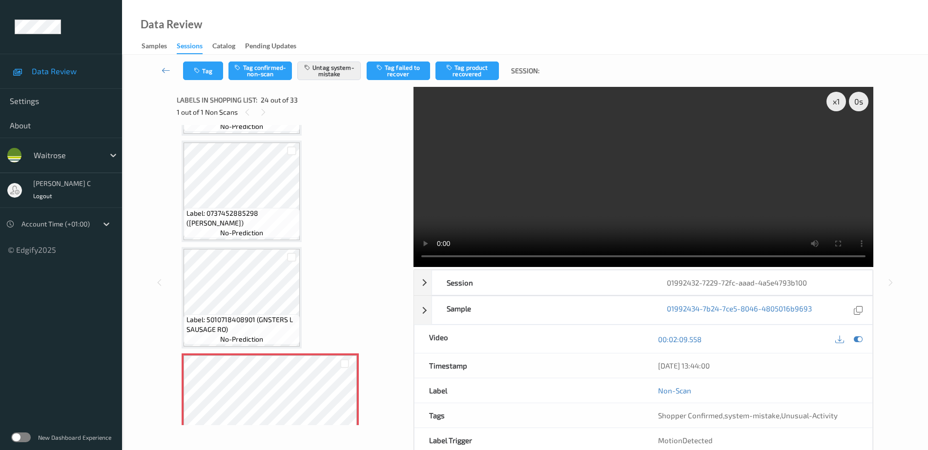
click at [261, 228] on span "no-prediction" at bounding box center [241, 233] width 43 height 10
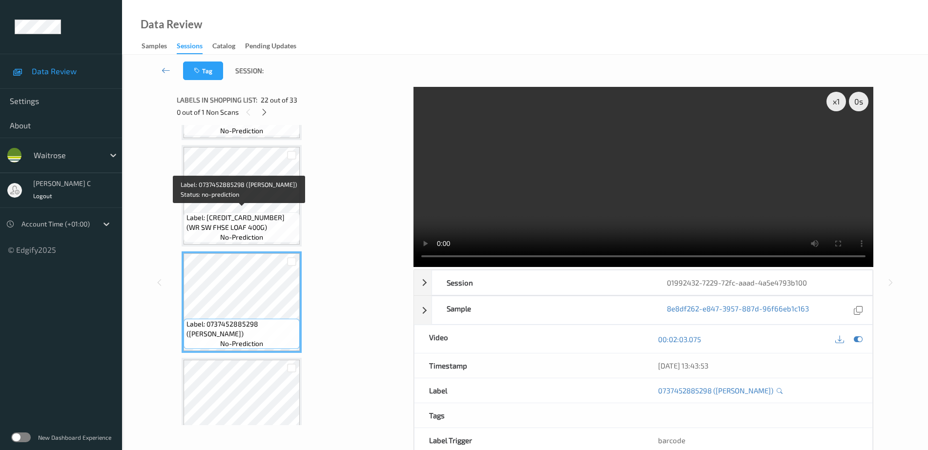
scroll to position [2103, 0]
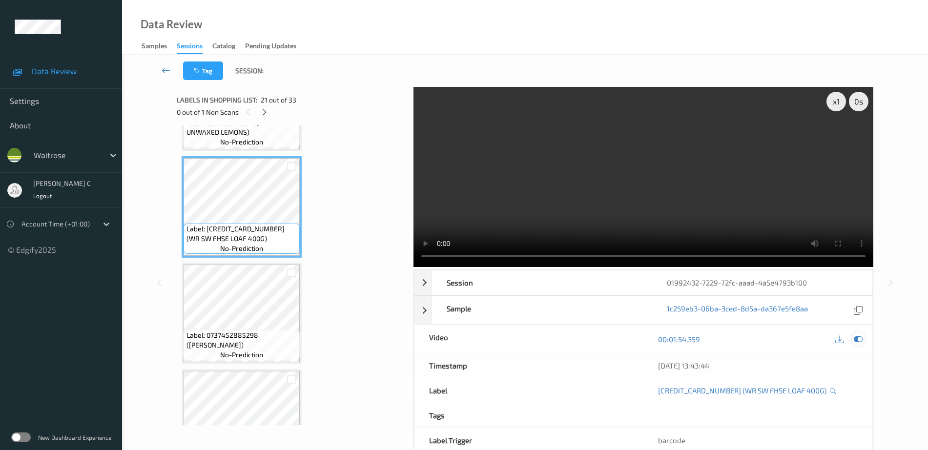
click at [862, 337] on icon at bounding box center [858, 339] width 9 height 9
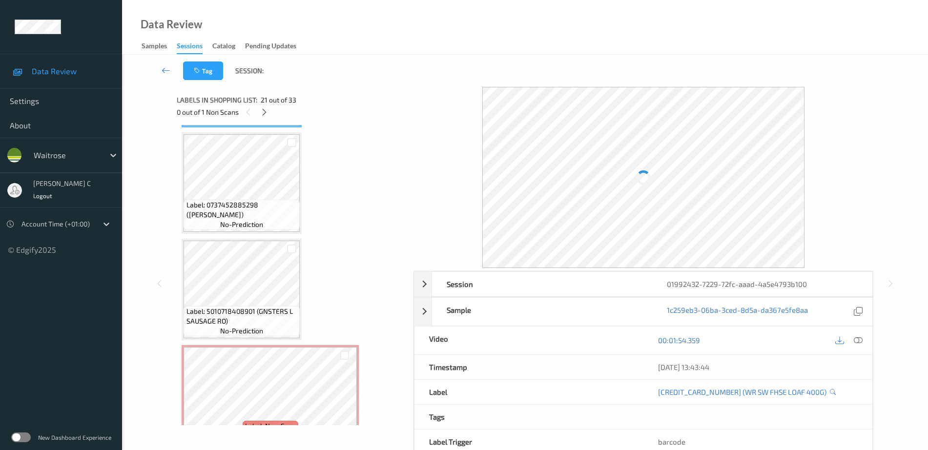
scroll to position [2286, 0]
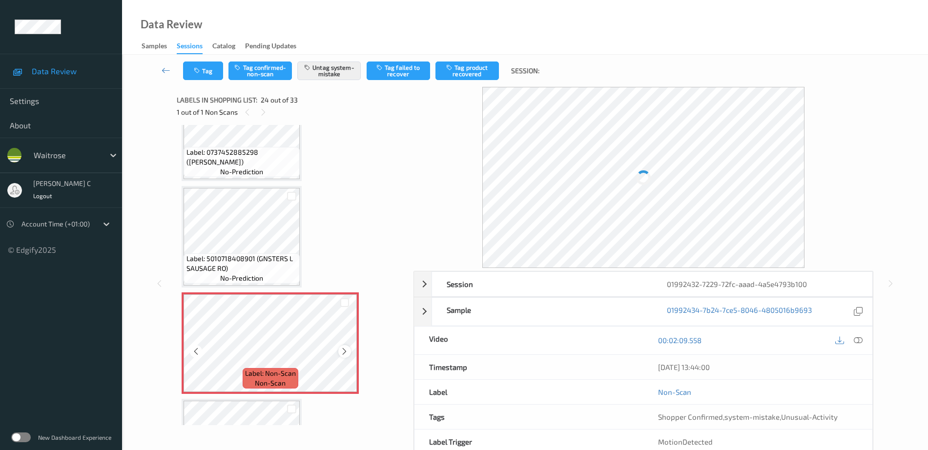
click at [347, 348] on icon at bounding box center [344, 351] width 8 height 9
click at [246, 165] on span "Label: 0737452885298 (DR WILLS KETCHUP)" at bounding box center [242, 157] width 111 height 20
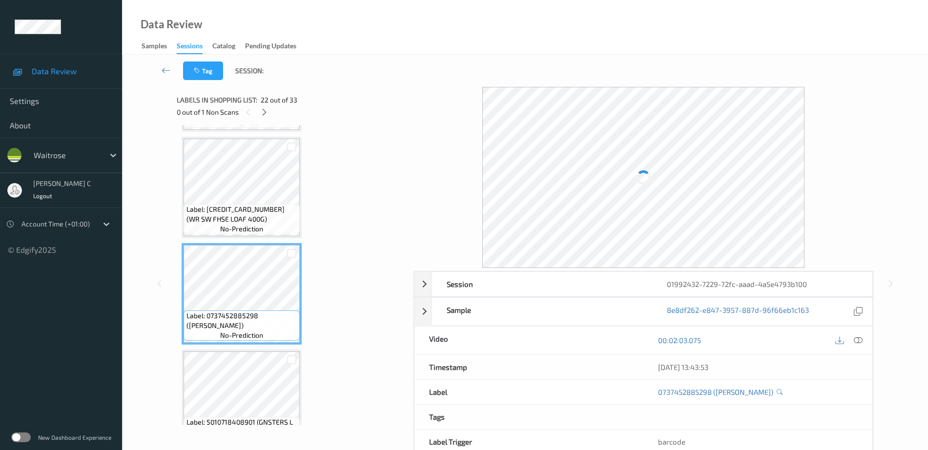
scroll to position [2103, 0]
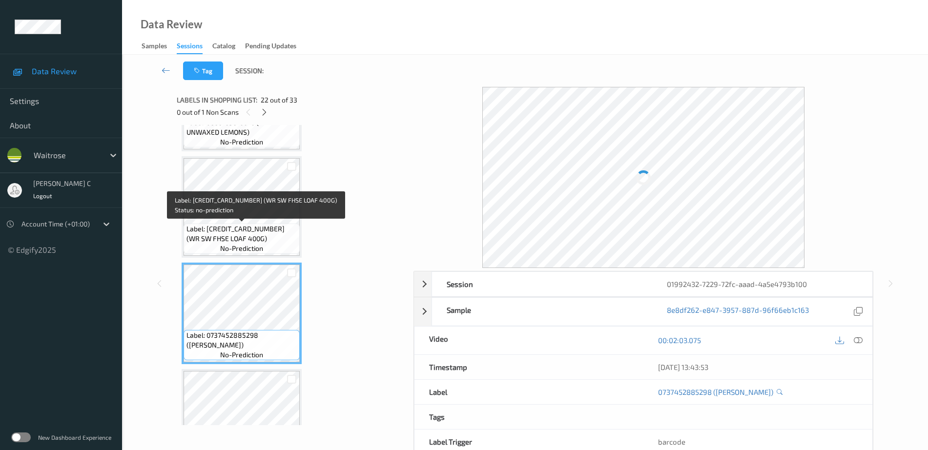
click at [260, 241] on span "Label: 5000169677155 (WR SW FHSE LOAF 400G)" at bounding box center [242, 234] width 111 height 20
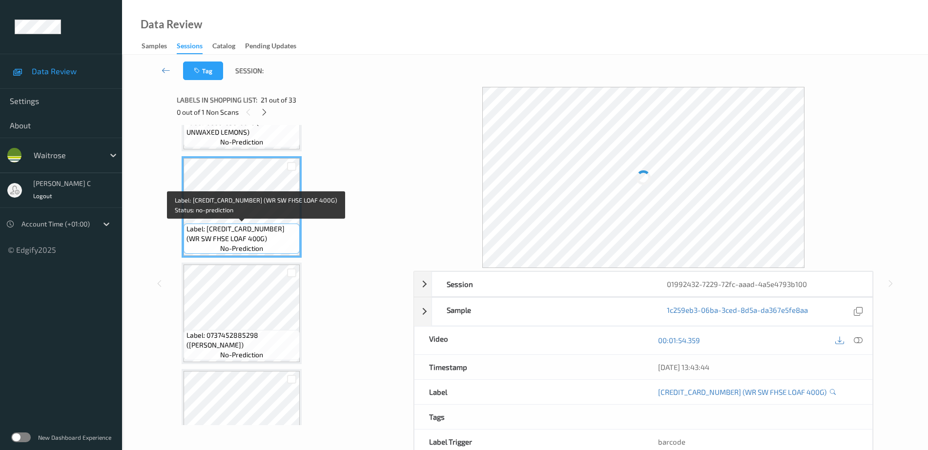
click at [235, 232] on span "Label: 5000169677155 (WR SW FHSE LOAF 400G)" at bounding box center [242, 234] width 111 height 20
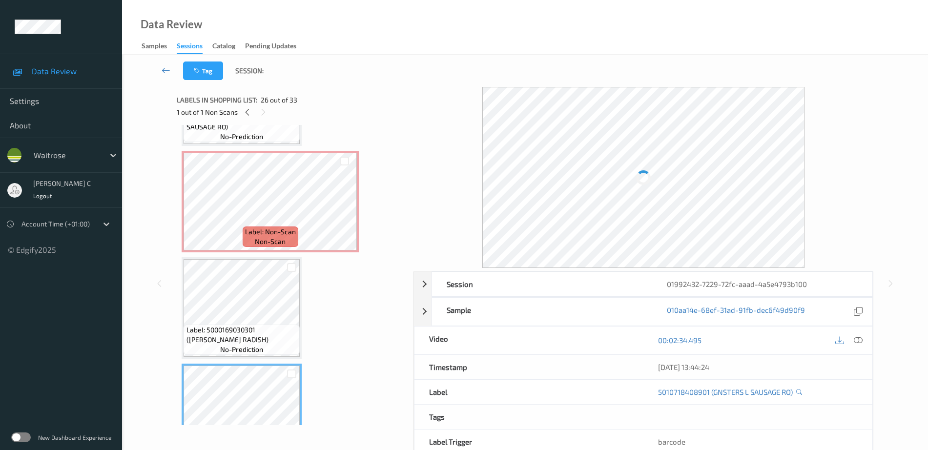
scroll to position [2408, 0]
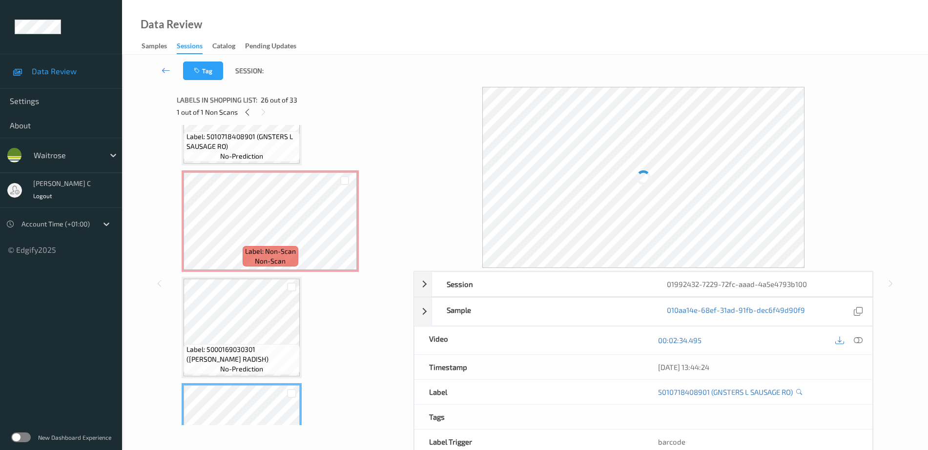
click at [259, 265] on span "non-scan" at bounding box center [270, 261] width 31 height 10
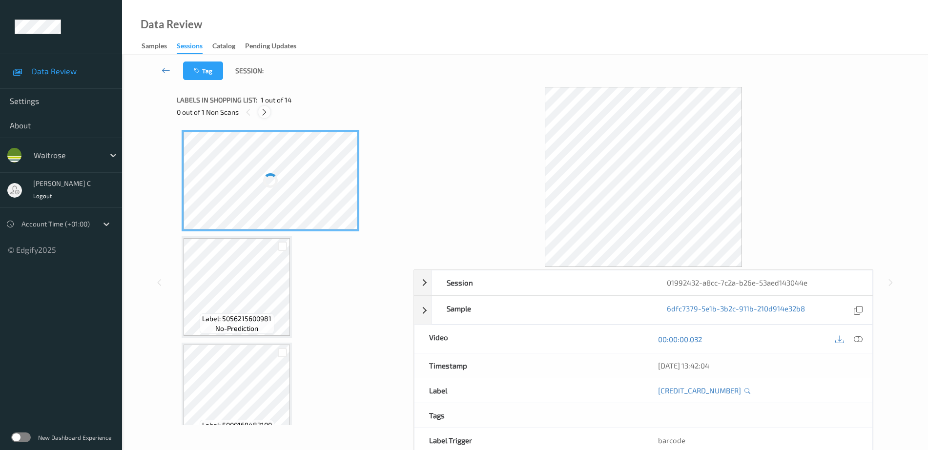
click at [262, 113] on icon at bounding box center [264, 112] width 8 height 9
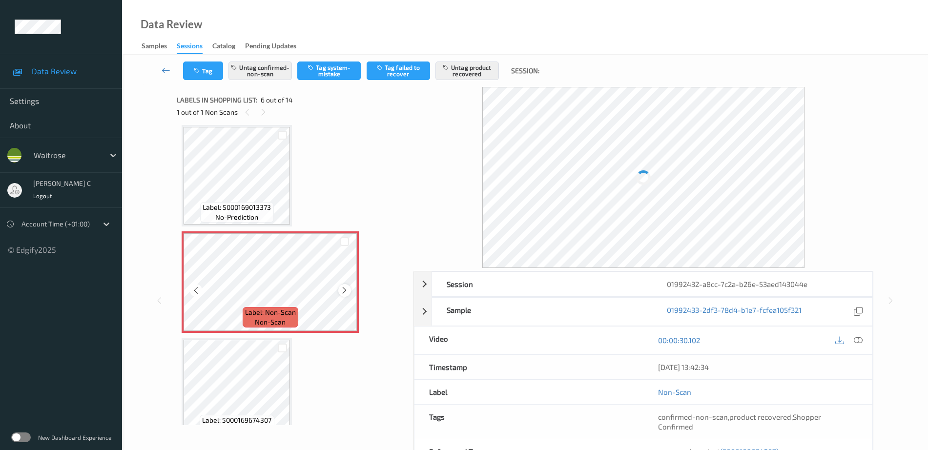
click at [342, 292] on icon at bounding box center [344, 290] width 8 height 9
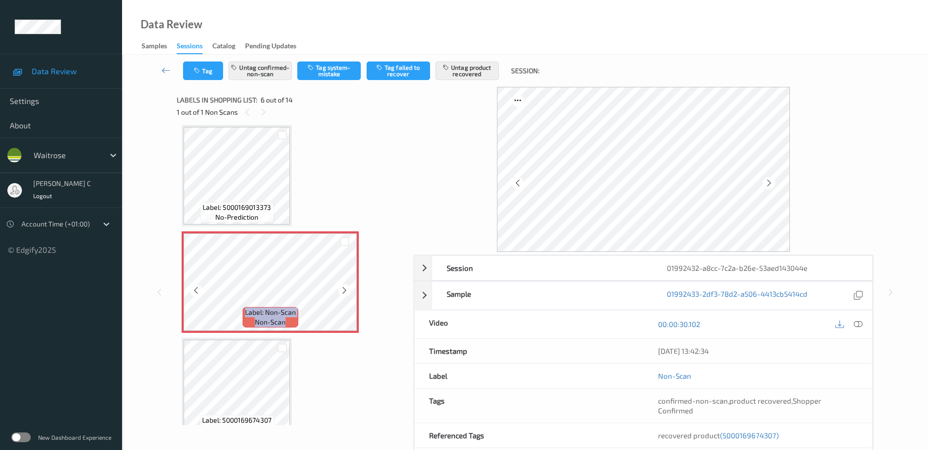
click at [342, 292] on icon at bounding box center [344, 290] width 8 height 9
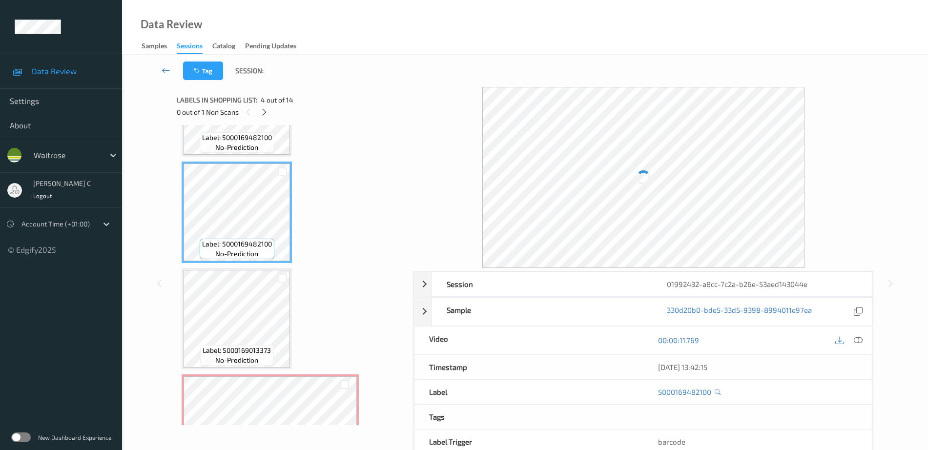
scroll to position [309, 0]
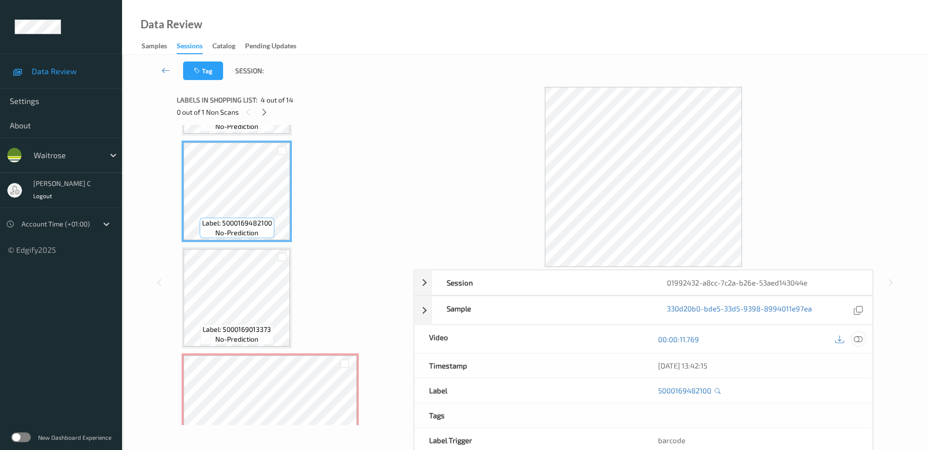
click at [860, 333] on div at bounding box center [858, 339] width 13 height 13
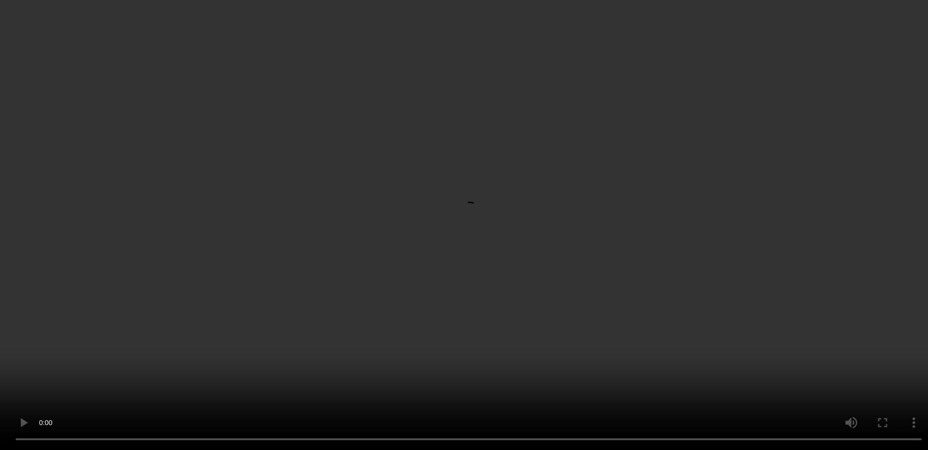
scroll to position [431, 0]
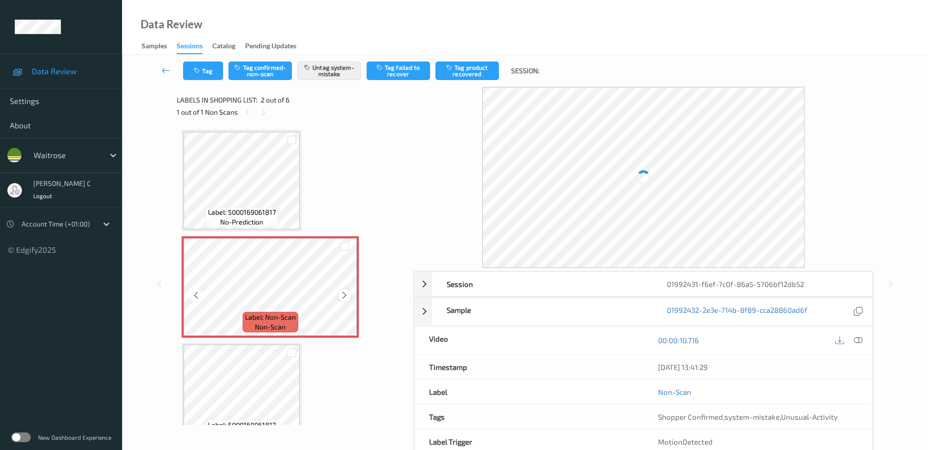
click at [348, 297] on icon at bounding box center [344, 295] width 8 height 9
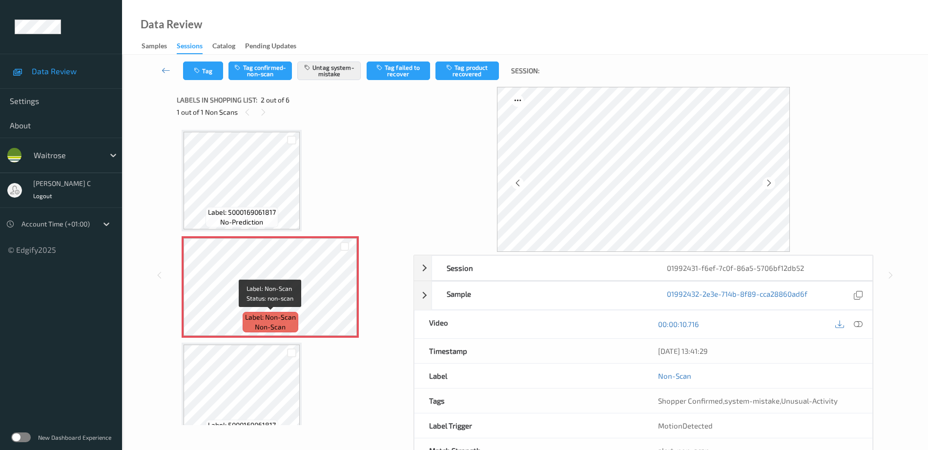
click at [282, 340] on div "Label: 5000169061817 no-prediction Label: Non-Scan non-scan Label: Non-Scan non…" at bounding box center [292, 447] width 220 height 634
click at [349, 297] on div at bounding box center [344, 295] width 12 height 12
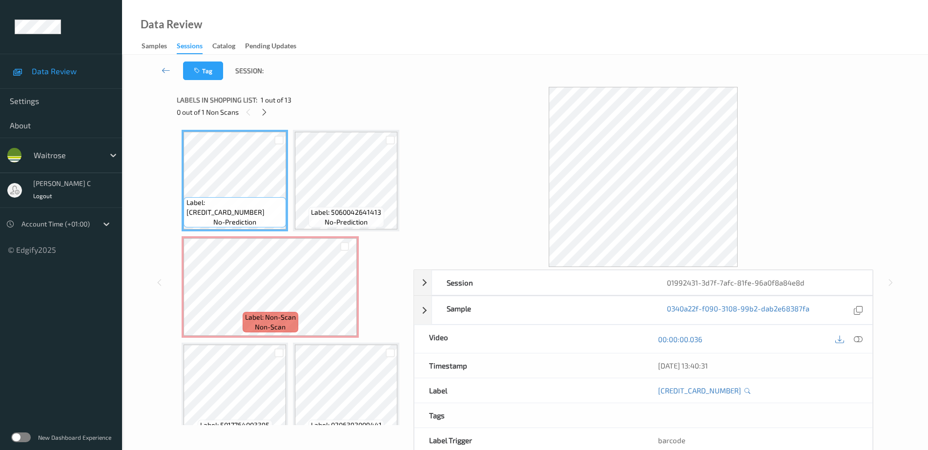
click at [256, 114] on div "0 out of 1 Non Scans" at bounding box center [292, 112] width 230 height 12
click at [262, 114] on icon at bounding box center [264, 112] width 8 height 9
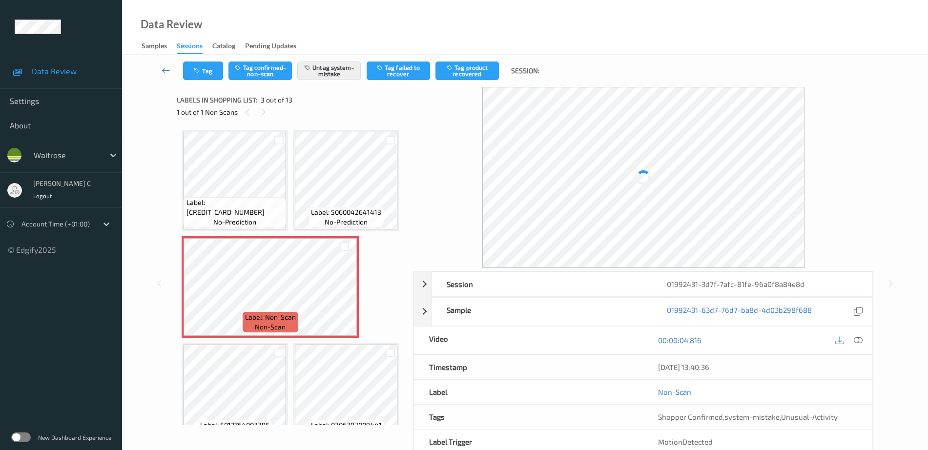
scroll to position [111, 0]
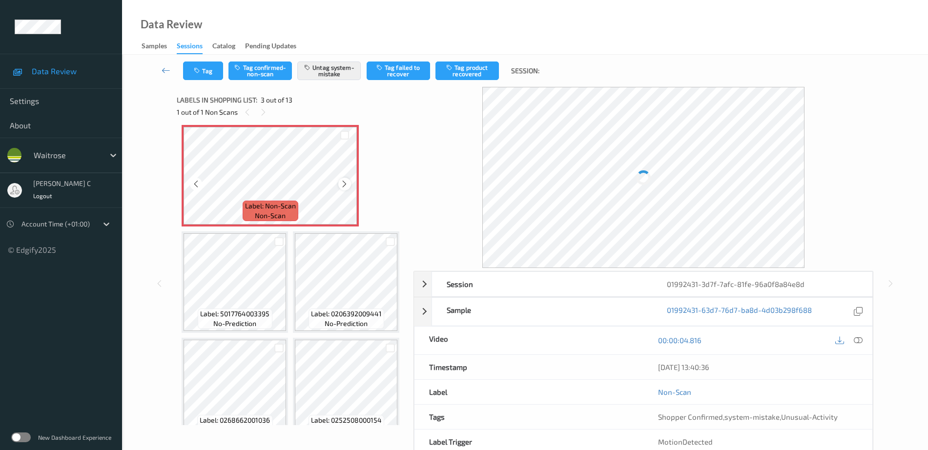
click at [344, 189] on icon at bounding box center [344, 184] width 8 height 9
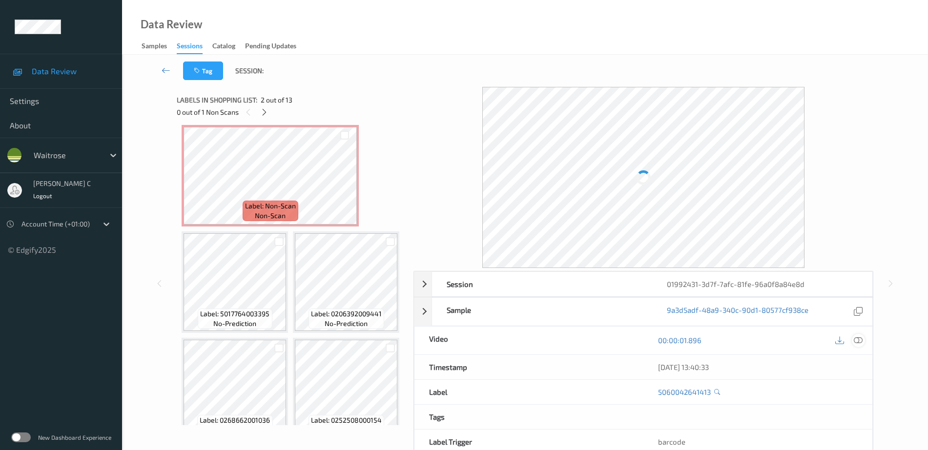
click at [858, 345] on icon at bounding box center [858, 340] width 9 height 9
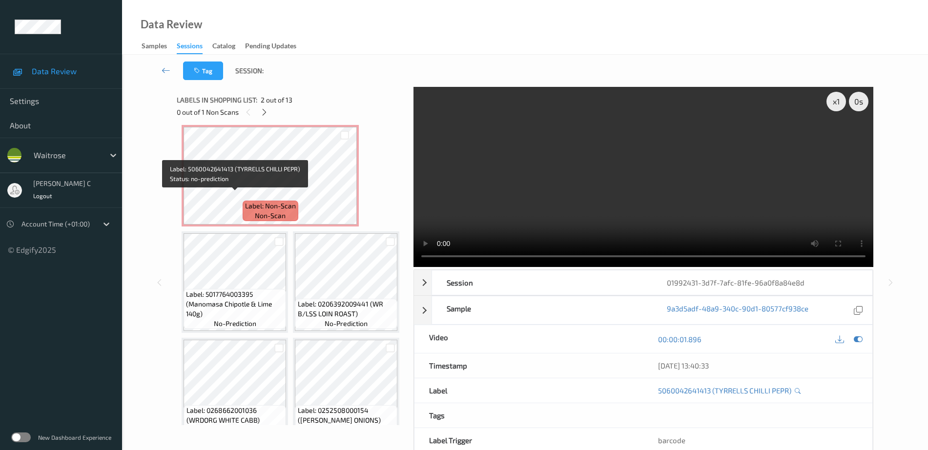
scroll to position [50, 0]
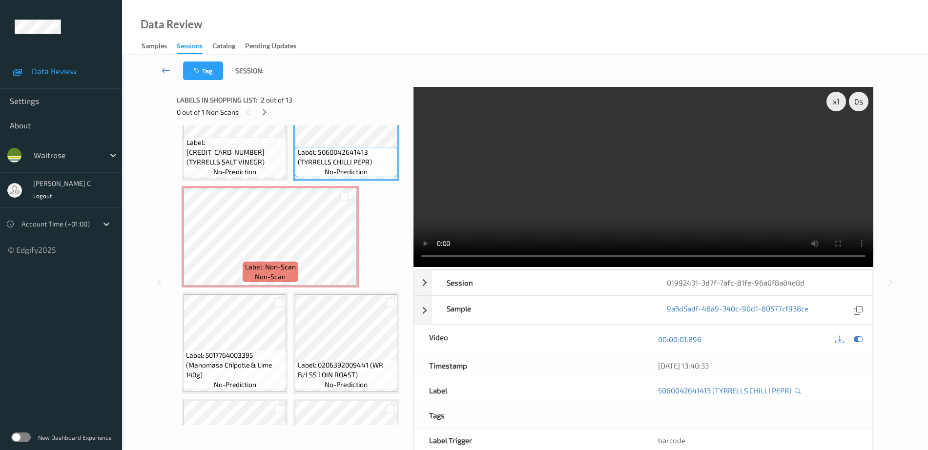
click at [235, 186] on div "Label: 5060042641406 (TYRRELLS SALT VINEGR) no-prediction Label: 5060042641413 …" at bounding box center [292, 450] width 220 height 740
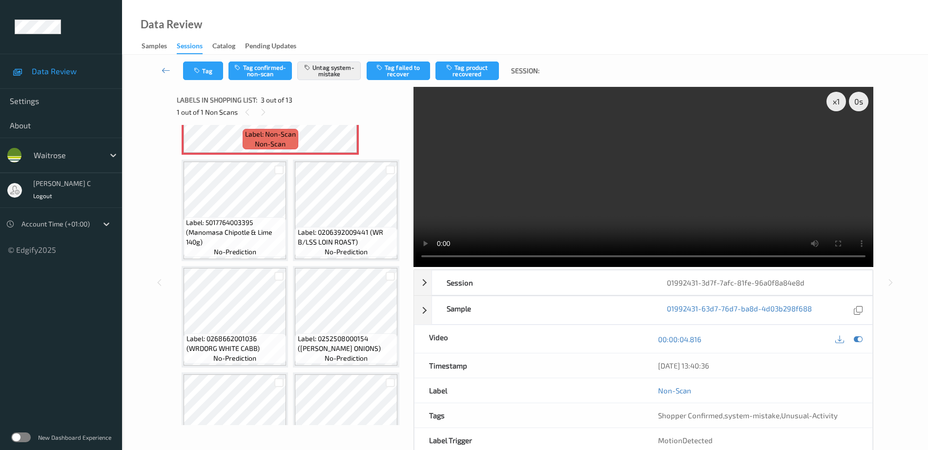
scroll to position [122, 0]
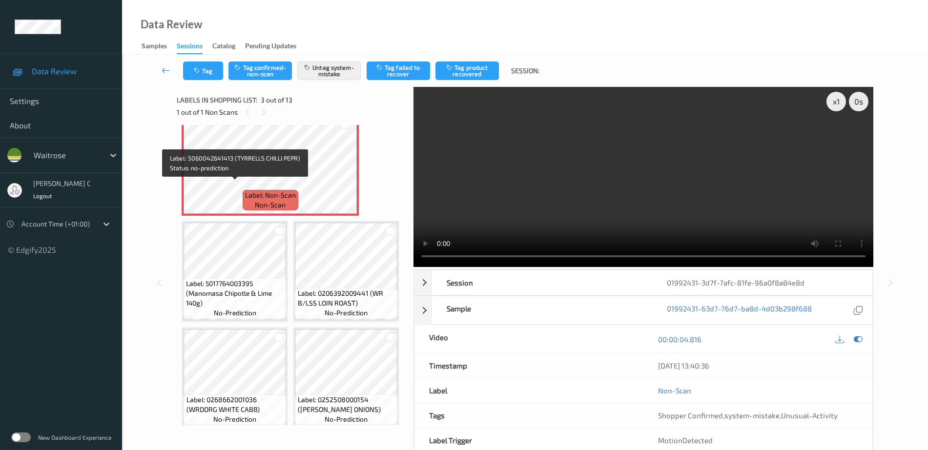
click at [298, 95] on span "Label: 5060042641413 (TYRRELLS CHILLI PEPR)" at bounding box center [347, 86] width 98 height 20
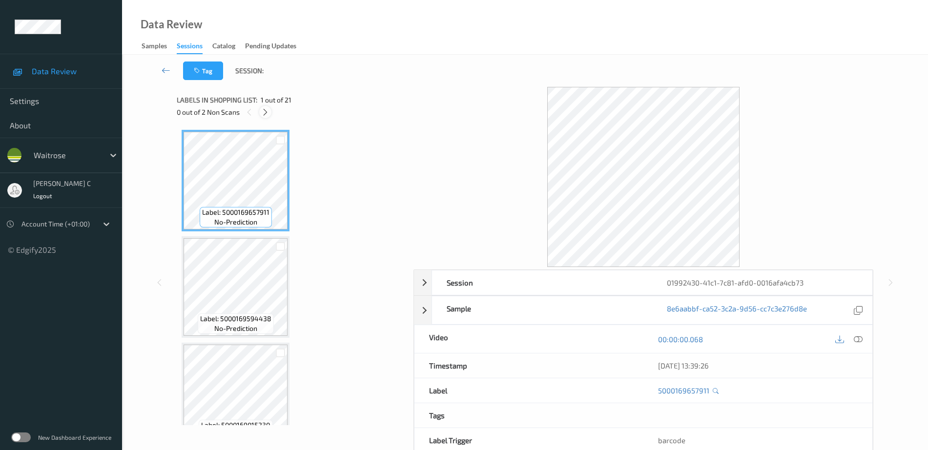
click at [266, 108] on icon at bounding box center [265, 112] width 8 height 9
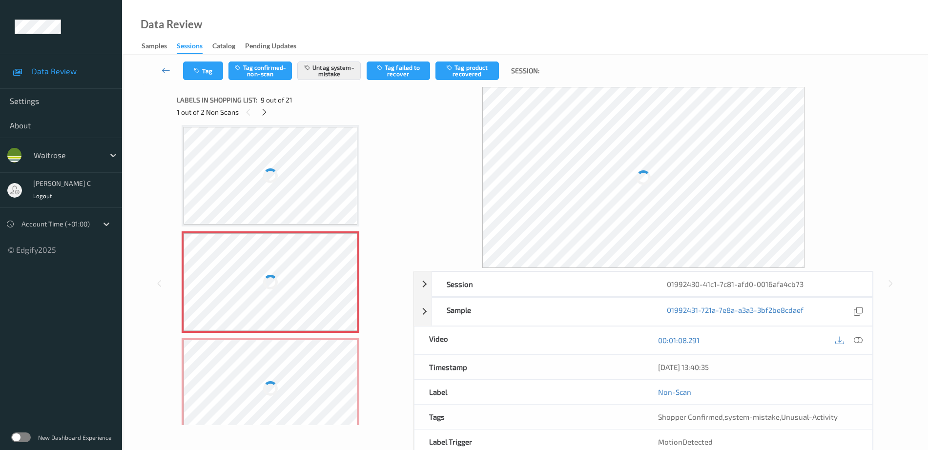
scroll to position [689, 0]
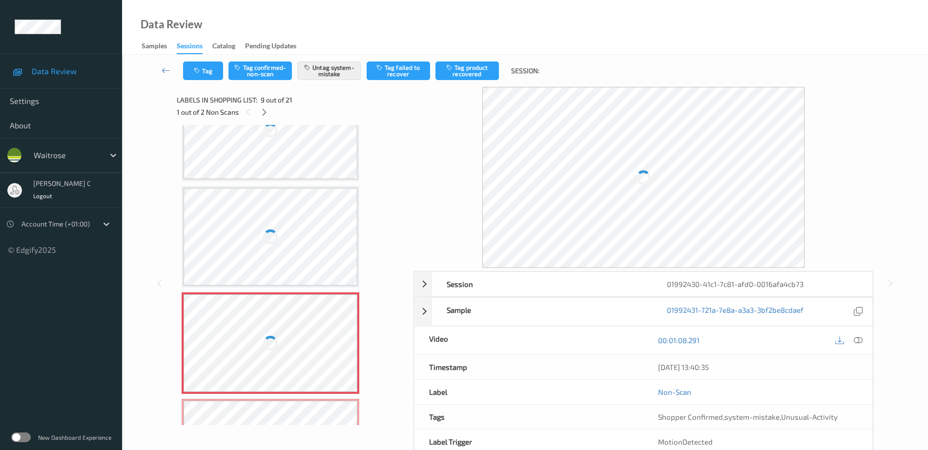
click at [272, 165] on div at bounding box center [271, 131] width 174 height 98
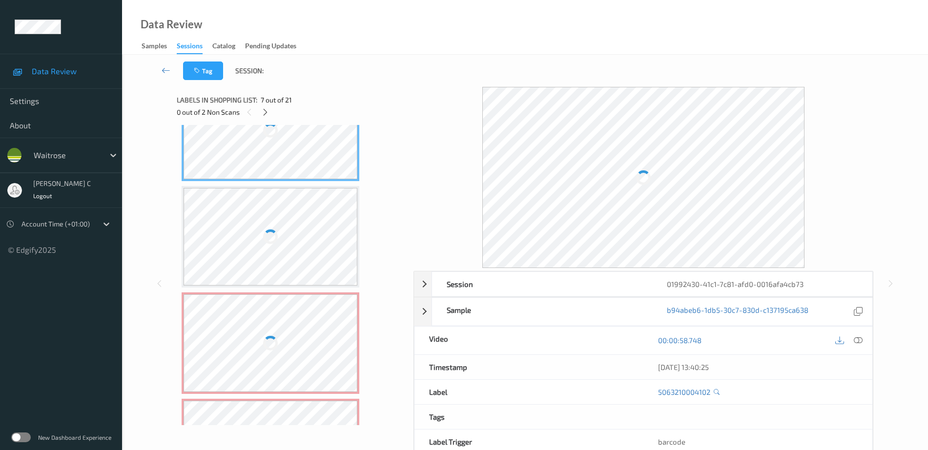
drag, startPoint x: 862, startPoint y: 341, endPoint x: 866, endPoint y: 345, distance: 5.2
click at [862, 342] on icon at bounding box center [858, 340] width 9 height 9
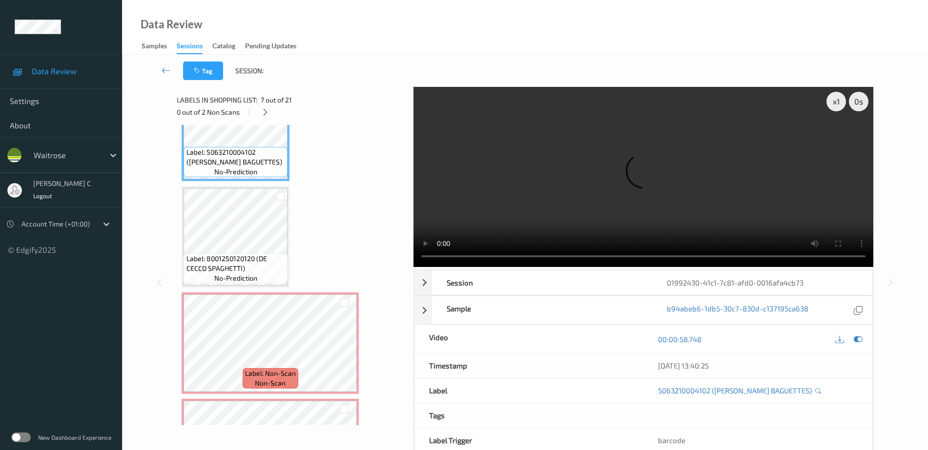
scroll to position [681, 0]
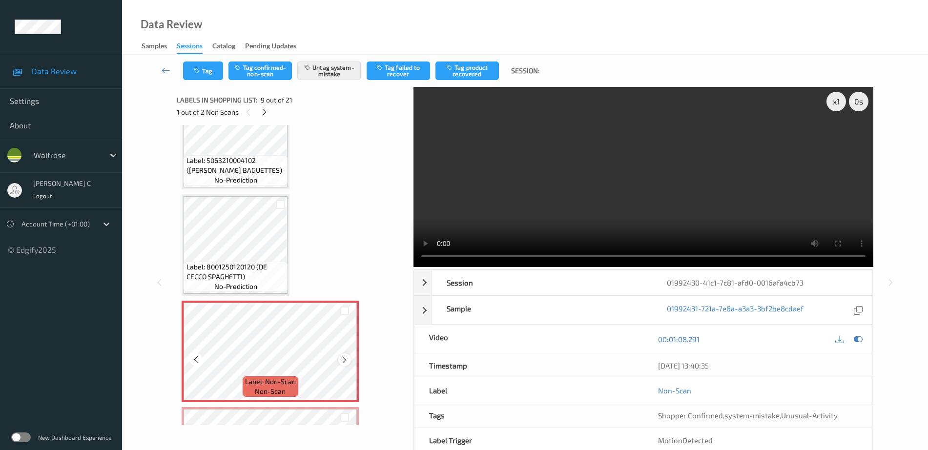
click at [345, 359] on icon at bounding box center [344, 360] width 8 height 9
click at [345, 358] on icon at bounding box center [344, 360] width 8 height 9
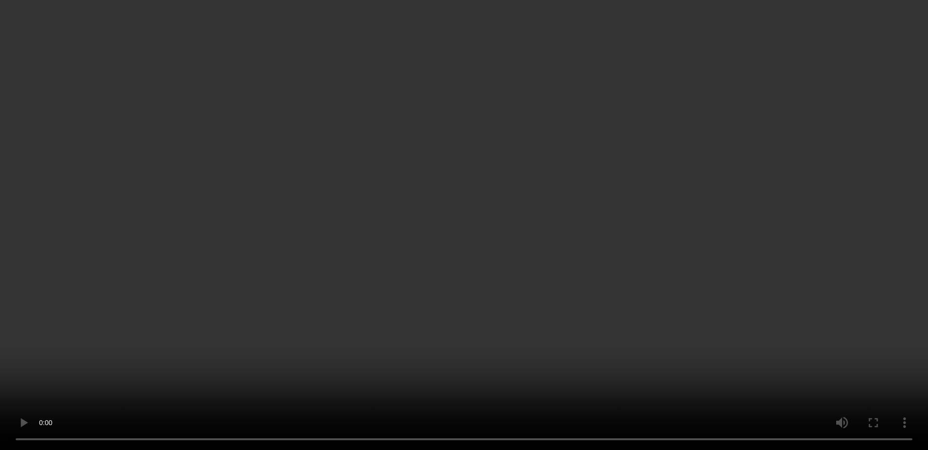
scroll to position [864, 0]
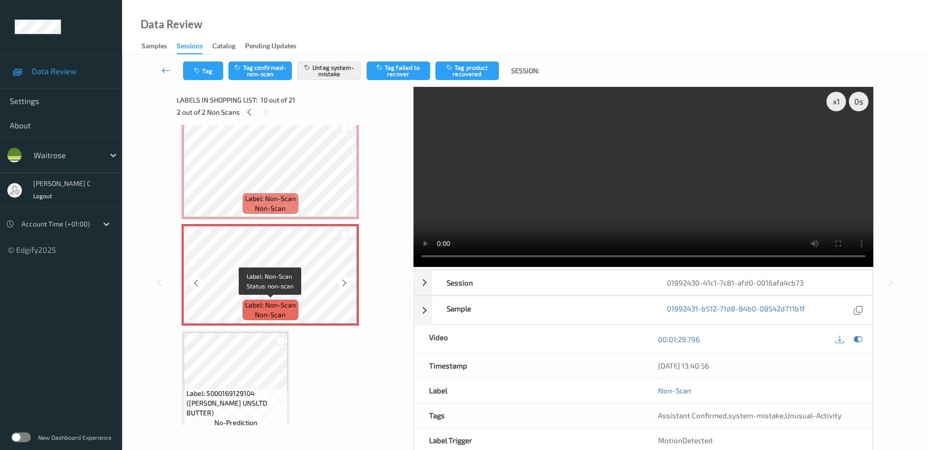
click at [289, 301] on span "Label: Non-Scan" at bounding box center [270, 305] width 51 height 10
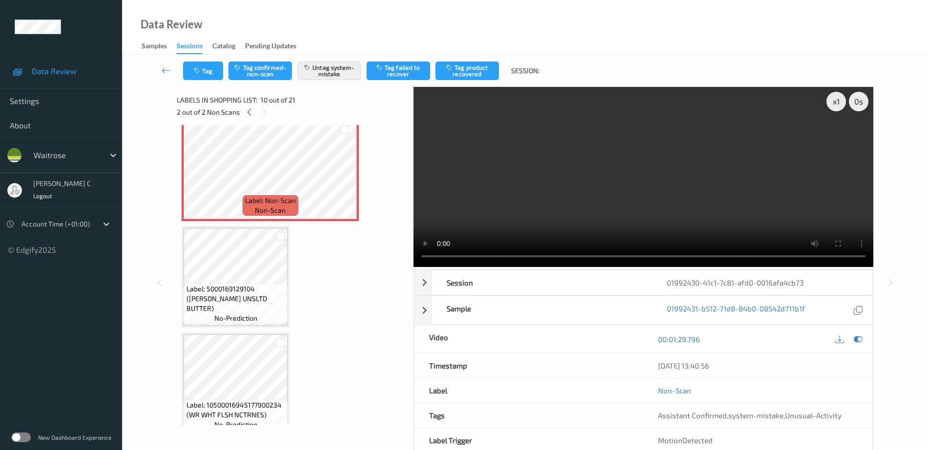
scroll to position [986, 0]
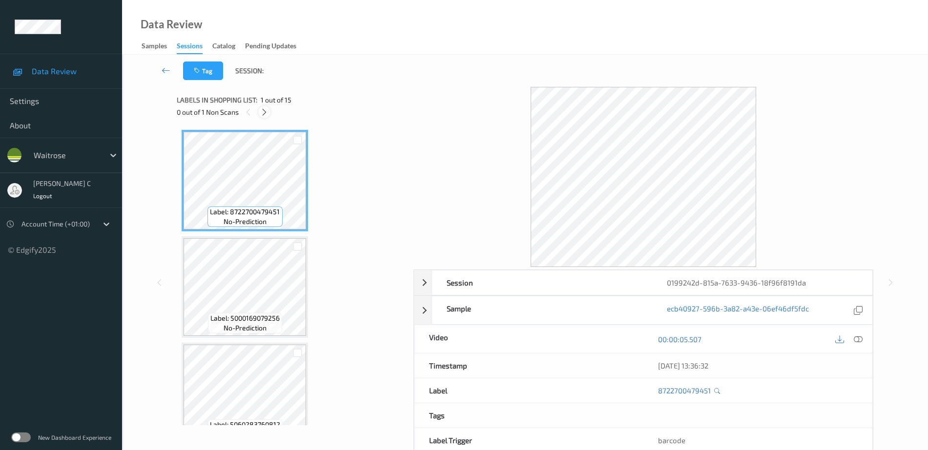
click at [265, 113] on icon at bounding box center [264, 112] width 8 height 9
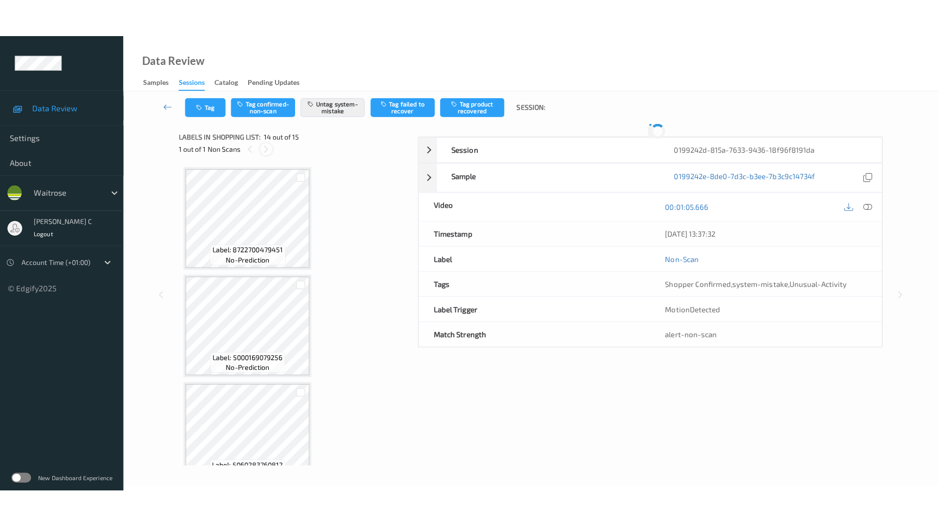
scroll to position [1282, 0]
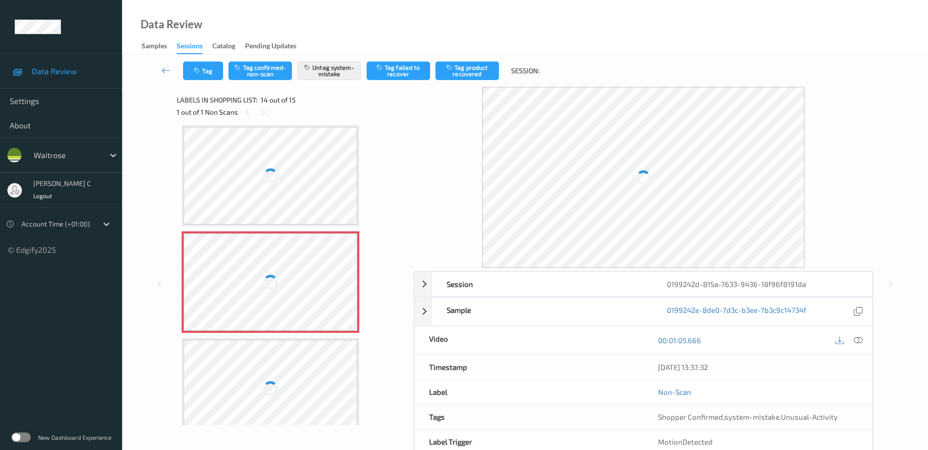
click at [288, 182] on div at bounding box center [271, 176] width 174 height 98
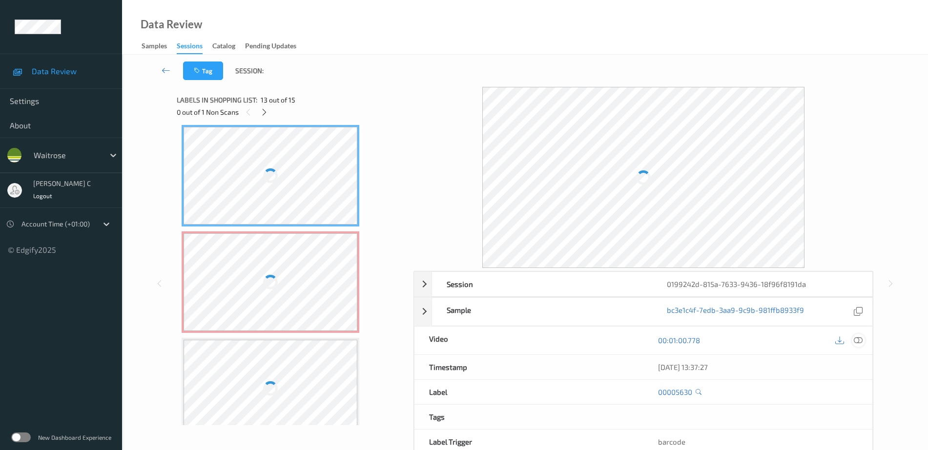
click at [856, 340] on icon at bounding box center [858, 340] width 9 height 9
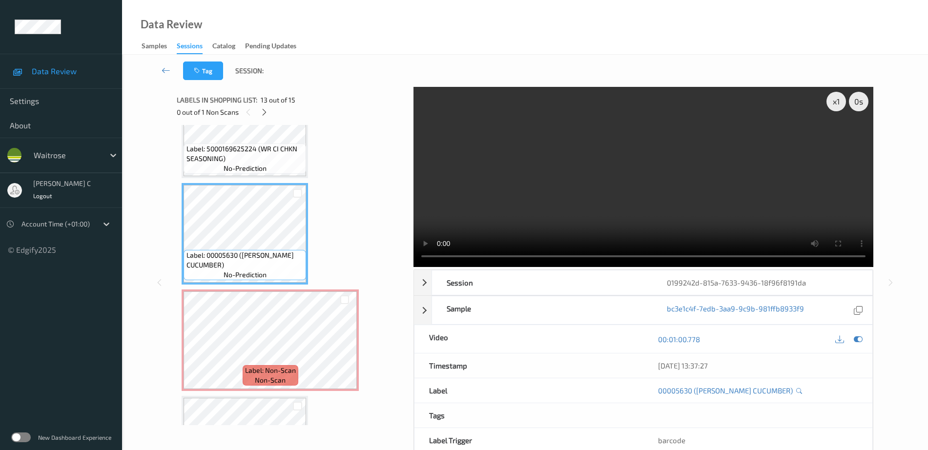
scroll to position [1285, 0]
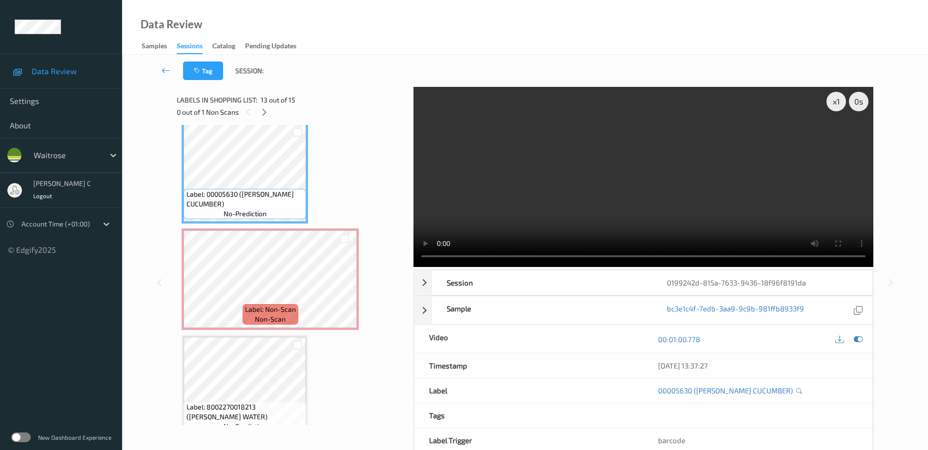
click at [250, 307] on span "Label: Non-Scan" at bounding box center [270, 310] width 51 height 10
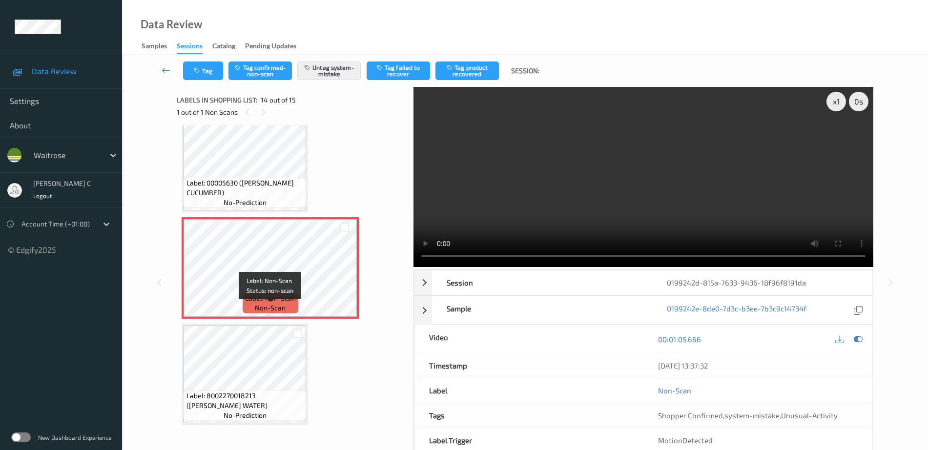
scroll to position [1301, 0]
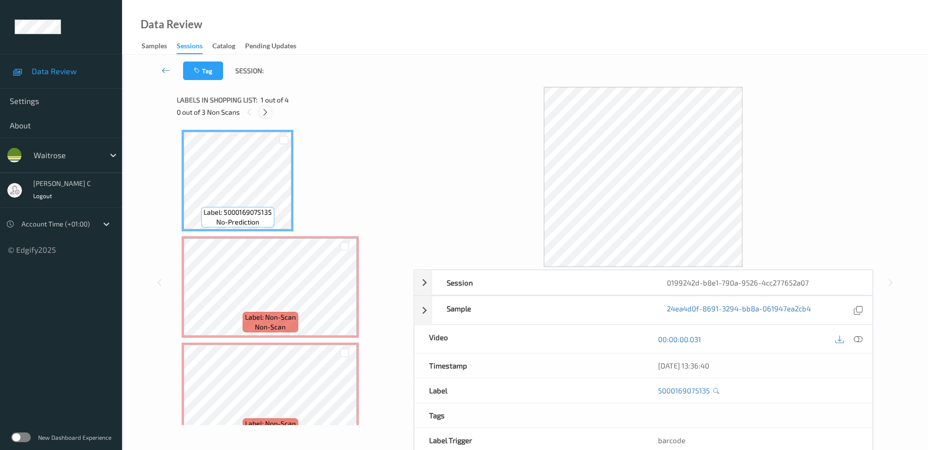
click at [271, 110] on div at bounding box center [265, 112] width 12 height 12
click at [862, 338] on icon at bounding box center [858, 339] width 9 height 9
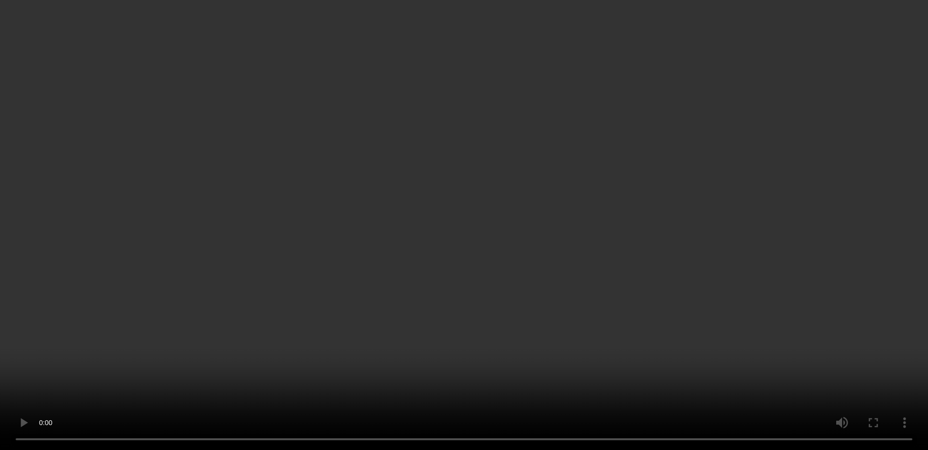
scroll to position [122, 0]
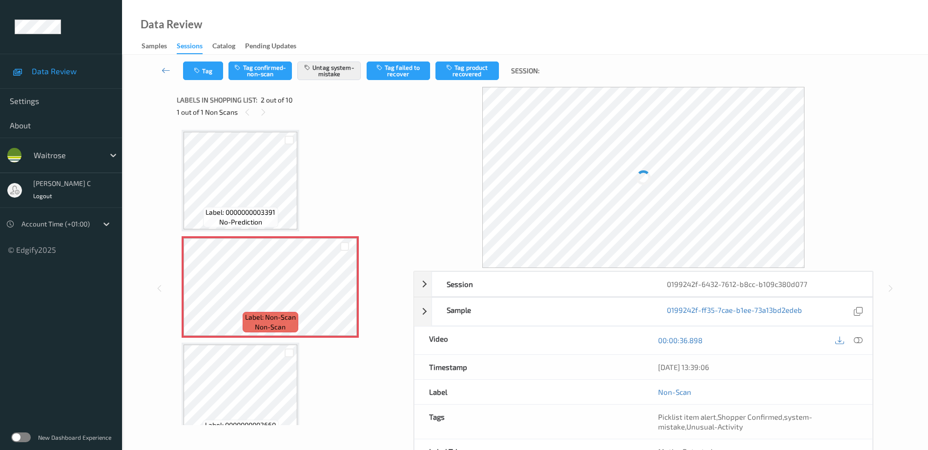
click at [235, 208] on span "Label: 0000000003391" at bounding box center [241, 213] width 70 height 10
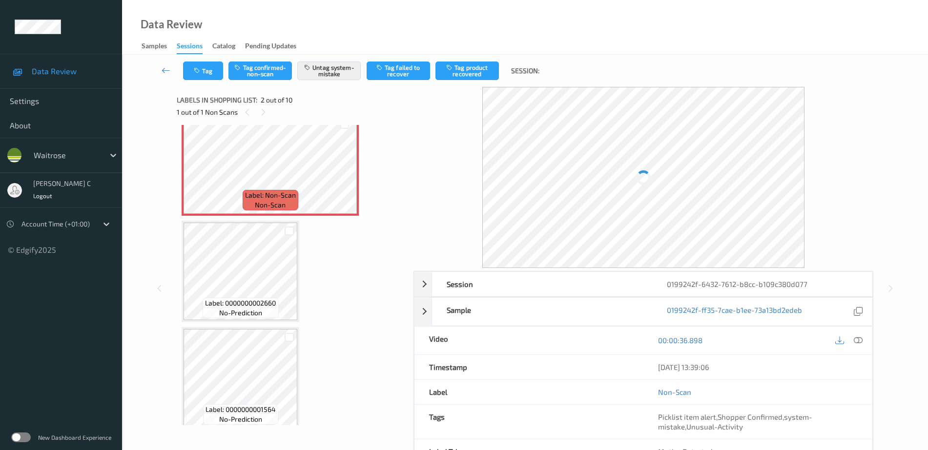
scroll to position [61, 0]
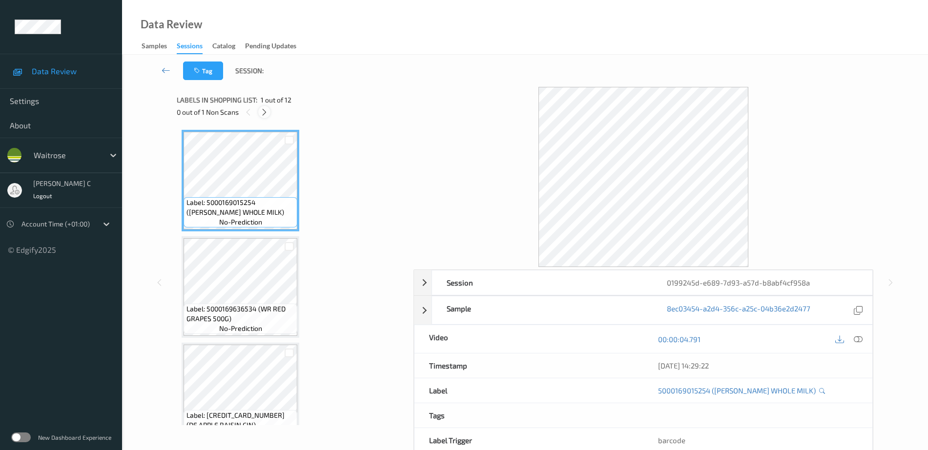
click at [263, 116] on icon at bounding box center [264, 112] width 8 height 9
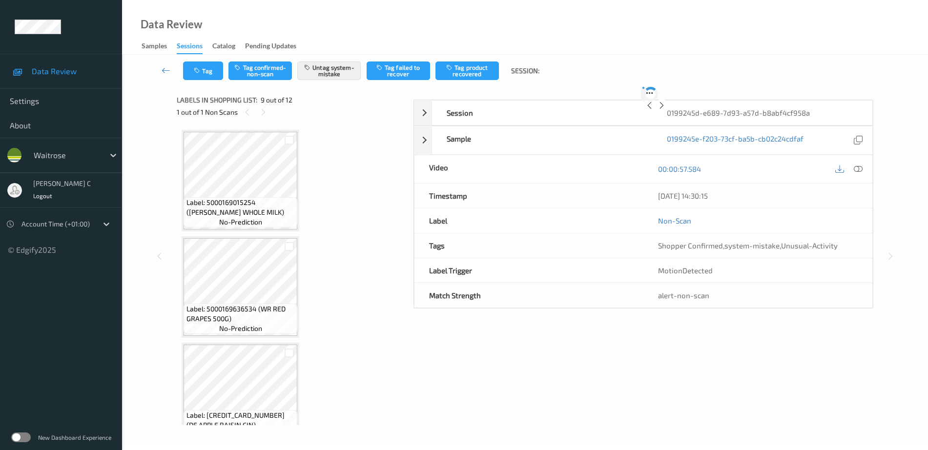
scroll to position [750, 0]
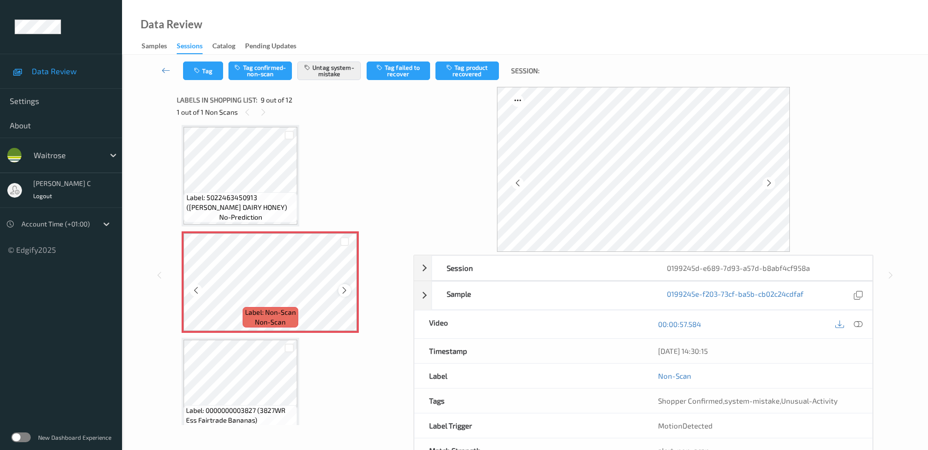
click at [346, 290] on icon at bounding box center [344, 290] width 8 height 9
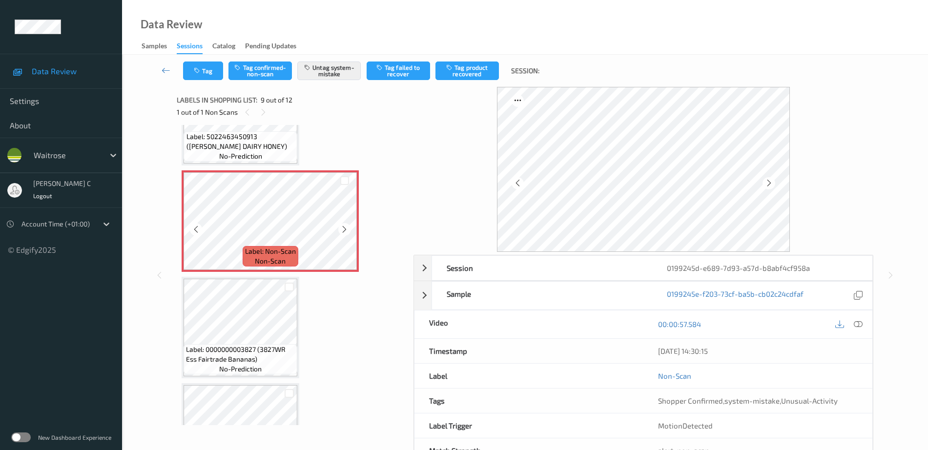
scroll to position [872, 0]
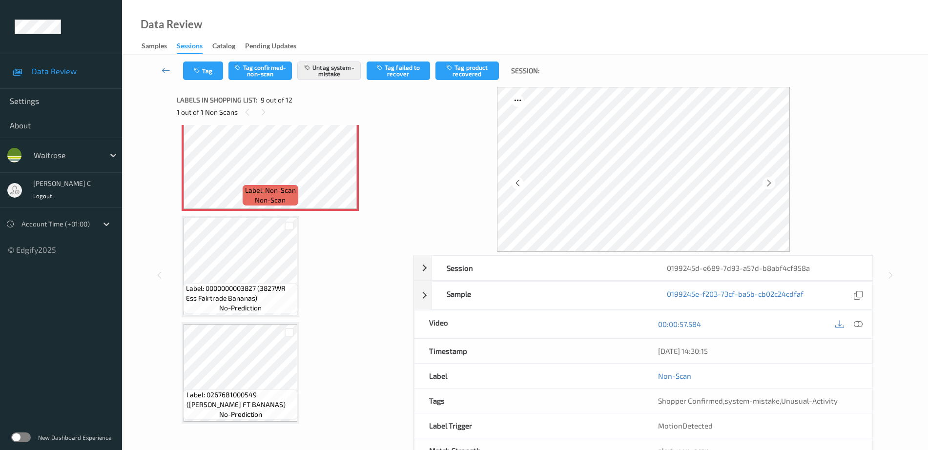
click at [239, 312] on span "no-prediction" at bounding box center [240, 308] width 42 height 10
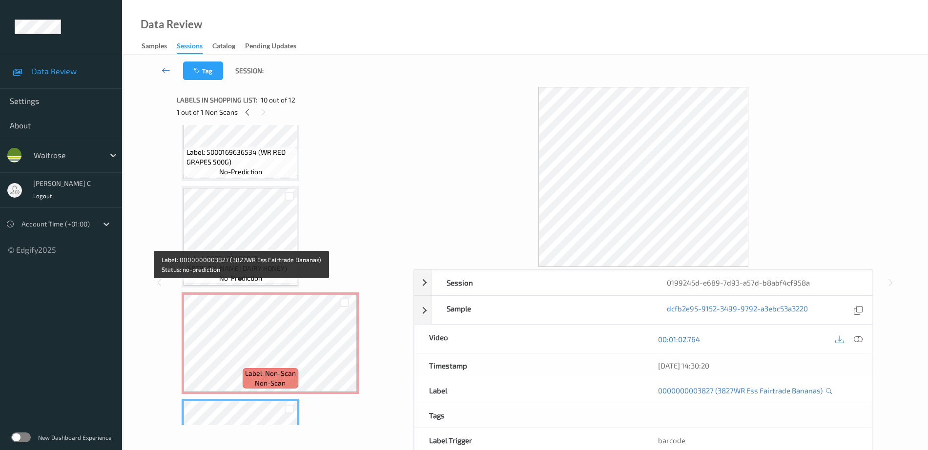
scroll to position [567, 0]
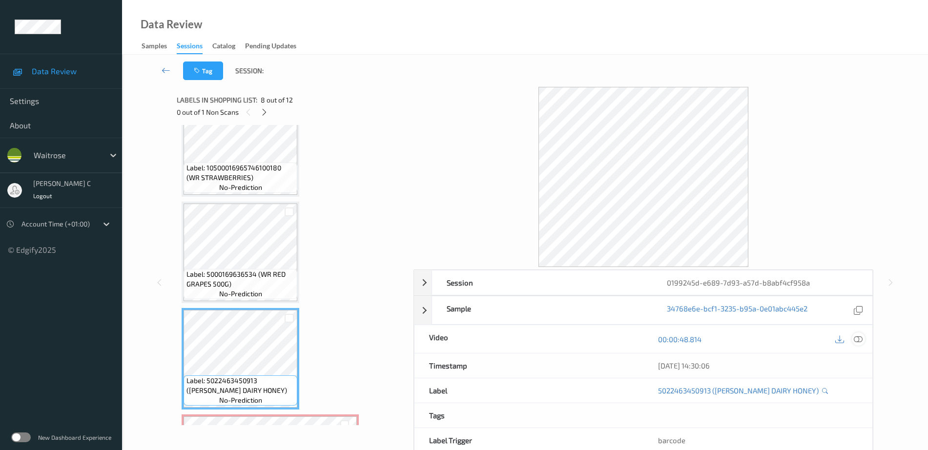
click at [863, 337] on icon at bounding box center [858, 339] width 9 height 9
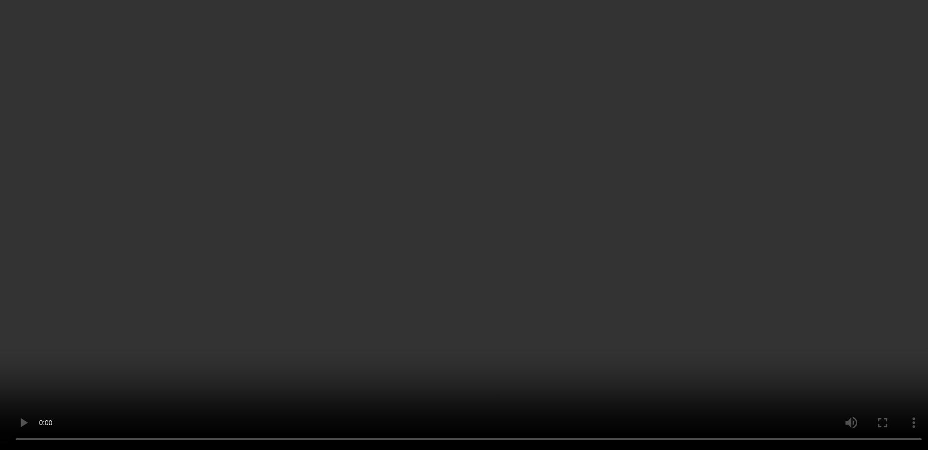
scroll to position [799, 0]
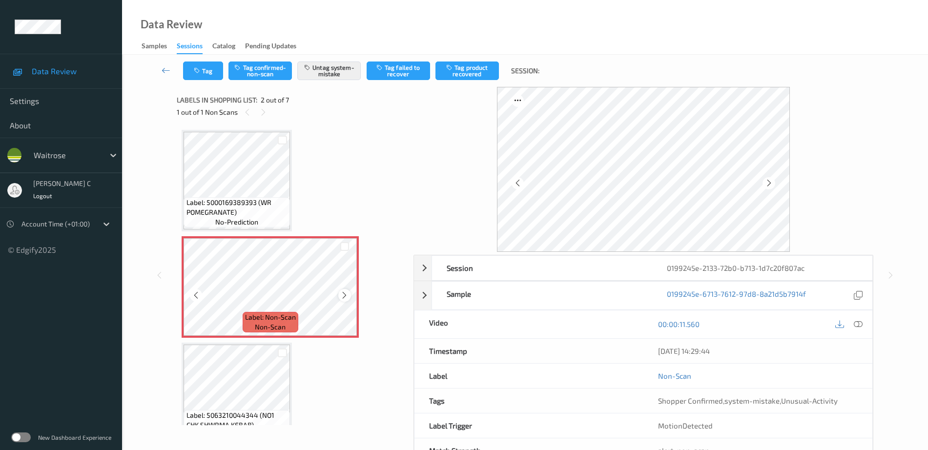
click at [346, 299] on icon at bounding box center [344, 295] width 8 height 9
click at [246, 202] on span "Label: 5000169389393 (WR POMEGRANATE)" at bounding box center [238, 208] width 102 height 20
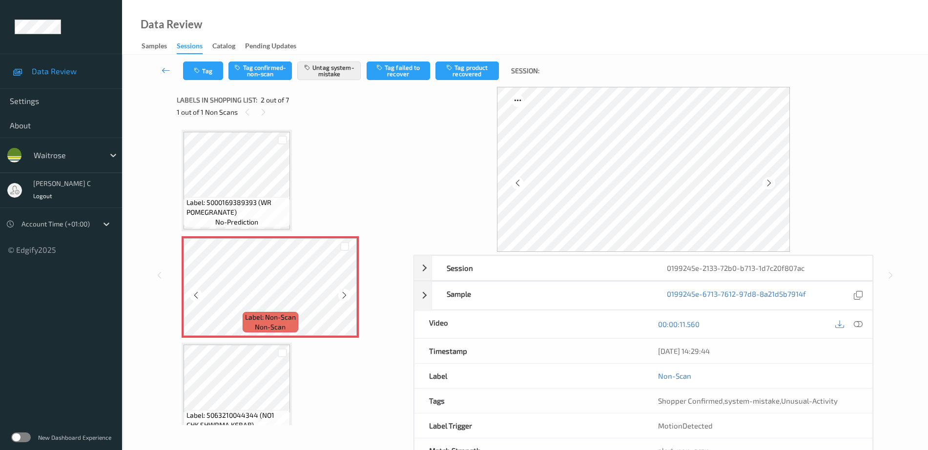
click at [219, 197] on div "Label: 5000169389393 (WR POMEGRANATE) no-prediction" at bounding box center [237, 212] width 106 height 30
click at [342, 294] on icon at bounding box center [344, 295] width 8 height 9
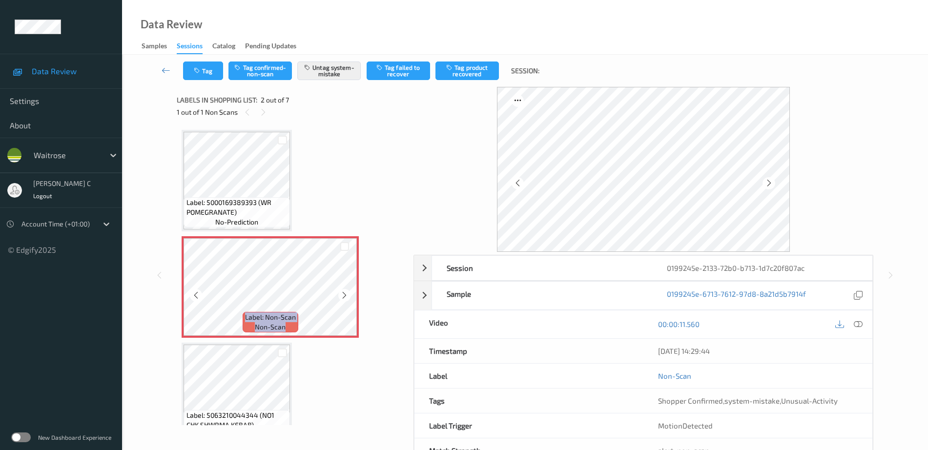
click at [342, 294] on icon at bounding box center [344, 295] width 8 height 9
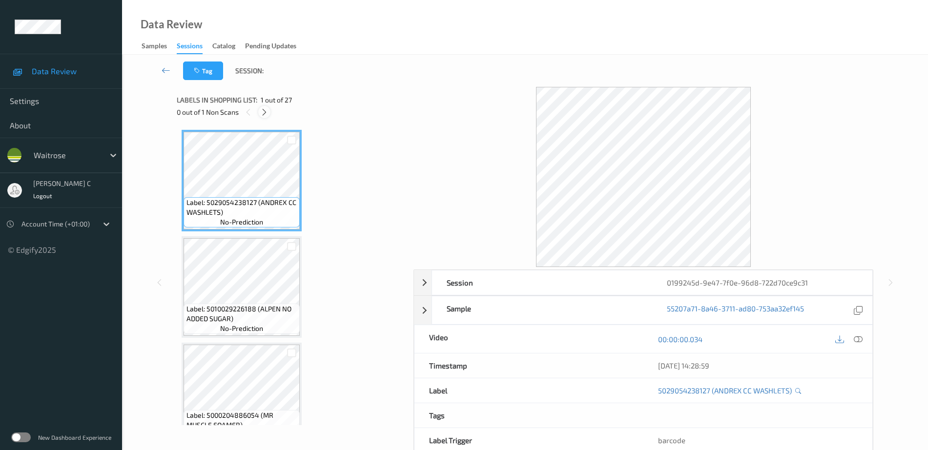
drag, startPoint x: 264, startPoint y: 109, endPoint x: 258, endPoint y: 113, distance: 6.9
click at [264, 108] on icon at bounding box center [264, 112] width 8 height 9
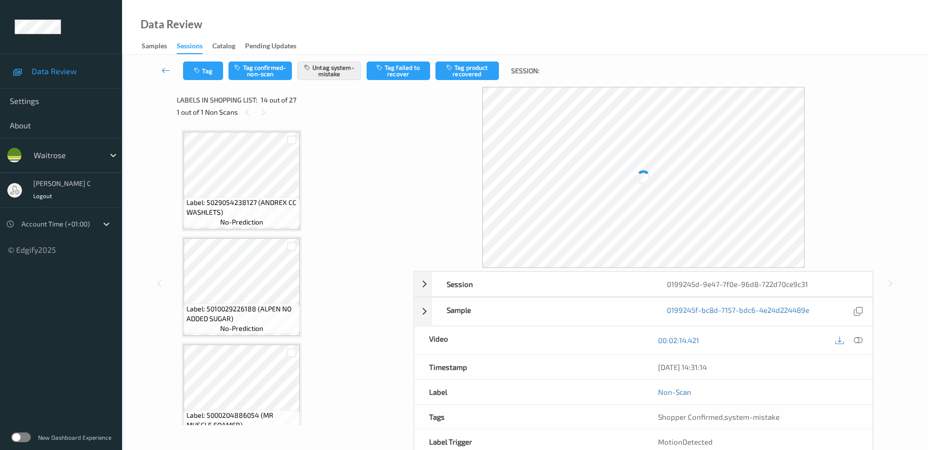
scroll to position [1282, 0]
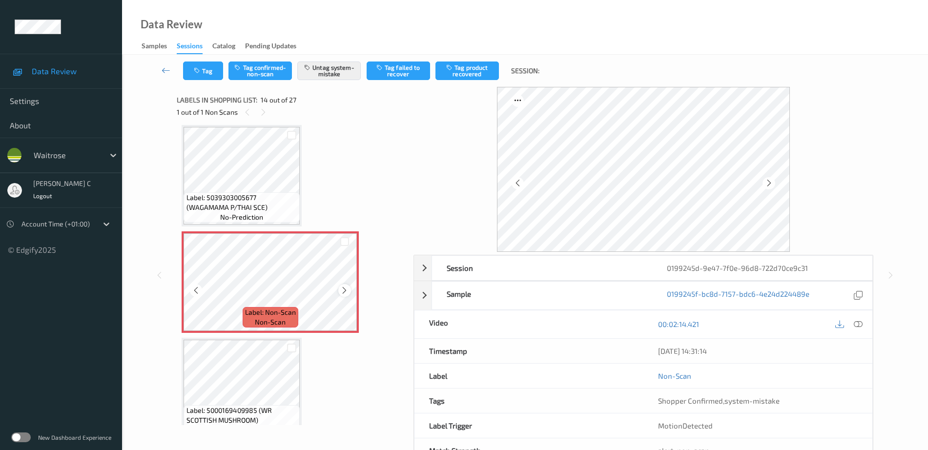
click at [345, 288] on icon at bounding box center [344, 290] width 8 height 9
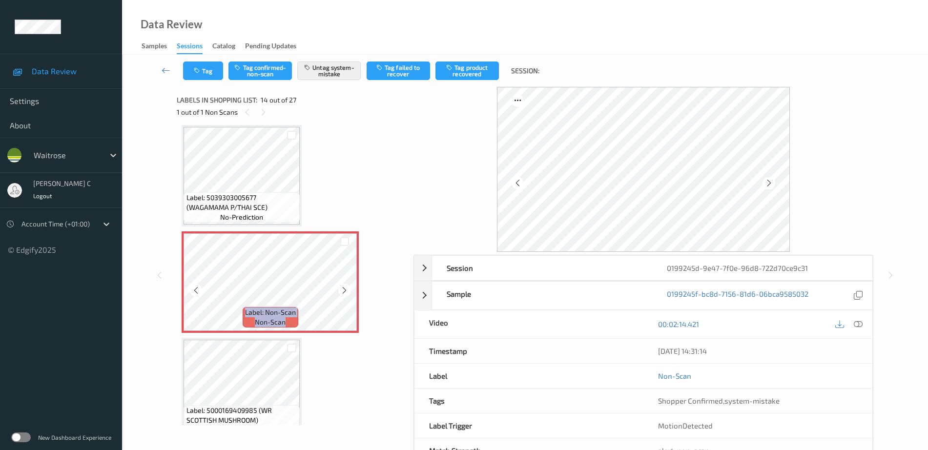
click at [345, 288] on icon at bounding box center [344, 290] width 8 height 9
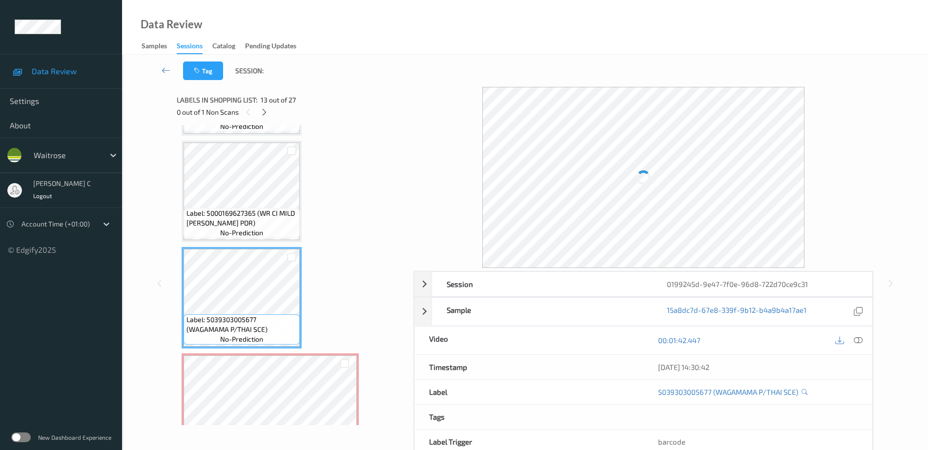
click at [241, 211] on span "Label: 5000169627365 (WR CI MILD [PERSON_NAME] PDR)" at bounding box center [242, 219] width 111 height 20
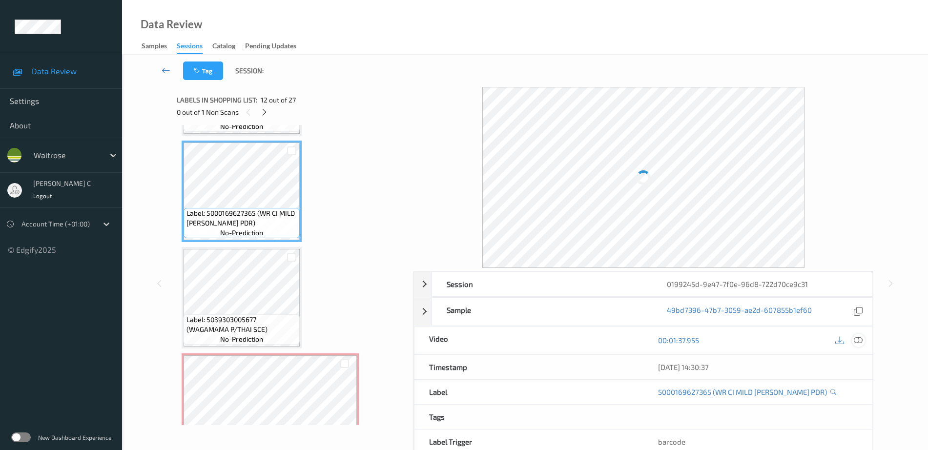
click at [860, 342] on icon at bounding box center [858, 340] width 9 height 9
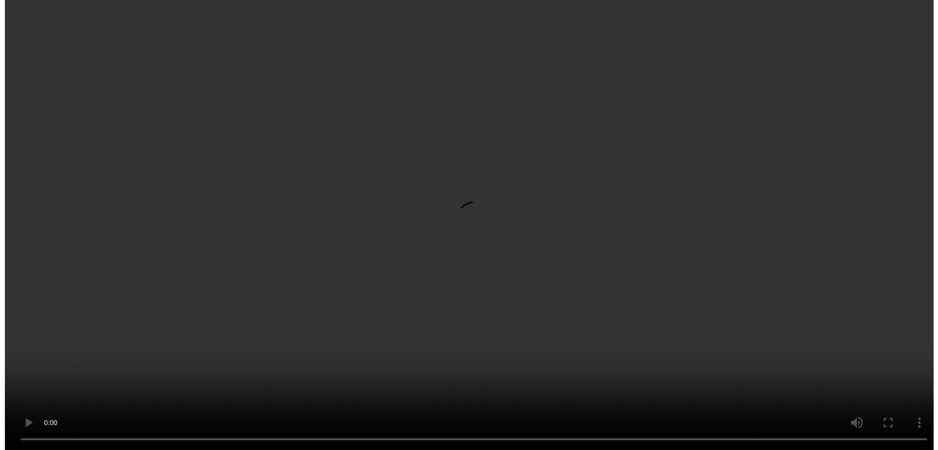
scroll to position [1282, 0]
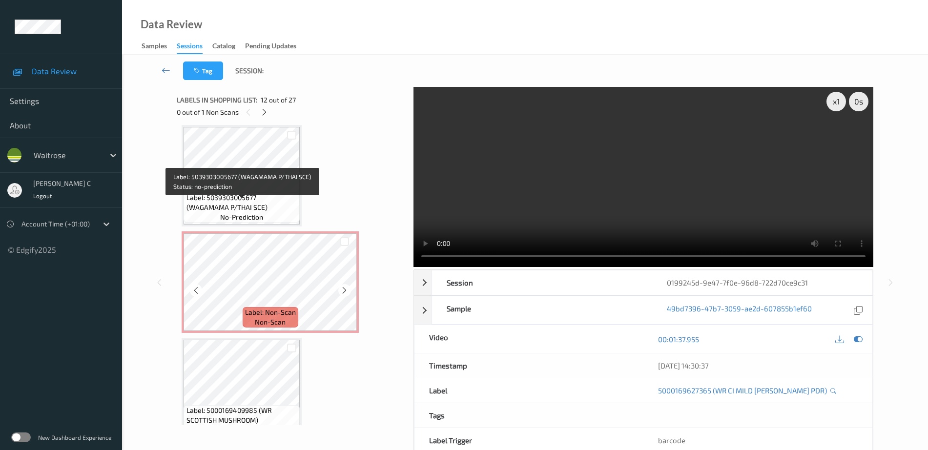
click at [248, 338] on div "Label: 5000169409985 (WR SCOTTISH MUSHROOM) no-prediction" at bounding box center [242, 389] width 120 height 102
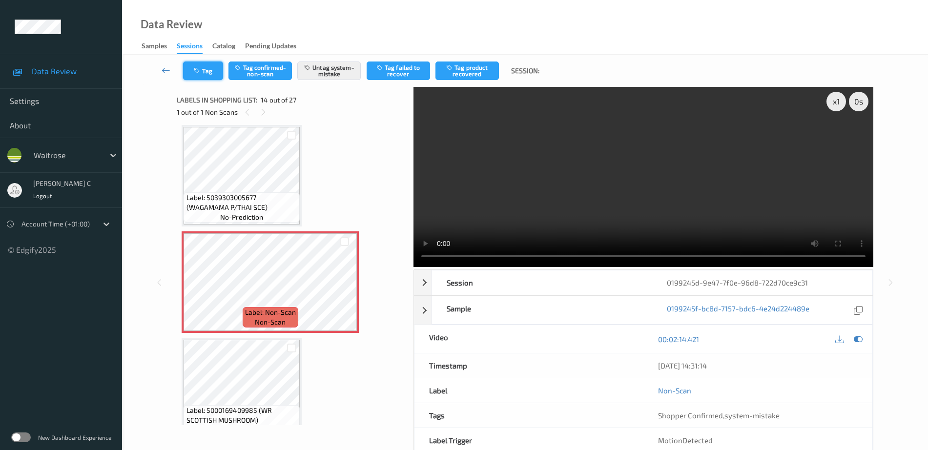
click at [200, 65] on button "Tag" at bounding box center [203, 71] width 40 height 19
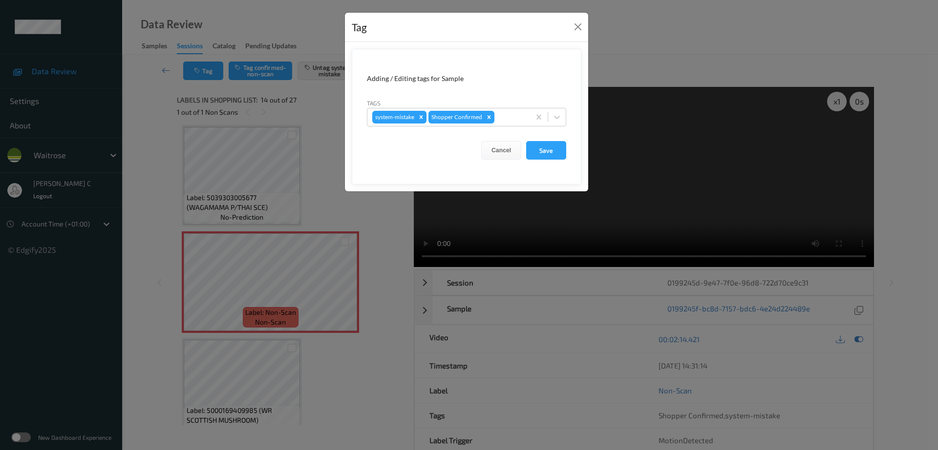
click at [505, 103] on div "Tags system-mistake Shopper Confirmed" at bounding box center [466, 112] width 199 height 28
click at [510, 119] on div at bounding box center [510, 117] width 29 height 12
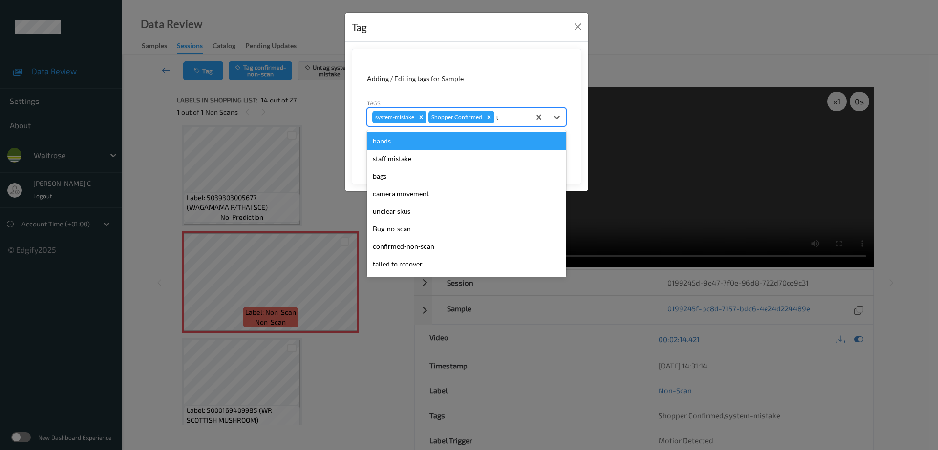
type input "un"
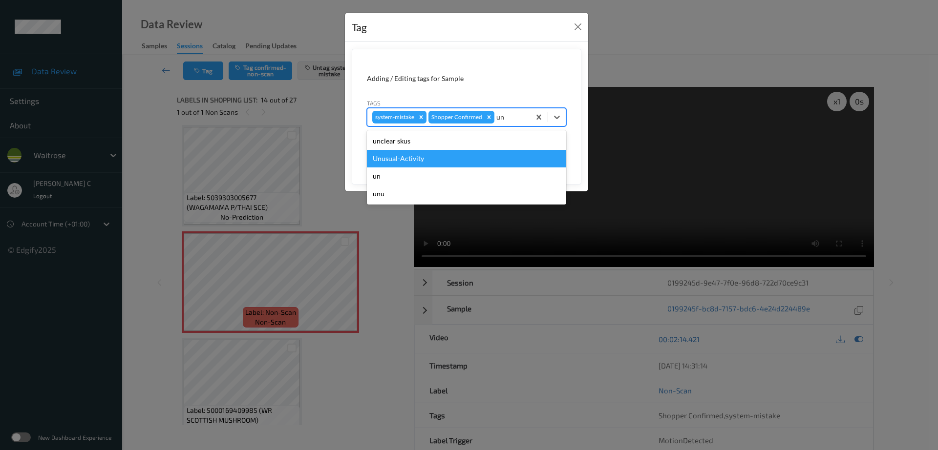
click at [456, 165] on div "Unusual-Activity" at bounding box center [466, 159] width 199 height 18
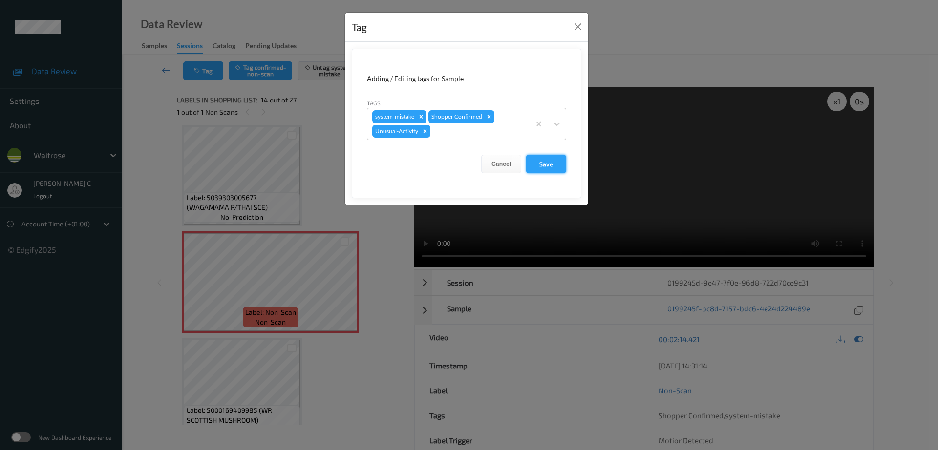
click at [547, 168] on button "Save" at bounding box center [546, 164] width 40 height 19
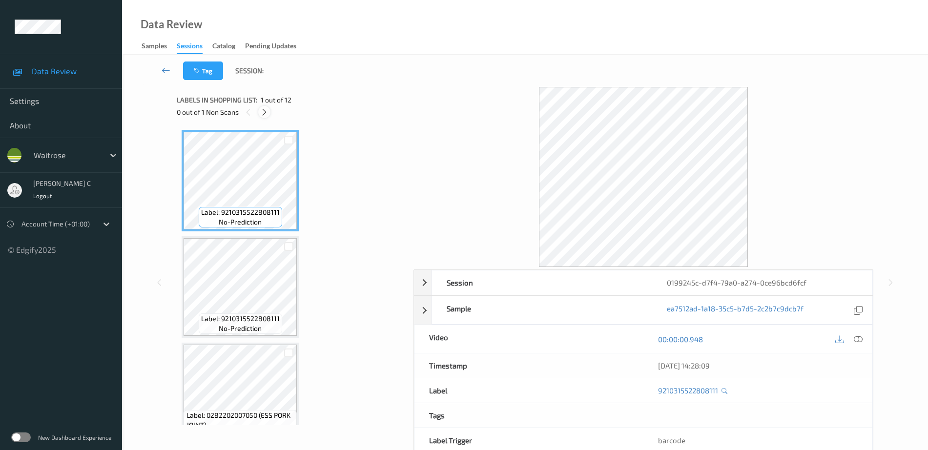
click at [263, 108] on icon at bounding box center [264, 112] width 8 height 9
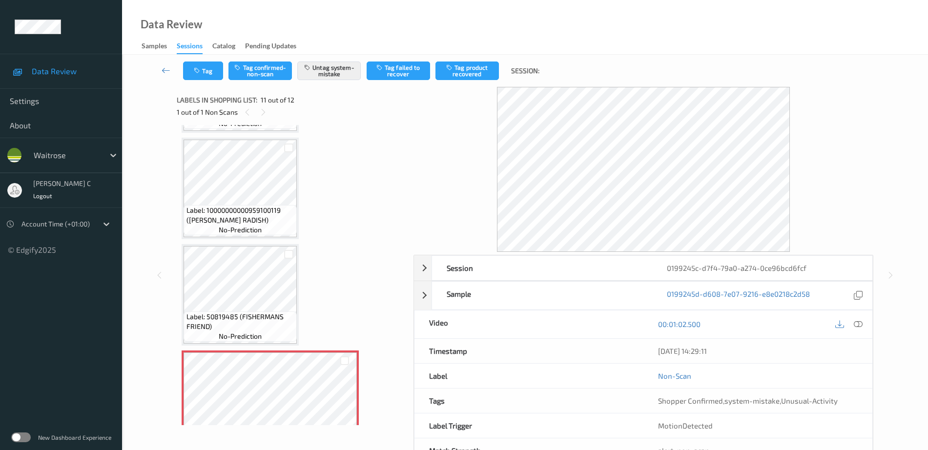
scroll to position [841, 0]
click at [258, 242] on div "Label: 10000000000959100119 (WR FRENCH RADISH) no-prediction" at bounding box center [240, 192] width 117 height 102
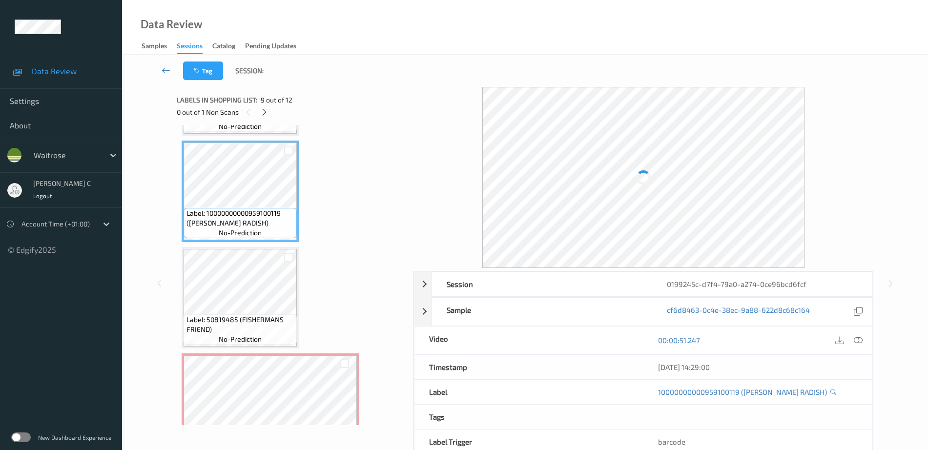
click at [262, 323] on span "Label: 50819485 (FISHERMANS FRIEND)" at bounding box center [241, 325] width 108 height 20
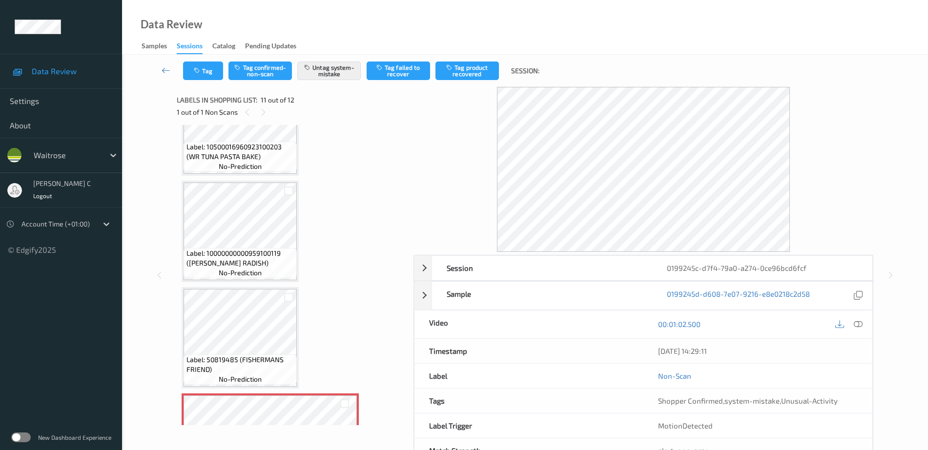
scroll to position [780, 0]
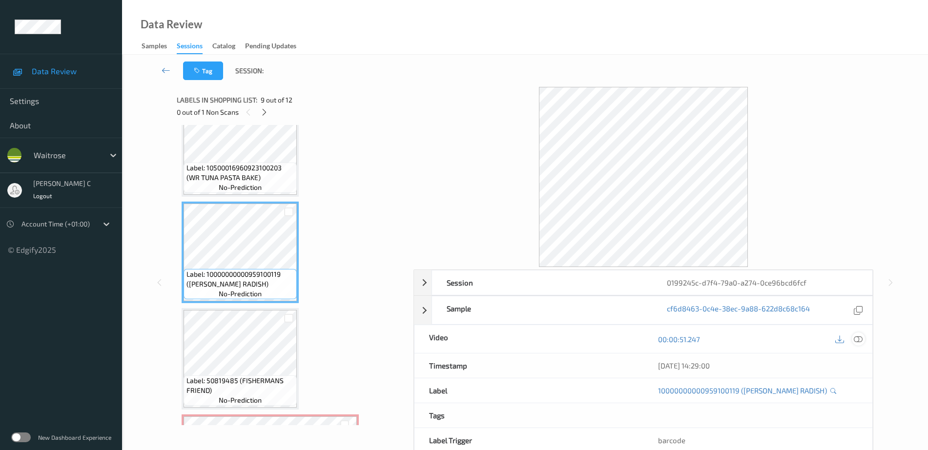
click at [860, 343] on icon at bounding box center [858, 339] width 9 height 9
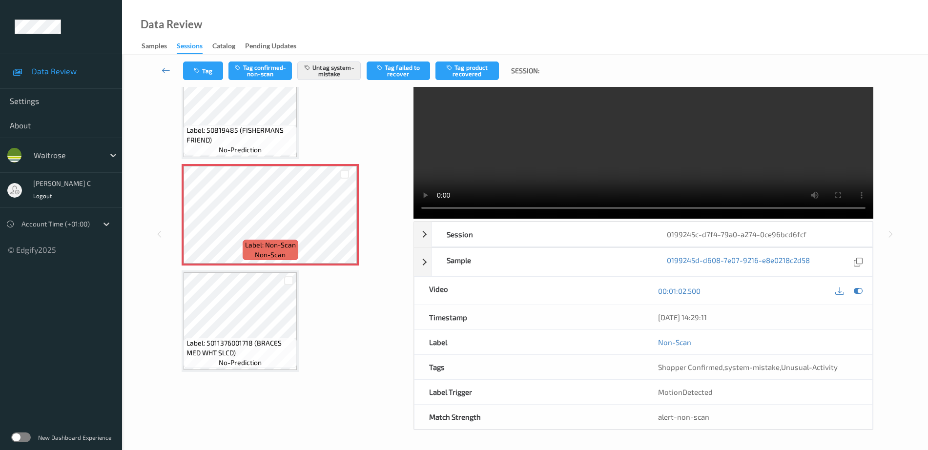
scroll to position [921, 0]
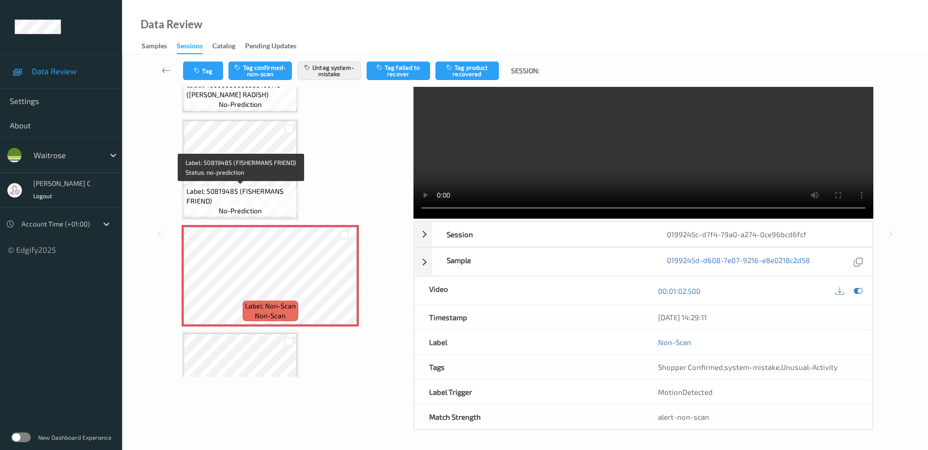
click at [233, 187] on span "Label: 50819485 (FISHERMANS FRIEND)" at bounding box center [241, 197] width 108 height 20
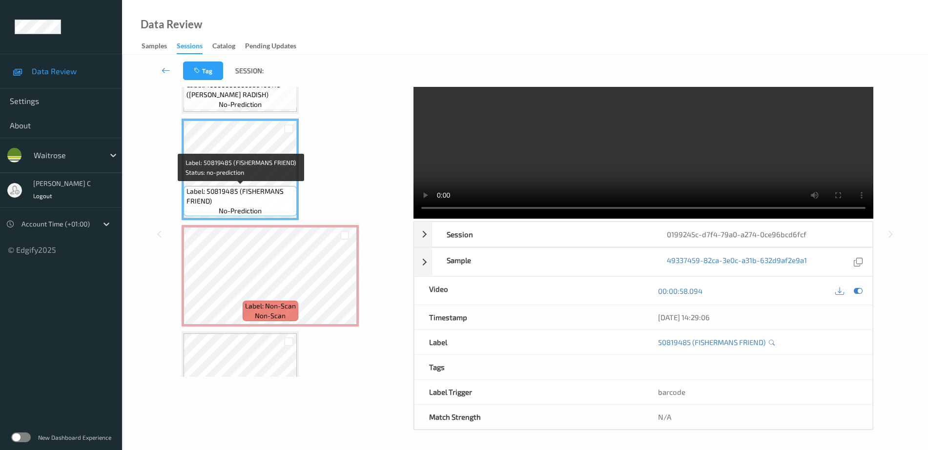
click at [240, 189] on span "Label: 50819485 (FISHERMANS FRIEND)" at bounding box center [241, 197] width 108 height 20
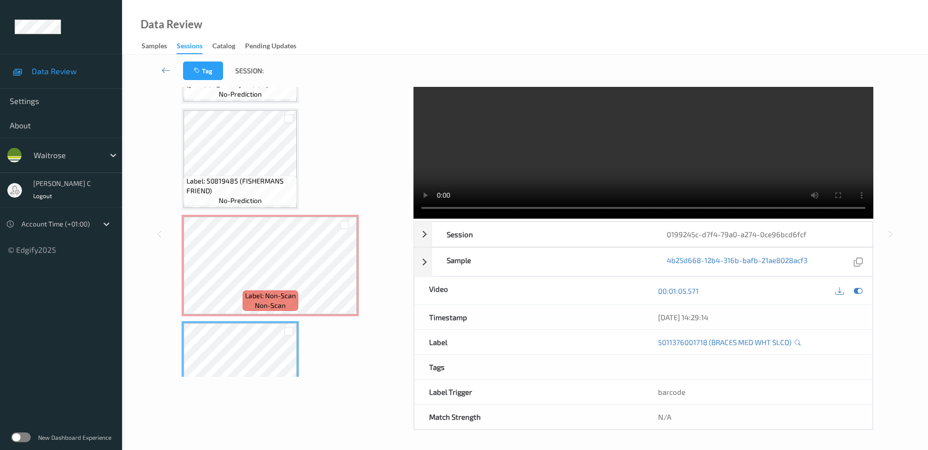
scroll to position [860, 0]
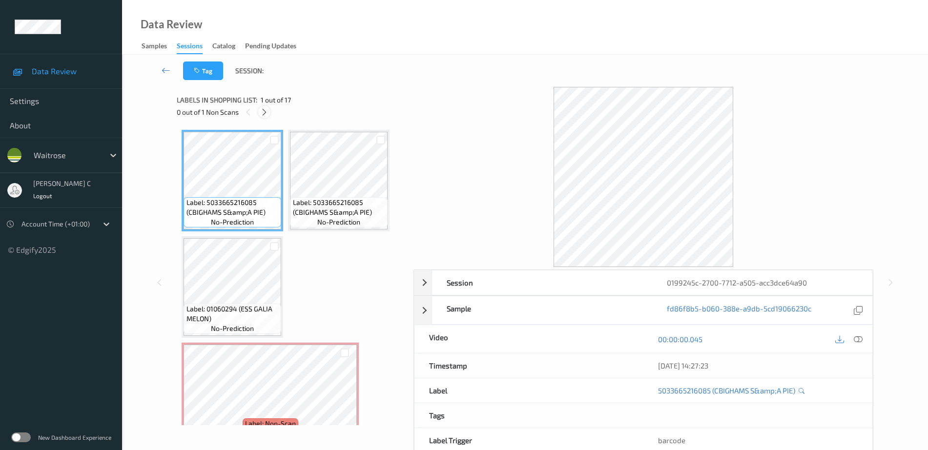
click at [263, 115] on icon at bounding box center [264, 112] width 8 height 9
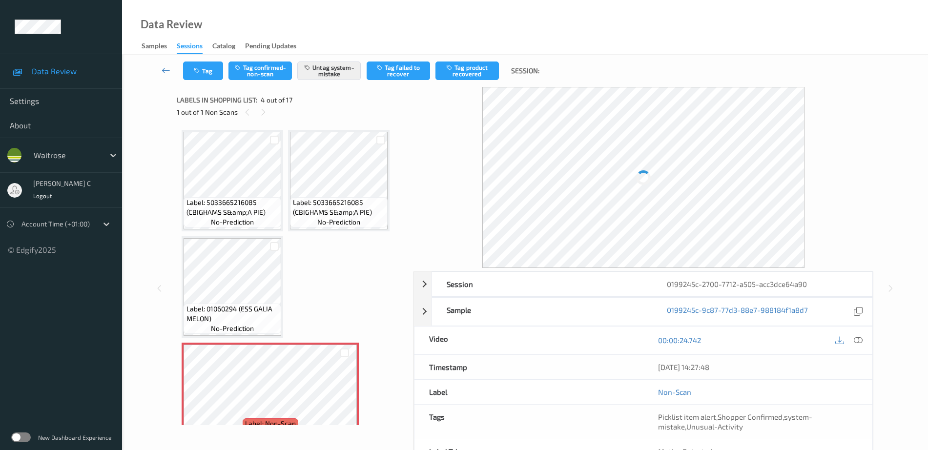
scroll to position [111, 0]
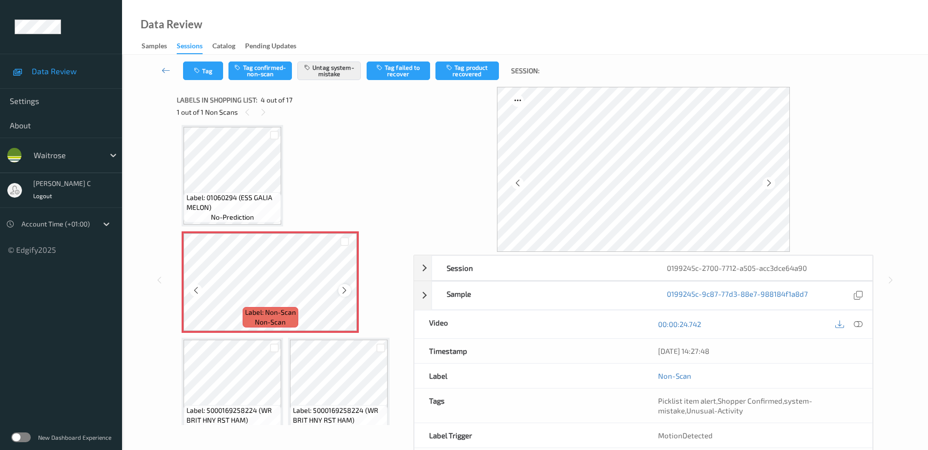
click at [351, 288] on div at bounding box center [344, 290] width 12 height 12
click at [349, 286] on icon at bounding box center [344, 290] width 8 height 9
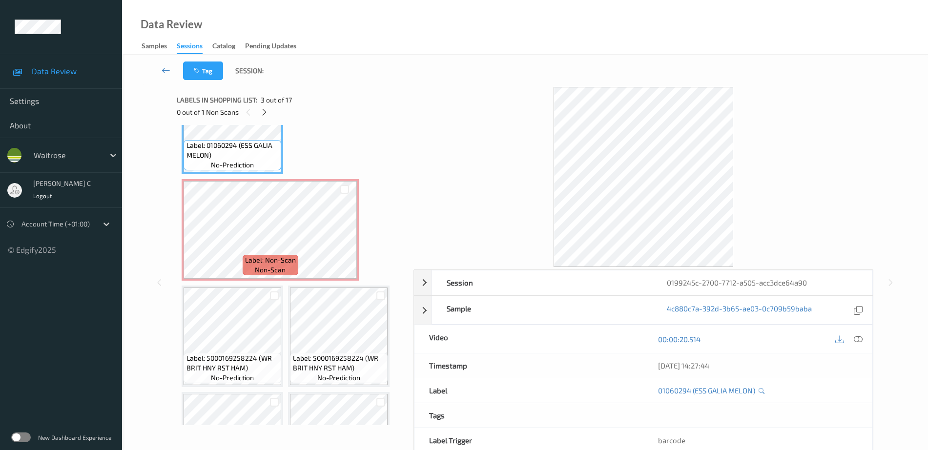
scroll to position [233, 0]
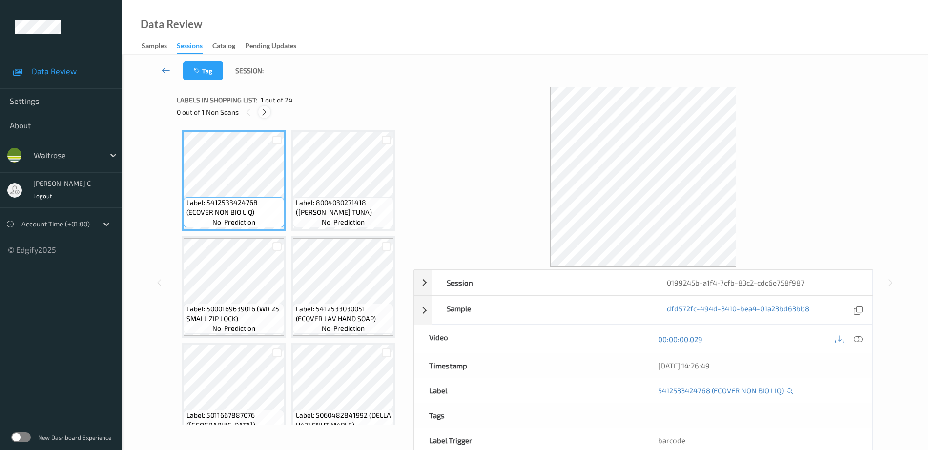
click at [265, 113] on icon at bounding box center [264, 112] width 8 height 9
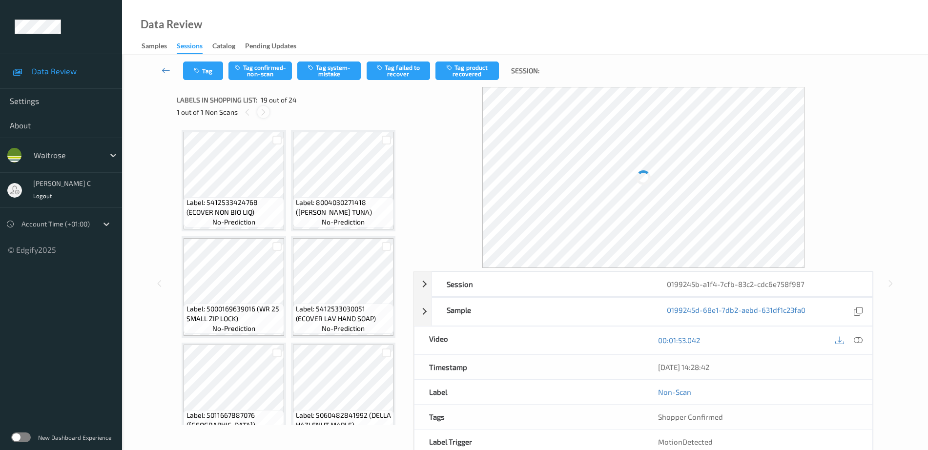
scroll to position [857, 0]
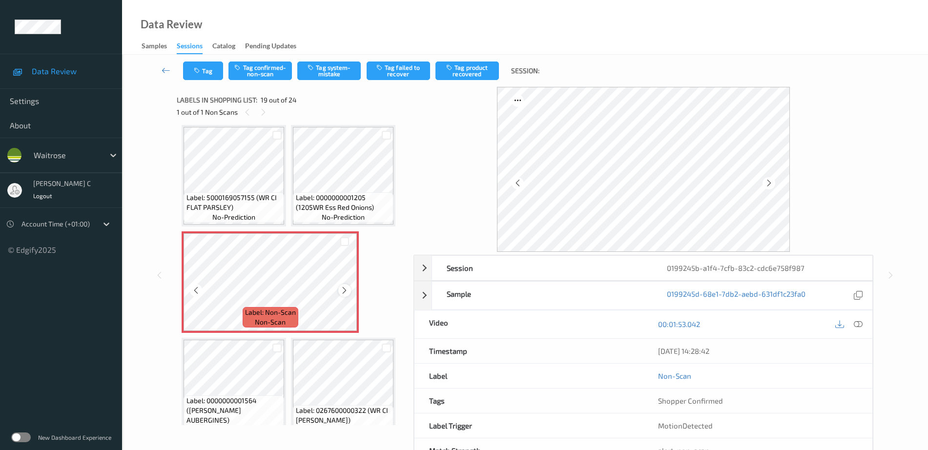
click at [346, 285] on div at bounding box center [344, 290] width 12 height 12
click at [346, 288] on icon at bounding box center [344, 290] width 8 height 9
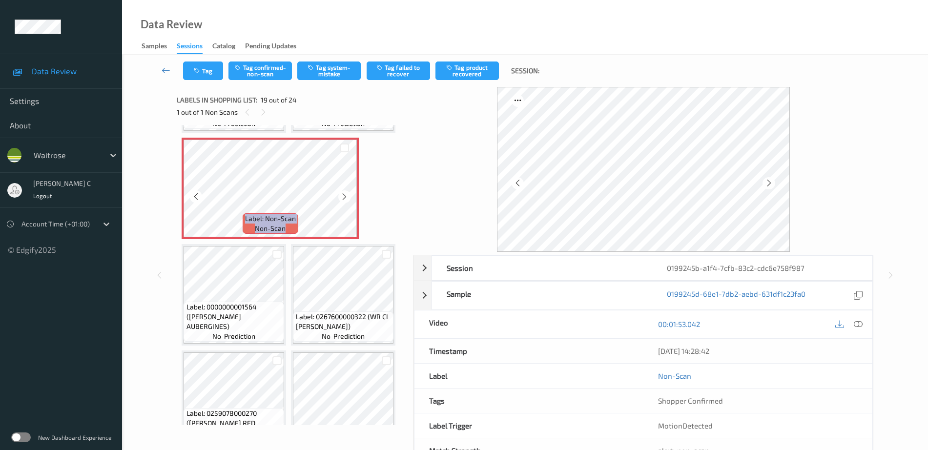
scroll to position [979, 0]
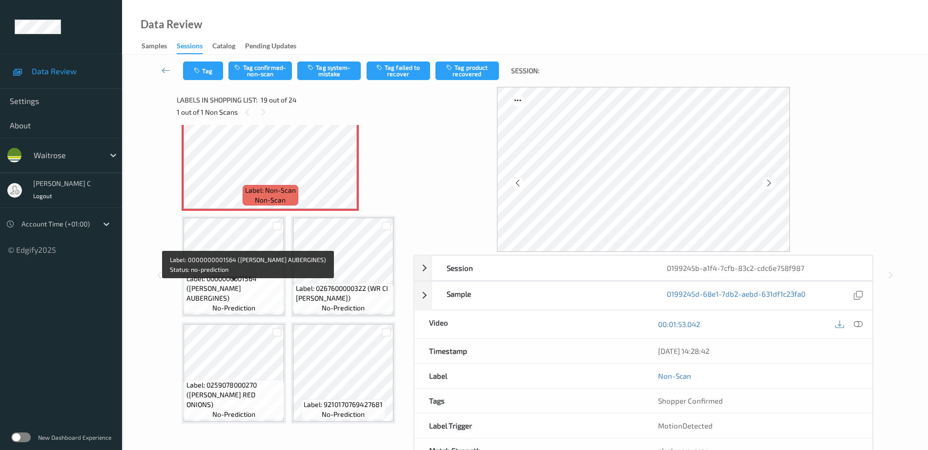
click at [228, 285] on span "Label: 0000000001564 ([PERSON_NAME] AUBERGINES)" at bounding box center [235, 288] width 96 height 29
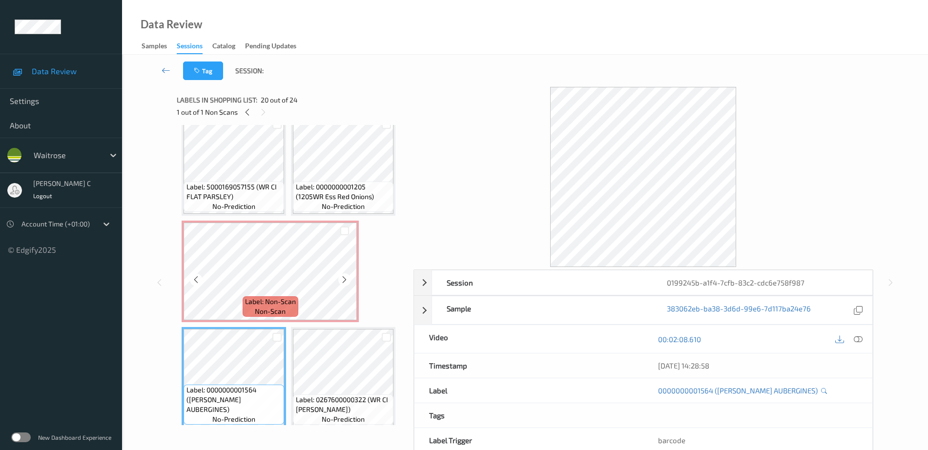
scroll to position [857, 0]
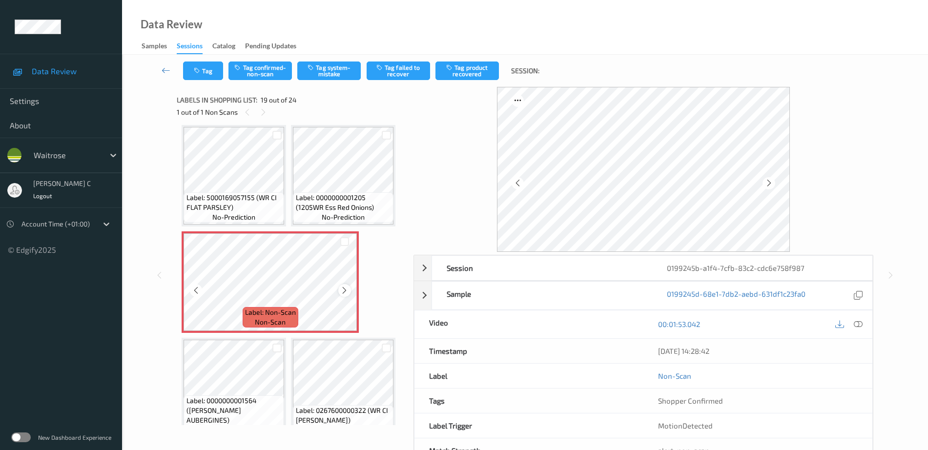
click at [343, 289] on icon at bounding box center [344, 290] width 8 height 9
click at [354, 193] on span "Label: 0000000001205 (1205WR Ess Red Onions)" at bounding box center [344, 203] width 96 height 20
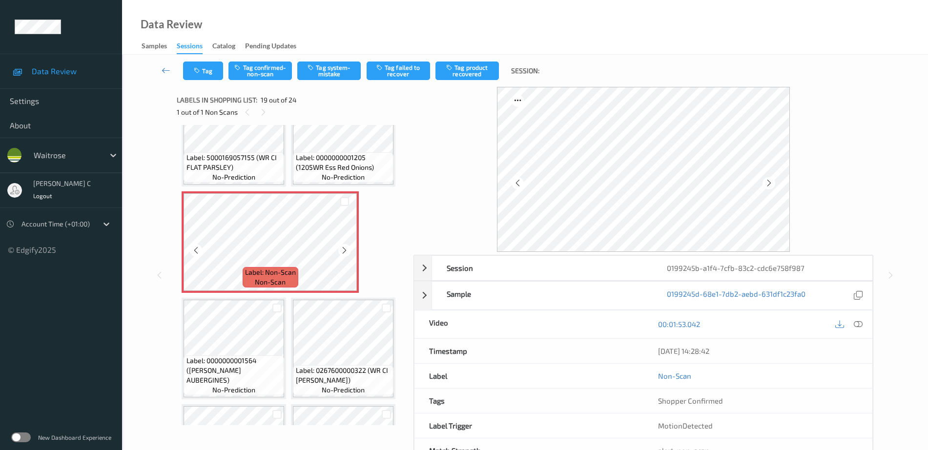
scroll to position [918, 0]
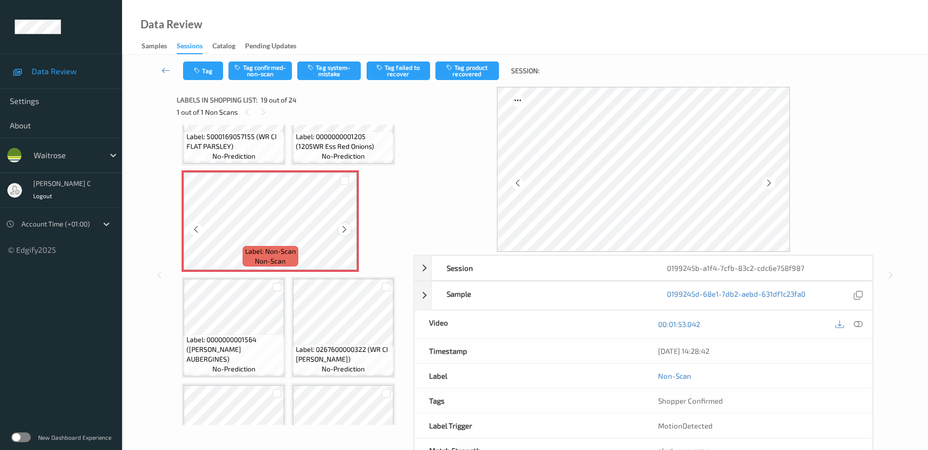
click at [347, 231] on icon at bounding box center [344, 229] width 8 height 9
click at [335, 278] on div "Label: 0267600000322 (WR CI [PERSON_NAME]) no-prediction" at bounding box center [343, 328] width 105 height 102
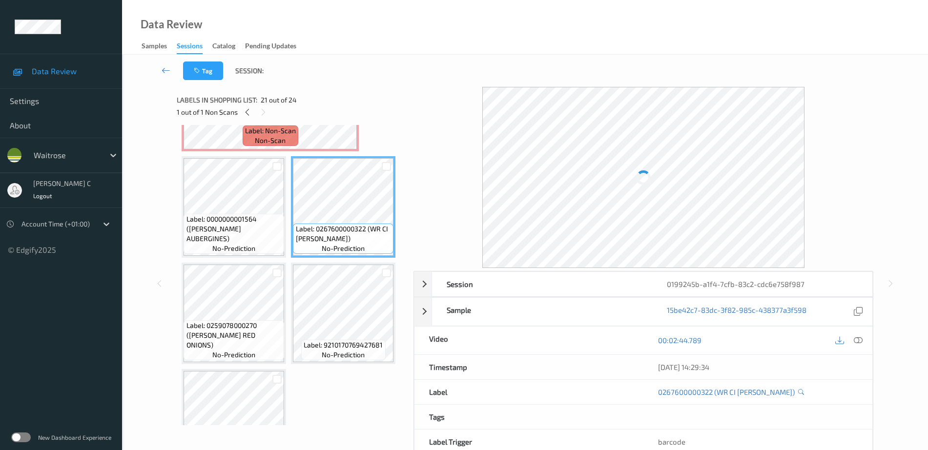
scroll to position [1040, 0]
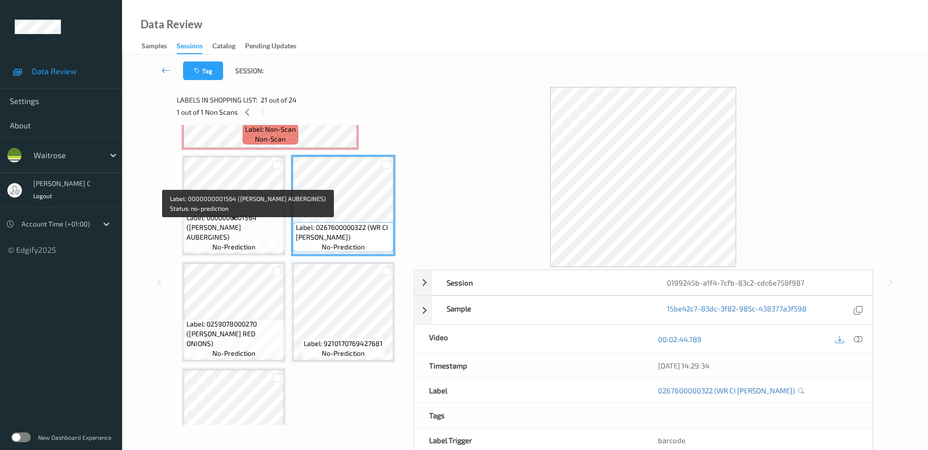
click at [241, 232] on span "Label: 0000000001564 ([PERSON_NAME] AUBERGINES)" at bounding box center [235, 227] width 96 height 29
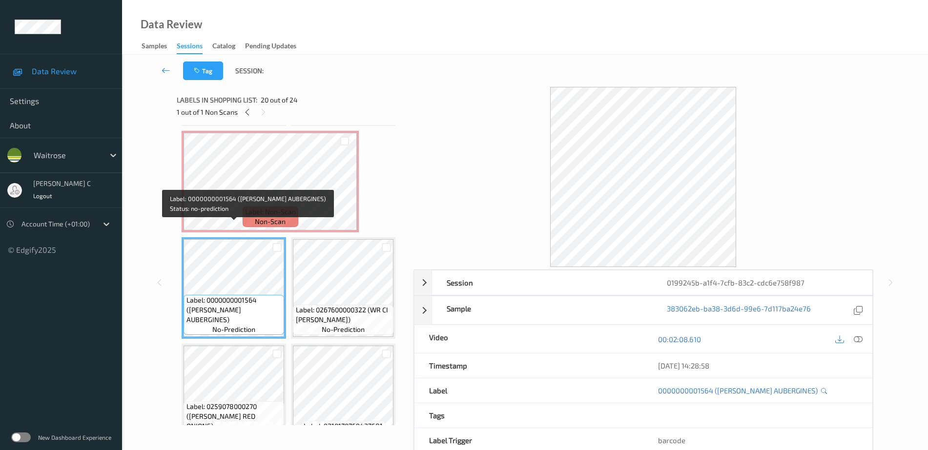
scroll to position [857, 0]
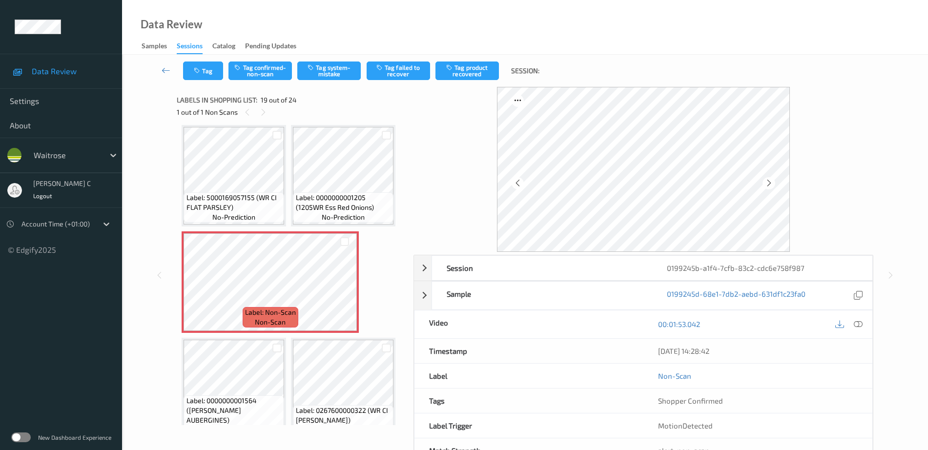
click at [311, 54] on div "Data Review Samples Sessions Catalog Pending Updates" at bounding box center [525, 27] width 806 height 55
click at [312, 62] on button "Tag system-mistake" at bounding box center [328, 71] width 63 height 19
click at [202, 72] on icon "button" at bounding box center [198, 70] width 8 height 7
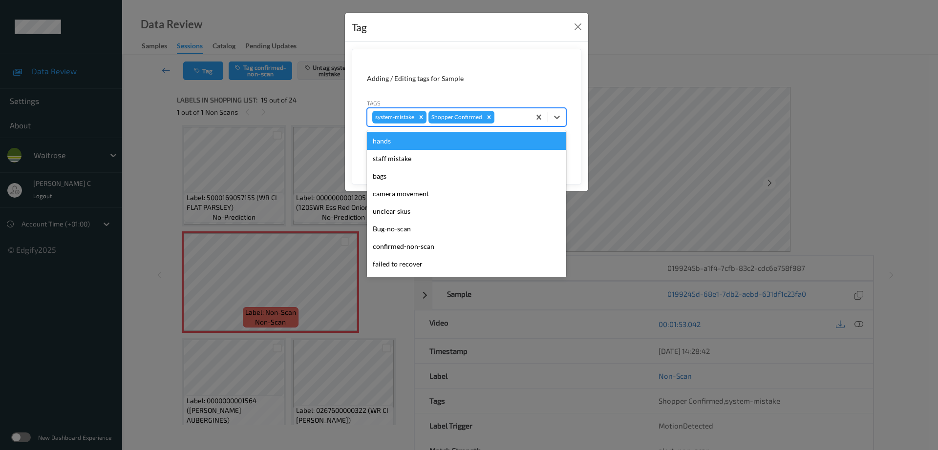
click at [503, 123] on div "system-mistake Shopper Confirmed" at bounding box center [448, 117] width 163 height 17
type input "un"
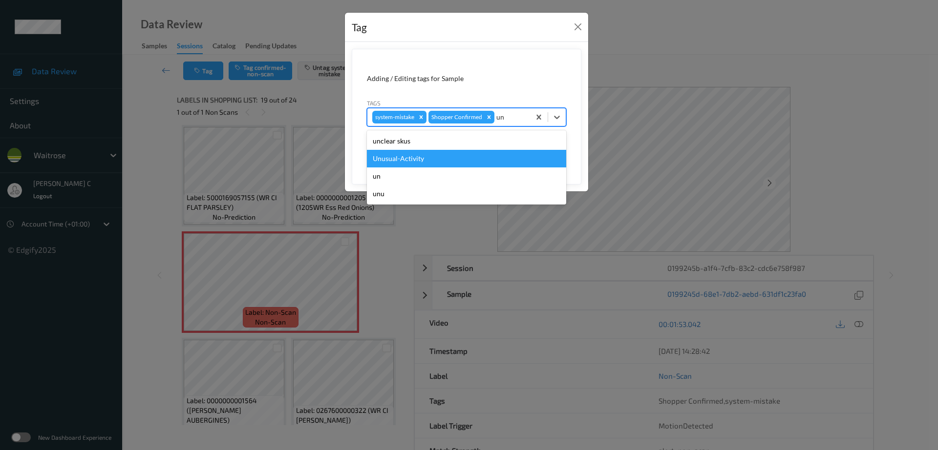
click at [434, 154] on div "Unusual-Activity" at bounding box center [466, 159] width 199 height 18
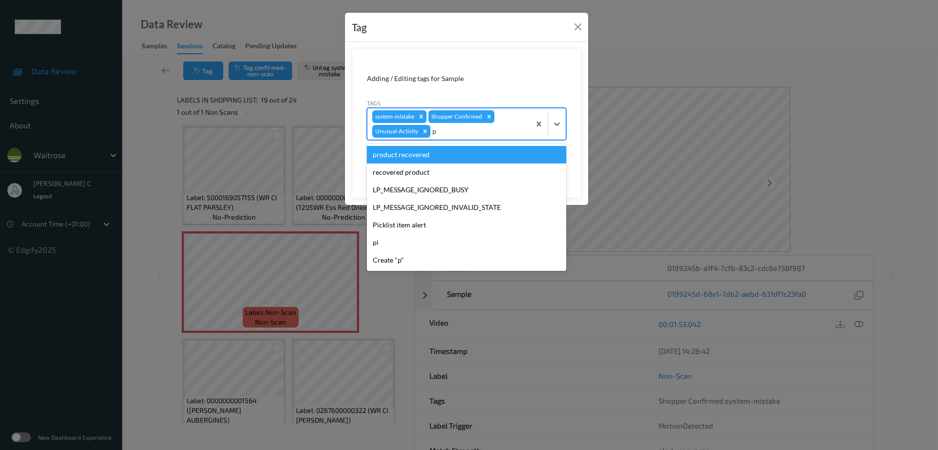
type input "pi"
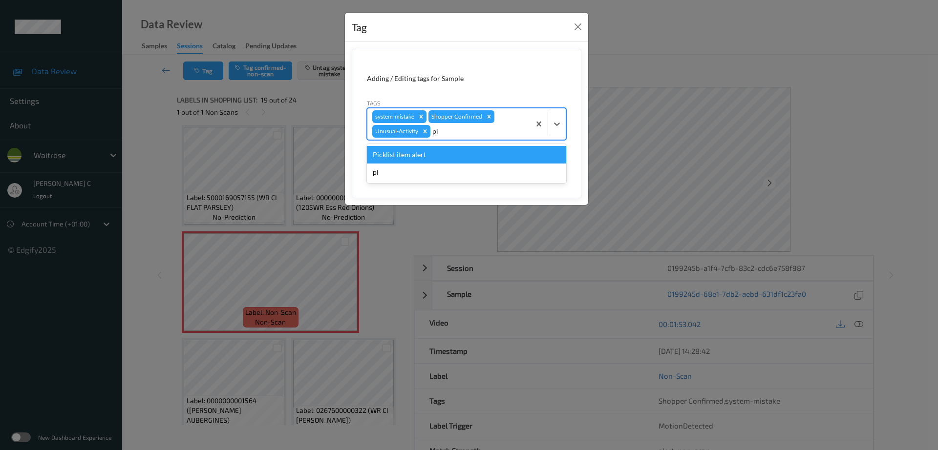
click at [458, 149] on div "Picklist item alert" at bounding box center [466, 155] width 199 height 18
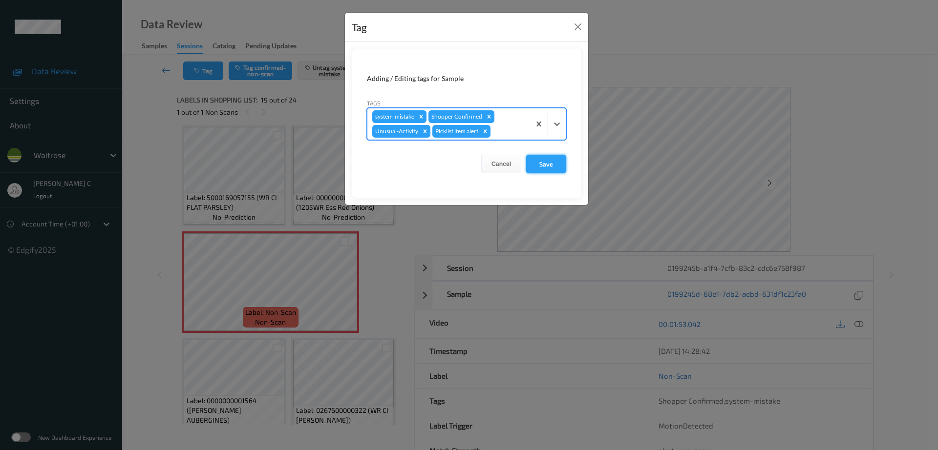
click at [546, 165] on button "Save" at bounding box center [546, 164] width 40 height 19
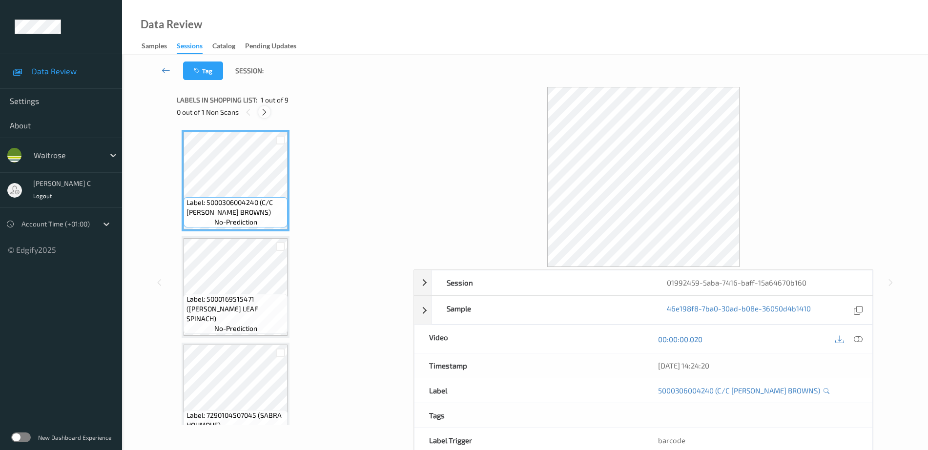
click at [262, 113] on icon at bounding box center [264, 112] width 8 height 9
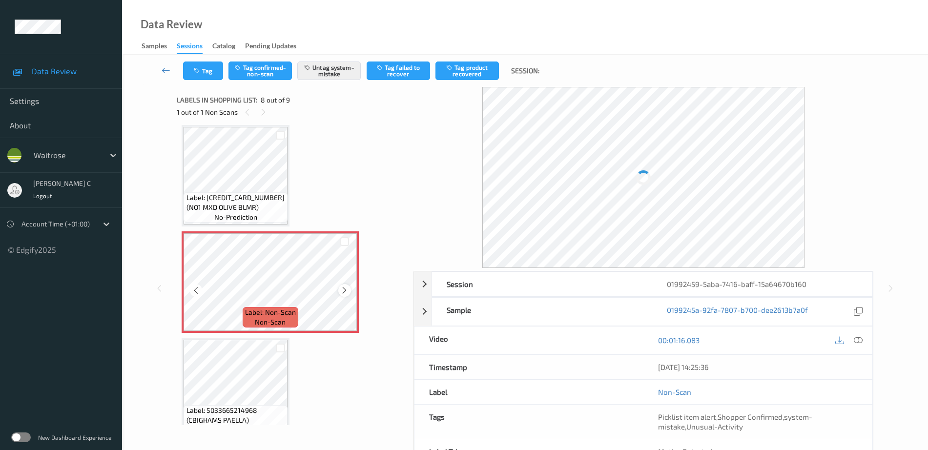
click at [342, 290] on icon at bounding box center [344, 290] width 8 height 9
click at [343, 290] on icon at bounding box center [344, 290] width 8 height 9
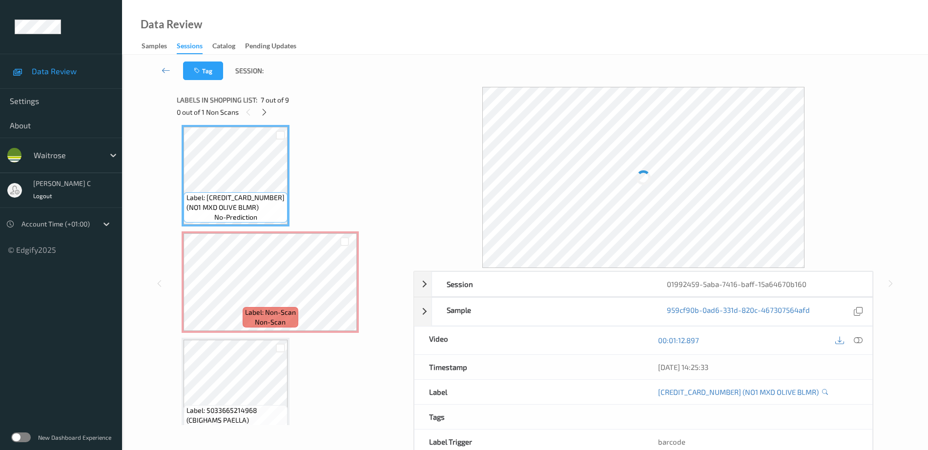
scroll to position [663, 0]
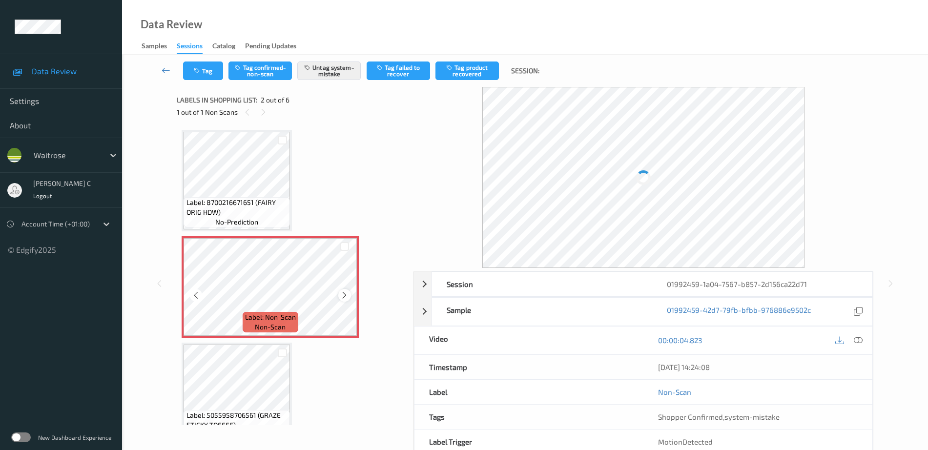
click at [340, 296] on div at bounding box center [344, 295] width 12 height 12
click at [248, 198] on span "Label: 8700216671651 (FAIRY ORIG HDW)" at bounding box center [238, 208] width 102 height 20
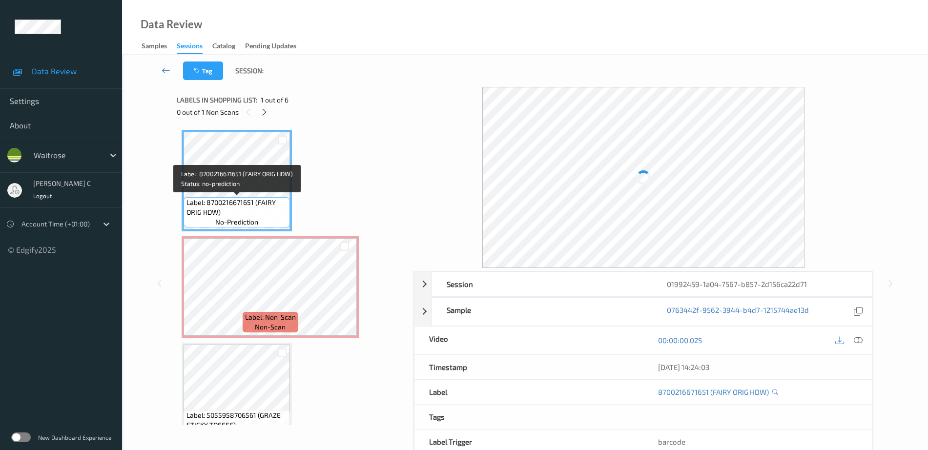
click at [248, 198] on span "Label: 8700216671651 (FAIRY ORIG HDW)" at bounding box center [238, 208] width 102 height 20
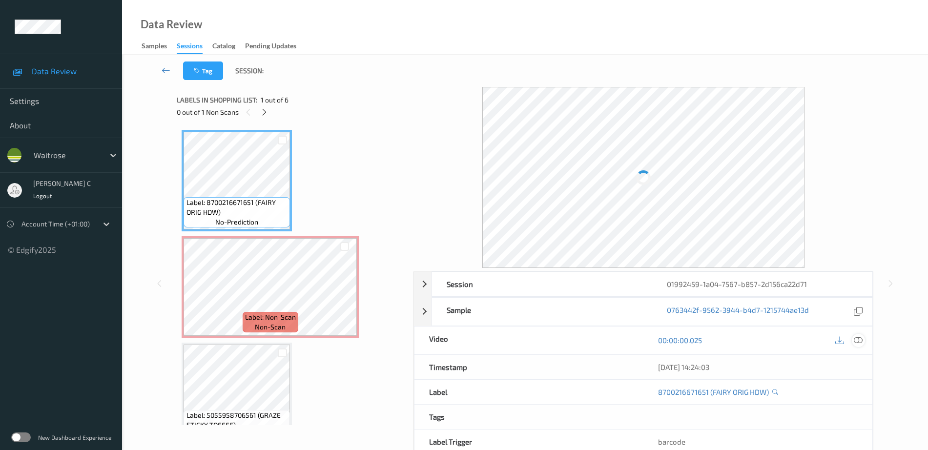
click at [860, 337] on icon at bounding box center [858, 340] width 9 height 9
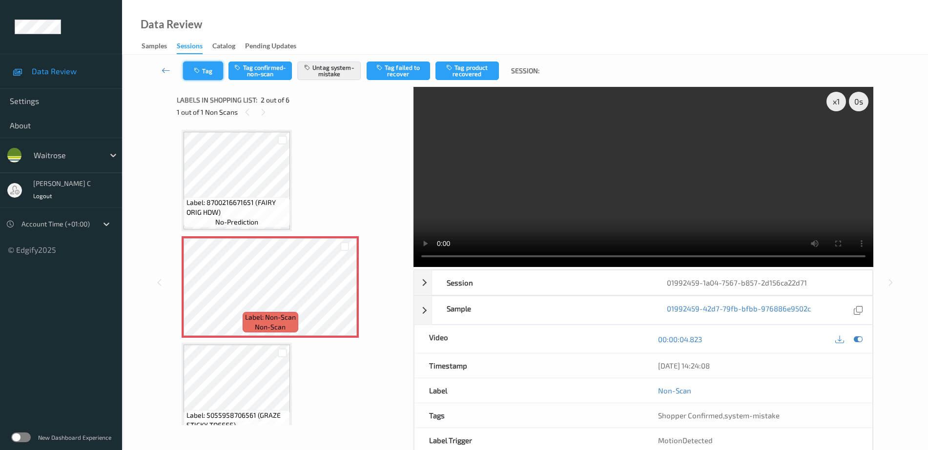
click at [220, 69] on button "Tag" at bounding box center [203, 71] width 40 height 19
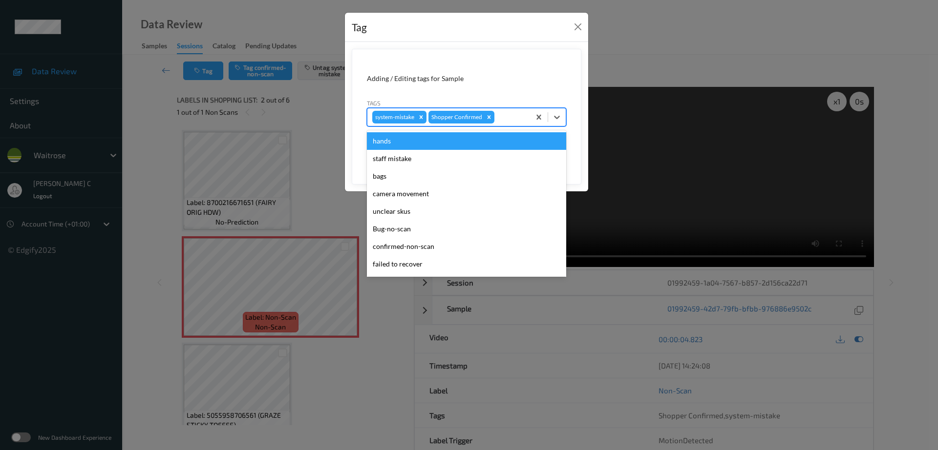
click at [506, 120] on div at bounding box center [510, 117] width 29 height 12
type input "un"
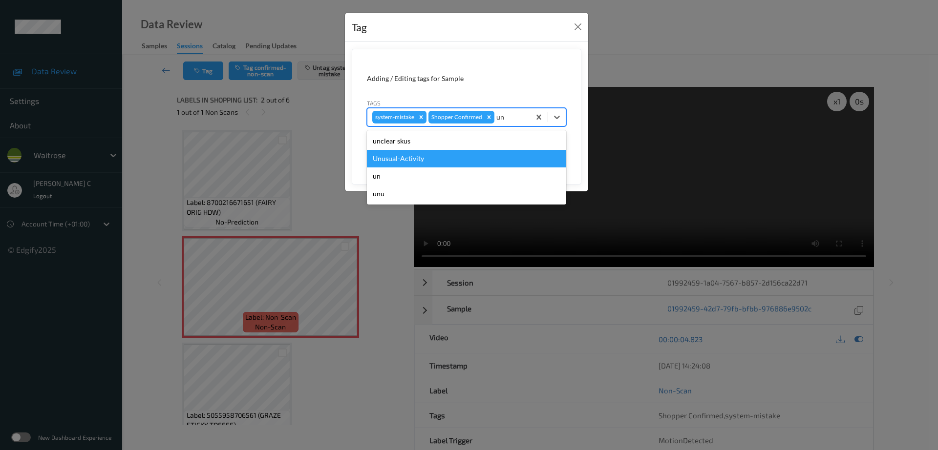
click at [401, 154] on div "Unusual-Activity" at bounding box center [466, 159] width 199 height 18
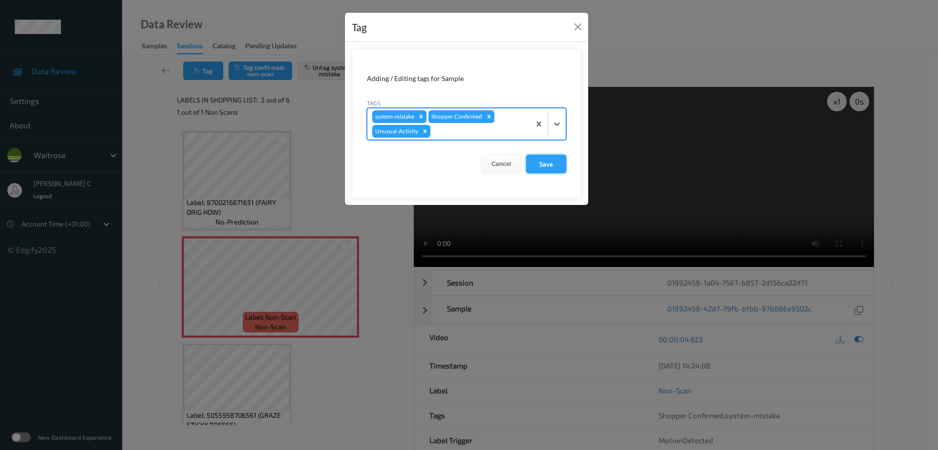
click at [552, 169] on button "Save" at bounding box center [546, 164] width 40 height 19
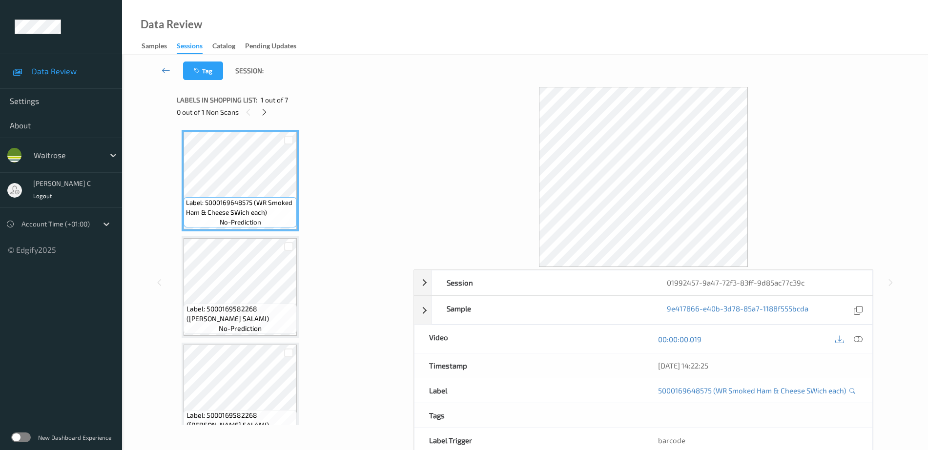
drag, startPoint x: 262, startPoint y: 111, endPoint x: 257, endPoint y: 119, distance: 9.2
click at [262, 110] on icon at bounding box center [264, 112] width 8 height 9
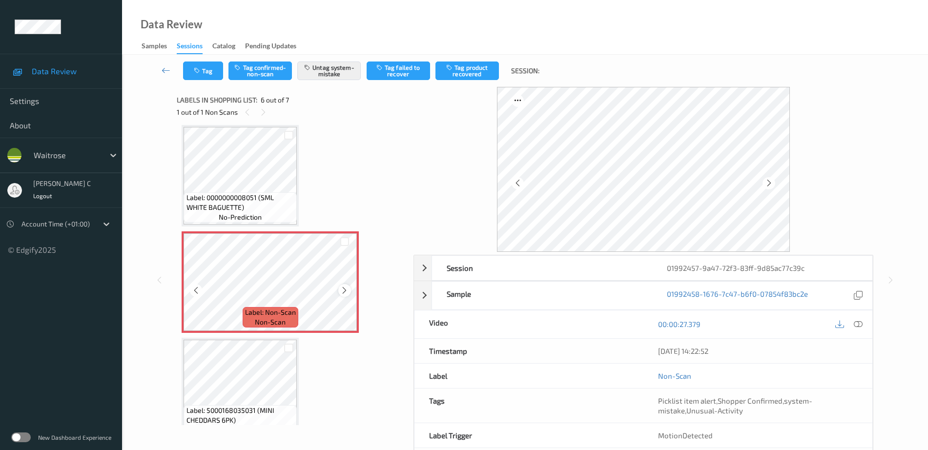
click at [350, 286] on div at bounding box center [344, 290] width 12 height 12
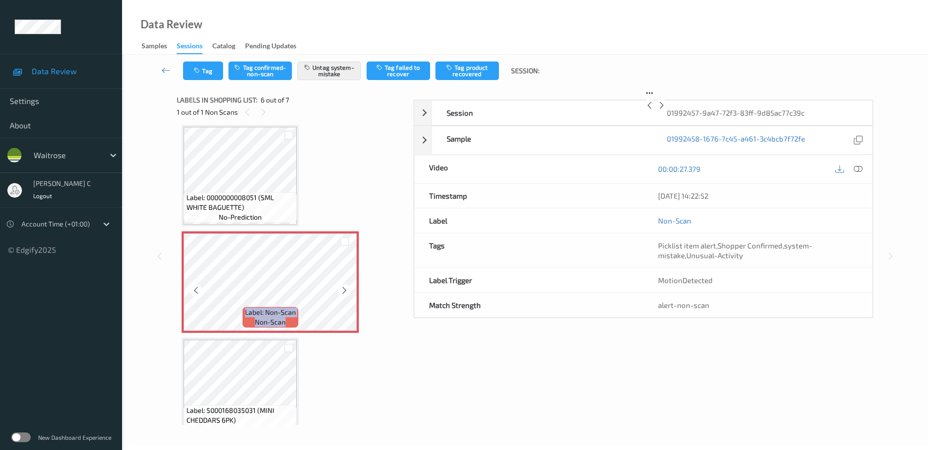
click at [350, 286] on div at bounding box center [344, 290] width 12 height 12
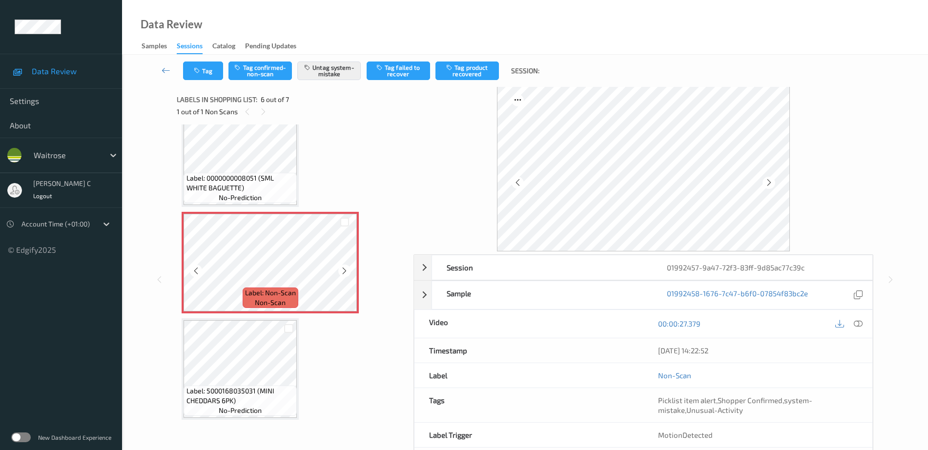
scroll to position [0, 0]
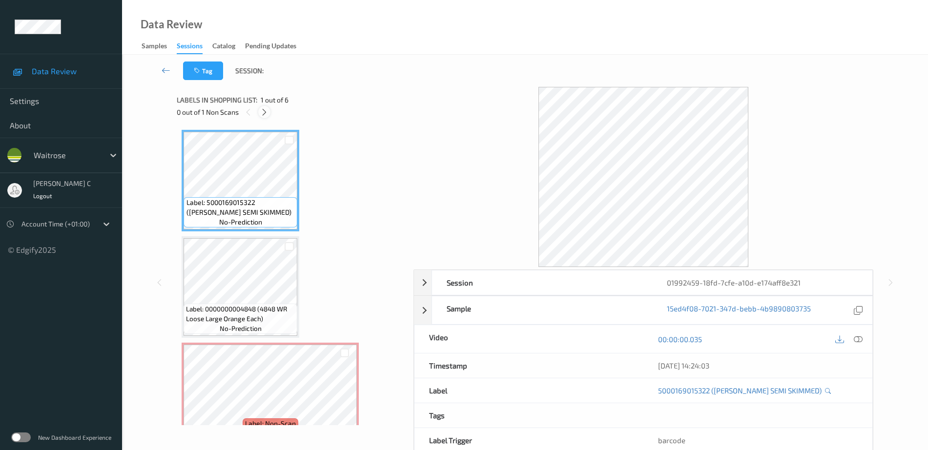
click at [264, 110] on icon at bounding box center [264, 112] width 8 height 9
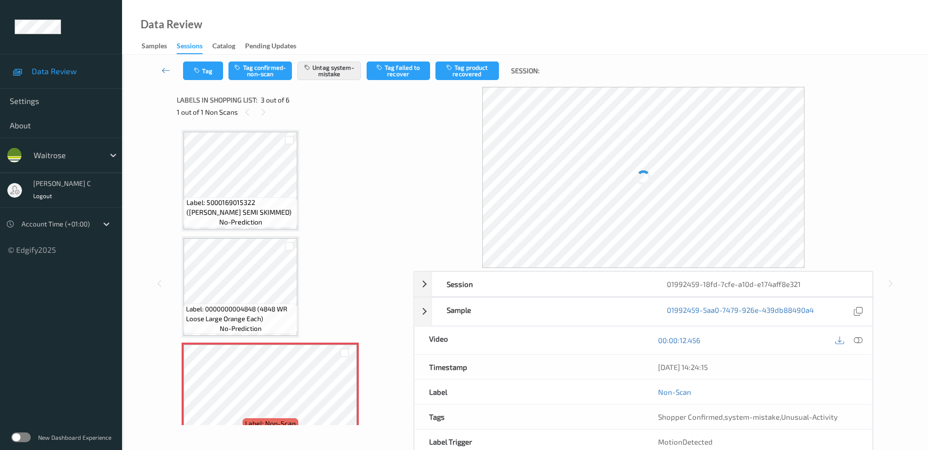
scroll to position [111, 0]
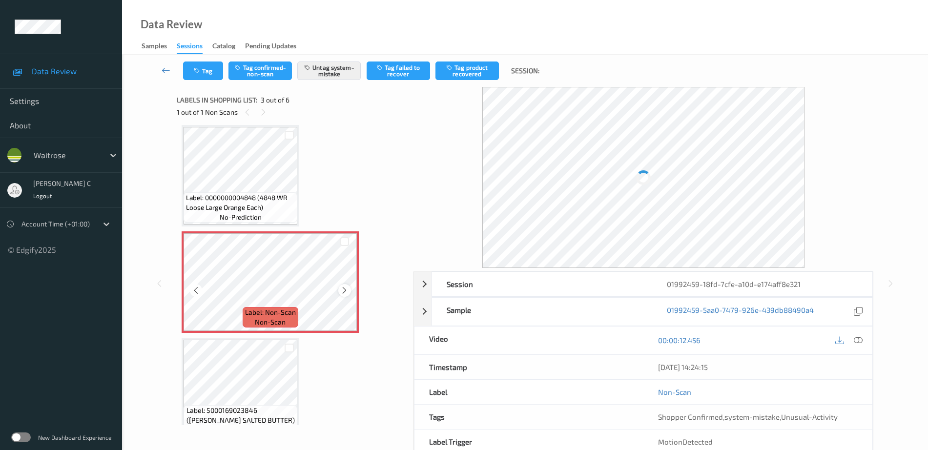
click at [345, 288] on icon at bounding box center [344, 290] width 8 height 9
click at [801, 429] on div "MotionDetected" at bounding box center [758, 442] width 229 height 24
click at [347, 289] on icon at bounding box center [344, 290] width 8 height 9
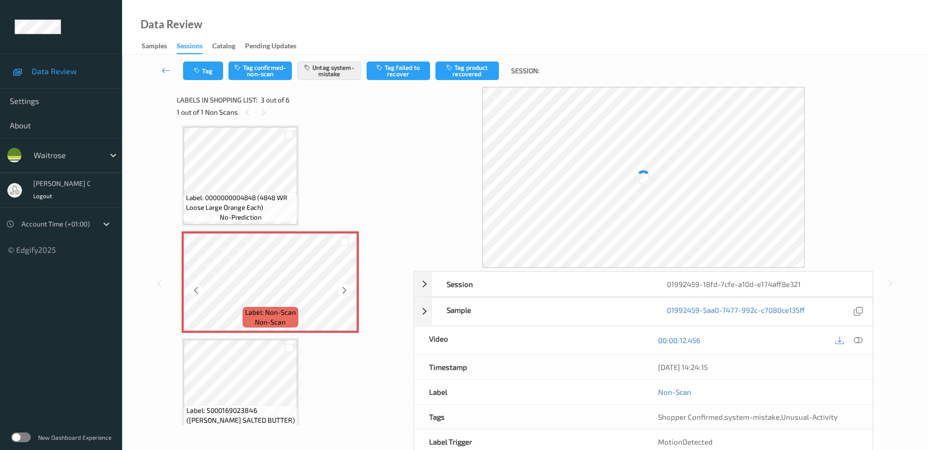
click at [347, 289] on icon at bounding box center [344, 290] width 8 height 9
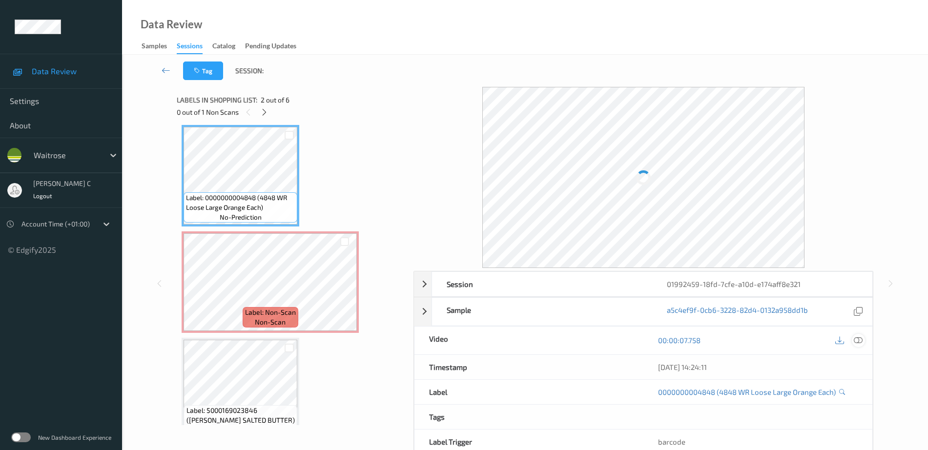
click at [858, 337] on icon at bounding box center [858, 340] width 9 height 9
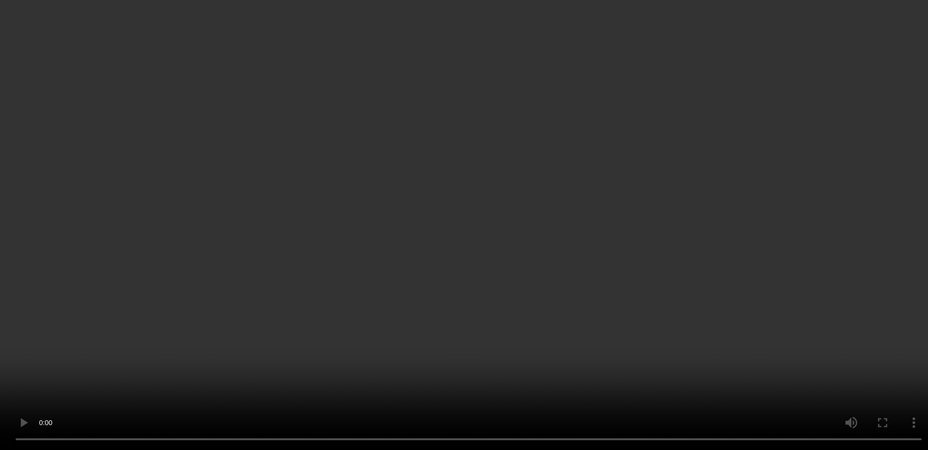
scroll to position [160, 0]
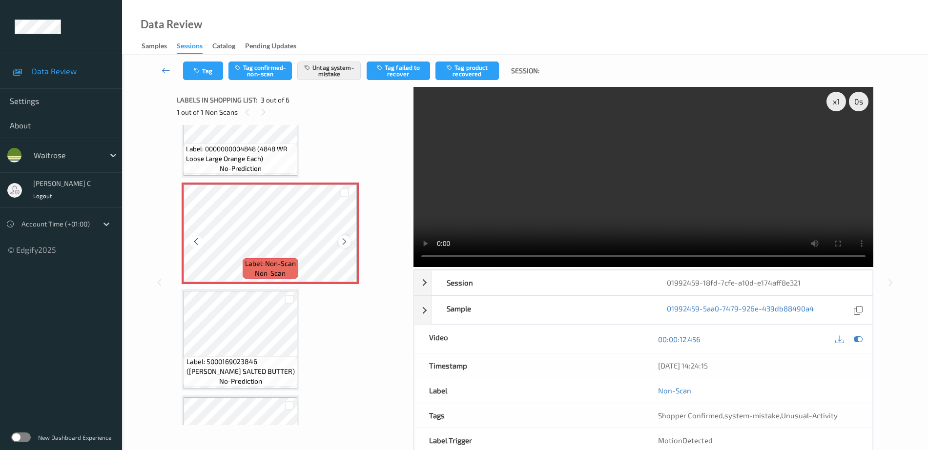
click at [341, 238] on icon at bounding box center [344, 241] width 8 height 9
click at [343, 243] on icon at bounding box center [344, 241] width 8 height 9
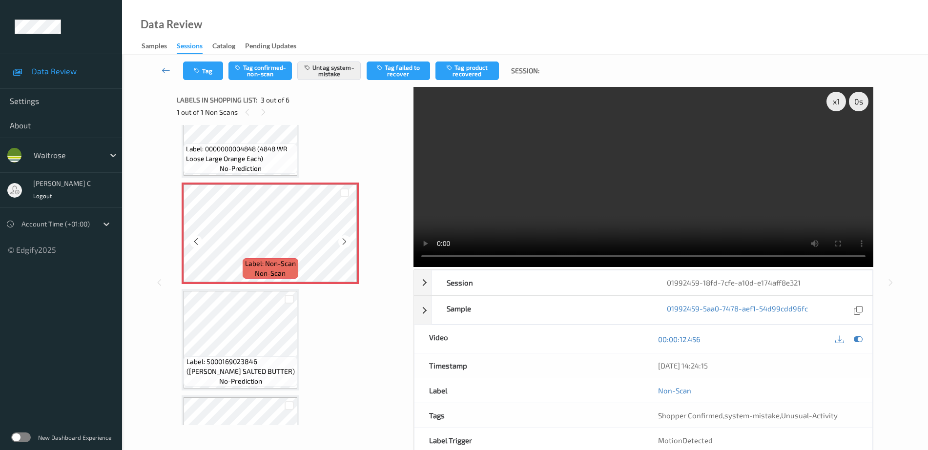
click at [345, 239] on icon at bounding box center [344, 241] width 8 height 9
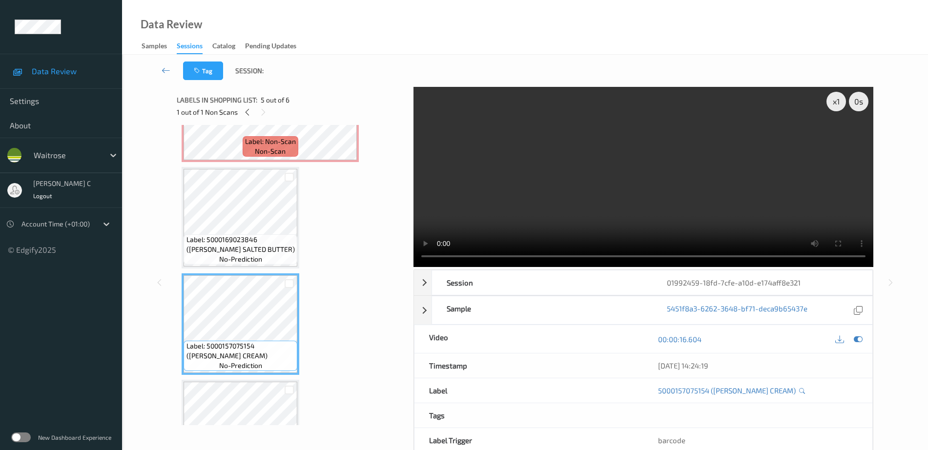
scroll to position [221, 0]
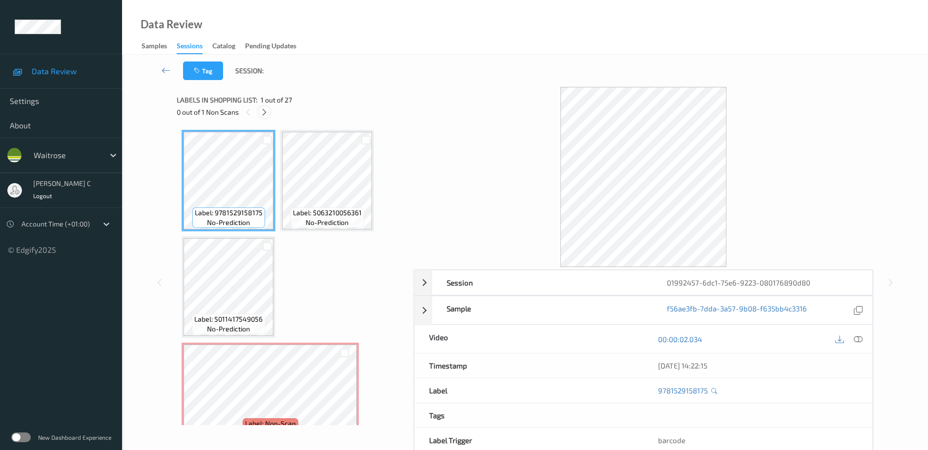
click at [264, 112] on icon at bounding box center [264, 112] width 8 height 9
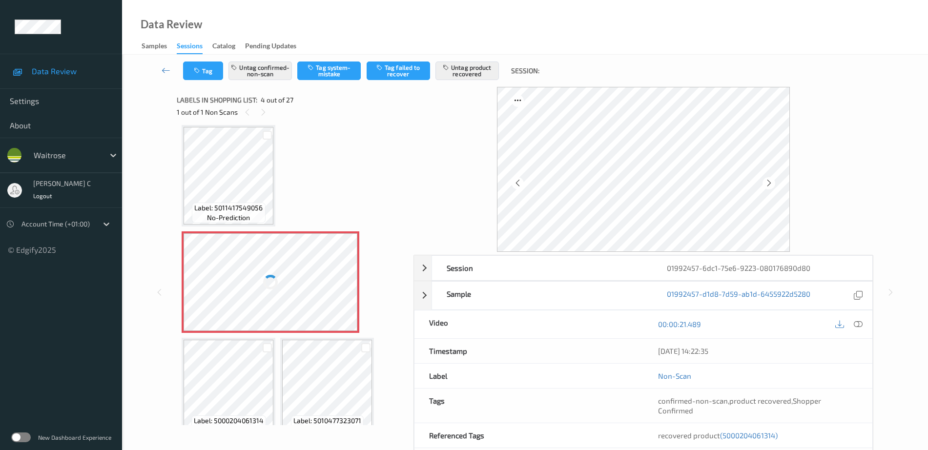
click at [291, 281] on div at bounding box center [271, 282] width 174 height 98
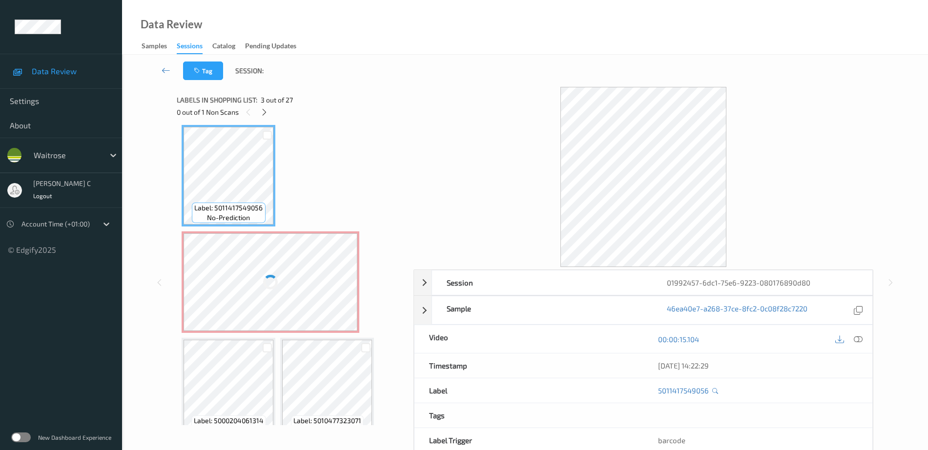
click at [306, 283] on div at bounding box center [271, 282] width 174 height 98
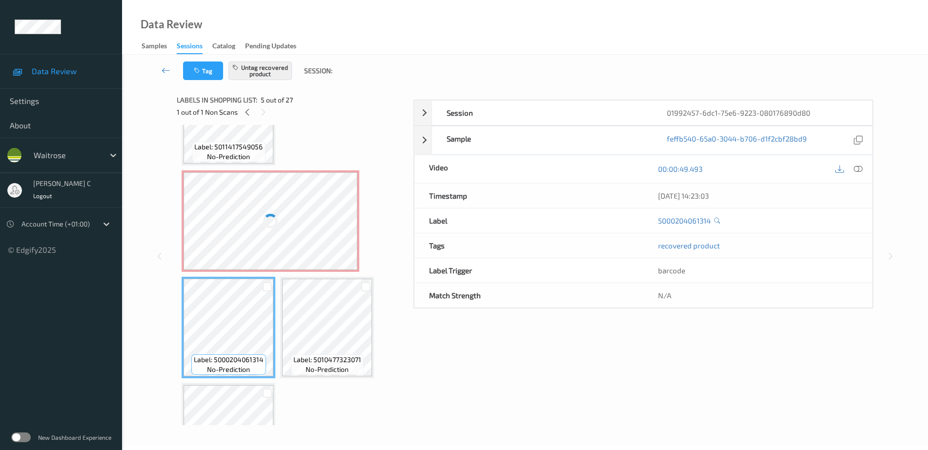
scroll to position [50, 0]
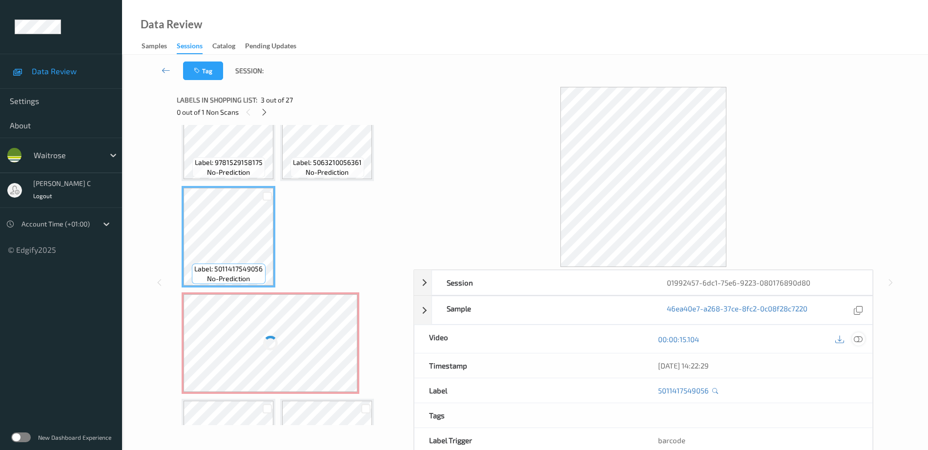
click at [860, 339] on icon at bounding box center [858, 339] width 9 height 9
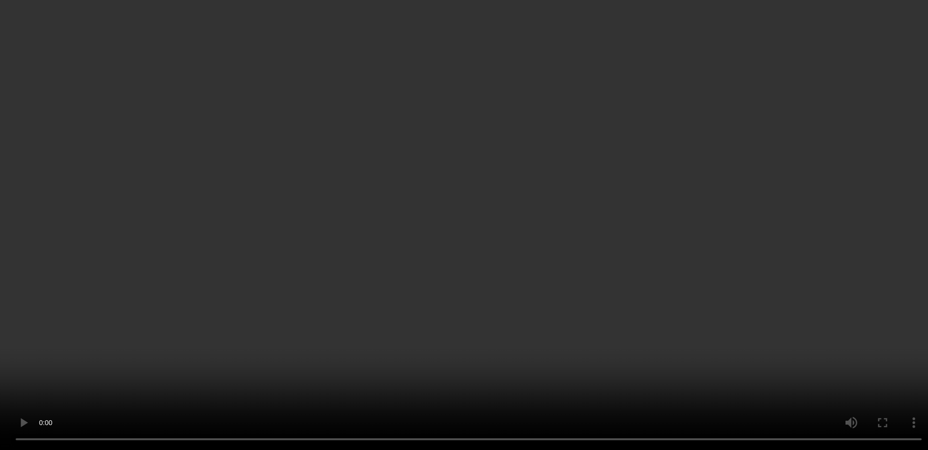
scroll to position [163, 0]
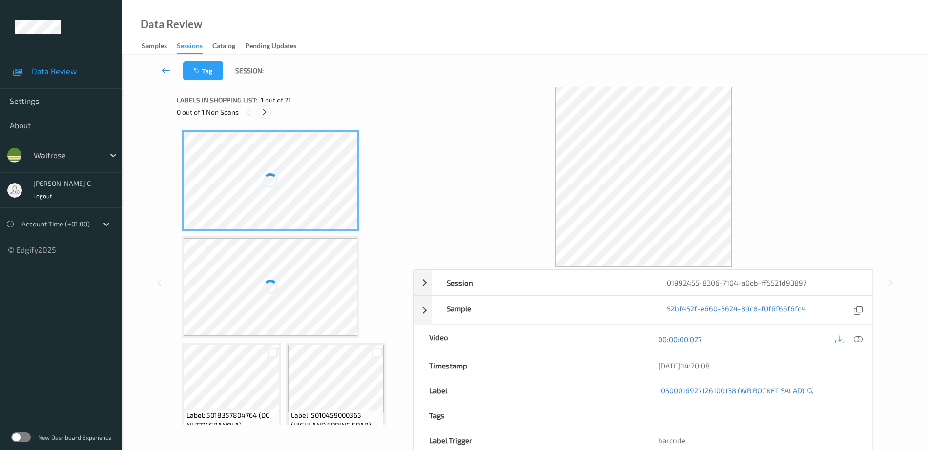
click at [264, 108] on icon at bounding box center [264, 112] width 8 height 9
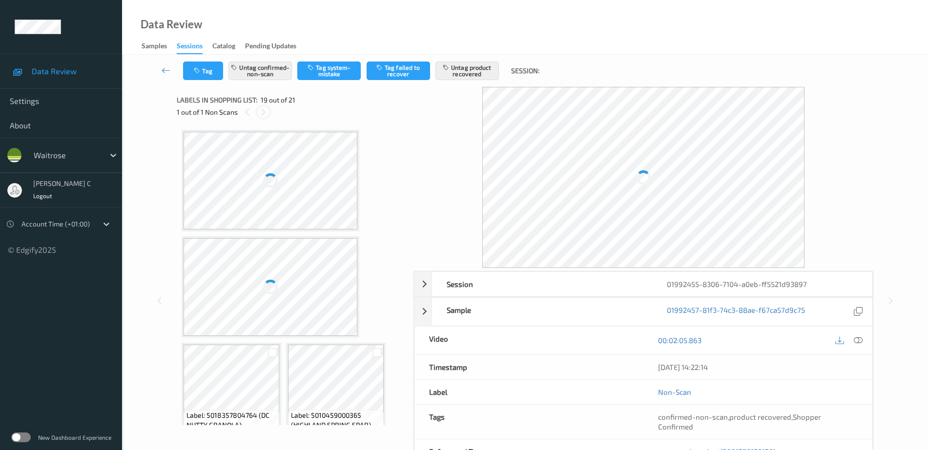
scroll to position [963, 0]
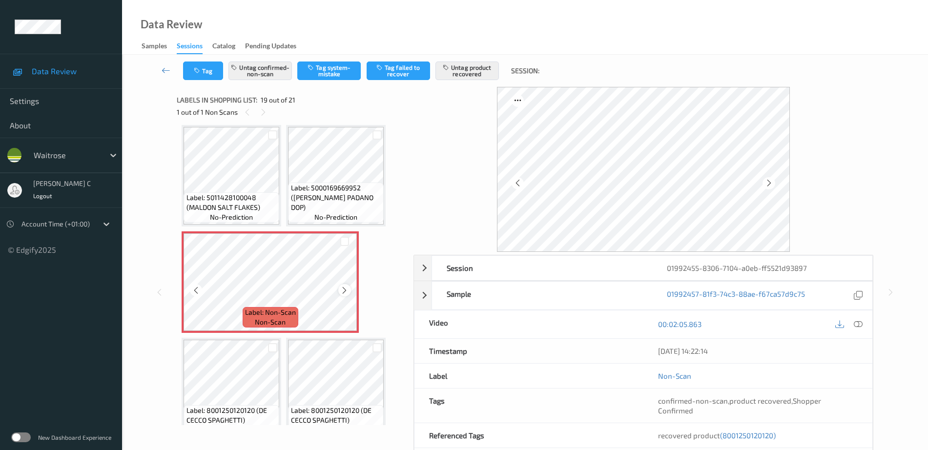
click at [347, 291] on icon at bounding box center [344, 290] width 8 height 9
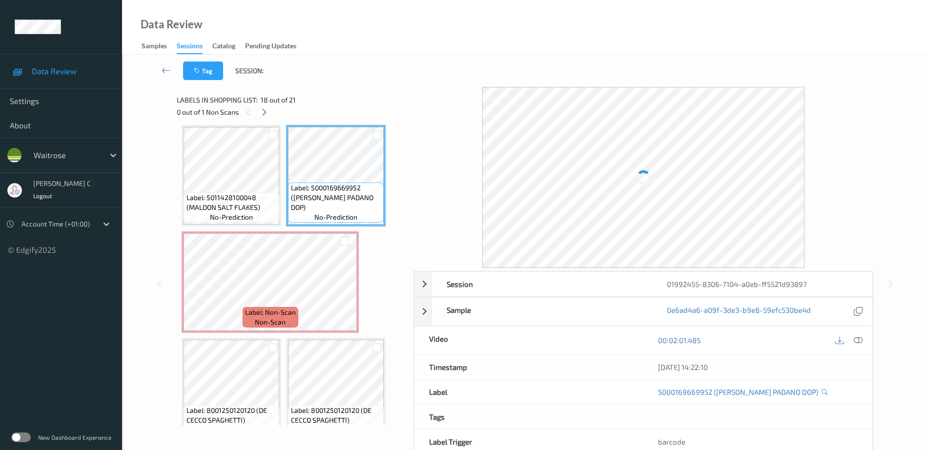
scroll to position [982, 0]
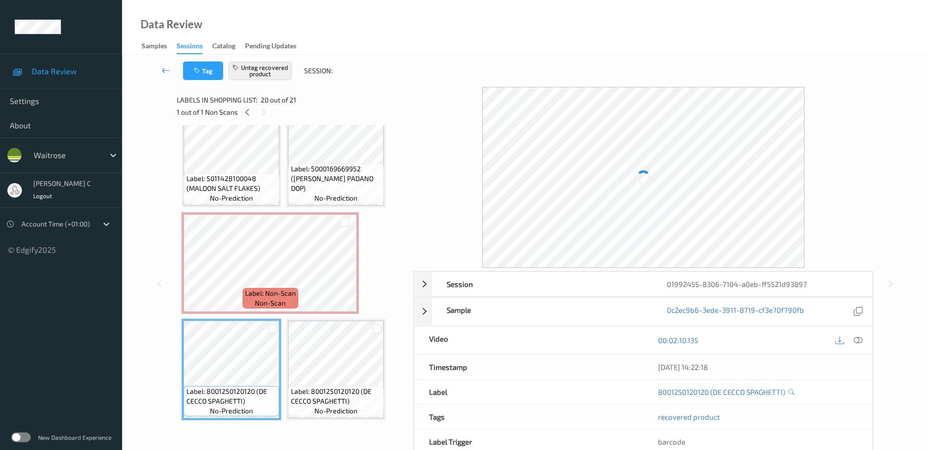
click at [385, 383] on div "Label: 8001250120120 (DE CECCO SPAGHETTI) no-prediction" at bounding box center [336, 370] width 100 height 102
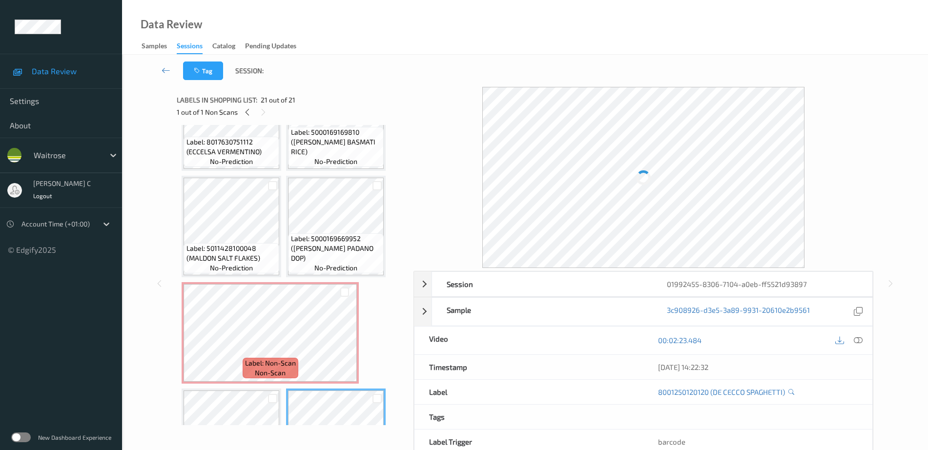
scroll to position [860, 0]
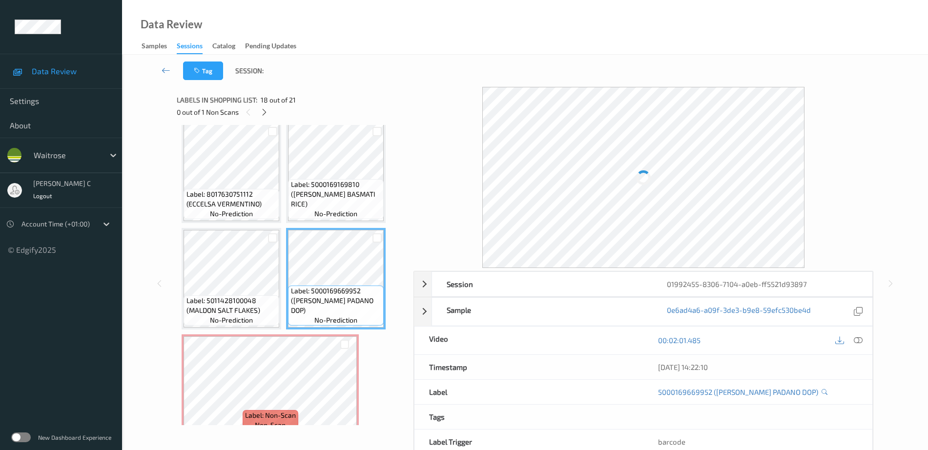
click at [860, 341] on icon at bounding box center [858, 340] width 9 height 9
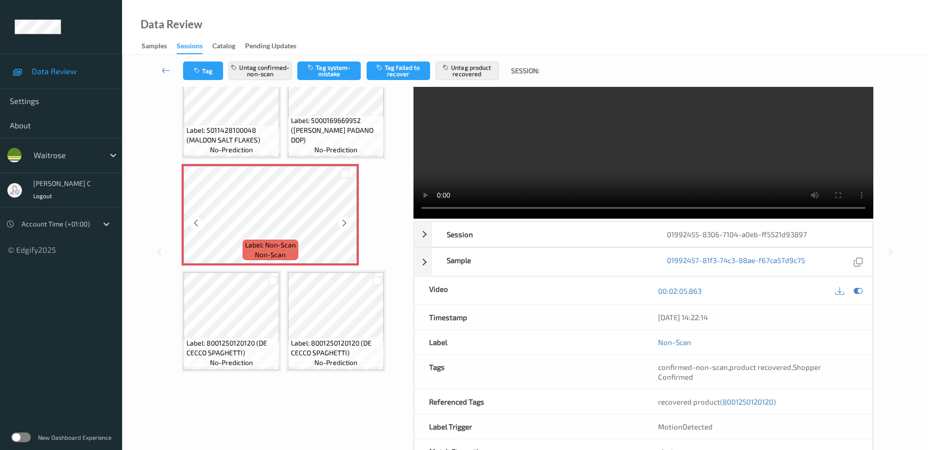
scroll to position [61, 0]
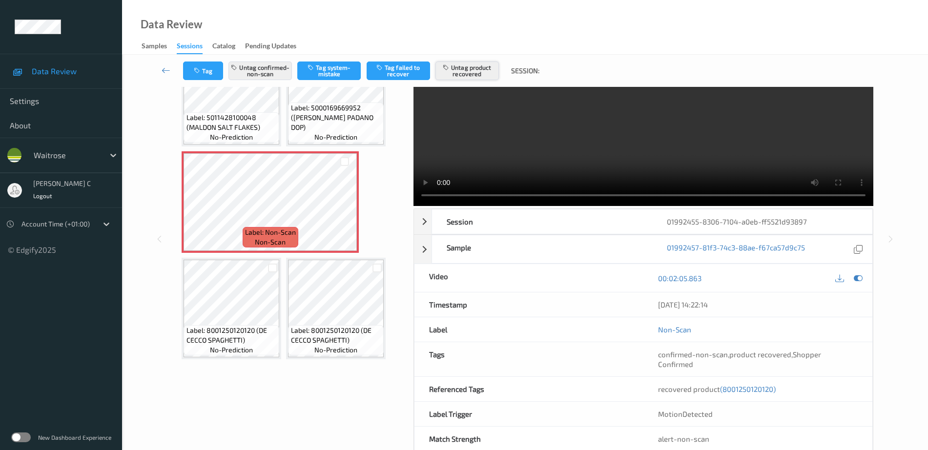
click at [489, 63] on button "Untag product recovered" at bounding box center [467, 71] width 63 height 19
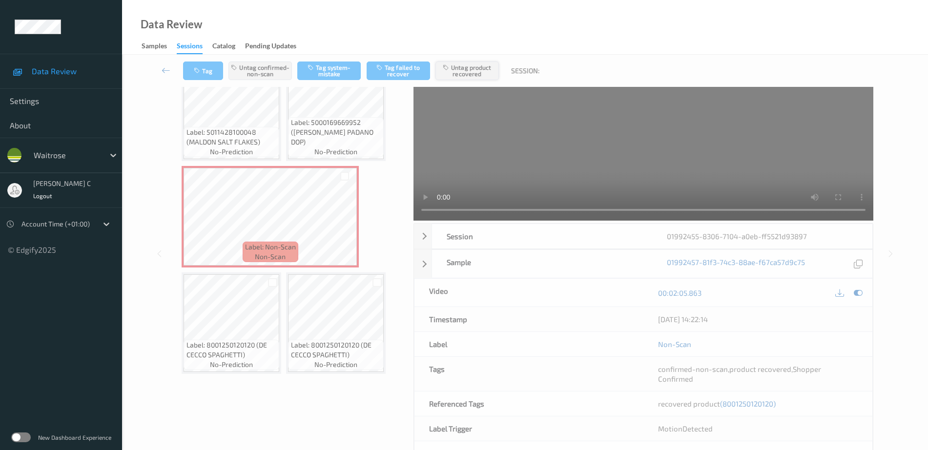
scroll to position [0, 0]
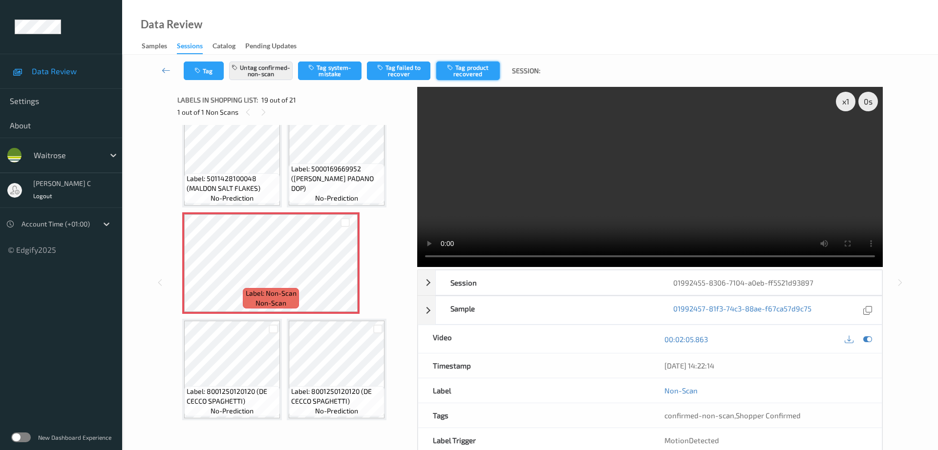
click at [476, 65] on button "Tag product recovered" at bounding box center [467, 71] width 63 height 19
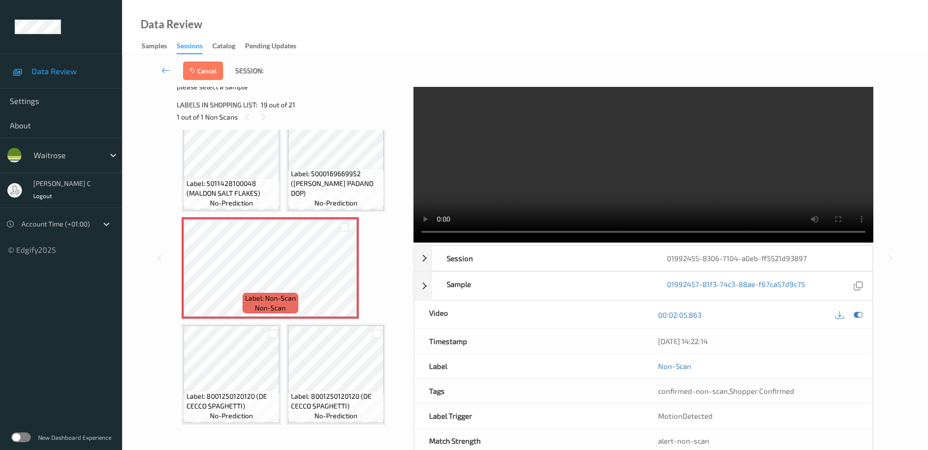
scroll to position [5, 0]
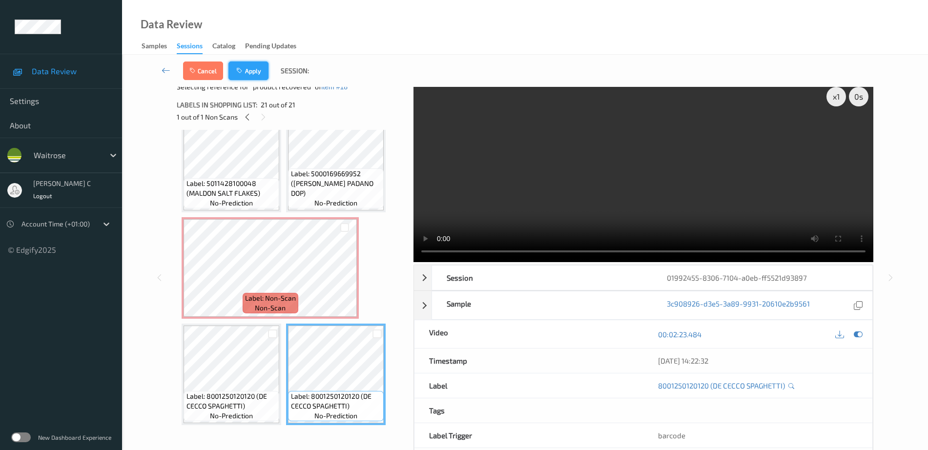
click at [246, 65] on button "Apply" at bounding box center [249, 71] width 40 height 19
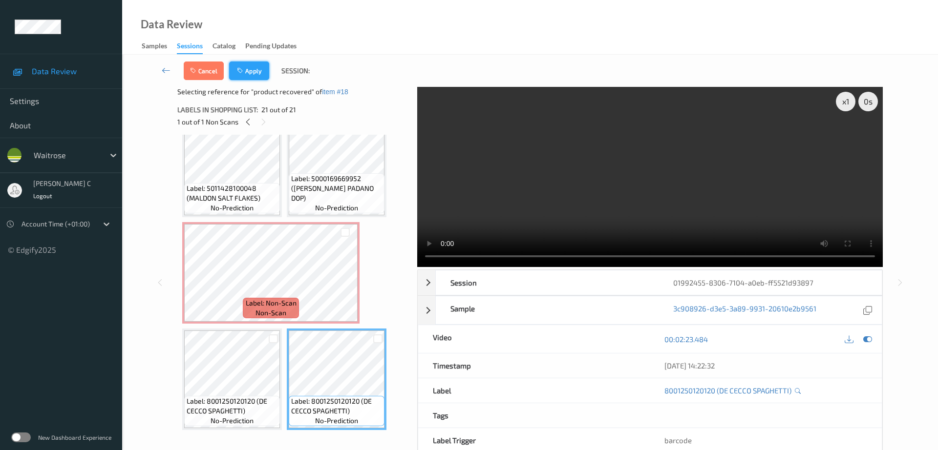
scroll to position [857, 0]
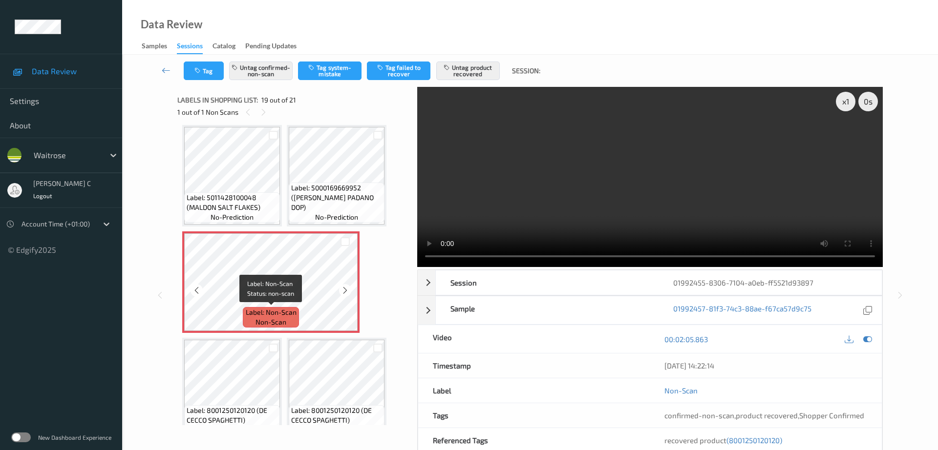
click at [275, 313] on span "Label: Non-Scan" at bounding box center [271, 313] width 51 height 10
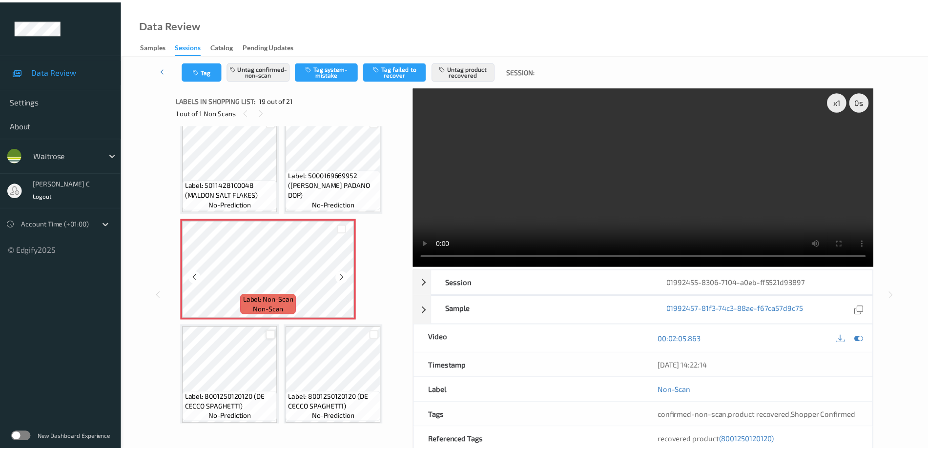
scroll to position [876, 0]
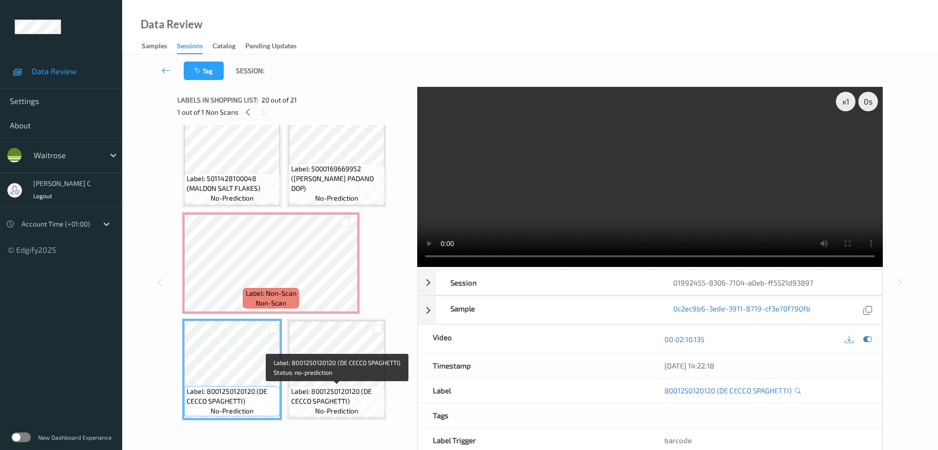
click at [323, 392] on span "Label: 8001250120120 (DE CECCO SPAGHETTI)" at bounding box center [336, 397] width 91 height 20
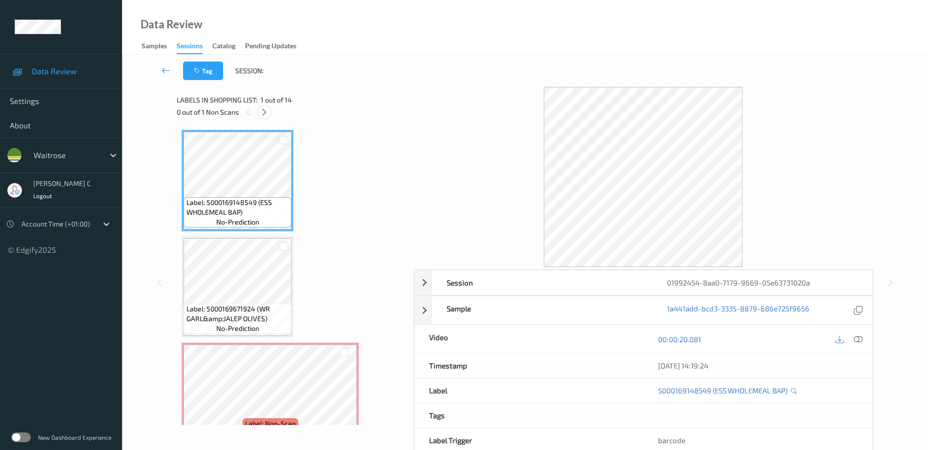
click at [266, 110] on icon at bounding box center [264, 112] width 8 height 9
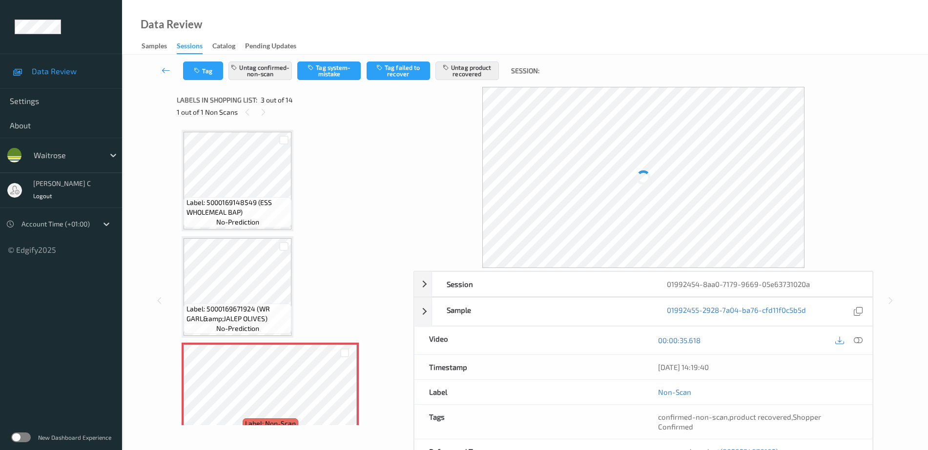
scroll to position [111, 0]
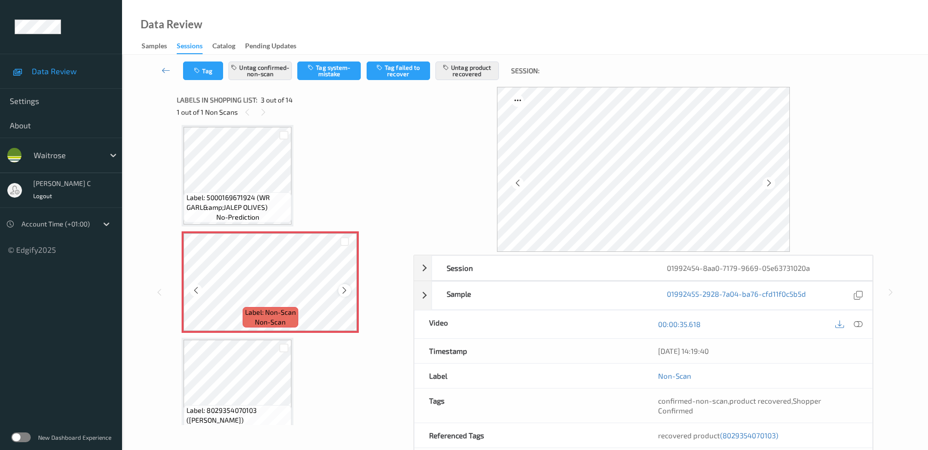
click at [345, 289] on icon at bounding box center [344, 290] width 8 height 9
click at [344, 289] on icon at bounding box center [344, 290] width 8 height 9
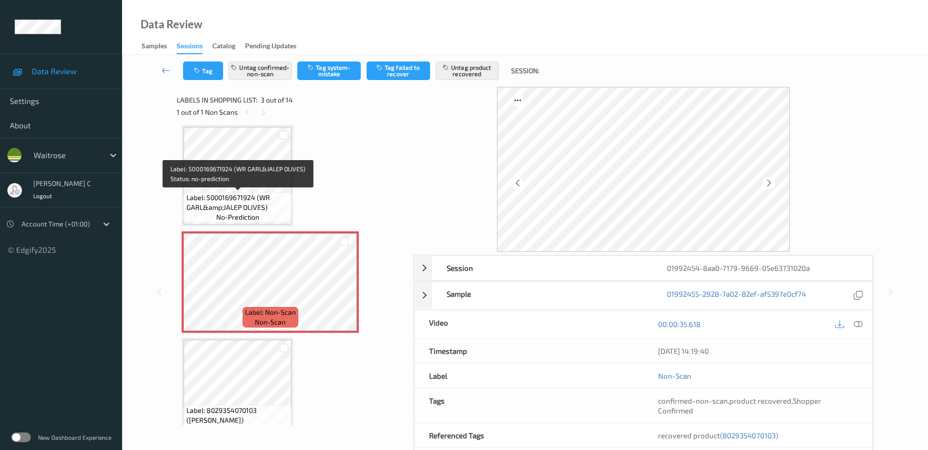
click at [198, 201] on span "Label: 5000169671924 (WR GARL&amp;JALEP OLIVES)" at bounding box center [238, 203] width 103 height 20
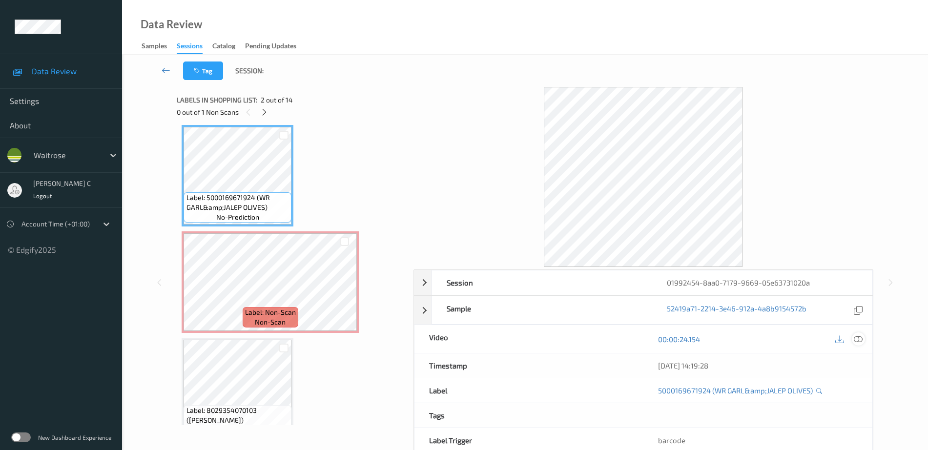
click at [858, 336] on icon at bounding box center [858, 339] width 9 height 9
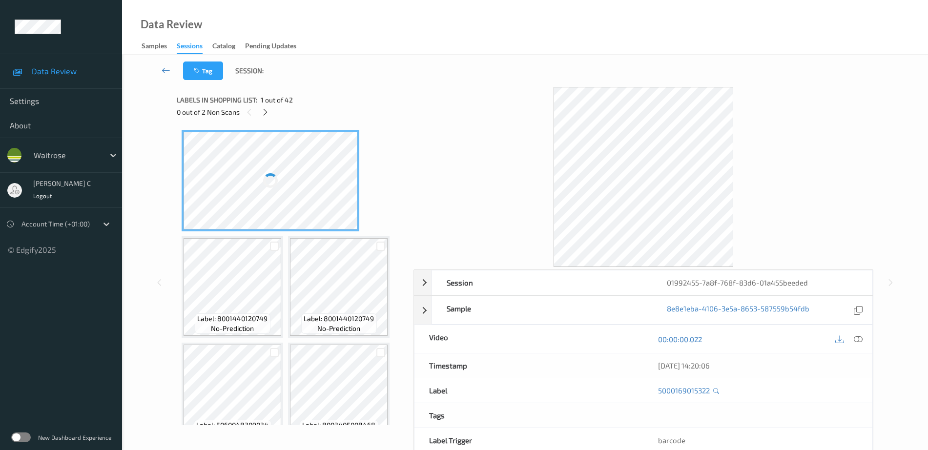
click at [257, 112] on div "0 out of 2 Non Scans" at bounding box center [292, 112] width 230 height 12
click at [266, 113] on icon at bounding box center [265, 112] width 8 height 9
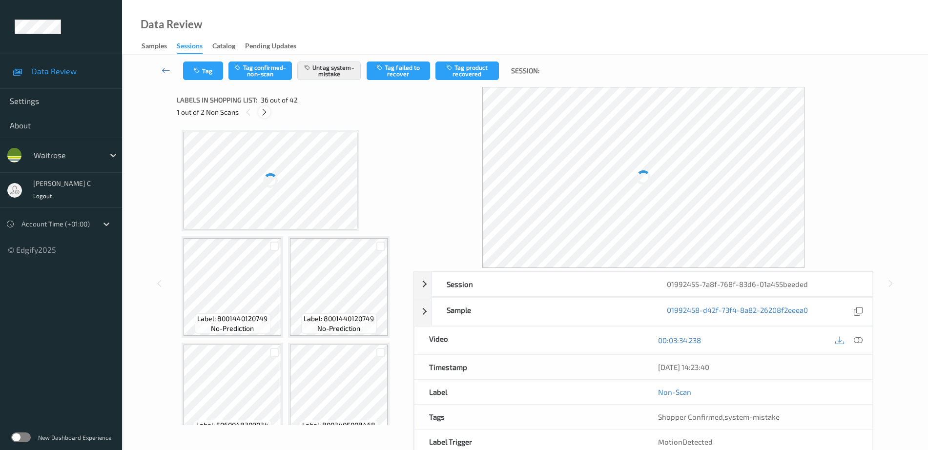
scroll to position [1815, 0]
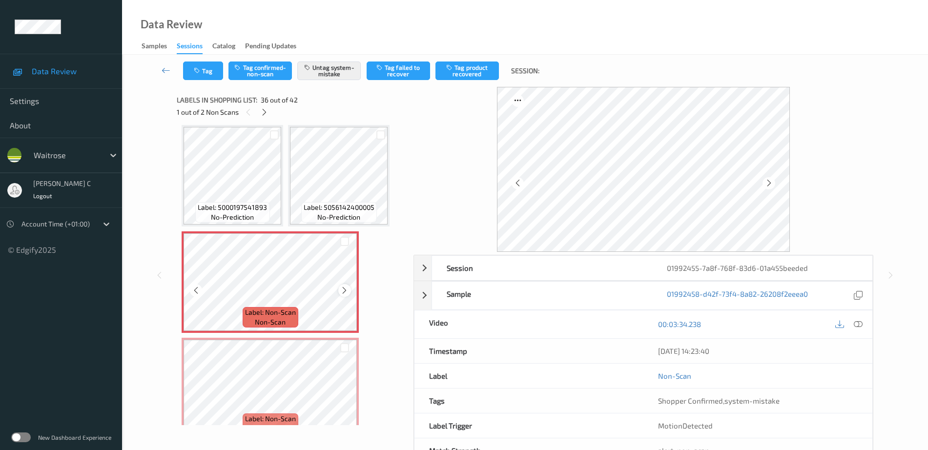
click at [342, 291] on icon at bounding box center [344, 290] width 8 height 9
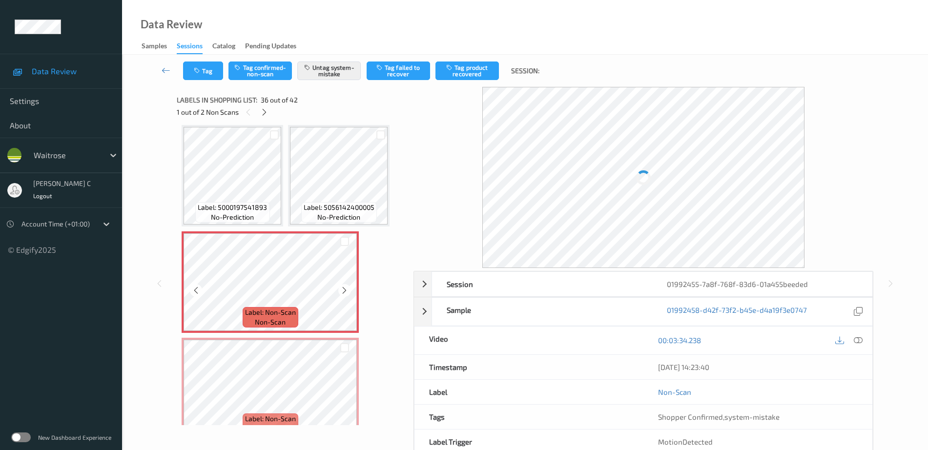
click at [342, 291] on icon at bounding box center [344, 290] width 8 height 9
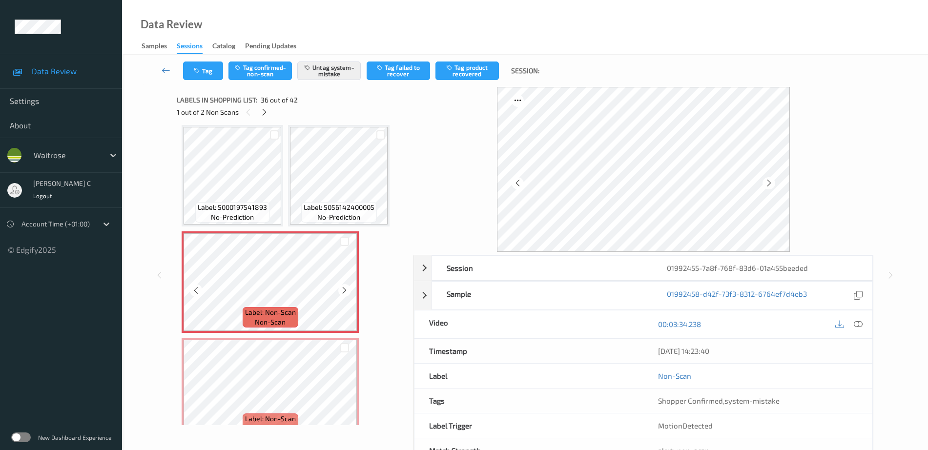
click at [342, 291] on icon at bounding box center [344, 290] width 8 height 9
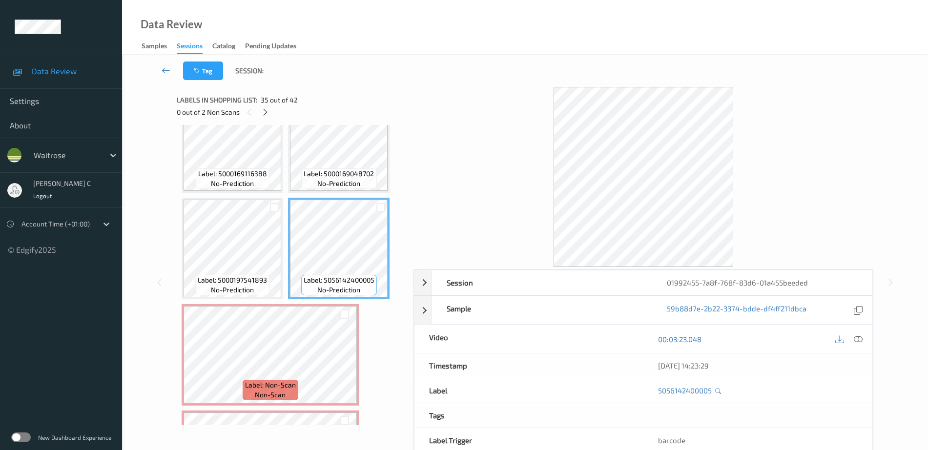
scroll to position [1876, 0]
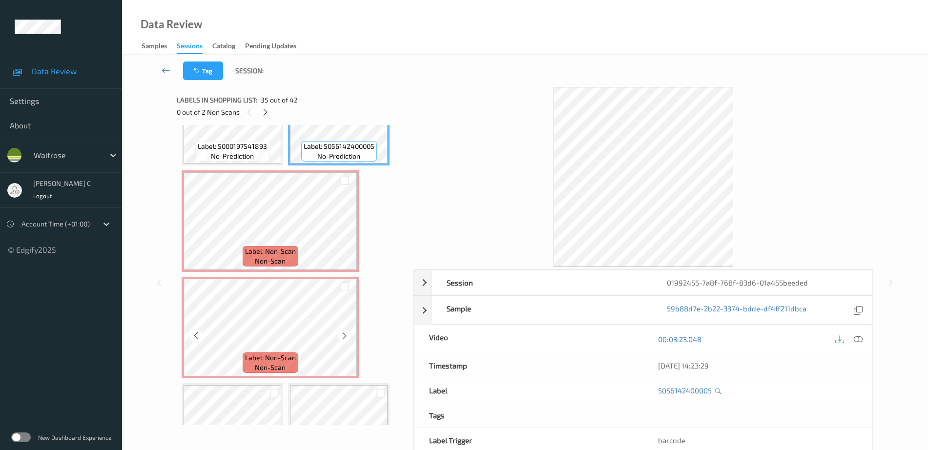
click at [281, 393] on div at bounding box center [275, 393] width 14 height 16
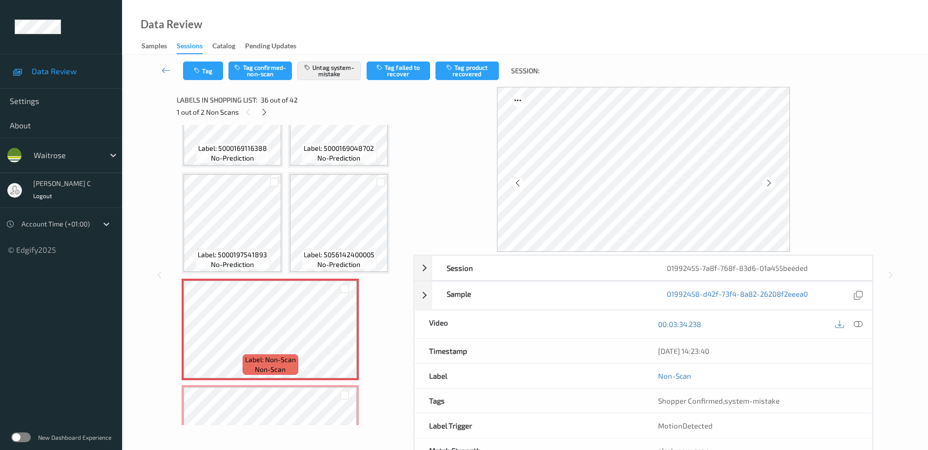
scroll to position [1754, 0]
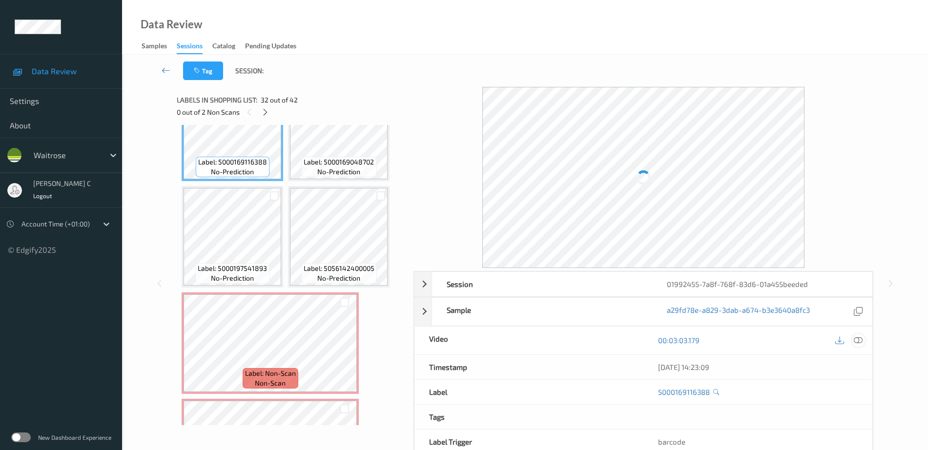
click at [859, 337] on icon at bounding box center [858, 340] width 9 height 9
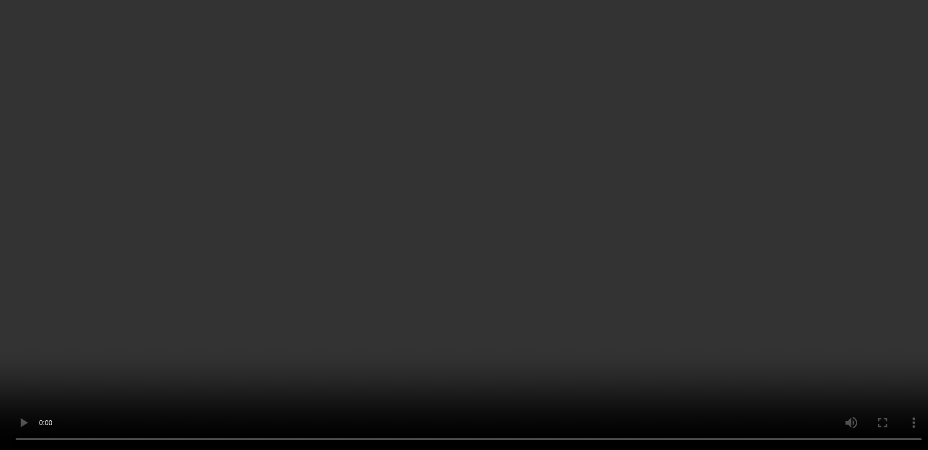
scroll to position [1882, 0]
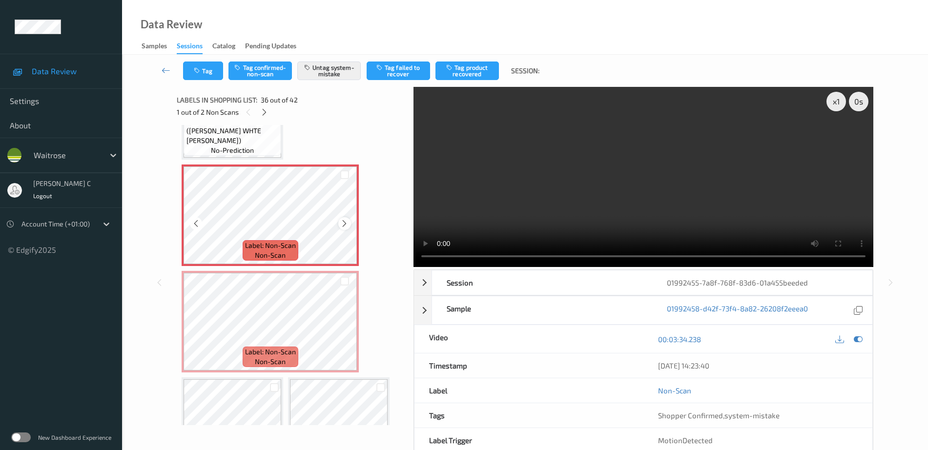
click at [345, 223] on icon at bounding box center [344, 223] width 8 height 9
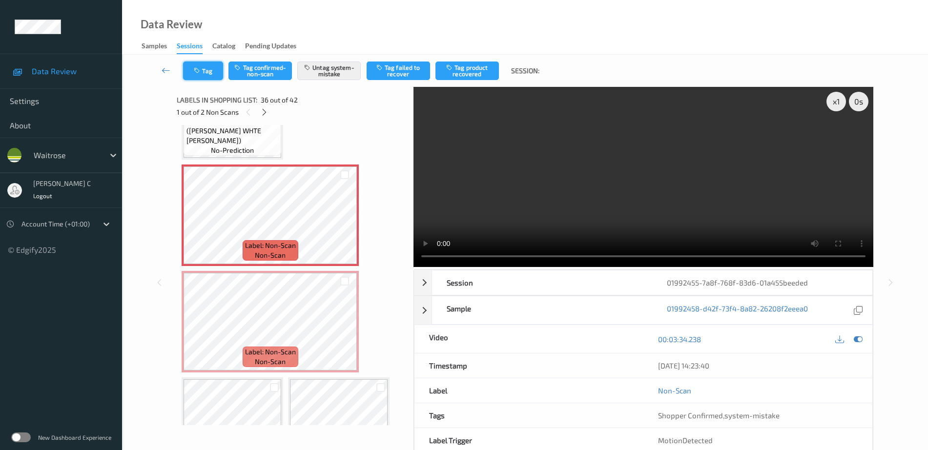
click at [204, 74] on button "Tag" at bounding box center [203, 71] width 40 height 19
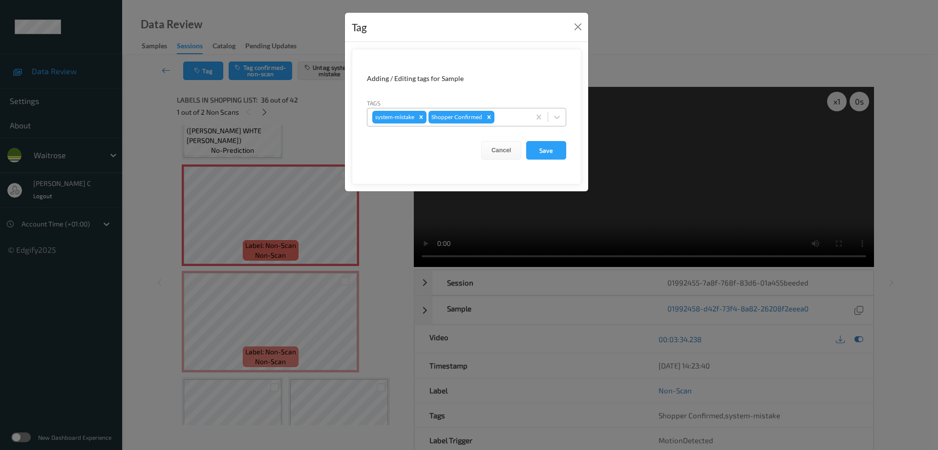
click at [506, 116] on div at bounding box center [510, 117] width 29 height 12
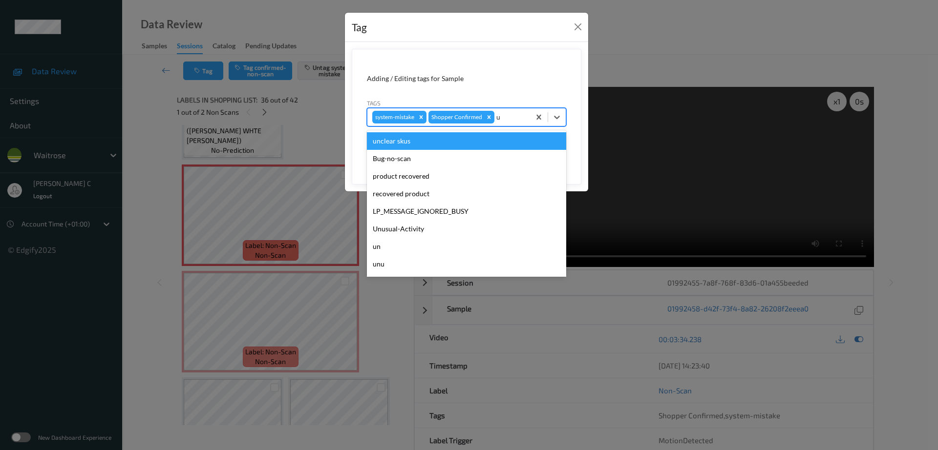
type input "un"
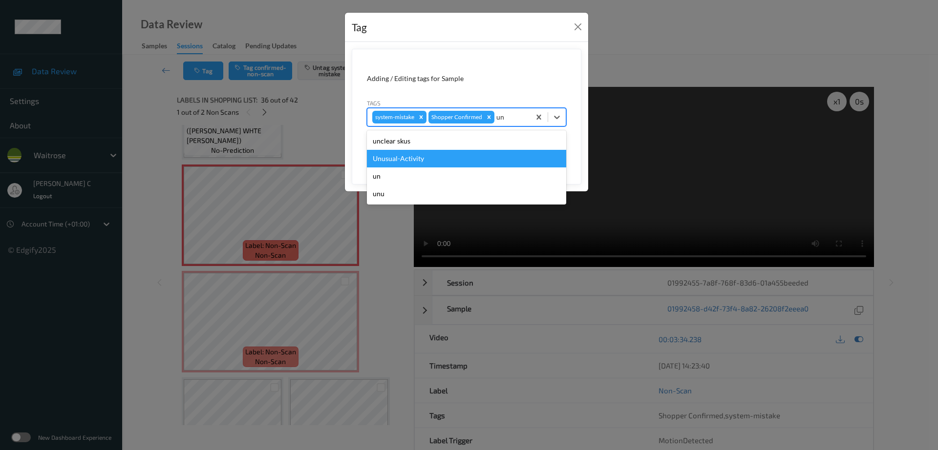
click at [427, 158] on div "Unusual-Activity" at bounding box center [466, 159] width 199 height 18
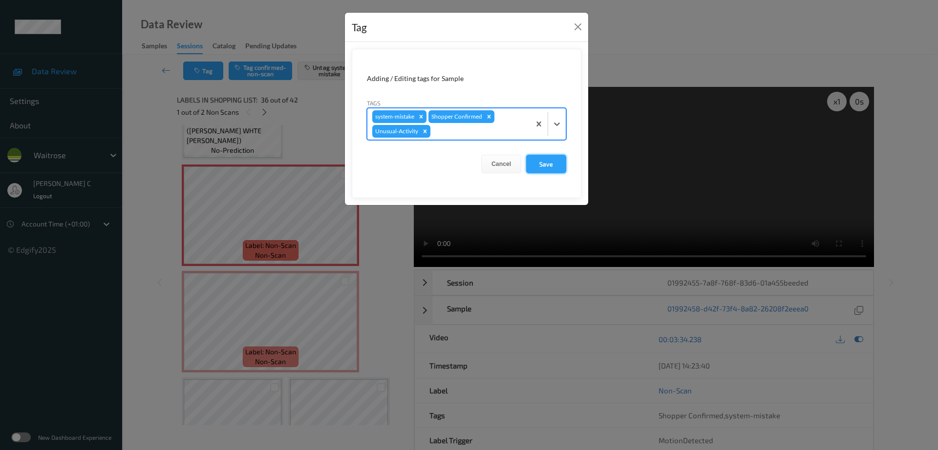
click at [546, 162] on button "Save" at bounding box center [546, 164] width 40 height 19
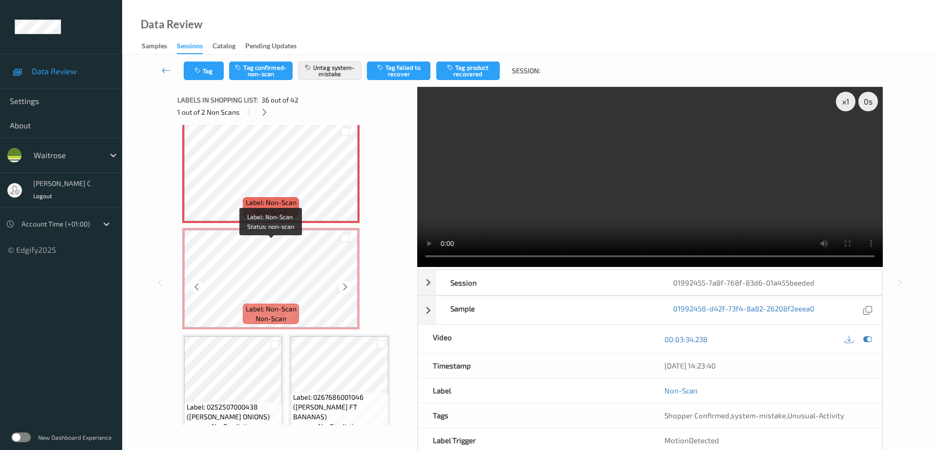
scroll to position [1943, 0]
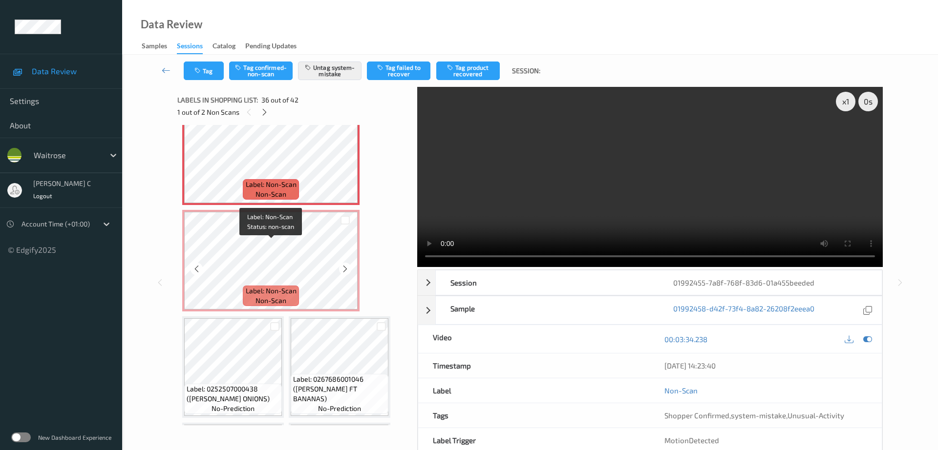
click at [269, 299] on span "non-scan" at bounding box center [270, 301] width 31 height 10
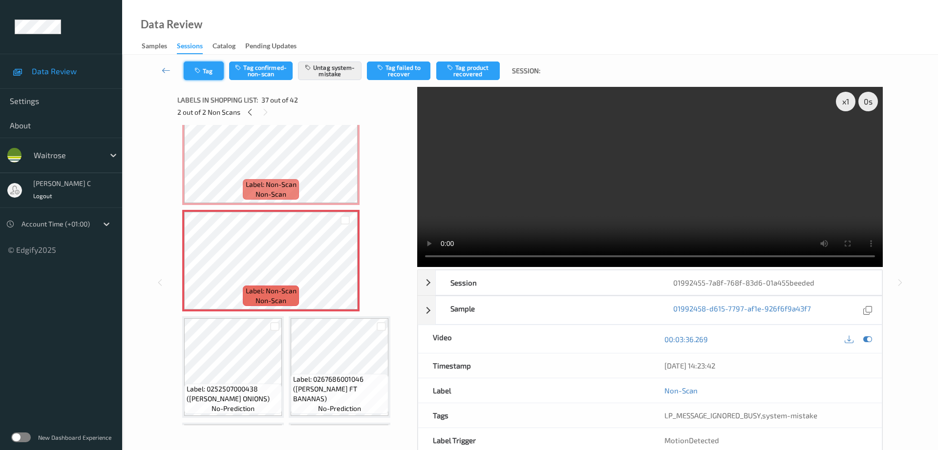
click at [201, 79] on button "Tag" at bounding box center [204, 71] width 40 height 19
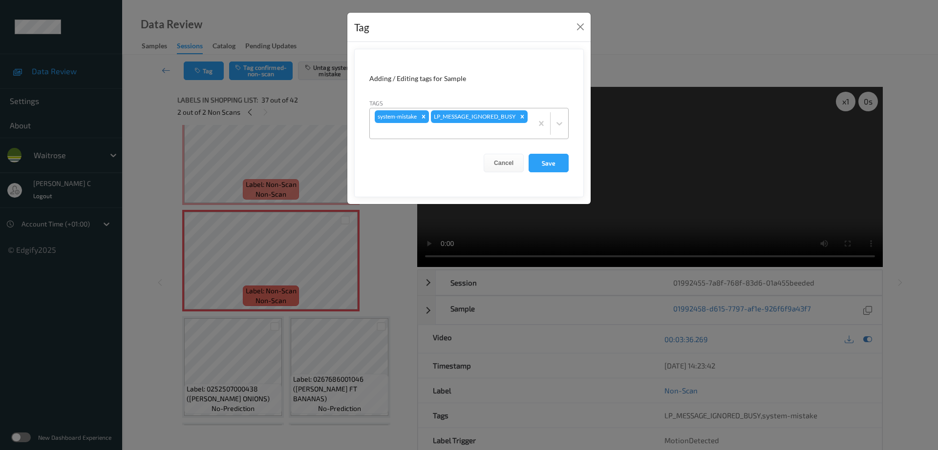
click at [497, 118] on div "system-mistake LP_MESSAGE_IGNORED_BUSY" at bounding box center [451, 123] width 163 height 30
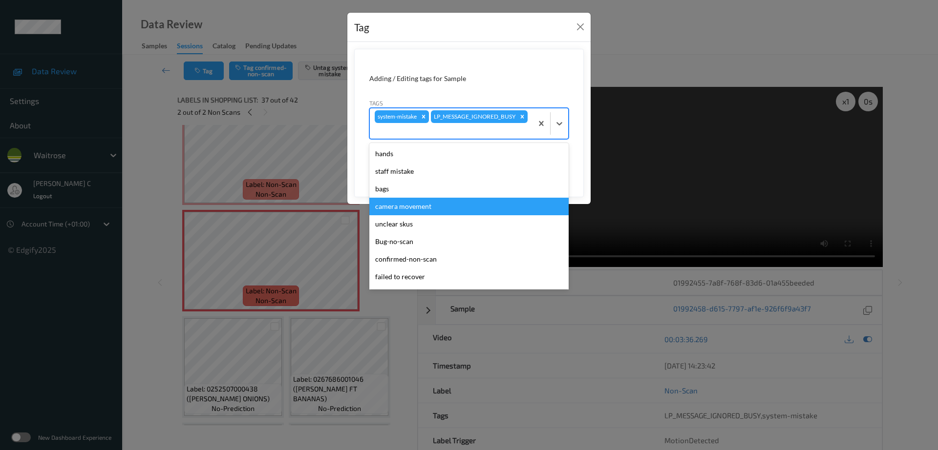
type input "u"
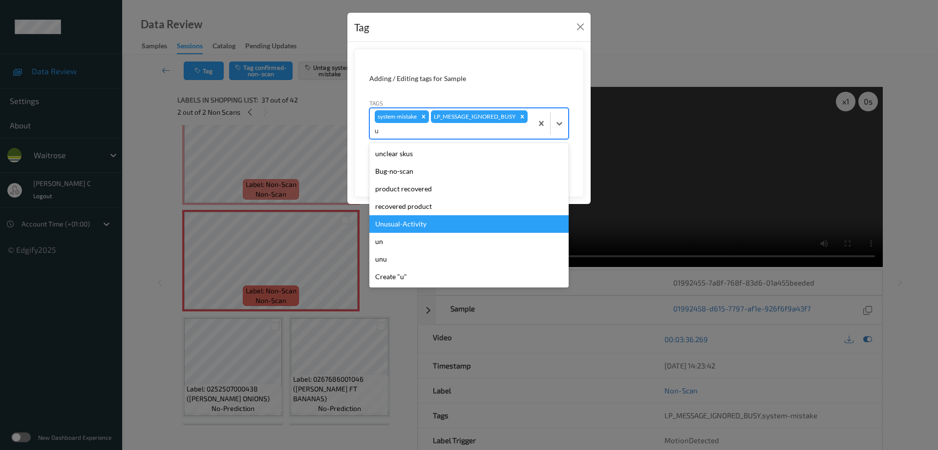
click at [422, 229] on div "Unusual-Activity" at bounding box center [468, 224] width 199 height 18
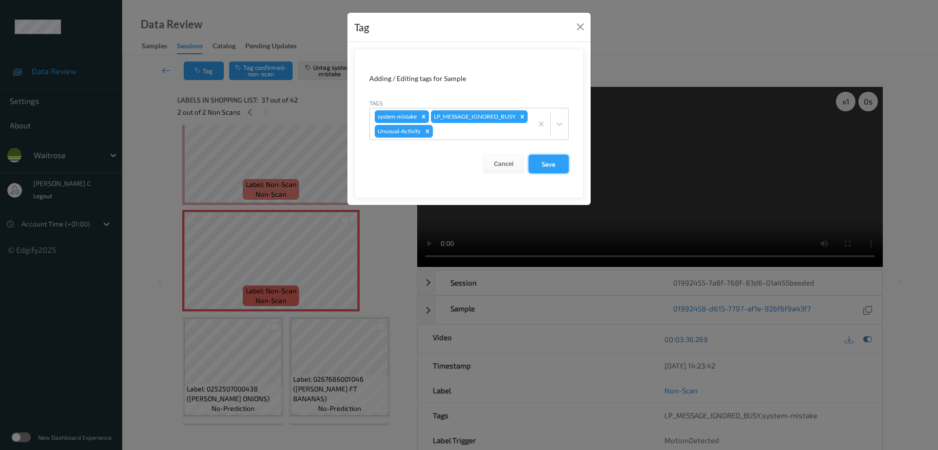
click at [538, 173] on button "Save" at bounding box center [548, 164] width 40 height 19
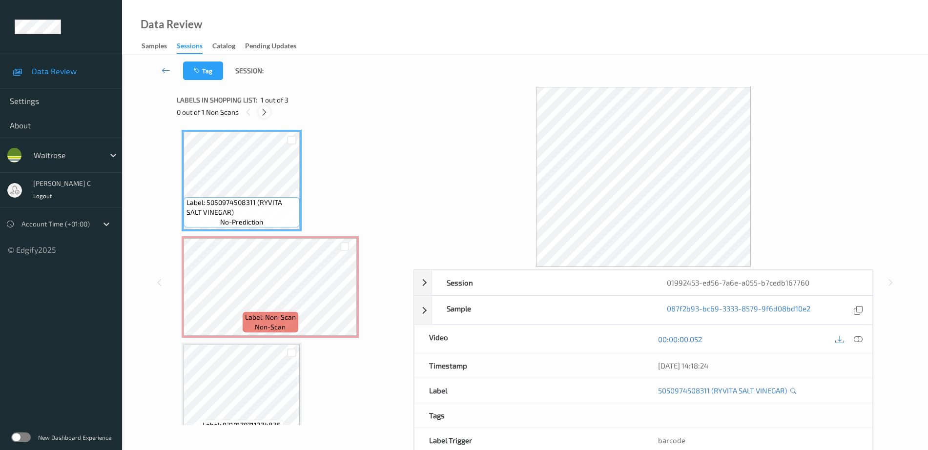
click at [265, 113] on icon at bounding box center [264, 112] width 8 height 9
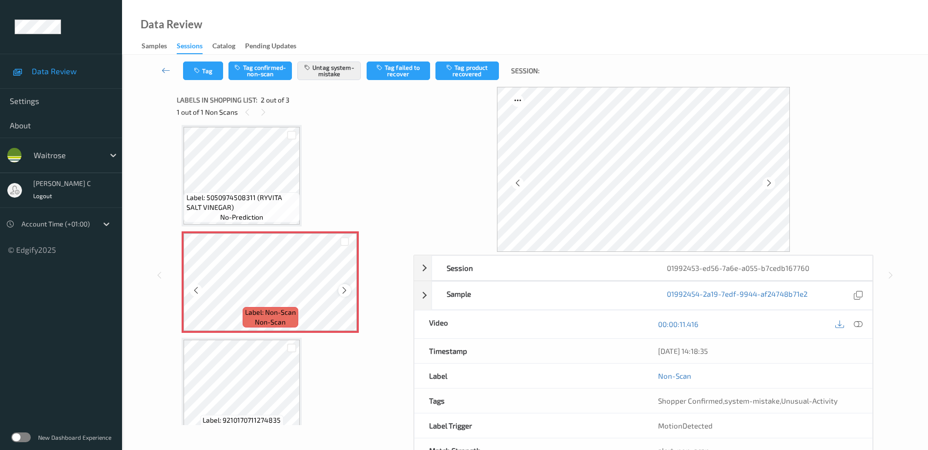
click at [346, 290] on icon at bounding box center [344, 290] width 8 height 9
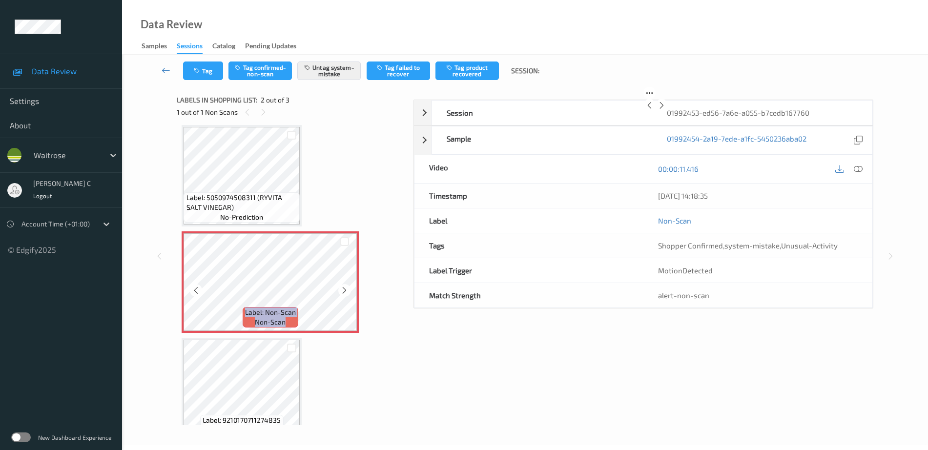
click at [346, 290] on icon at bounding box center [344, 290] width 8 height 9
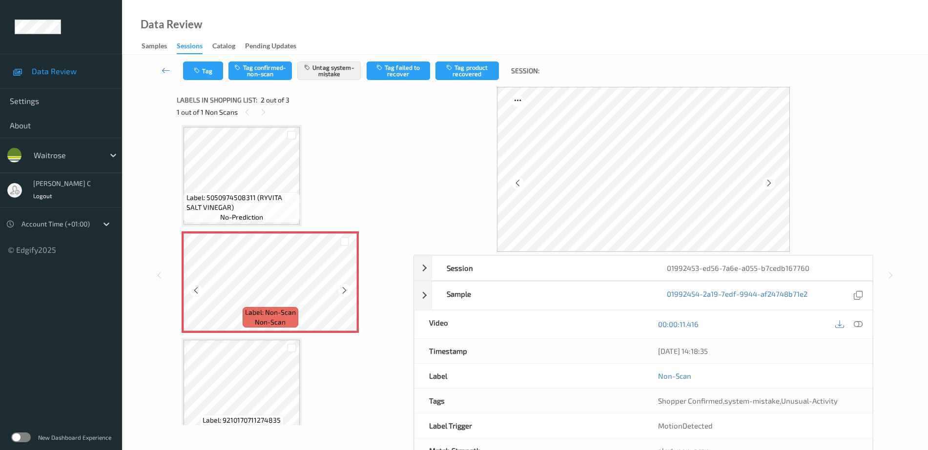
scroll to position [24, 0]
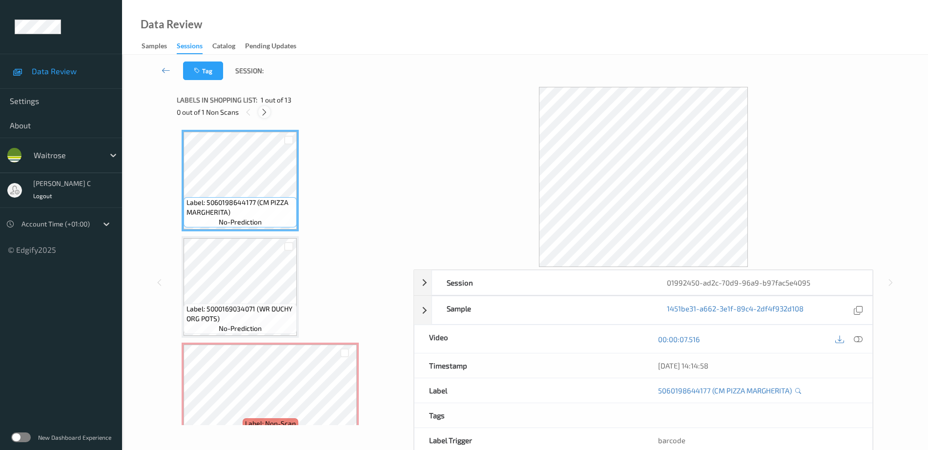
click at [261, 113] on icon at bounding box center [264, 112] width 8 height 9
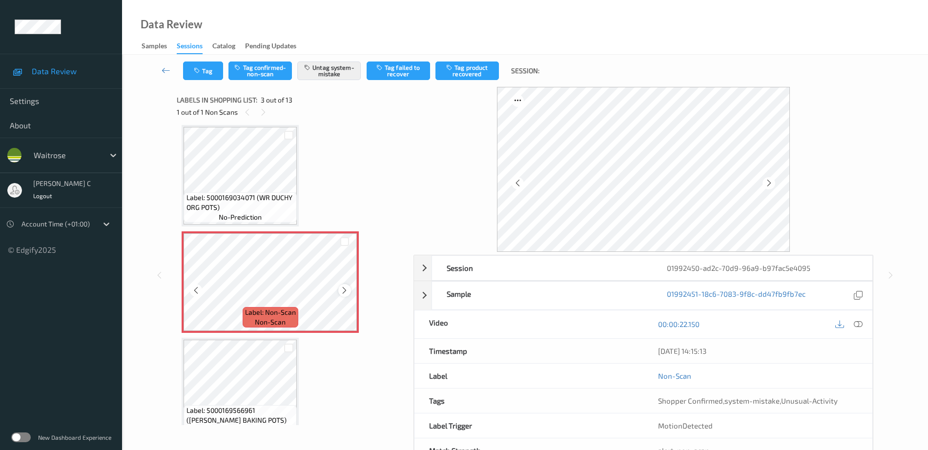
click at [348, 289] on icon at bounding box center [344, 290] width 8 height 9
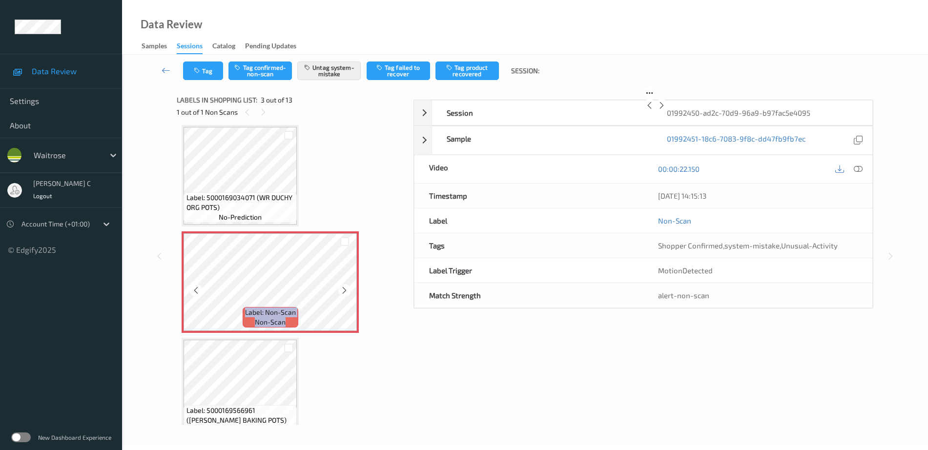
click at [348, 289] on icon at bounding box center [344, 290] width 8 height 9
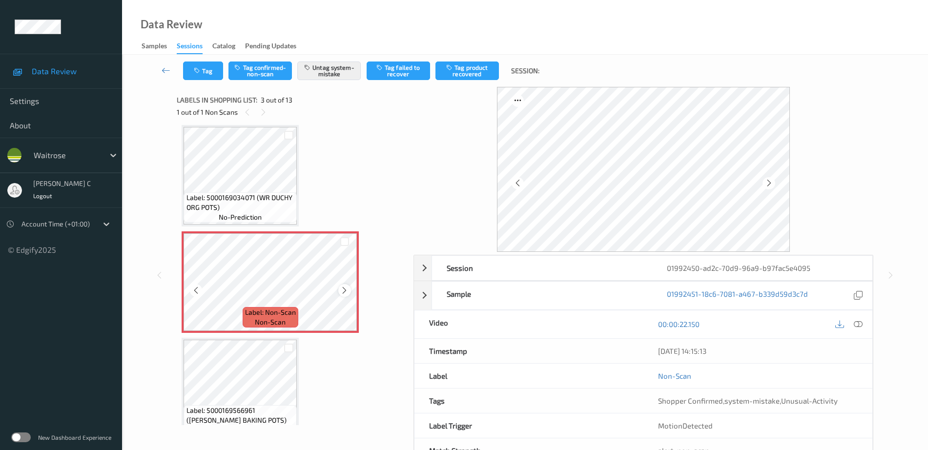
scroll to position [0, 0]
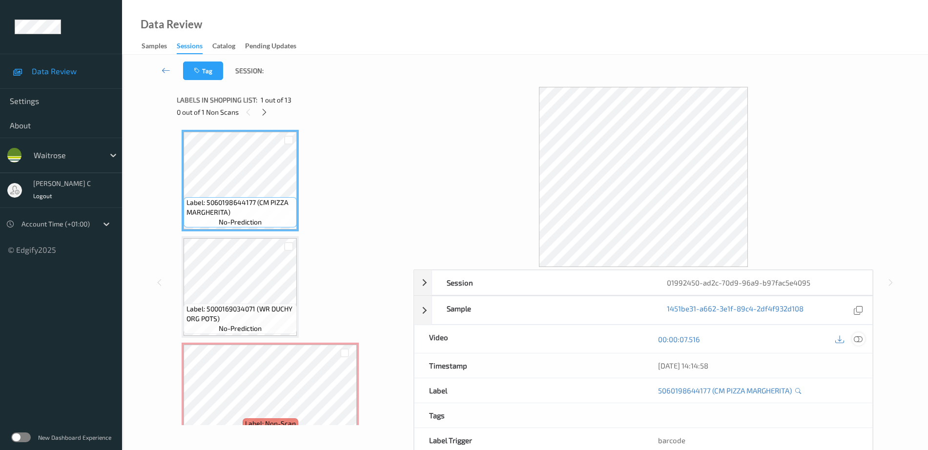
click at [853, 340] on div at bounding box center [858, 339] width 13 height 13
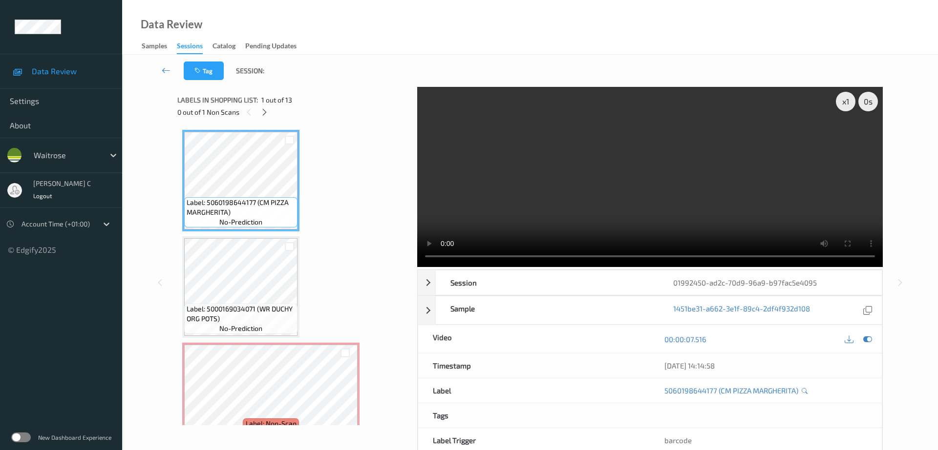
click at [416, 131] on div "x 1 0 s Session 01992450-ad2c-70d9-96a9-b97fac5e4095 Session ID 01992450-ad2c-7…" at bounding box center [529, 283] width 705 height 392
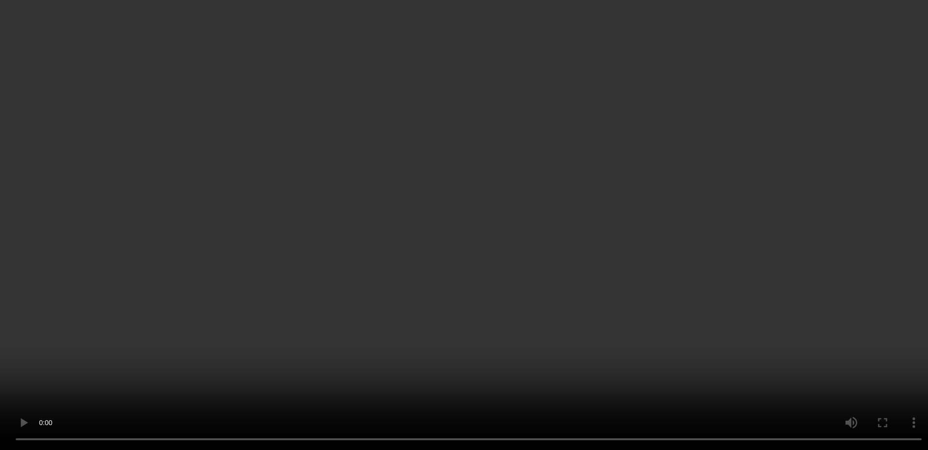
scroll to position [122, 0]
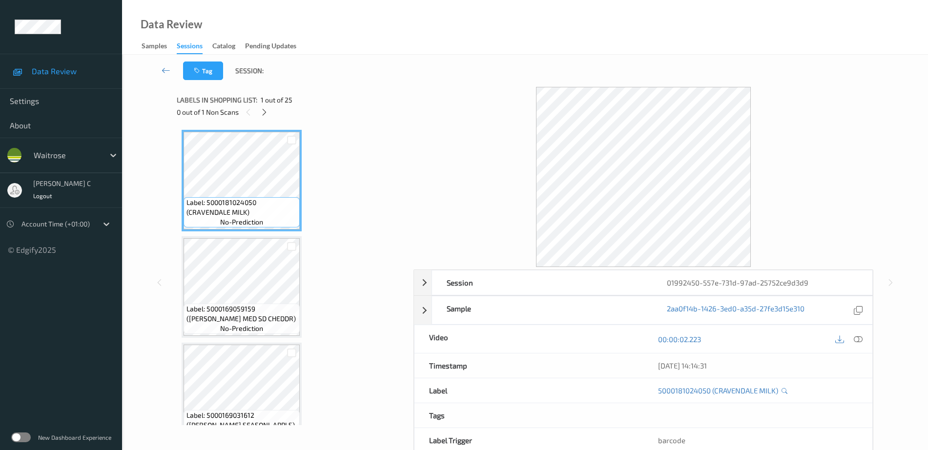
click at [264, 104] on span "1 out of 25" at bounding box center [277, 100] width 32 height 10
click at [263, 120] on div "Labels in shopping list: 1 out of 25 0 out of 1 Non Scans" at bounding box center [292, 106] width 230 height 38
click at [262, 115] on icon at bounding box center [264, 112] width 8 height 9
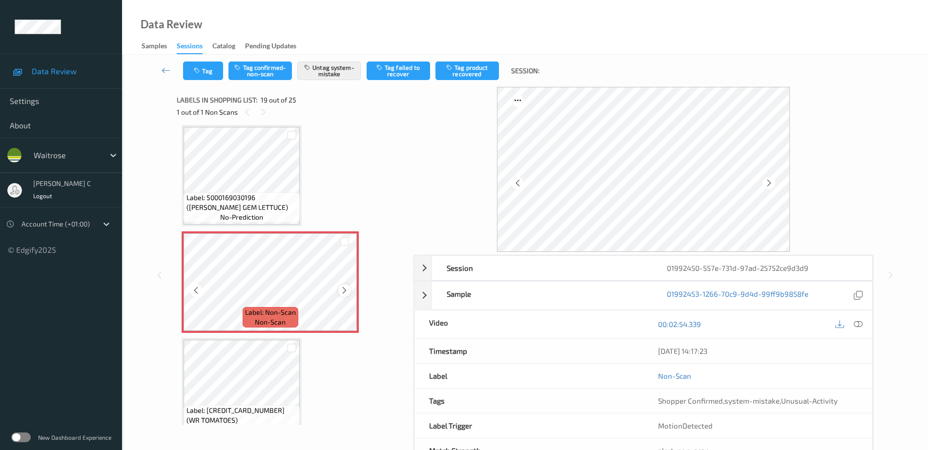
click at [344, 291] on icon at bounding box center [344, 290] width 8 height 9
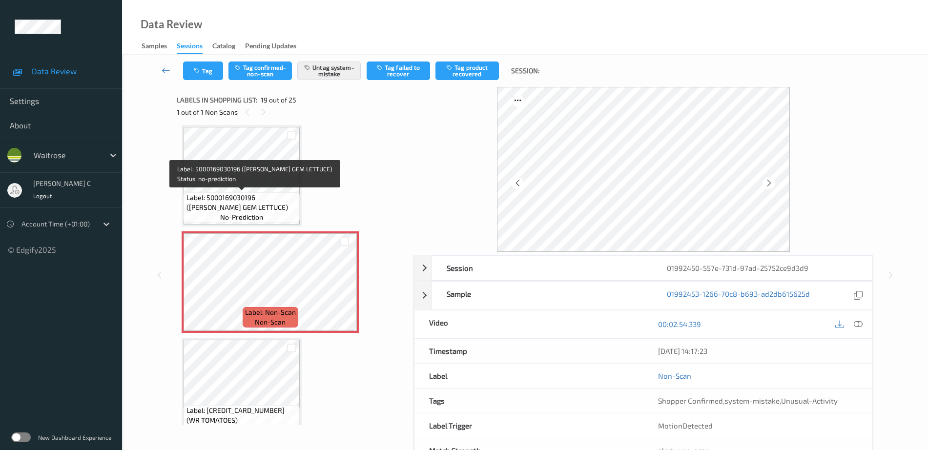
click at [257, 193] on span "Label: 5000169030196 ([PERSON_NAME] GEM LETTUCE)" at bounding box center [242, 203] width 111 height 20
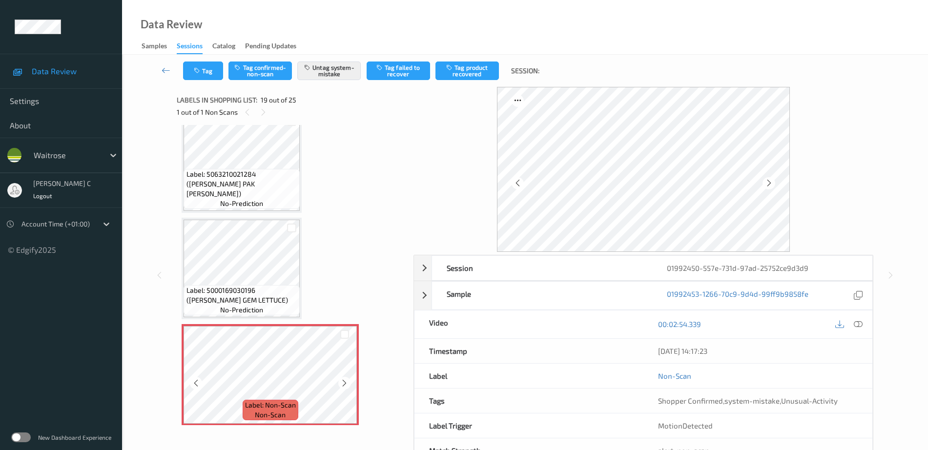
scroll to position [1693, 0]
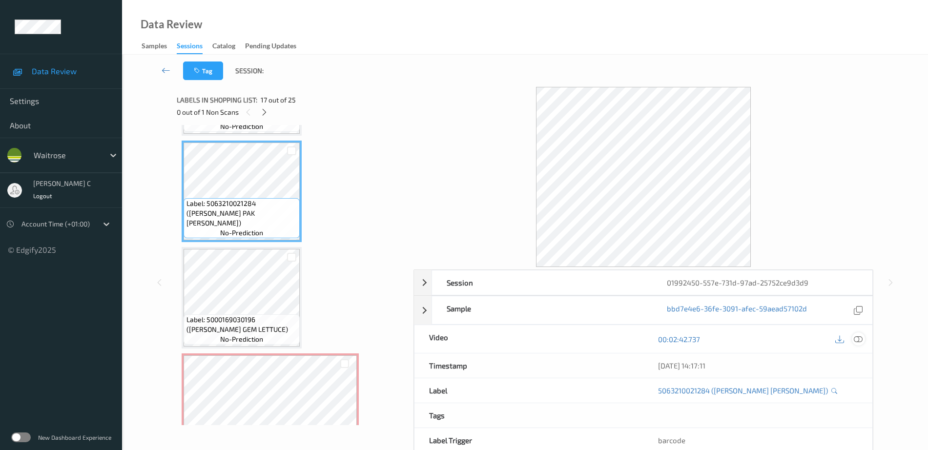
click at [854, 338] on div at bounding box center [858, 339] width 13 height 13
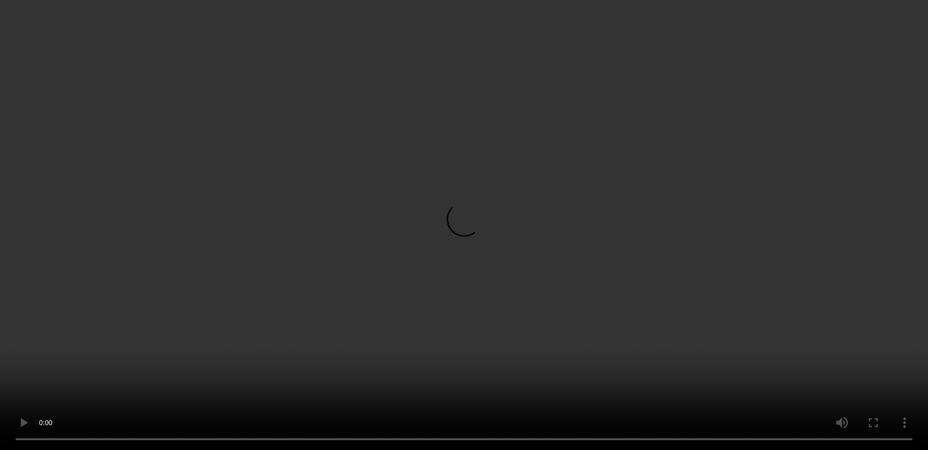
scroll to position [1815, 0]
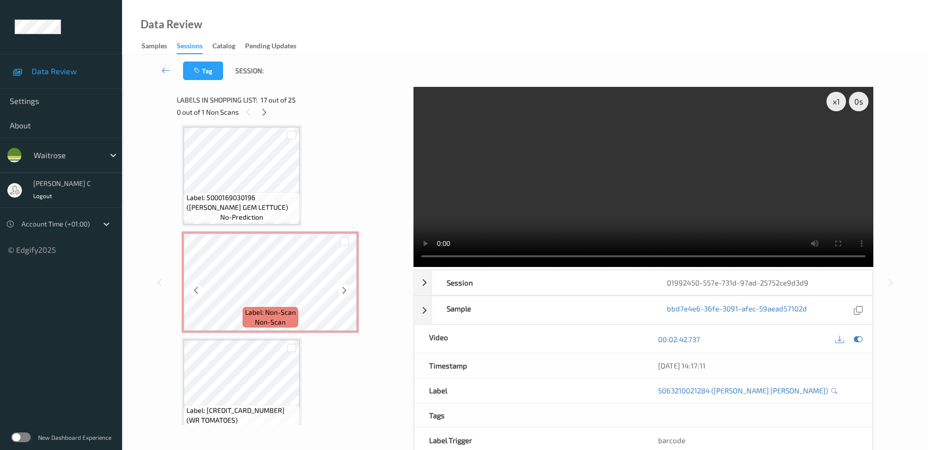
click at [286, 314] on span "Label: Non-Scan" at bounding box center [270, 313] width 51 height 10
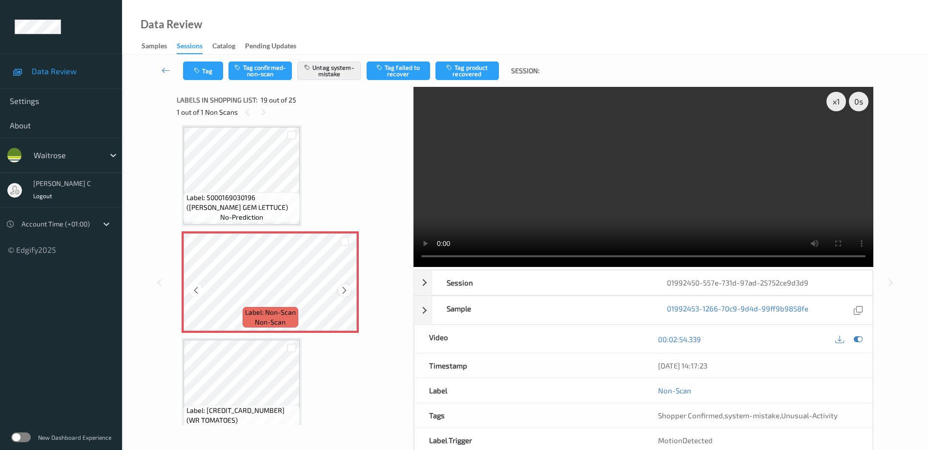
click at [346, 288] on icon at bounding box center [344, 290] width 8 height 9
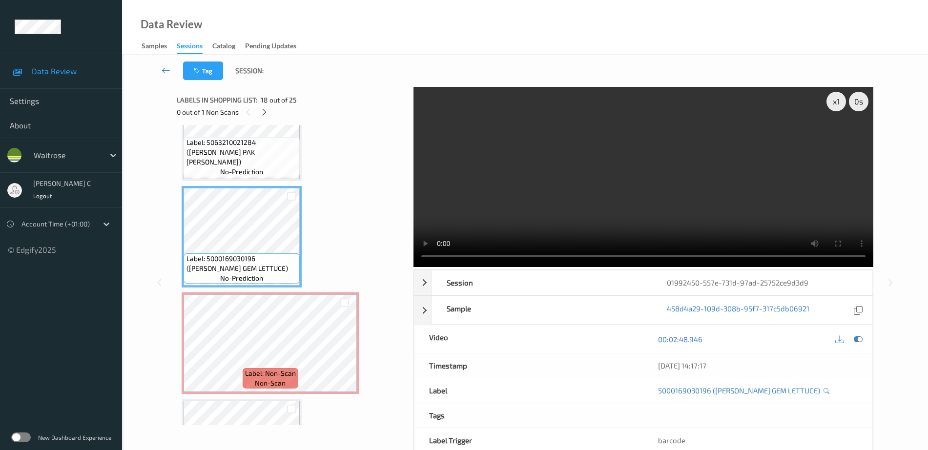
scroll to position [1693, 0]
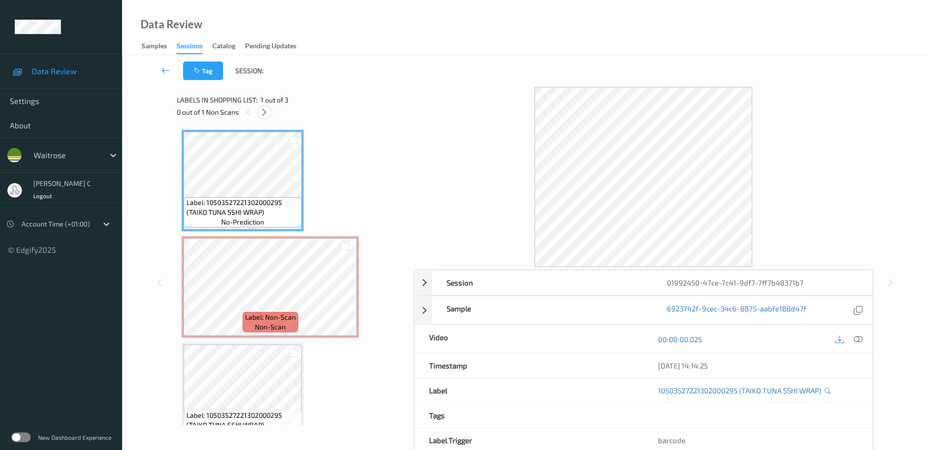
click at [266, 116] on icon at bounding box center [264, 112] width 8 height 9
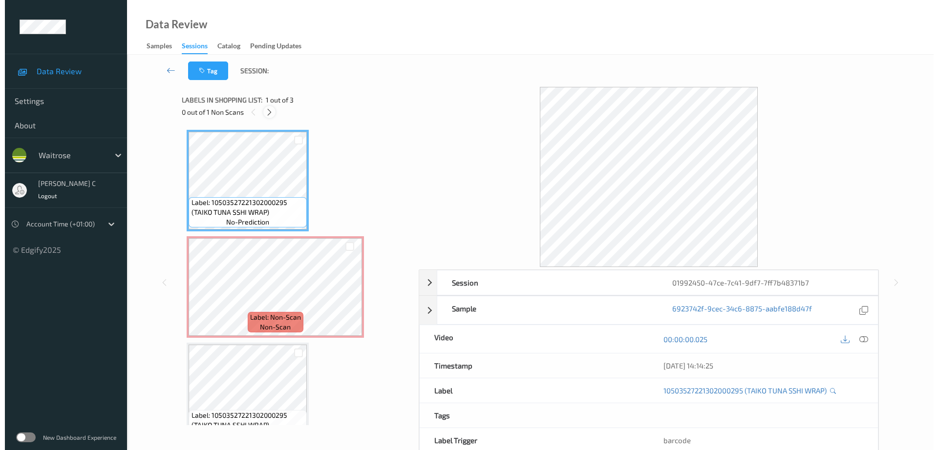
scroll to position [5, 0]
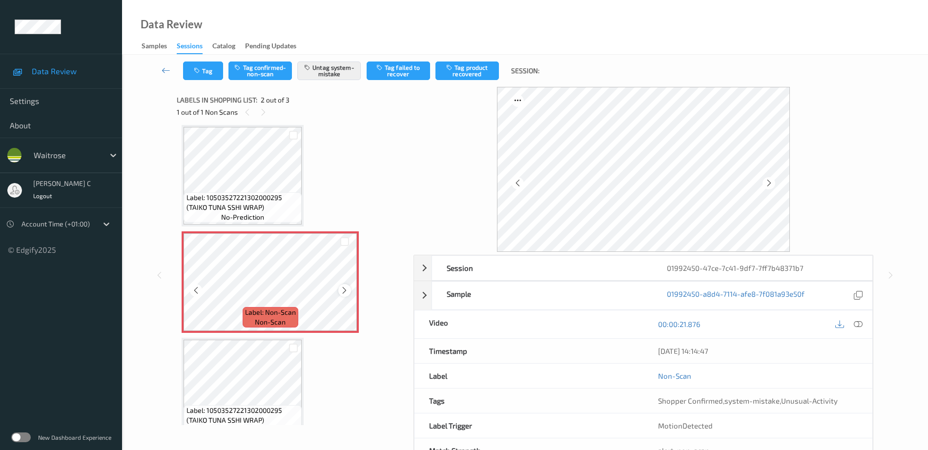
click at [344, 287] on icon at bounding box center [344, 290] width 8 height 9
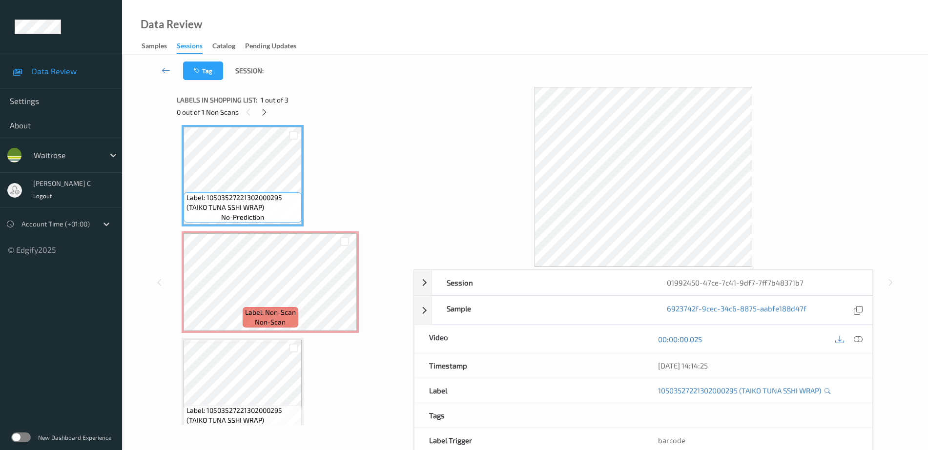
click at [860, 337] on icon at bounding box center [858, 339] width 9 height 9
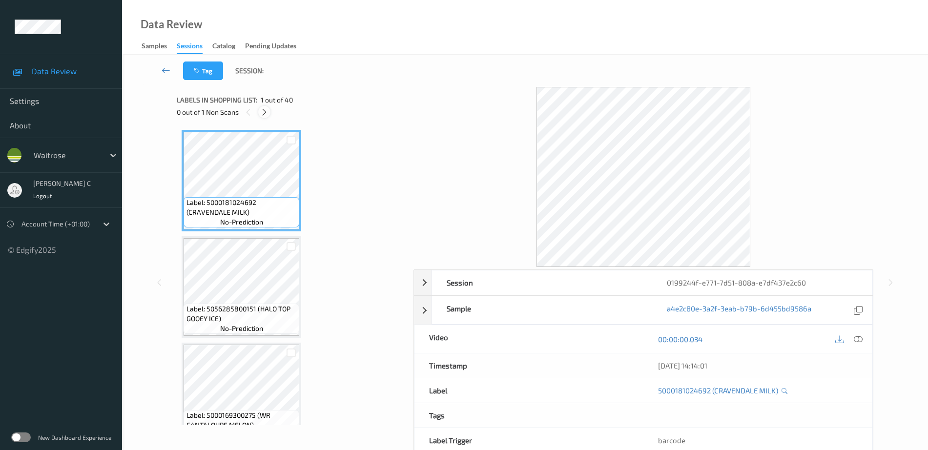
click at [266, 108] on icon at bounding box center [264, 112] width 8 height 9
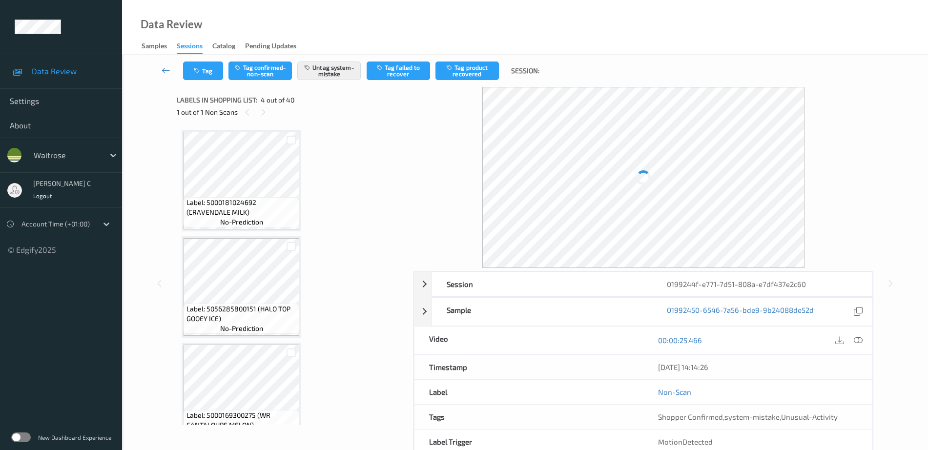
scroll to position [218, 0]
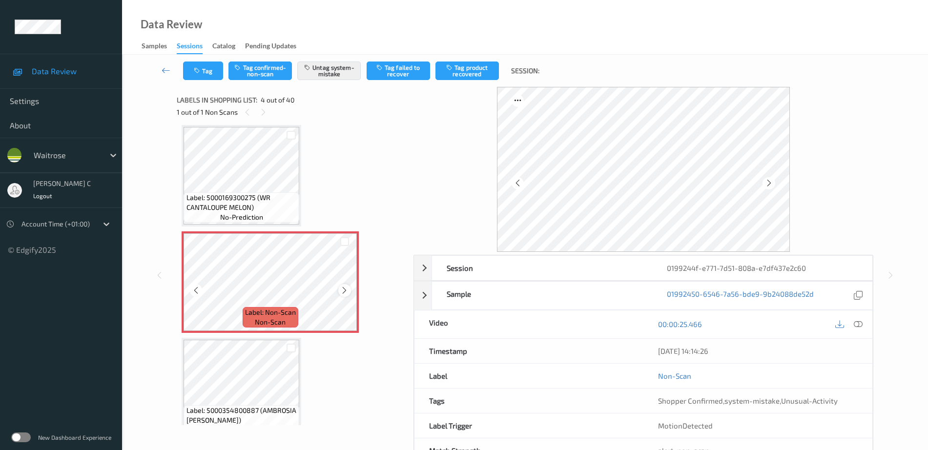
click at [341, 289] on icon at bounding box center [344, 290] width 8 height 9
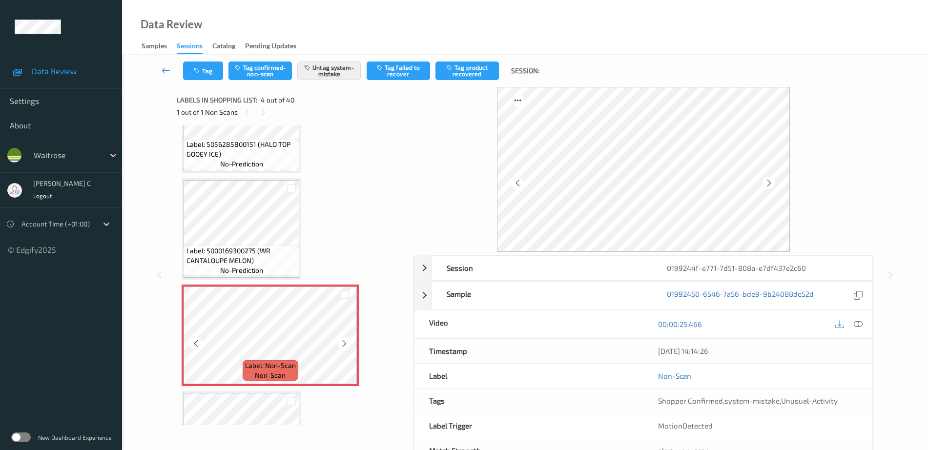
scroll to position [96, 0]
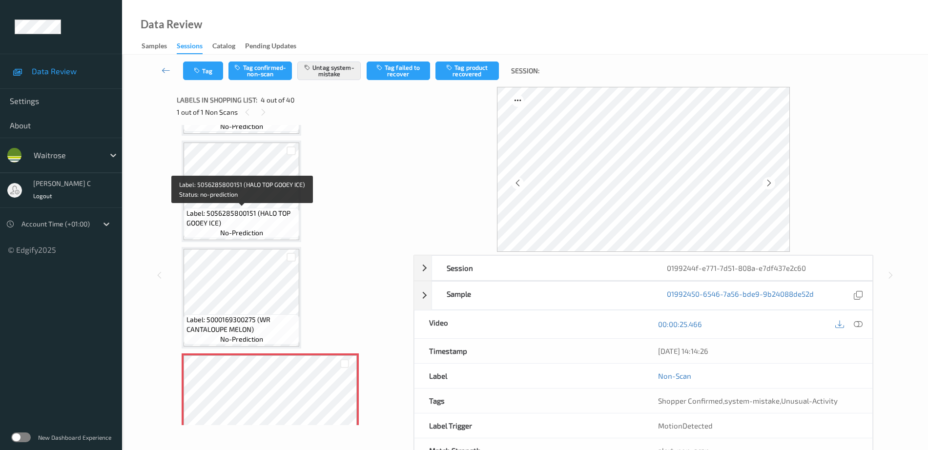
click at [258, 216] on span "Label: 5056285800151 (HALO TOP GOOEY ICE)" at bounding box center [242, 219] width 111 height 20
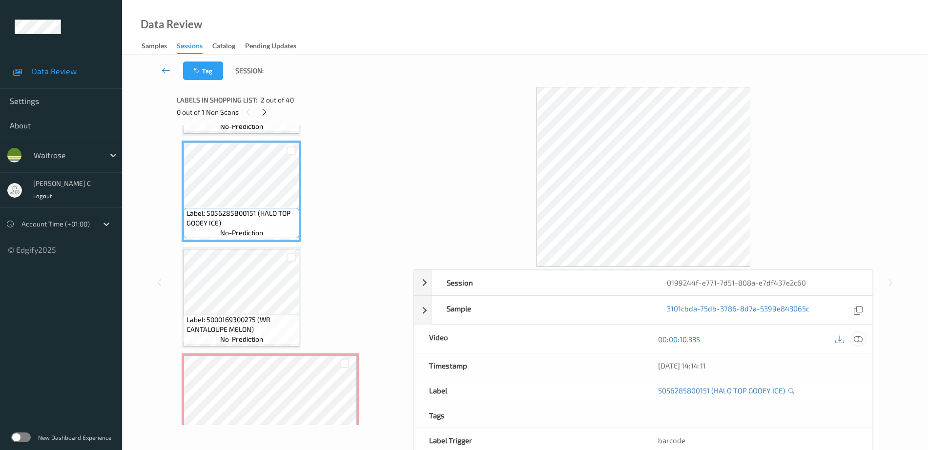
click at [856, 337] on icon at bounding box center [858, 339] width 9 height 9
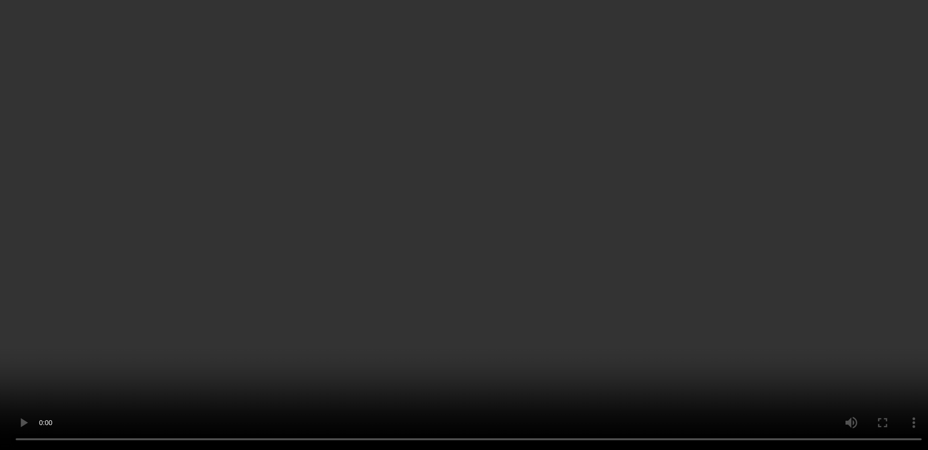
scroll to position [218, 0]
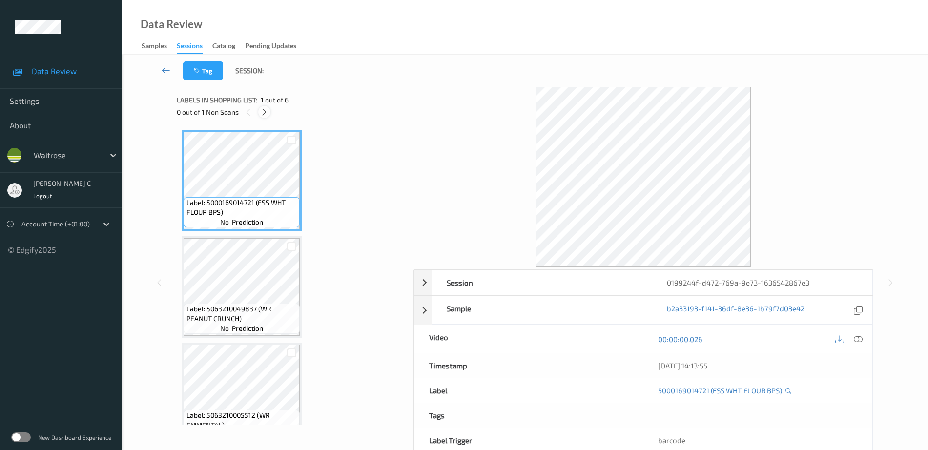
click at [270, 111] on div at bounding box center [264, 112] width 12 height 12
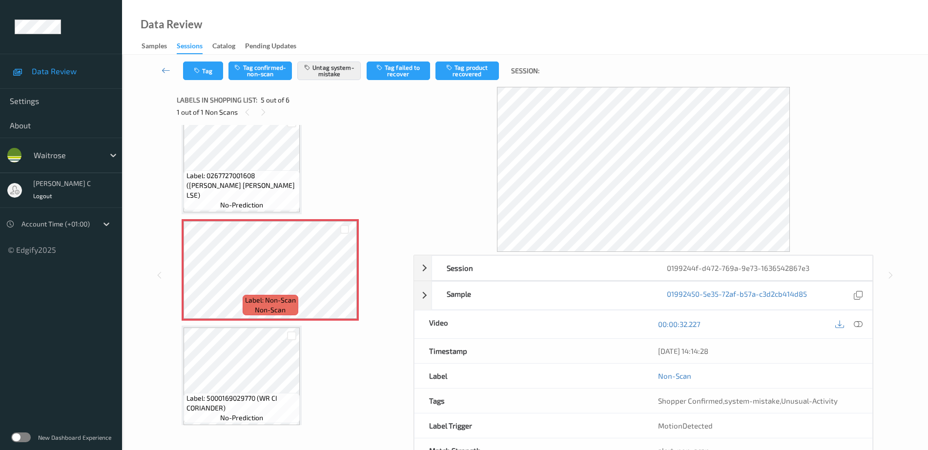
scroll to position [343, 0]
